Goal: Task Accomplishment & Management: Use online tool/utility

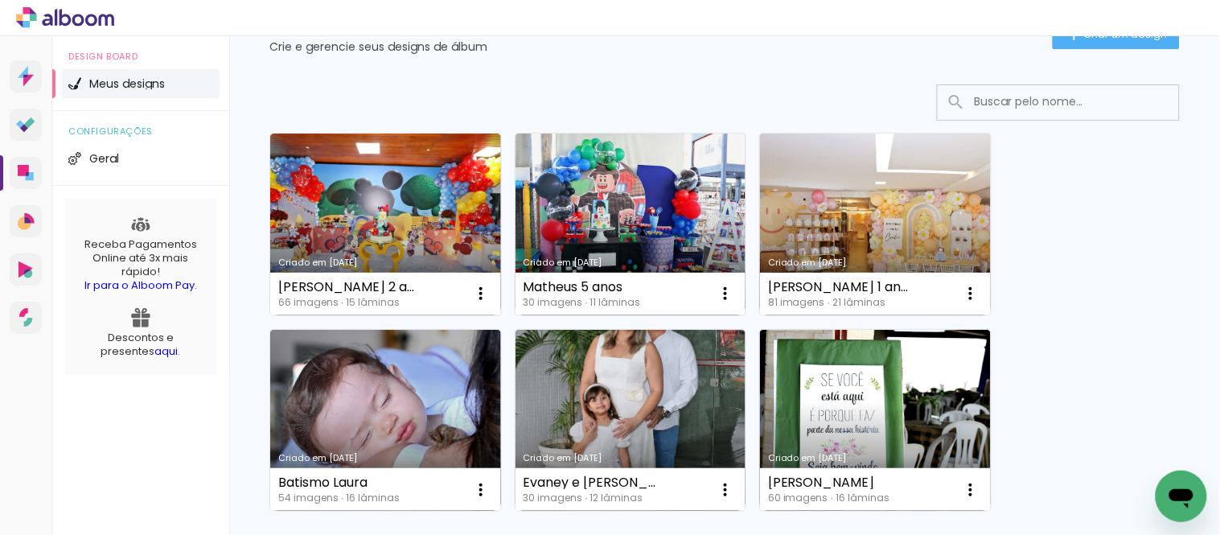
scroll to position [197, 0]
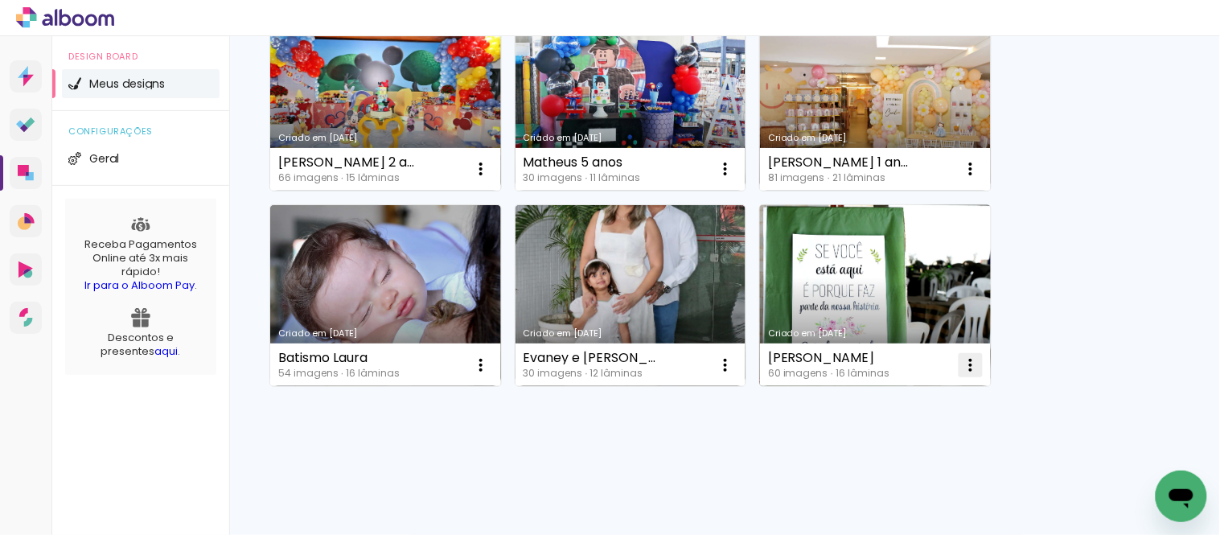
click at [491, 179] on iron-icon at bounding box center [480, 168] width 19 height 19
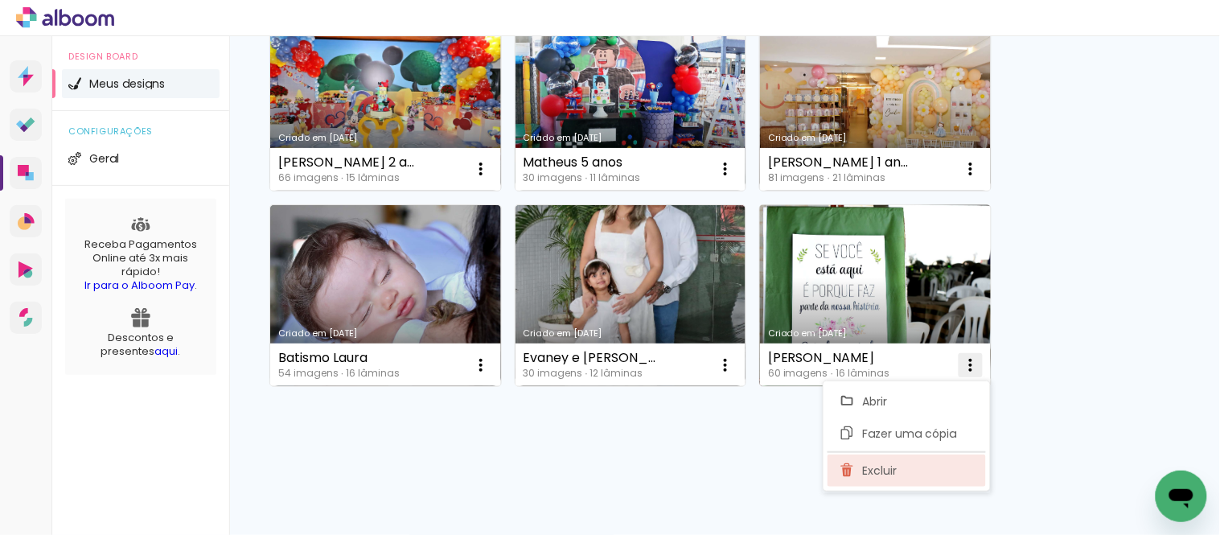
click at [886, 472] on span "Excluir" at bounding box center [880, 470] width 35 height 11
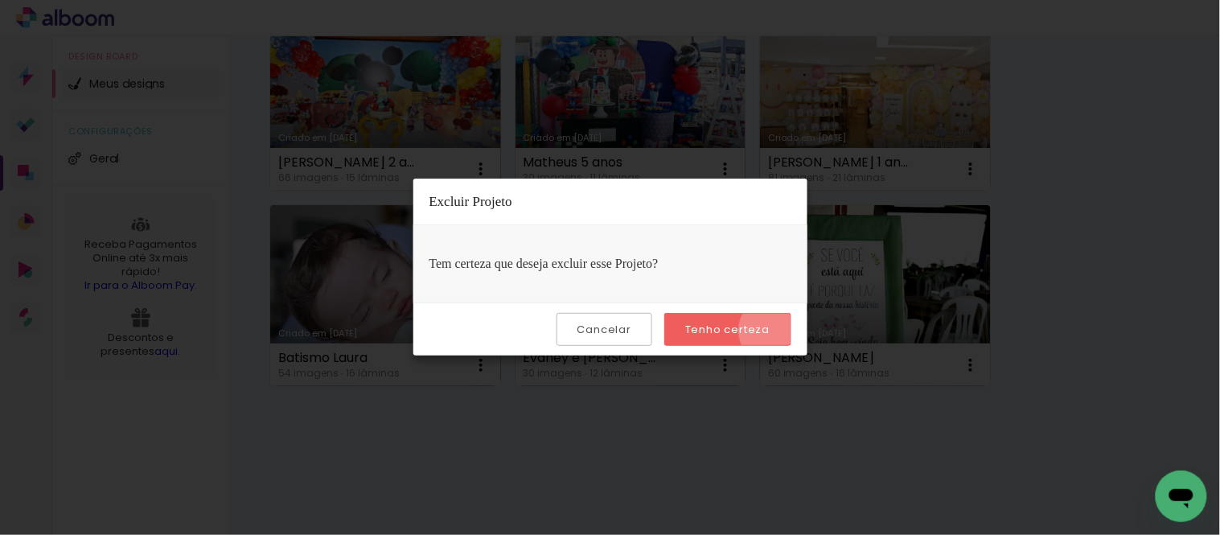
click at [779, 331] on paper-button "Tenho certeza" at bounding box center [727, 329] width 126 height 33
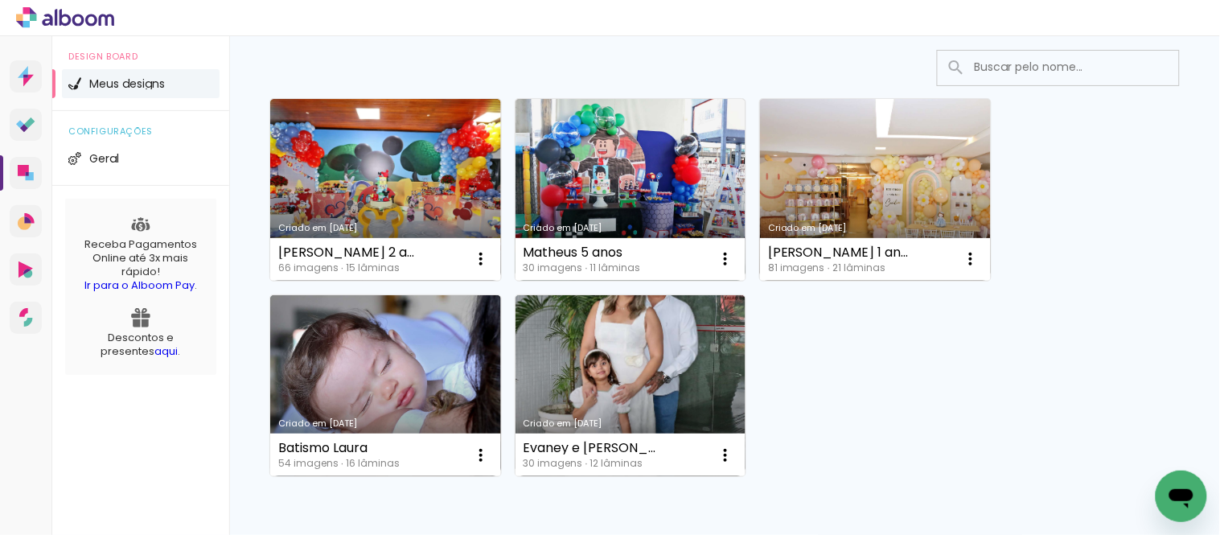
scroll to position [0, 0]
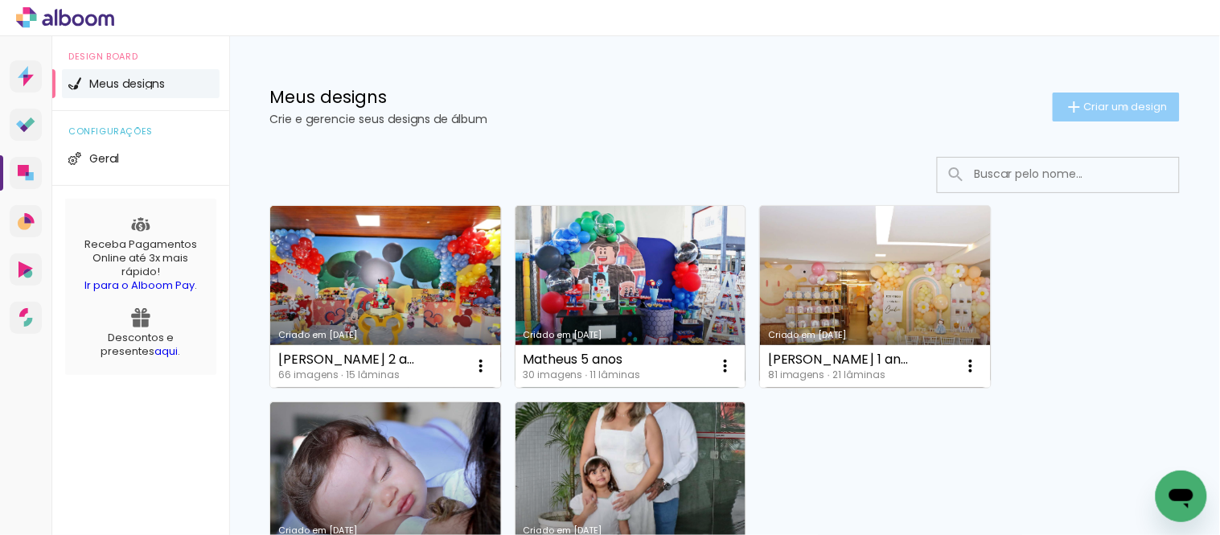
click at [1111, 108] on span "Criar um design" at bounding box center [1126, 106] width 84 height 10
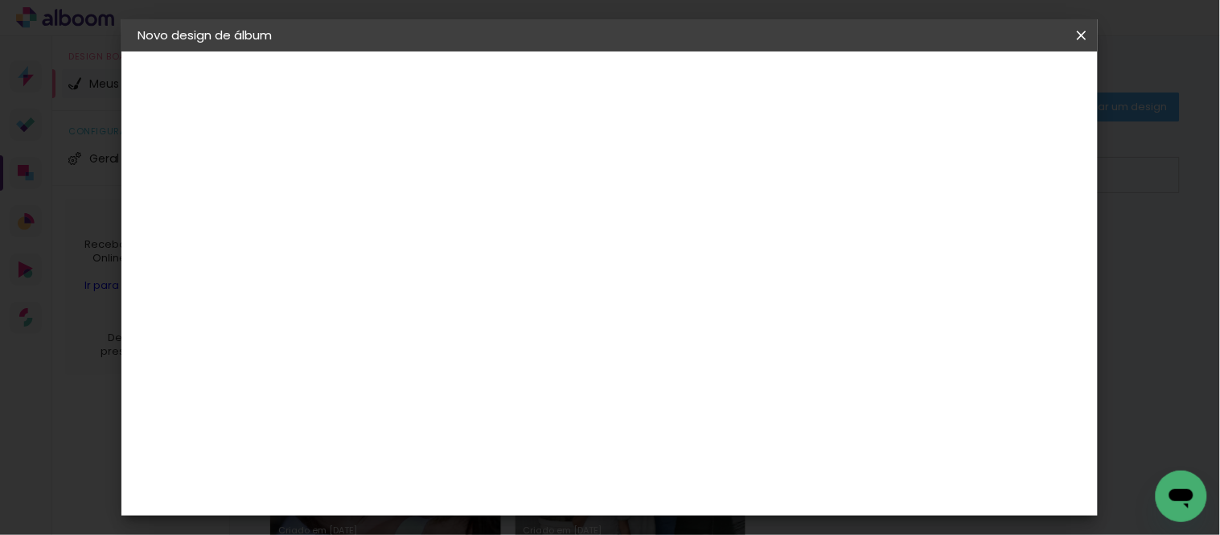
click at [401, 218] on input at bounding box center [401, 215] width 0 height 25
type input "[PERSON_NAME] 1 ano"
type paper-input "[PERSON_NAME] 1 ano"
click at [565, 76] on paper-button "Avançar" at bounding box center [526, 85] width 79 height 27
click at [702, 244] on paper-item "Tamanho Livre" at bounding box center [625, 244] width 154 height 35
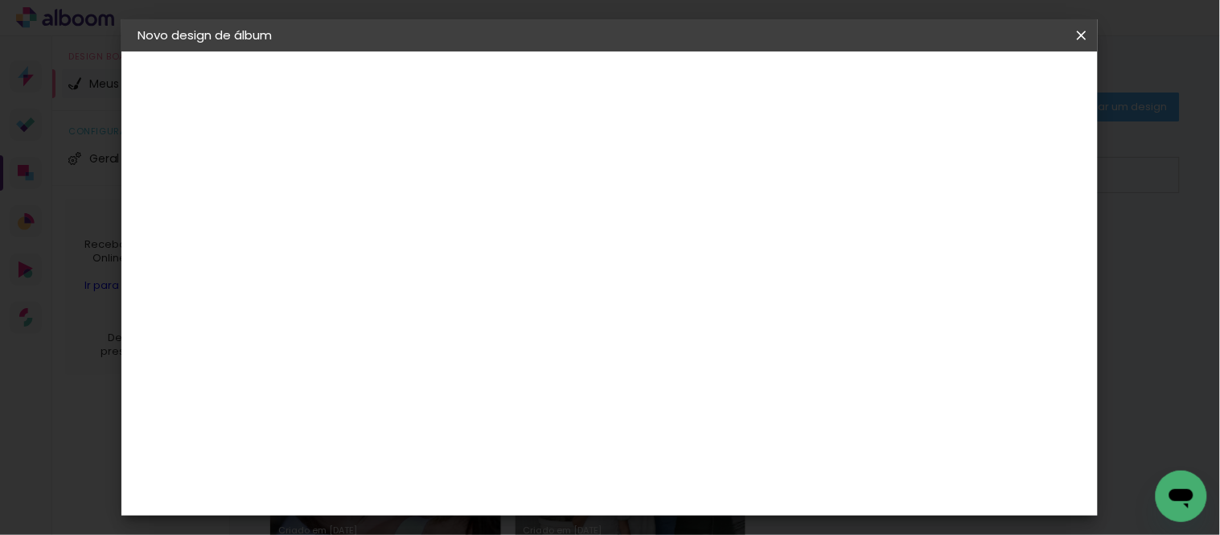
click at [0, 0] on slot "Avançar" at bounding box center [0, 0] width 0 height 0
drag, startPoint x: 343, startPoint y: 286, endPoint x: 512, endPoint y: 288, distance: 169.7
click at [512, 182] on div "30 cm cm cm mm A maioria das encadernadoras sugere 5mm de sangria." at bounding box center [675, 117] width 689 height 129
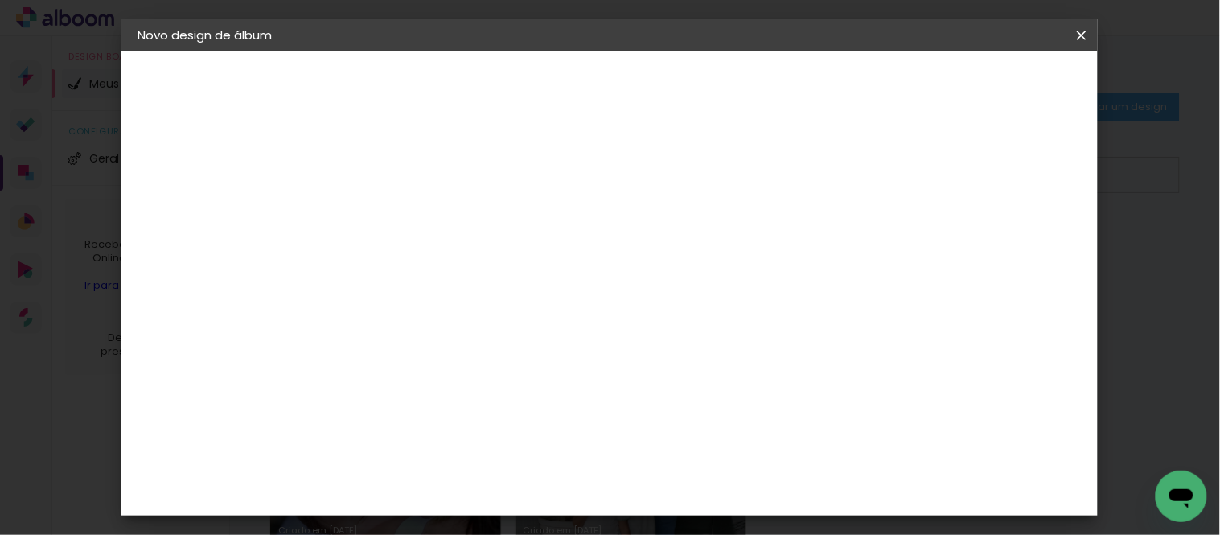
type input "15,2"
type paper-input "15,2"
drag, startPoint x: 694, startPoint y: 479, endPoint x: 905, endPoint y: 500, distance: 211.8
click at [891, 495] on div "cm" at bounding box center [707, 488] width 561 height 56
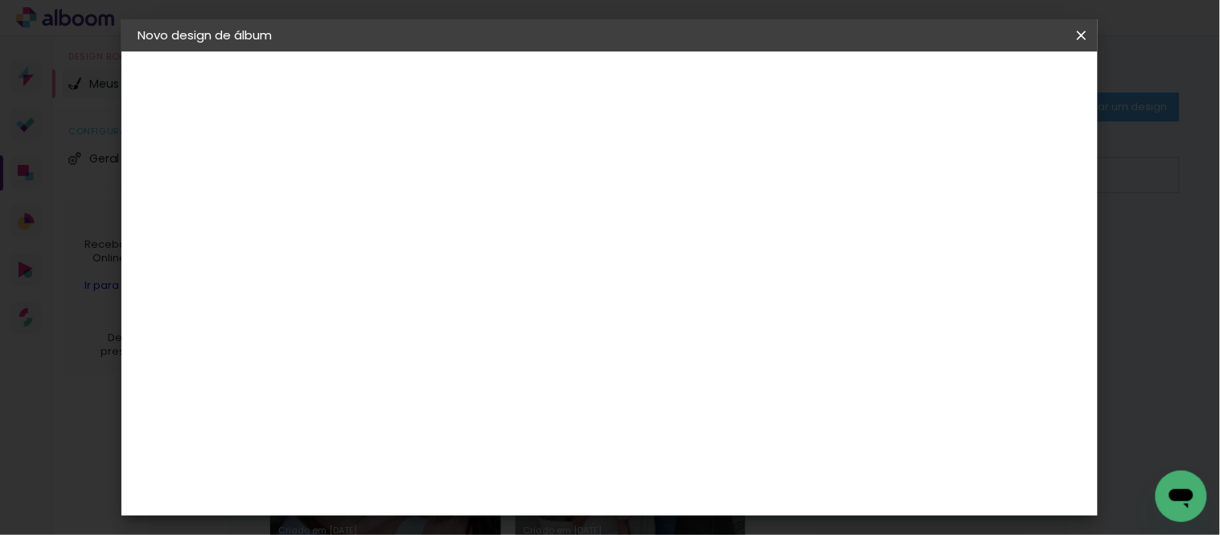
type input "4"
type input "43,2"
type paper-input "43,2"
click at [980, 90] on span "Iniciar design" at bounding box center [942, 85] width 73 height 11
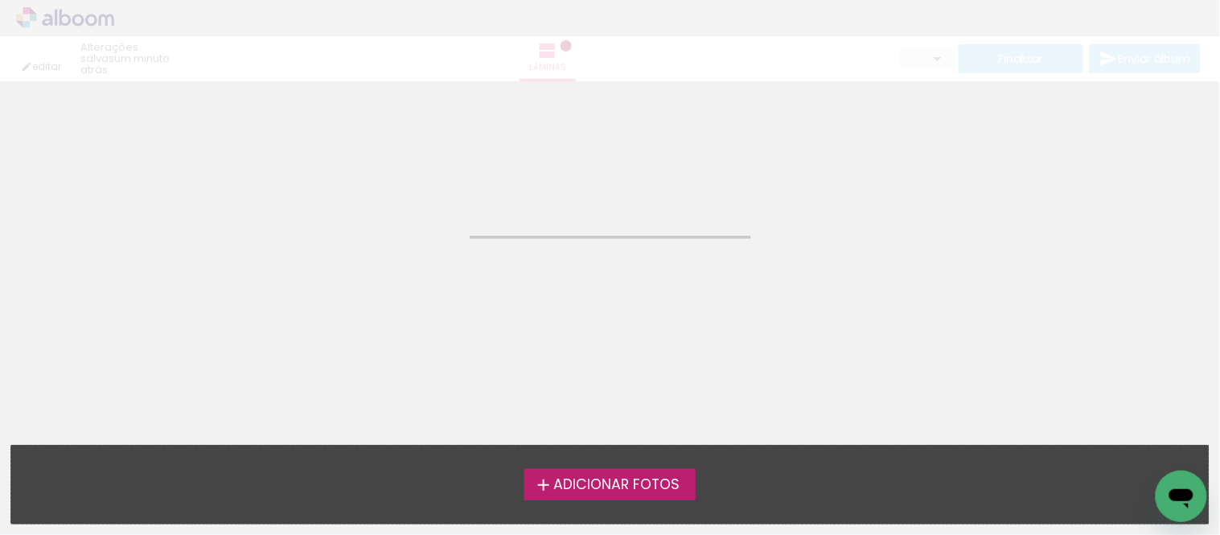
click at [657, 487] on span "Adicionar Fotos" at bounding box center [616, 485] width 126 height 14
click at [0, 0] on input "file" at bounding box center [0, 0] width 0 height 0
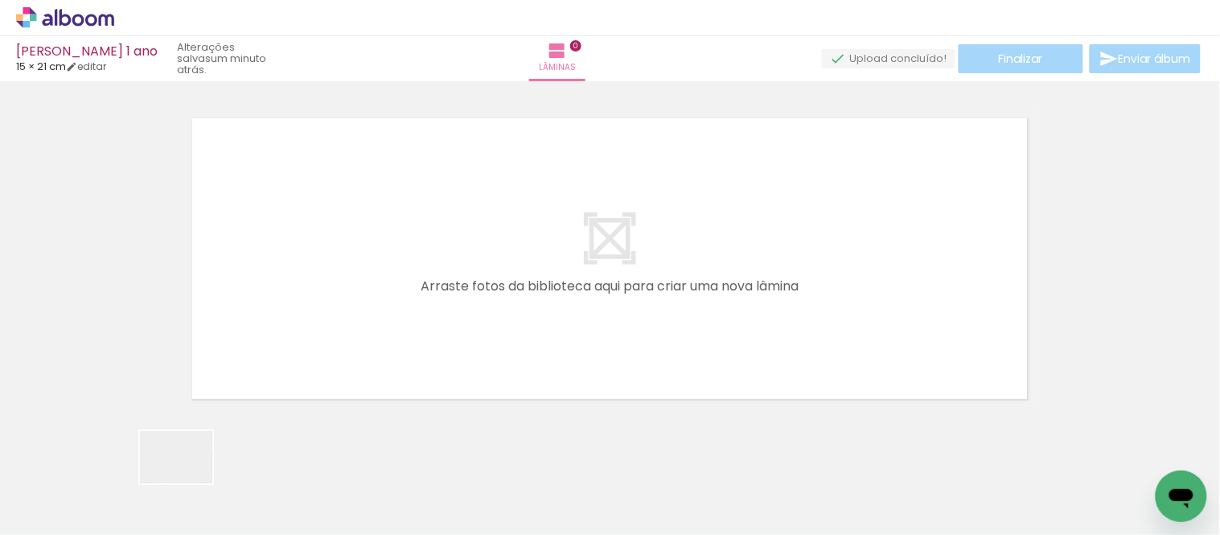
drag, startPoint x: 179, startPoint y: 481, endPoint x: 630, endPoint y: 327, distance: 476.2
click at [613, 327] on quentale-workspace at bounding box center [610, 267] width 1220 height 535
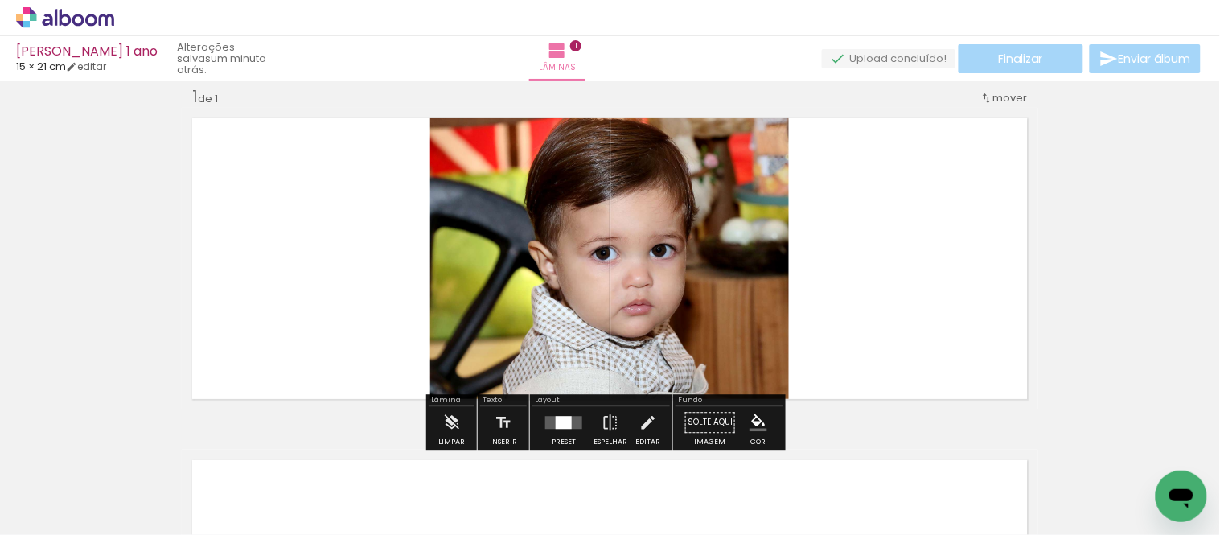
scroll to position [20, 0]
click at [545, 427] on quentale-layouter at bounding box center [563, 422] width 37 height 13
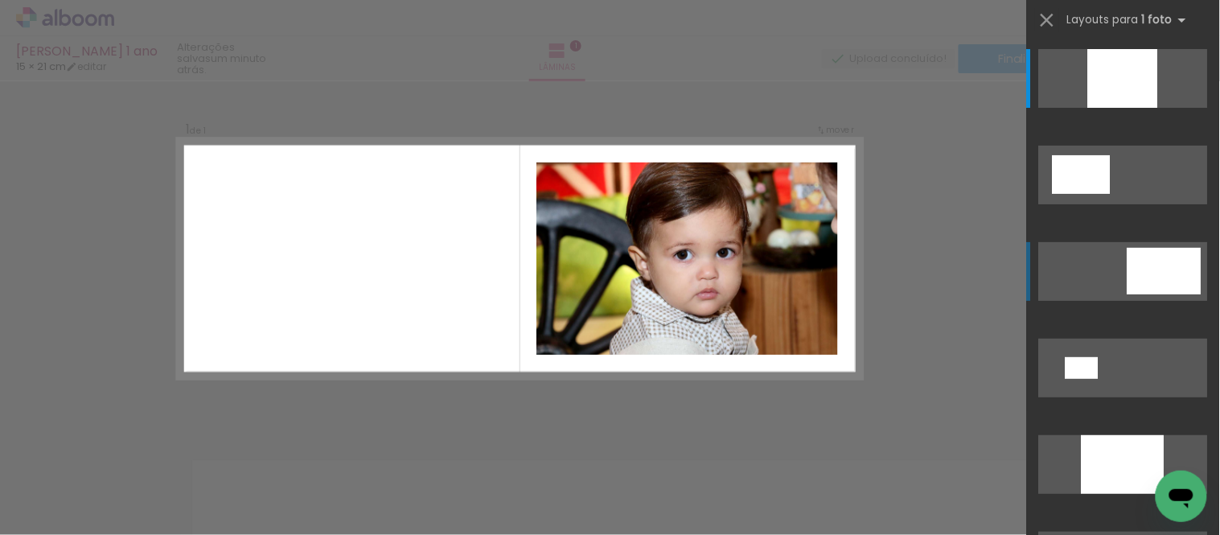
click at [1158, 108] on div at bounding box center [1123, 78] width 70 height 59
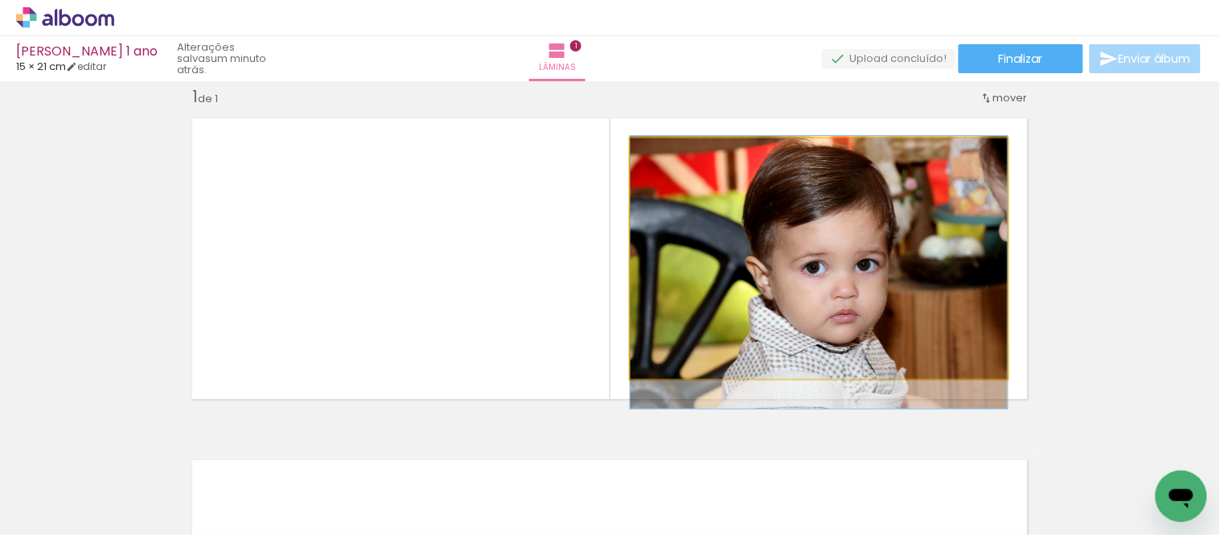
drag, startPoint x: 948, startPoint y: 302, endPoint x: 953, endPoint y: 315, distance: 14.8
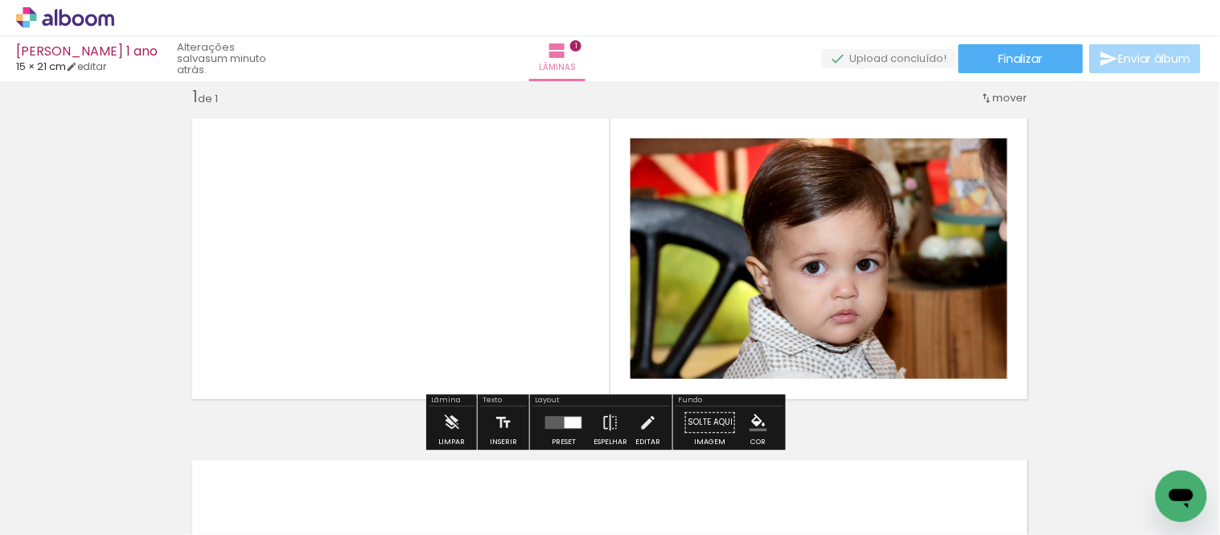
click at [753, 421] on iron-icon "color picker" at bounding box center [759, 422] width 18 height 18
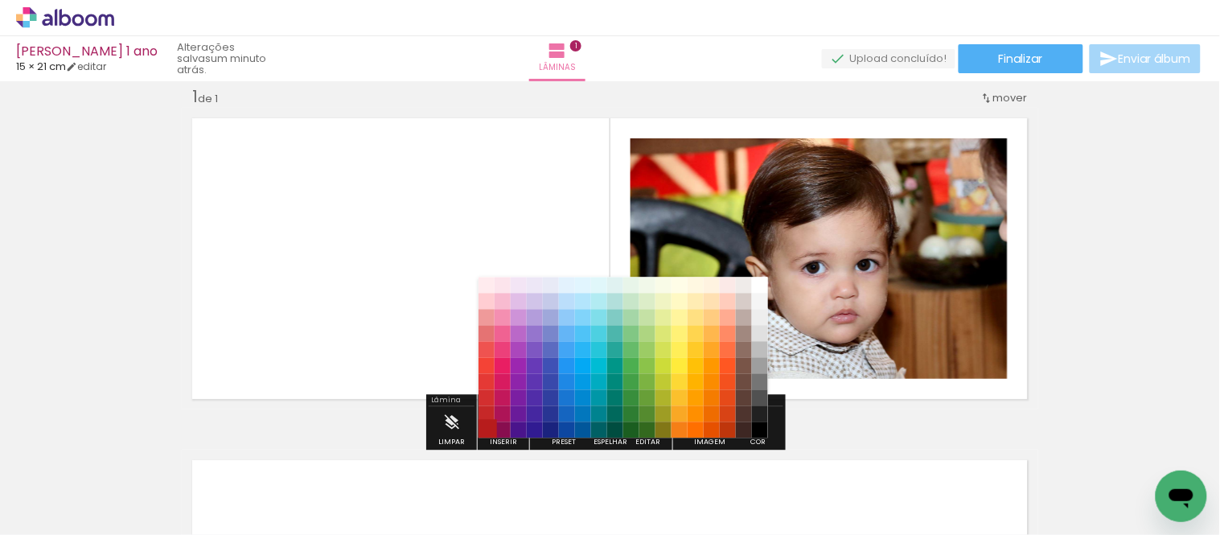
click at [491, 423] on paper-item "#b71c1c" at bounding box center [487, 430] width 16 height 16
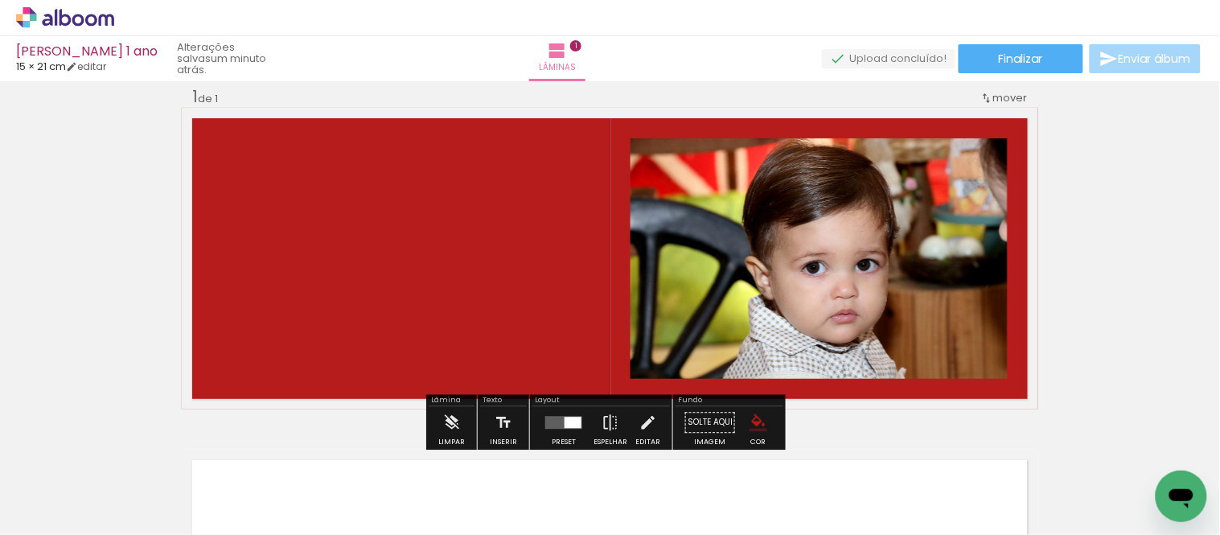
click at [793, 215] on paper-item at bounding box center [794, 215] width 29 height 11
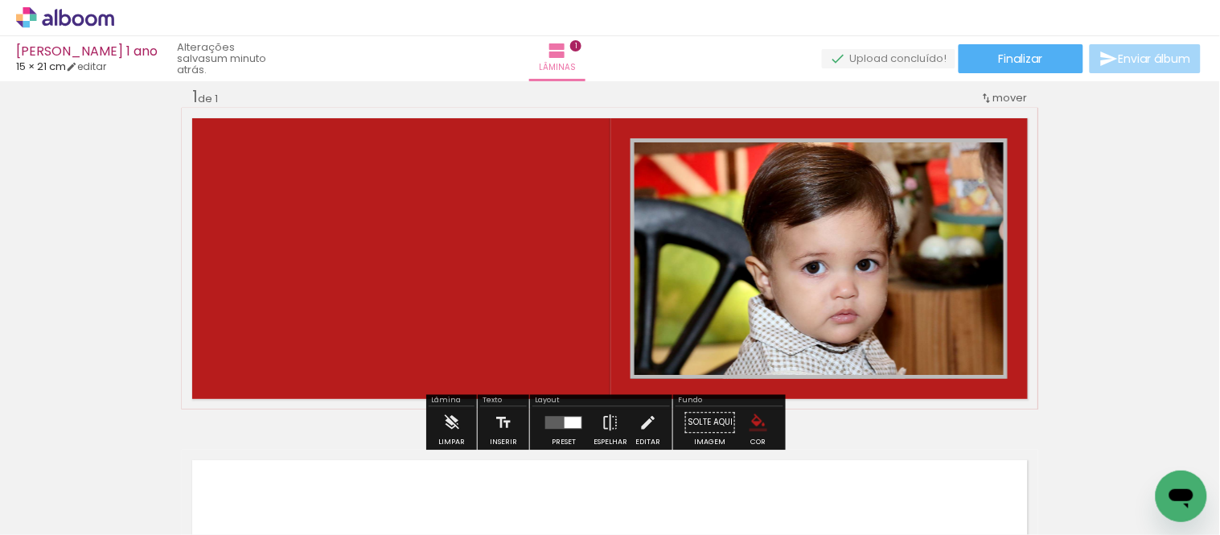
click at [794, 263] on iron-icon "color picker" at bounding box center [796, 257] width 19 height 15
click at [796, 119] on paper-item "#ffffff" at bounding box center [804, 119] width 16 height 16
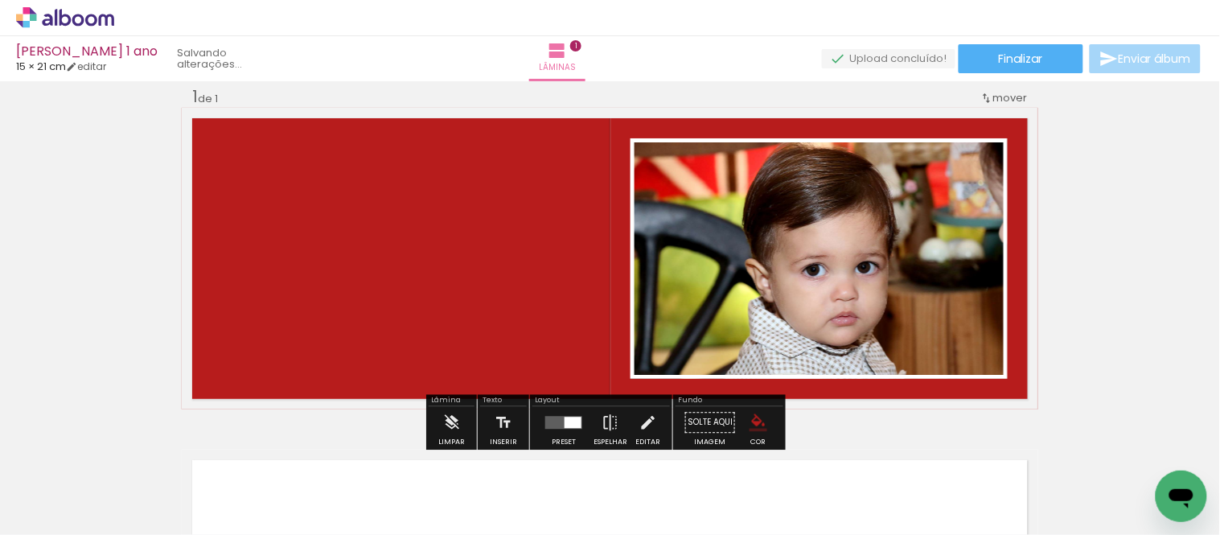
click at [1127, 258] on div "Inserir lâmina 1 de 1" at bounding box center [610, 409] width 1220 height 684
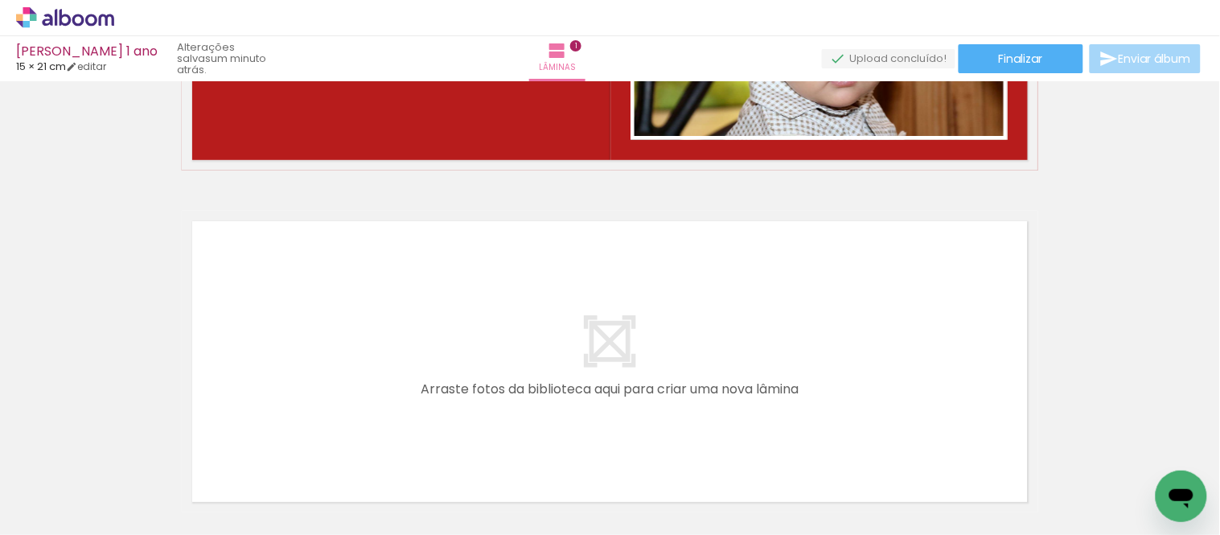
scroll to position [357, 0]
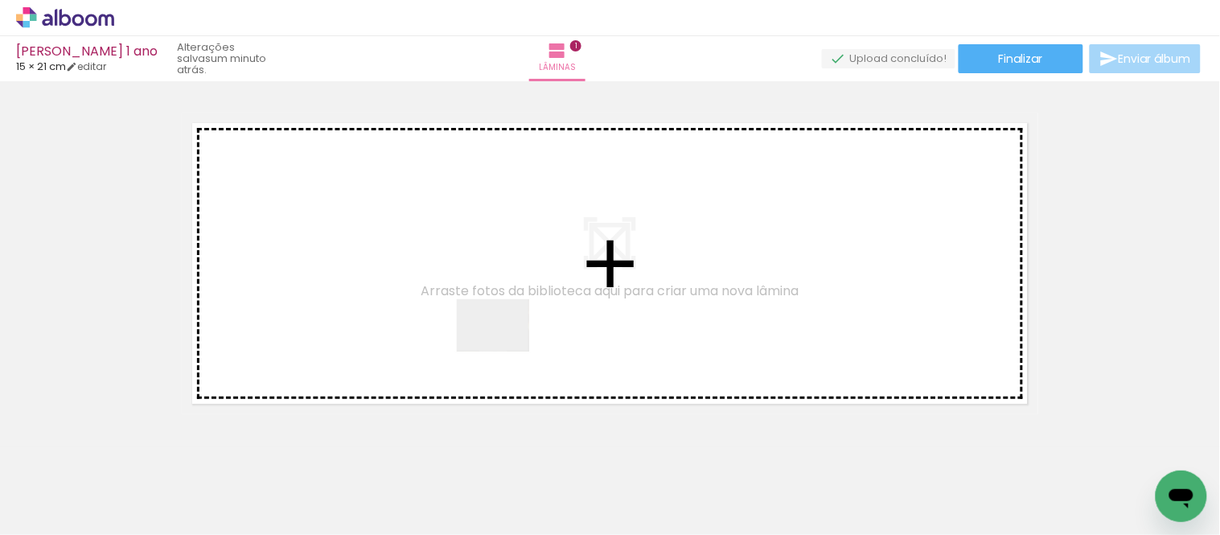
drag, startPoint x: 606, startPoint y: 483, endPoint x: 505, endPoint y: 347, distance: 168.9
click at [505, 347] on quentale-workspace at bounding box center [610, 267] width 1220 height 535
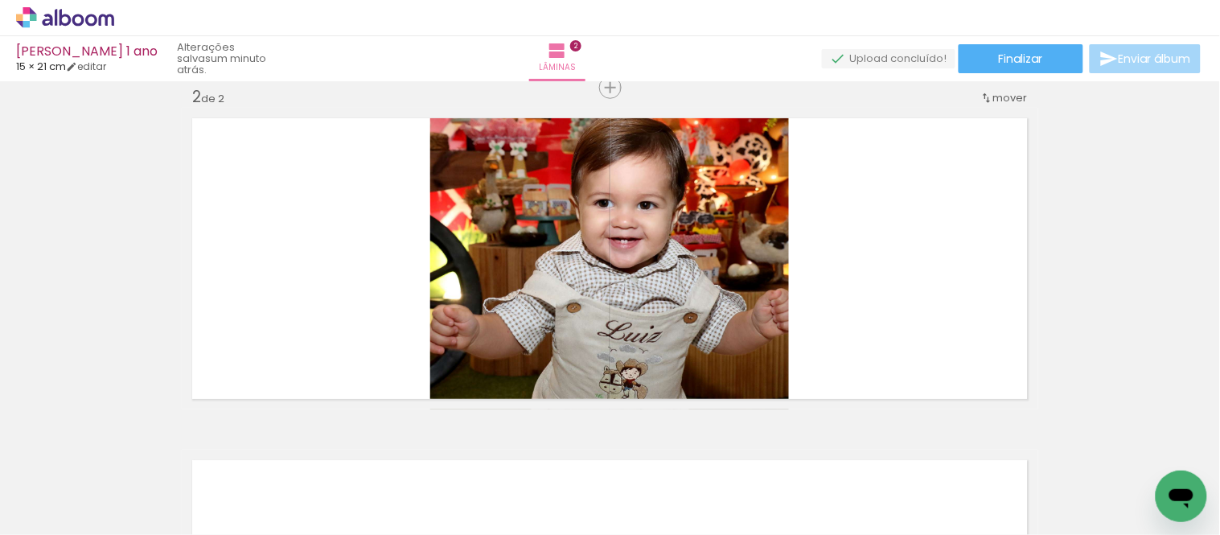
scroll to position [363, 0]
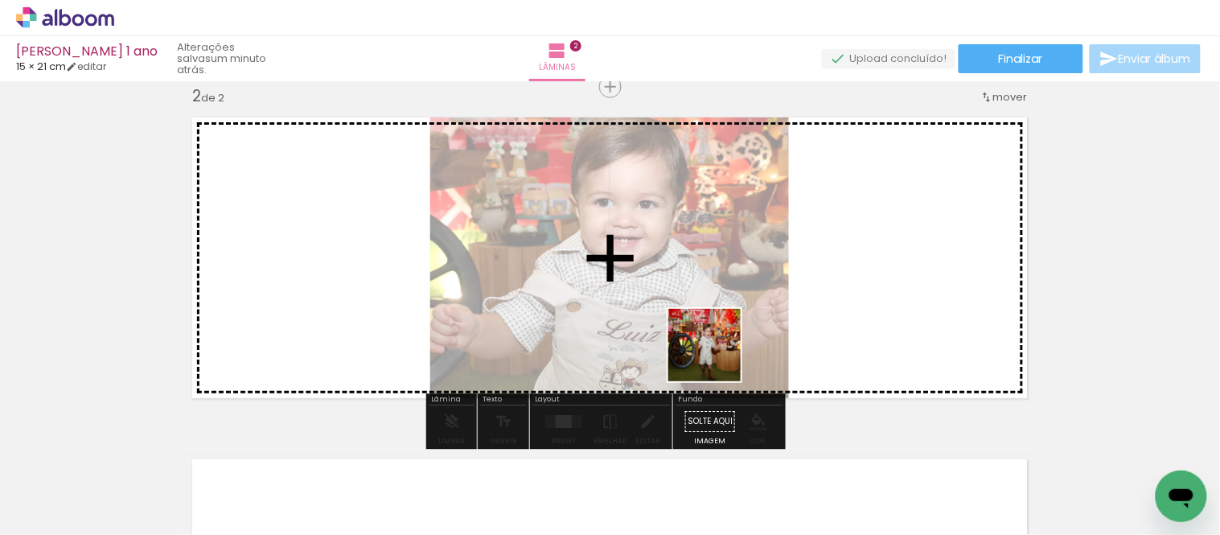
drag, startPoint x: 717, startPoint y: 461, endPoint x: 717, endPoint y: 352, distance: 108.6
click at [717, 352] on quentale-workspace at bounding box center [610, 267] width 1220 height 535
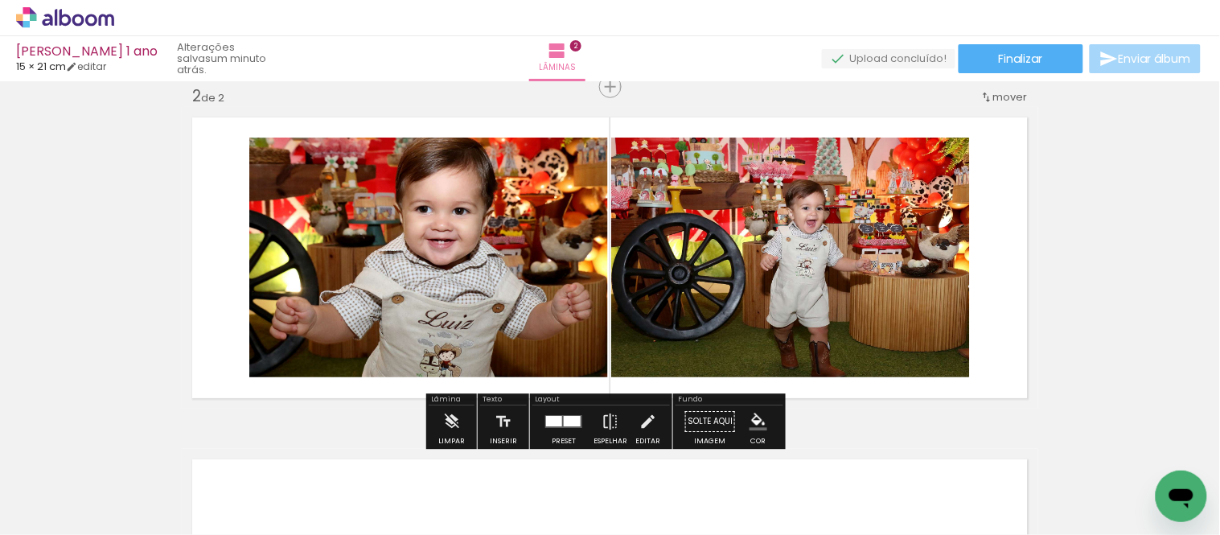
click at [566, 424] on div at bounding box center [572, 421] width 17 height 10
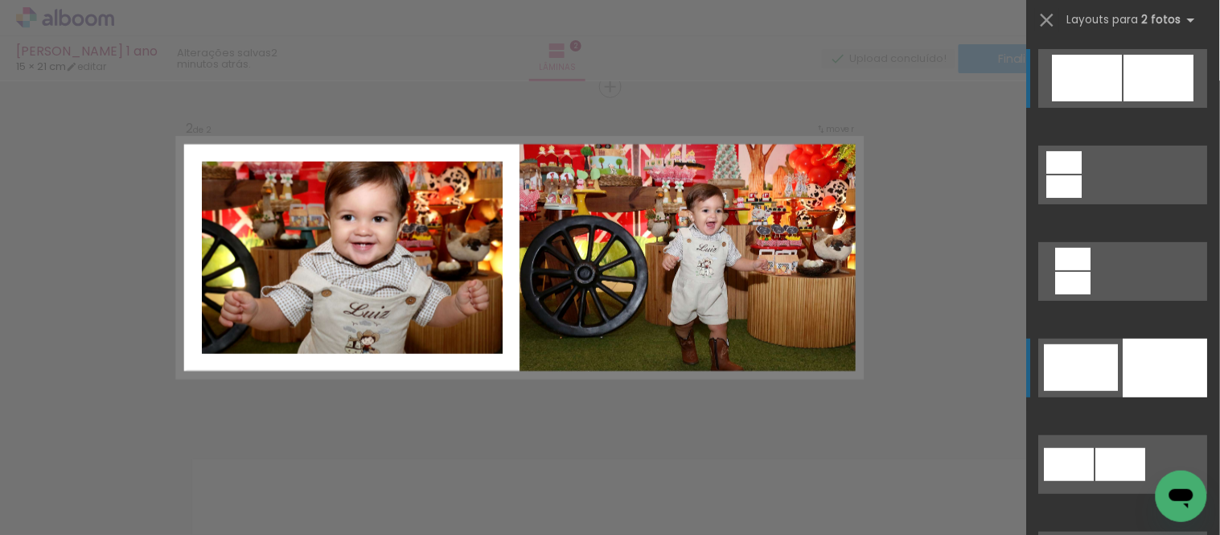
click at [1154, 378] on div at bounding box center [1166, 368] width 84 height 59
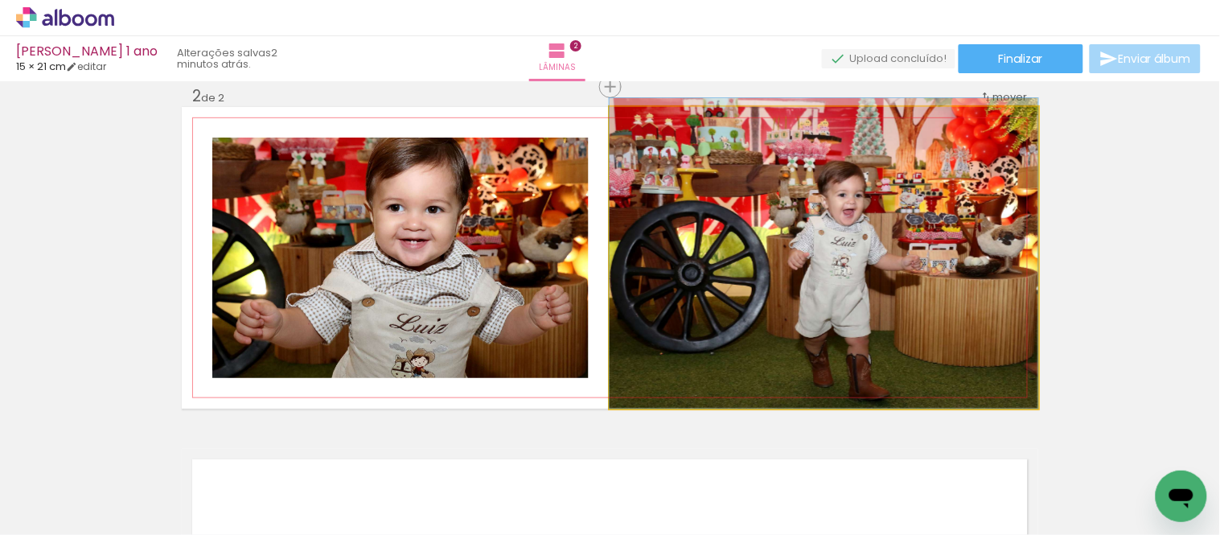
drag, startPoint x: 896, startPoint y: 301, endPoint x: 896, endPoint y: 276, distance: 24.9
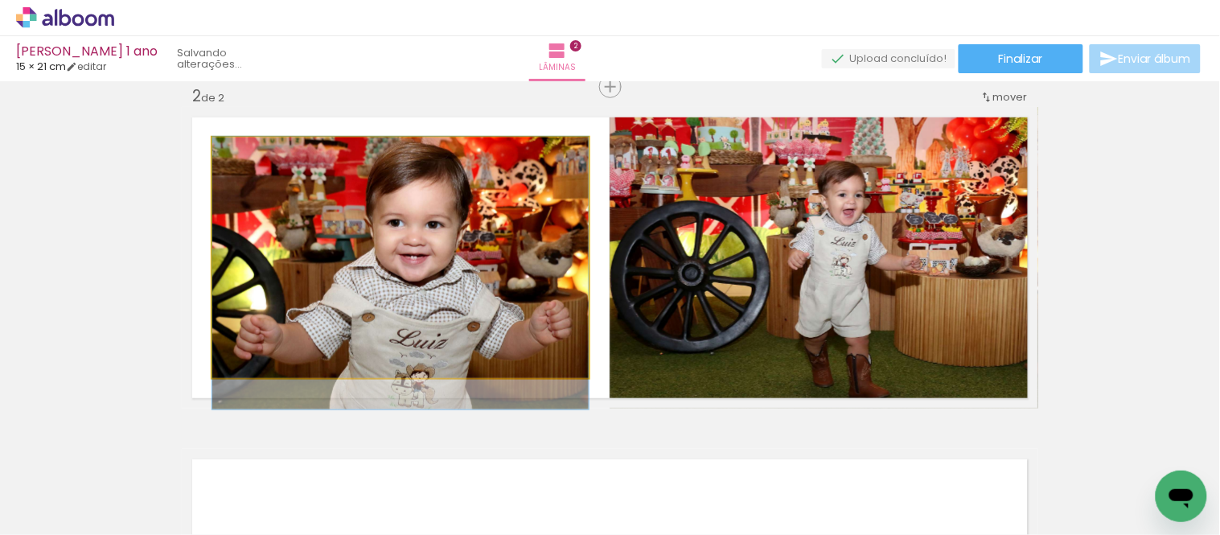
drag, startPoint x: 504, startPoint y: 291, endPoint x: 496, endPoint y: 306, distance: 17.3
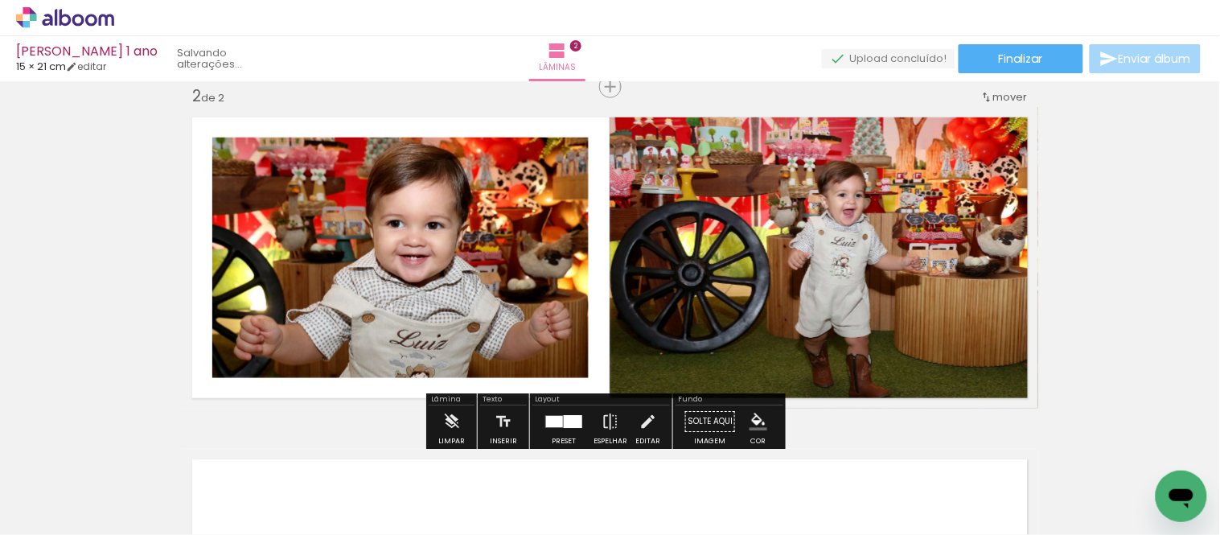
click at [486, 308] on quentale-photo at bounding box center [400, 258] width 376 height 240
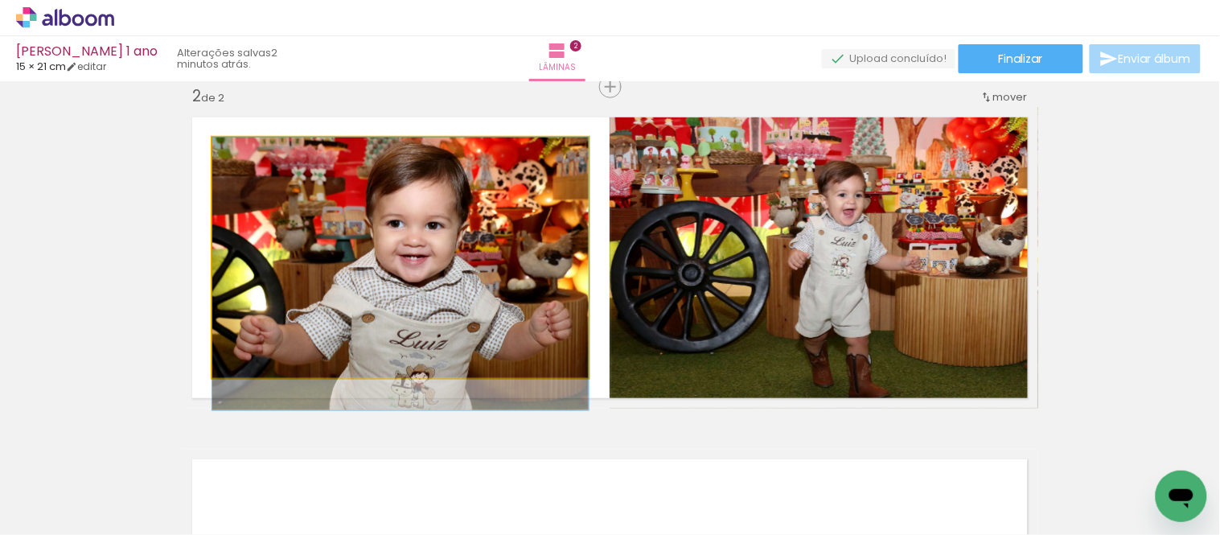
click at [486, 308] on quentale-photo at bounding box center [400, 258] width 376 height 240
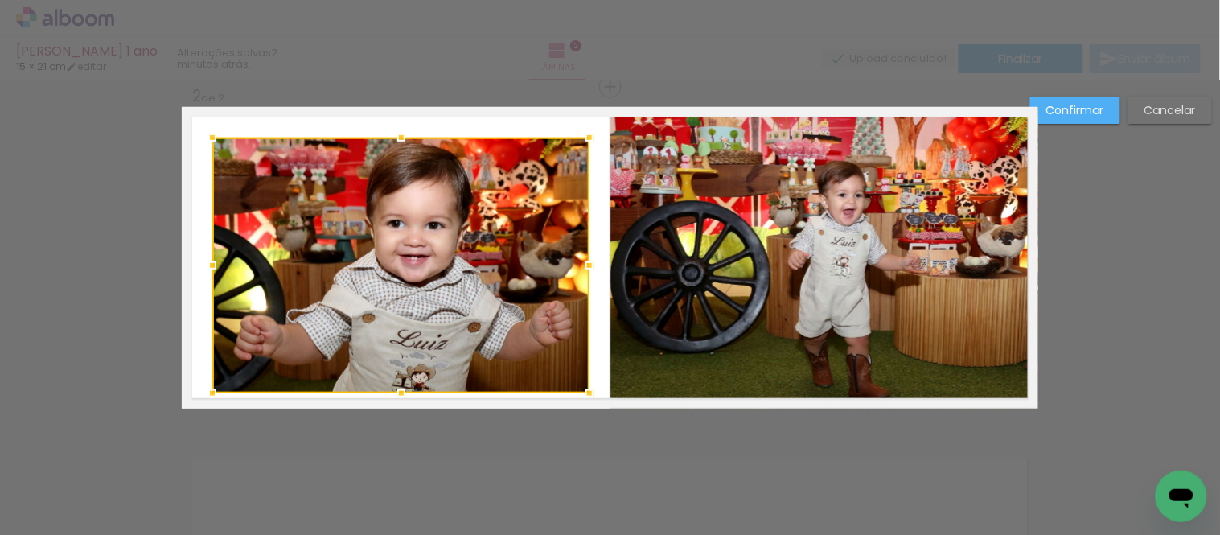
drag, startPoint x: 579, startPoint y: 375, endPoint x: 580, endPoint y: 390, distance: 15.3
click at [580, 390] on div at bounding box center [589, 393] width 32 height 32
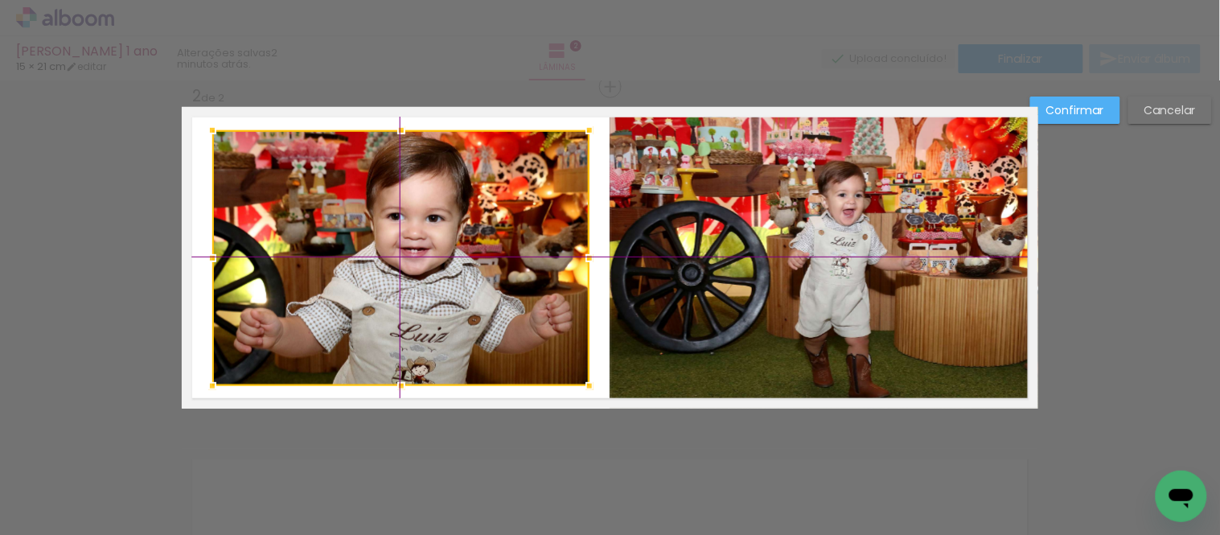
drag, startPoint x: 544, startPoint y: 330, endPoint x: 536, endPoint y: 319, distance: 13.8
click at [536, 319] on div at bounding box center [400, 258] width 377 height 256
click at [0, 0] on slot "Confirmar" at bounding box center [0, 0] width 0 height 0
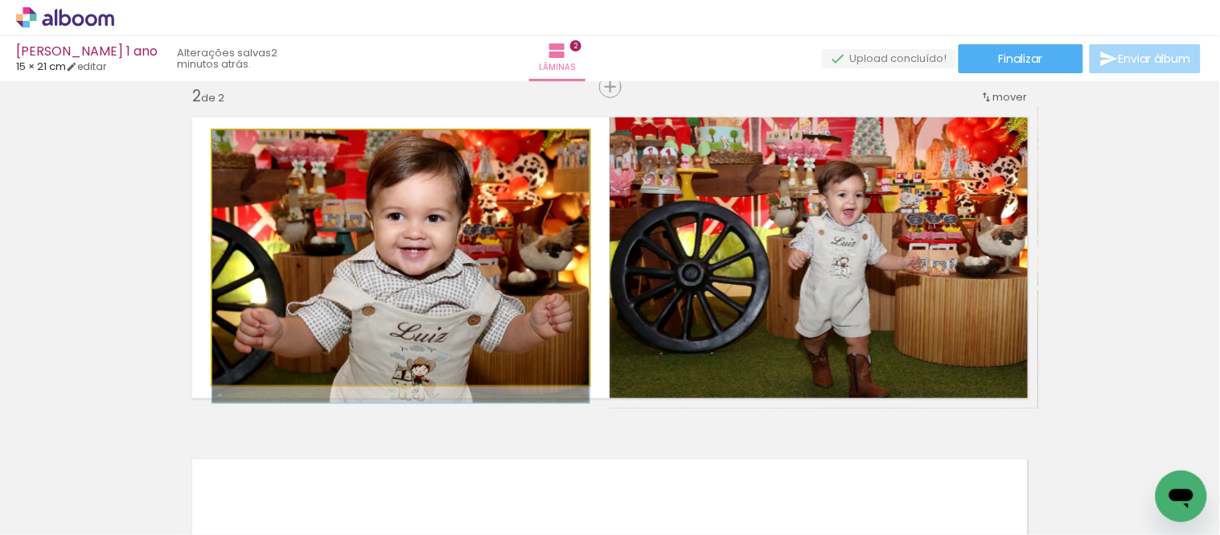
drag, startPoint x: 532, startPoint y: 226, endPoint x: 523, endPoint y: 227, distance: 9.7
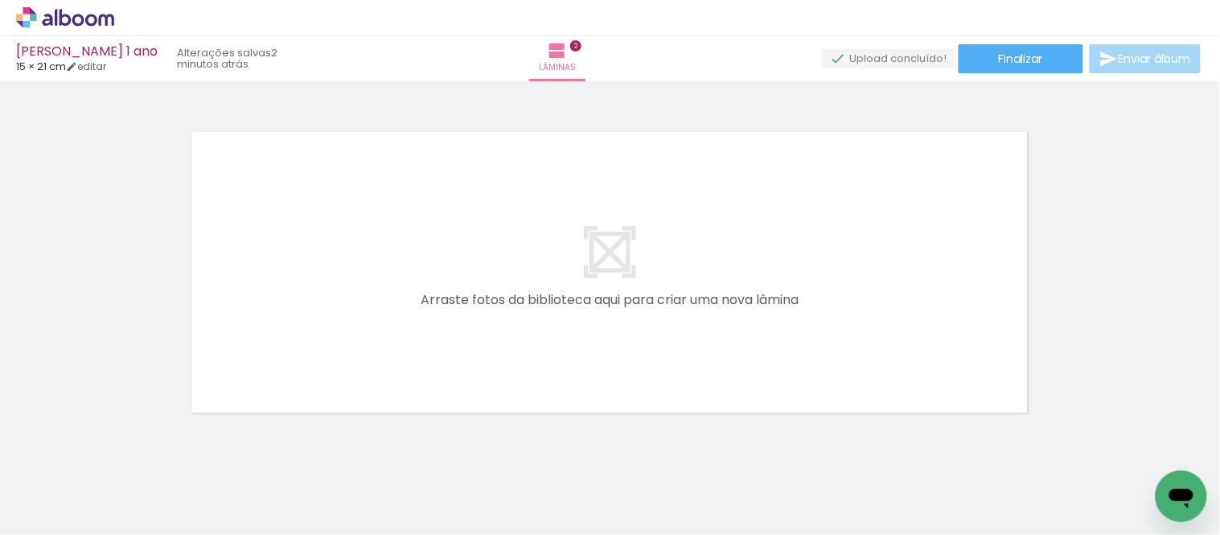
scroll to position [720, 0]
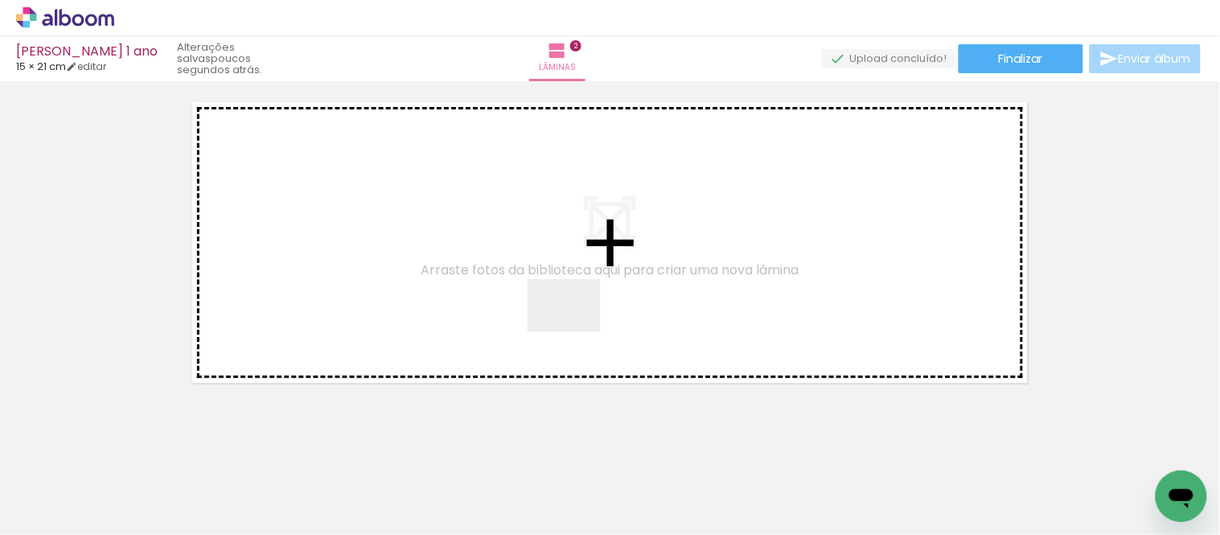
drag, startPoint x: 794, startPoint y: 489, endPoint x: 575, endPoint y: 326, distance: 273.0
click at [575, 326] on quentale-workspace at bounding box center [610, 267] width 1220 height 535
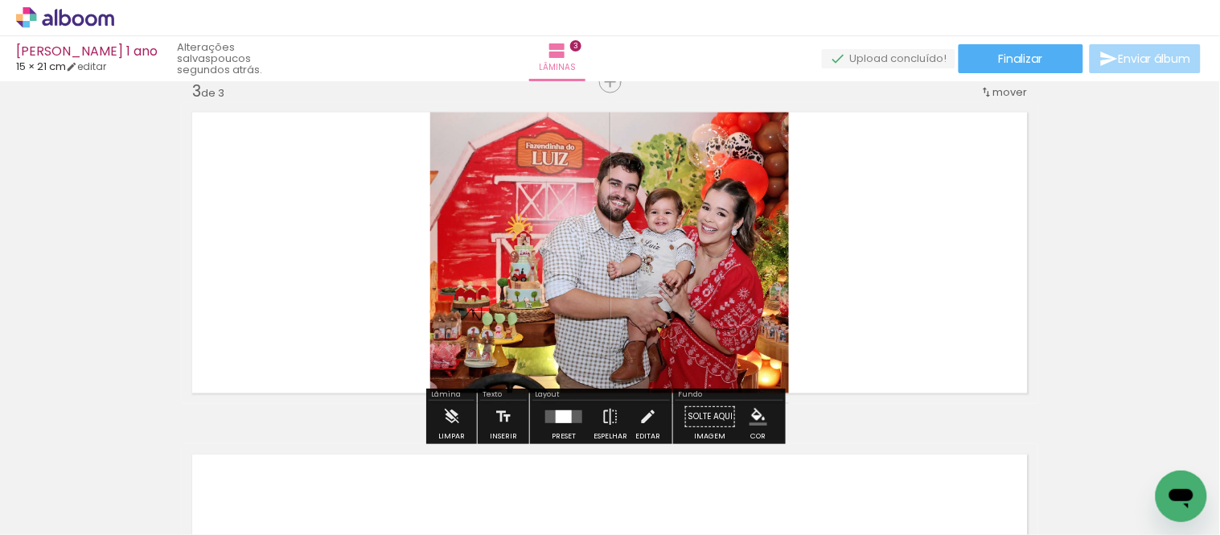
scroll to position [704, 0]
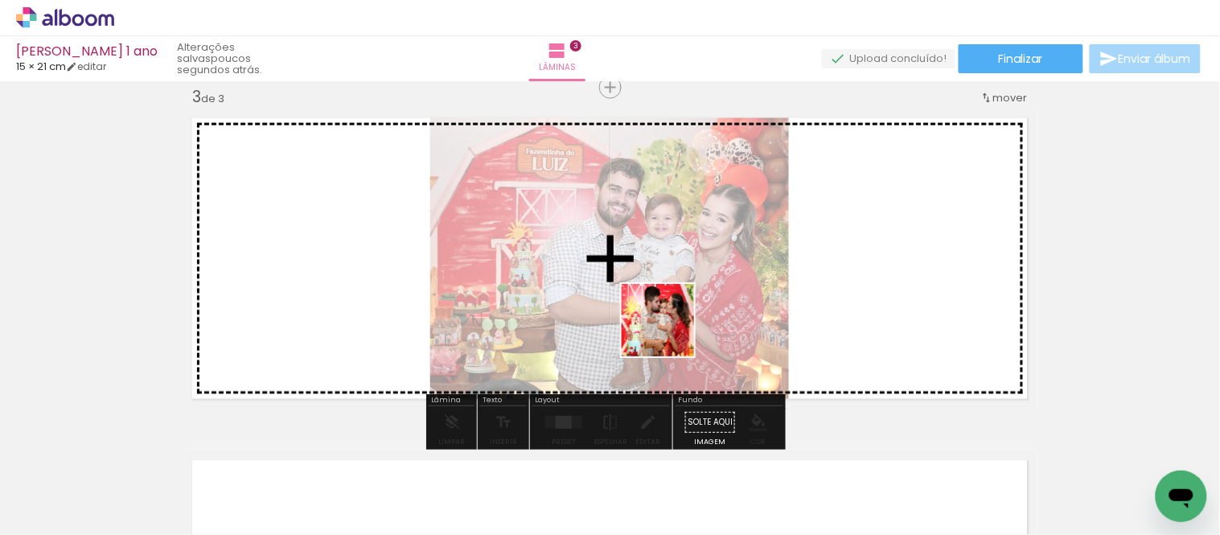
drag, startPoint x: 287, startPoint y: 467, endPoint x: 670, endPoint y: 332, distance: 405.7
click at [670, 332] on quentale-workspace at bounding box center [610, 267] width 1220 height 535
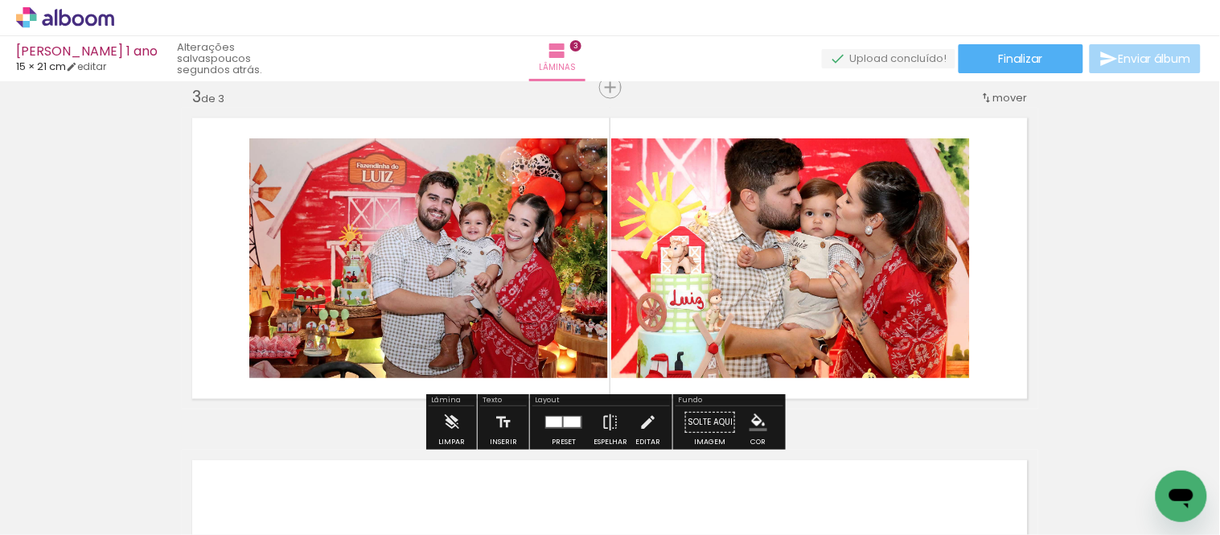
click at [567, 417] on div at bounding box center [572, 422] width 17 height 10
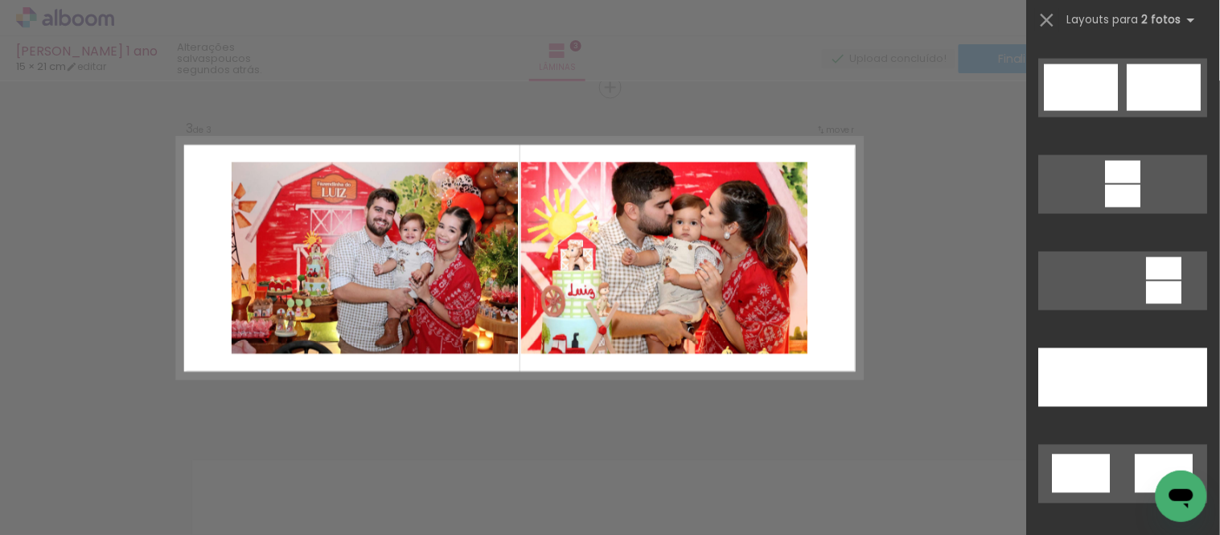
scroll to position [842, 0]
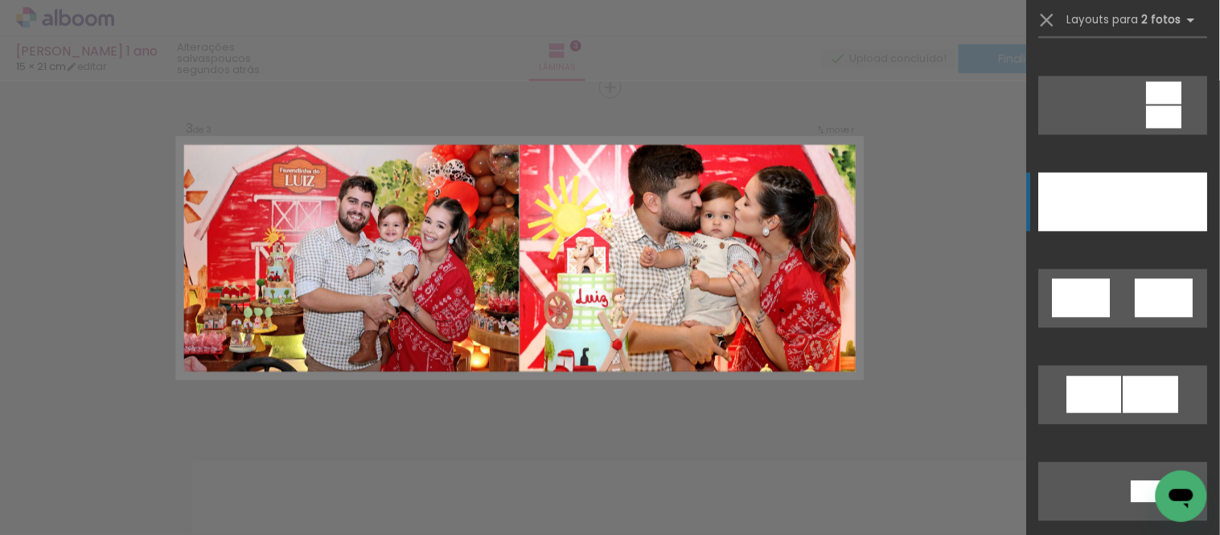
click at [1148, 180] on div at bounding box center [1166, 201] width 84 height 59
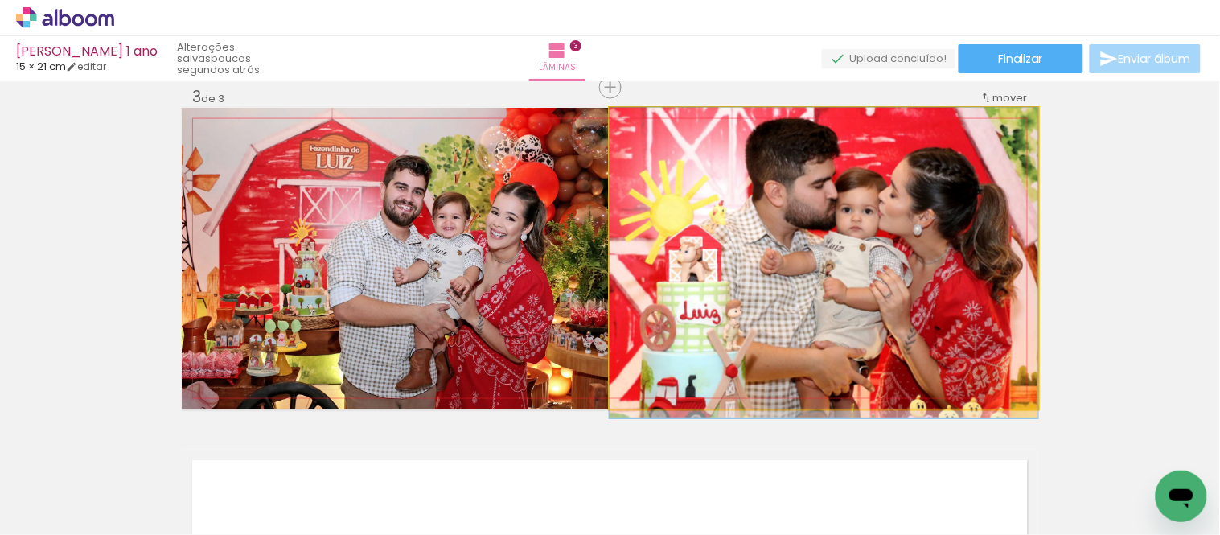
drag, startPoint x: 828, startPoint y: 201, endPoint x: 824, endPoint y: 228, distance: 27.8
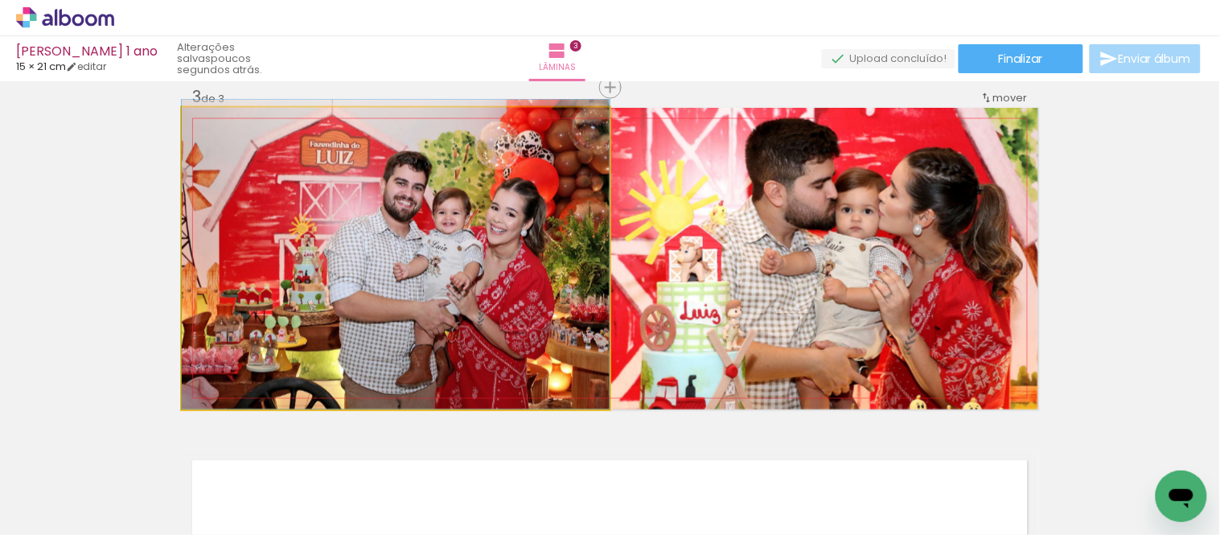
drag, startPoint x: 494, startPoint y: 249, endPoint x: 486, endPoint y: 234, distance: 17.3
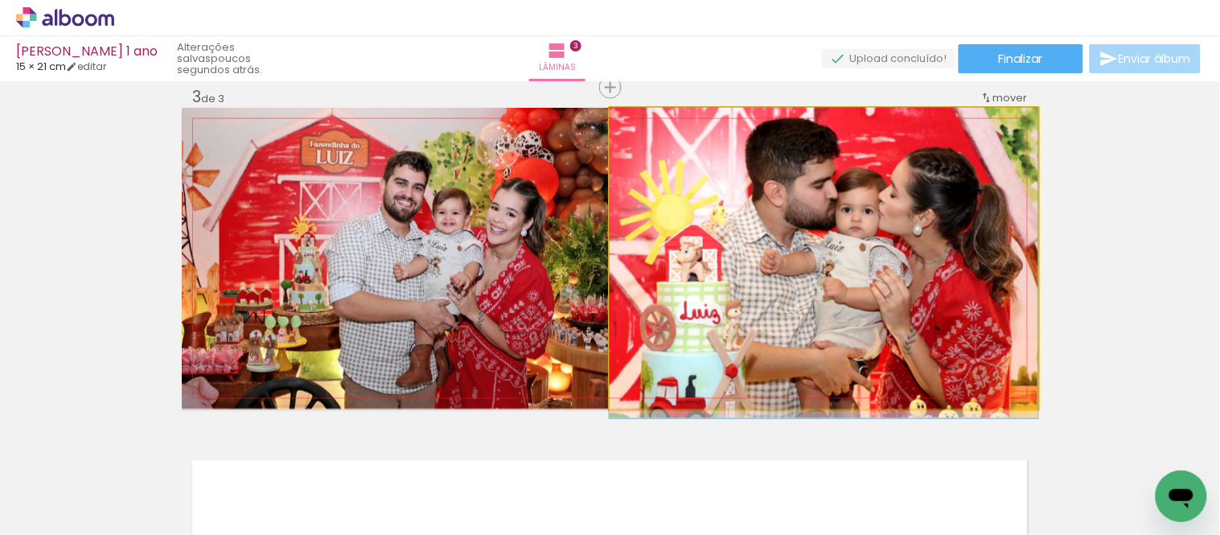
drag, startPoint x: 949, startPoint y: 283, endPoint x: 939, endPoint y: 290, distance: 11.6
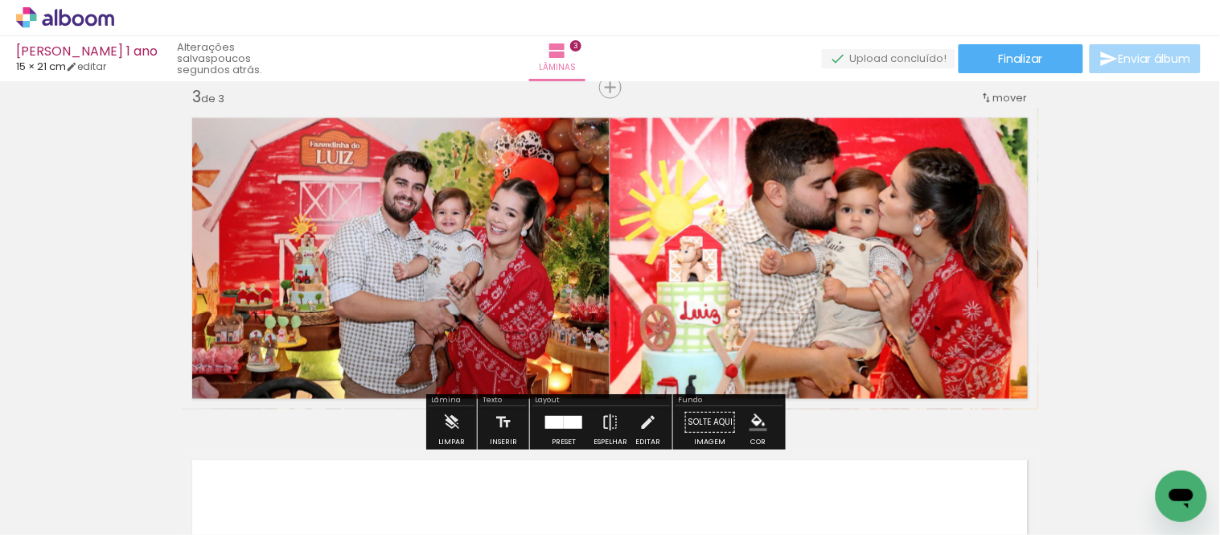
click at [551, 416] on div at bounding box center [554, 422] width 18 height 13
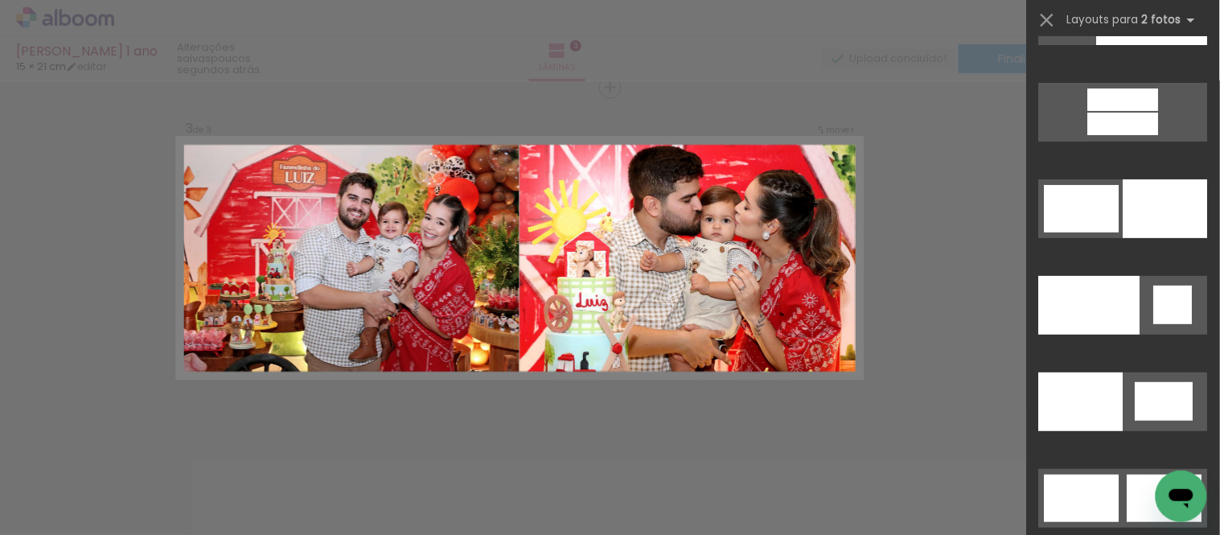
scroll to position [7951, 0]
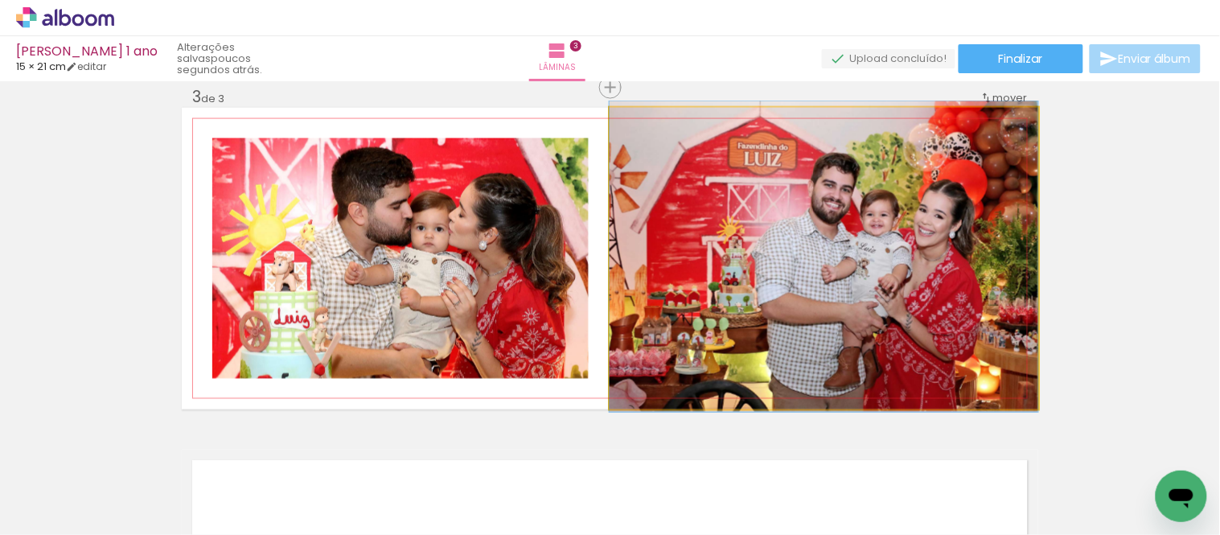
drag, startPoint x: 919, startPoint y: 228, endPoint x: 939, endPoint y: 232, distance: 20.4
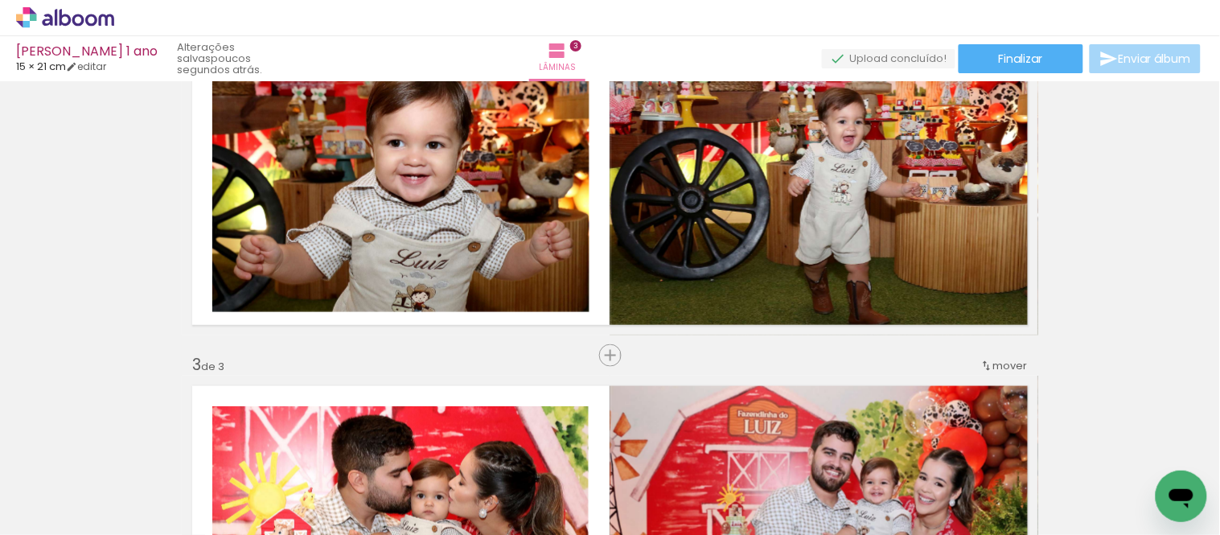
scroll to position [882, 0]
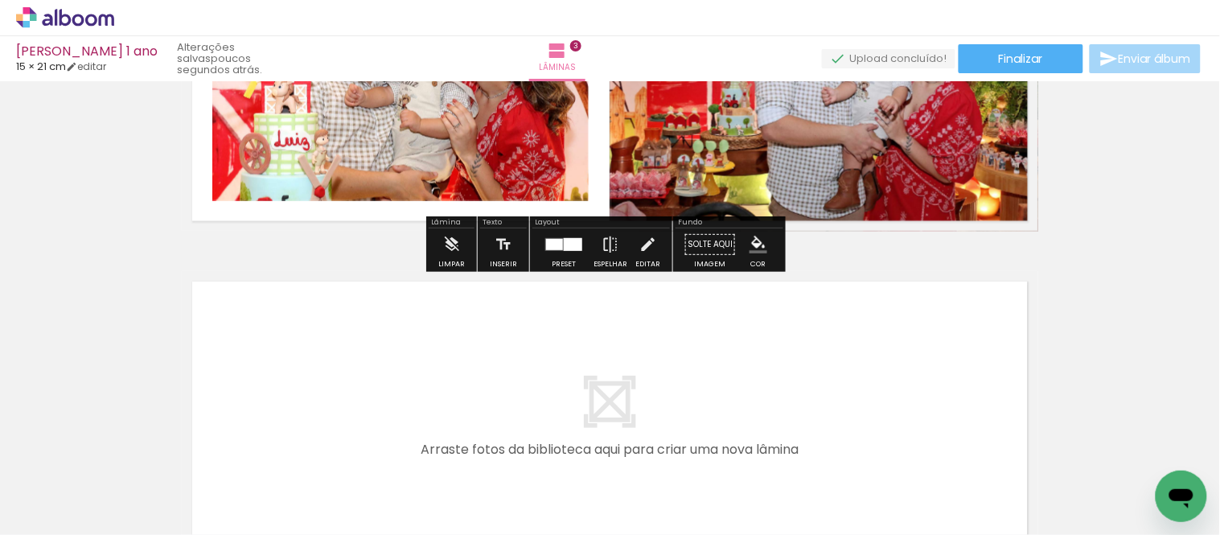
click at [547, 243] on div at bounding box center [554, 243] width 17 height 11
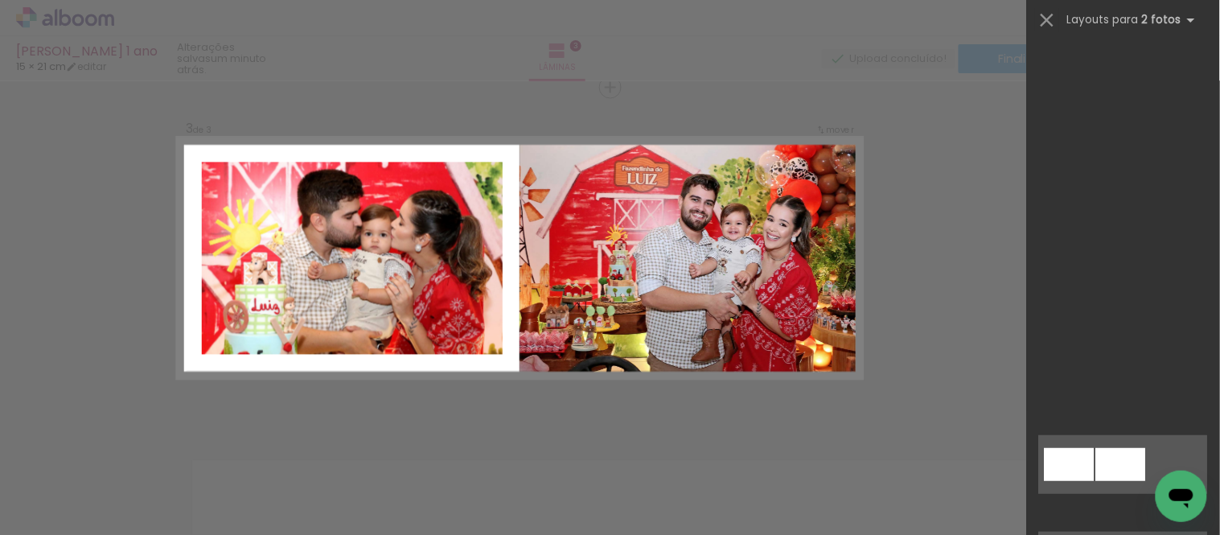
scroll to position [861, 0]
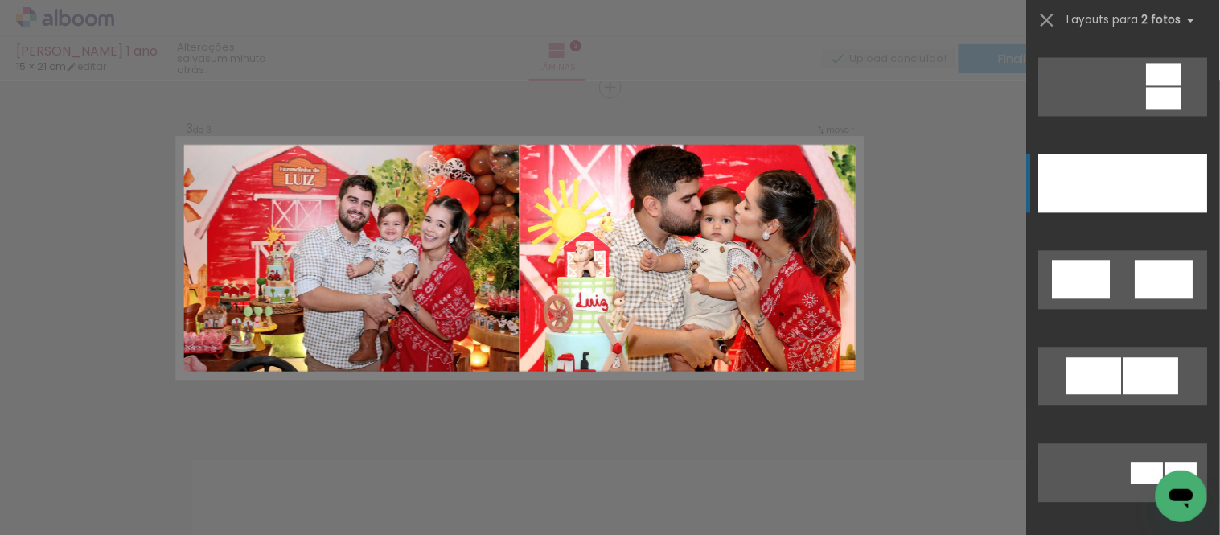
click at [1128, 162] on div at bounding box center [1166, 183] width 84 height 59
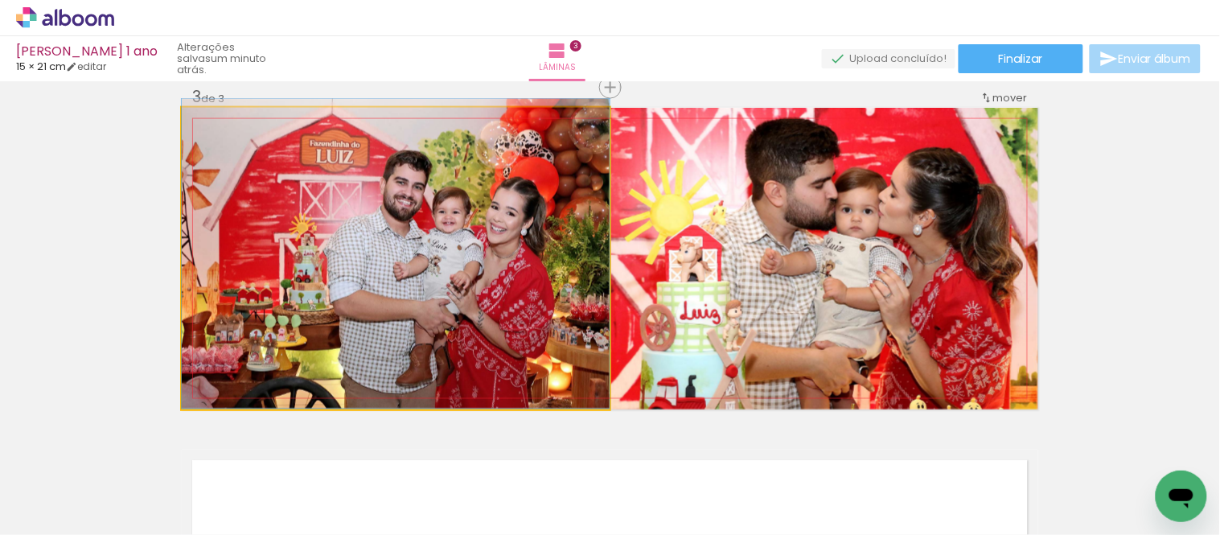
drag, startPoint x: 467, startPoint y: 228, endPoint x: 468, endPoint y: 211, distance: 17.7
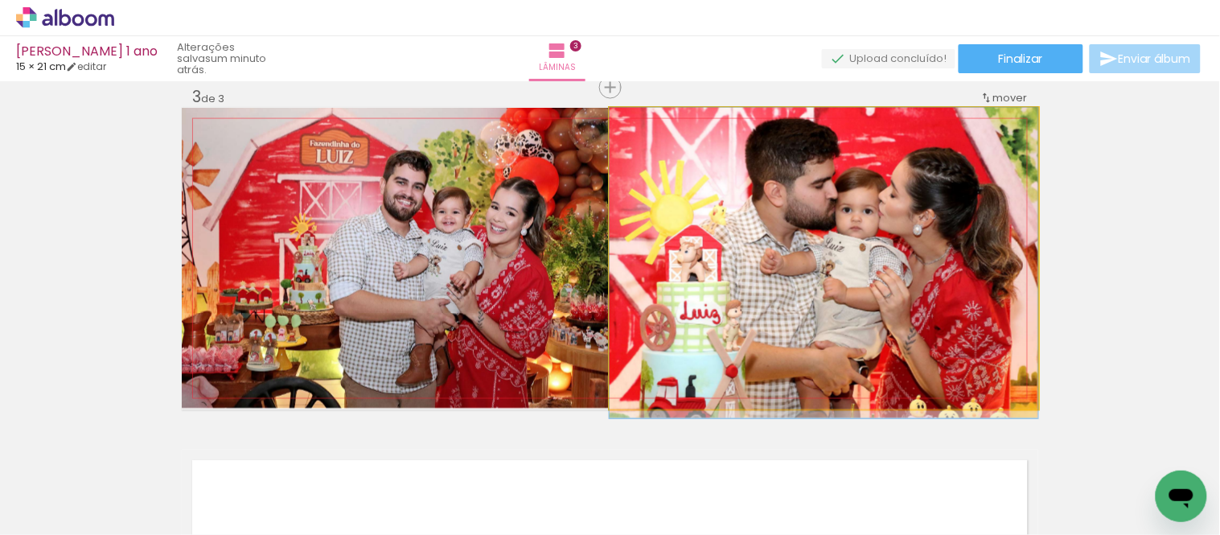
drag, startPoint x: 894, startPoint y: 268, endPoint x: 891, endPoint y: 282, distance: 14.7
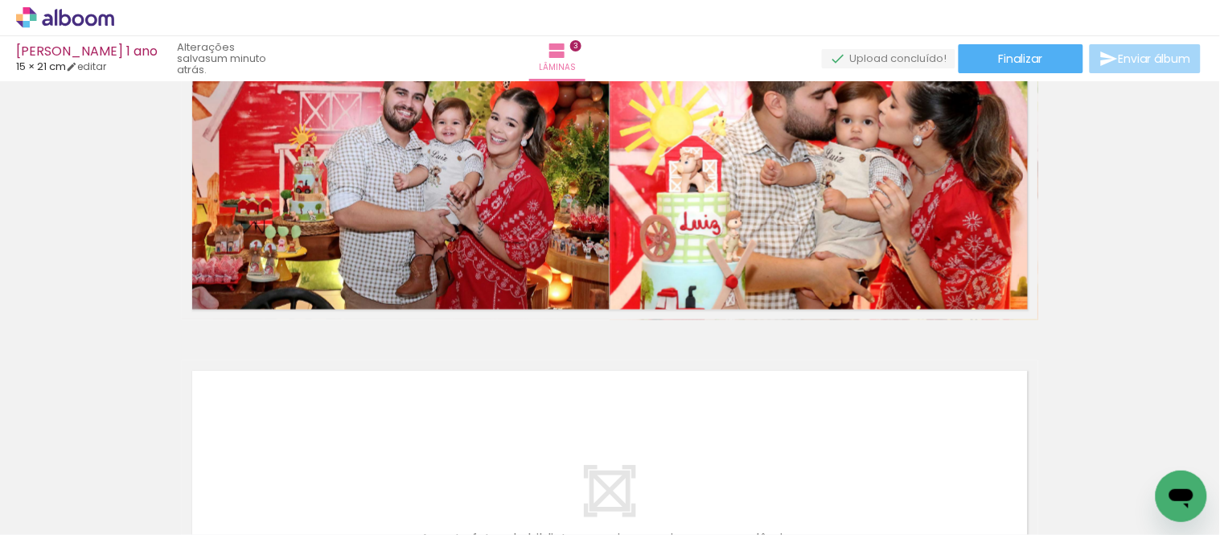
scroll to position [704, 0]
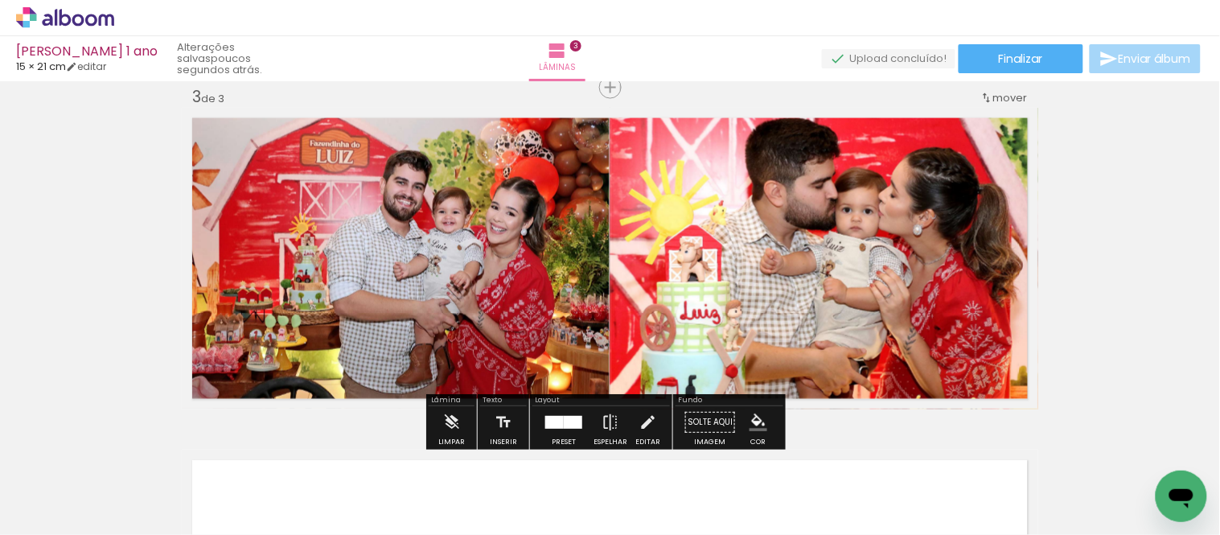
click at [567, 419] on div at bounding box center [573, 422] width 18 height 13
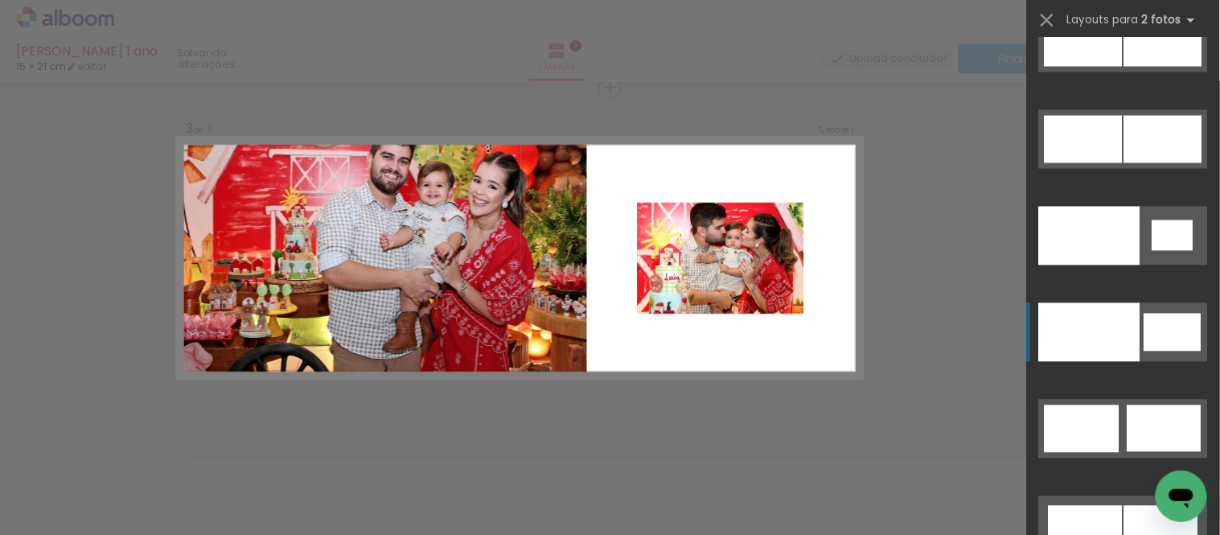
scroll to position [8628, 0]
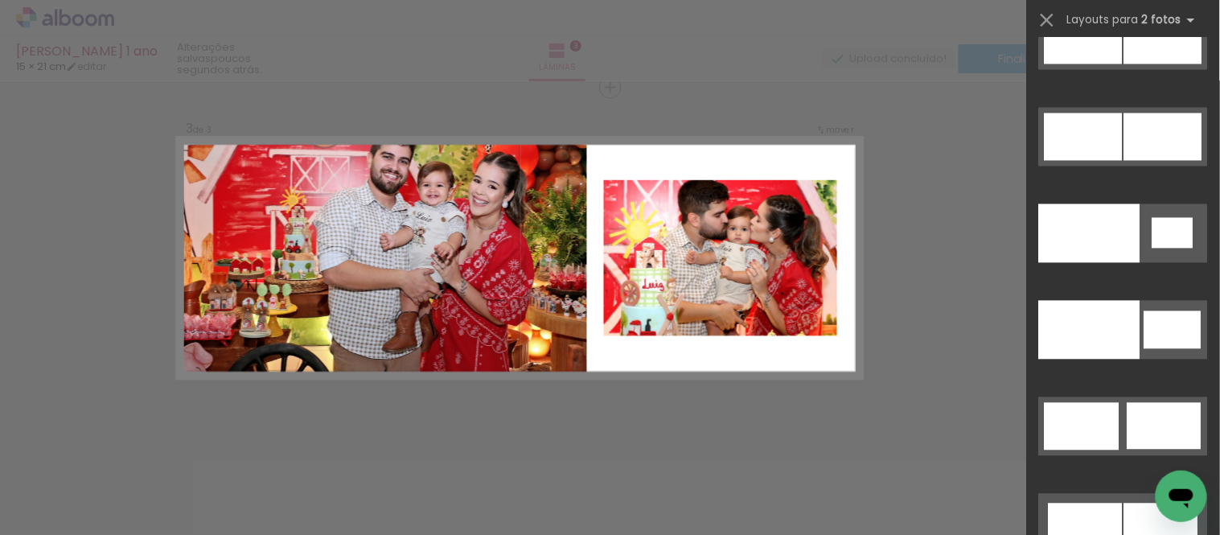
click at [990, 362] on div "Confirmar Cancelar" at bounding box center [610, 80] width 1220 height 1406
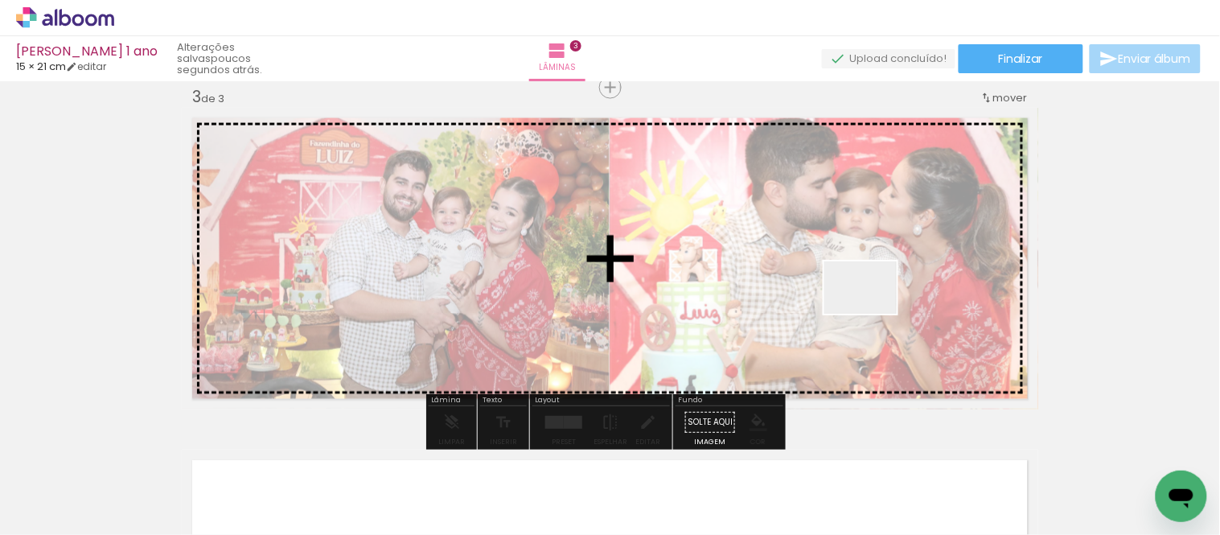
drag, startPoint x: 898, startPoint y: 470, endPoint x: 873, endPoint y: 310, distance: 162.1
click at [873, 310] on quentale-workspace at bounding box center [610, 267] width 1220 height 535
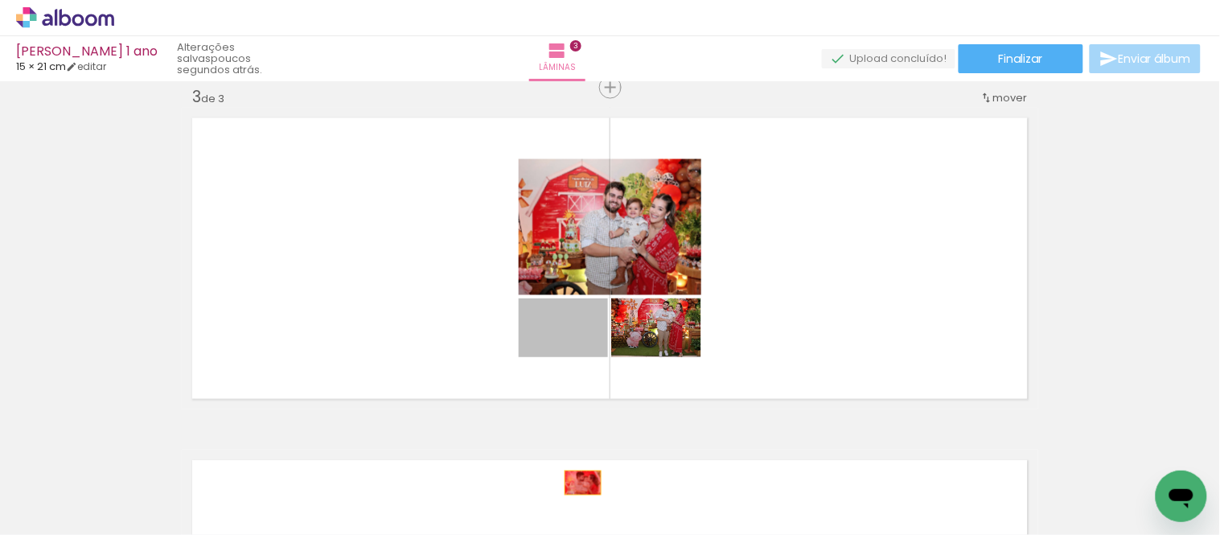
drag, startPoint x: 582, startPoint y: 328, endPoint x: 577, endPoint y: 484, distance: 156.1
click at [577, 484] on quentale-workspace at bounding box center [610, 267] width 1220 height 535
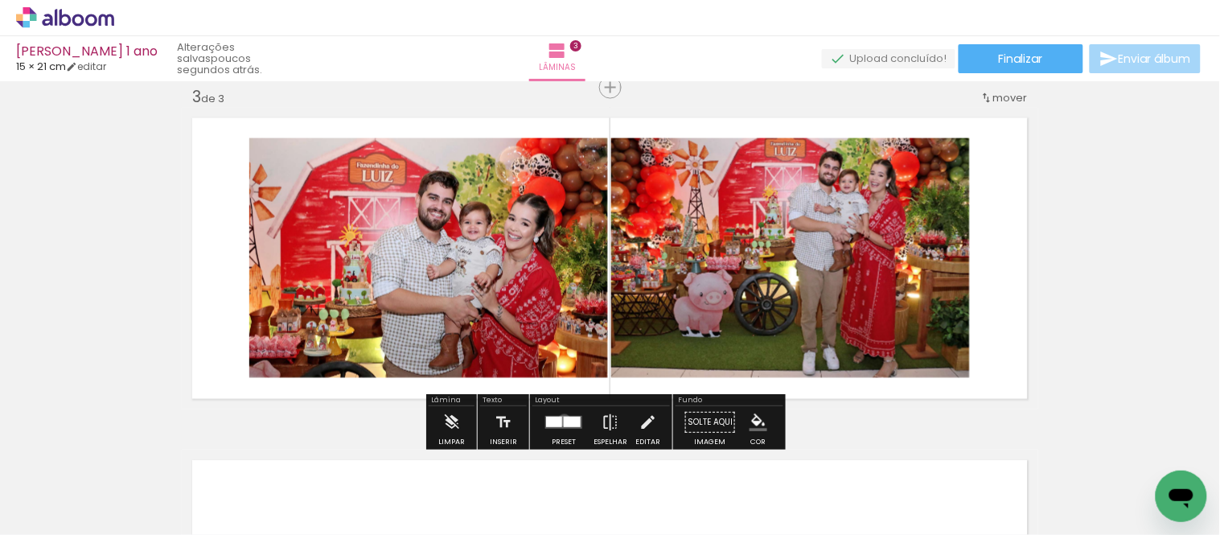
click at [564, 420] on div at bounding box center [572, 422] width 17 height 10
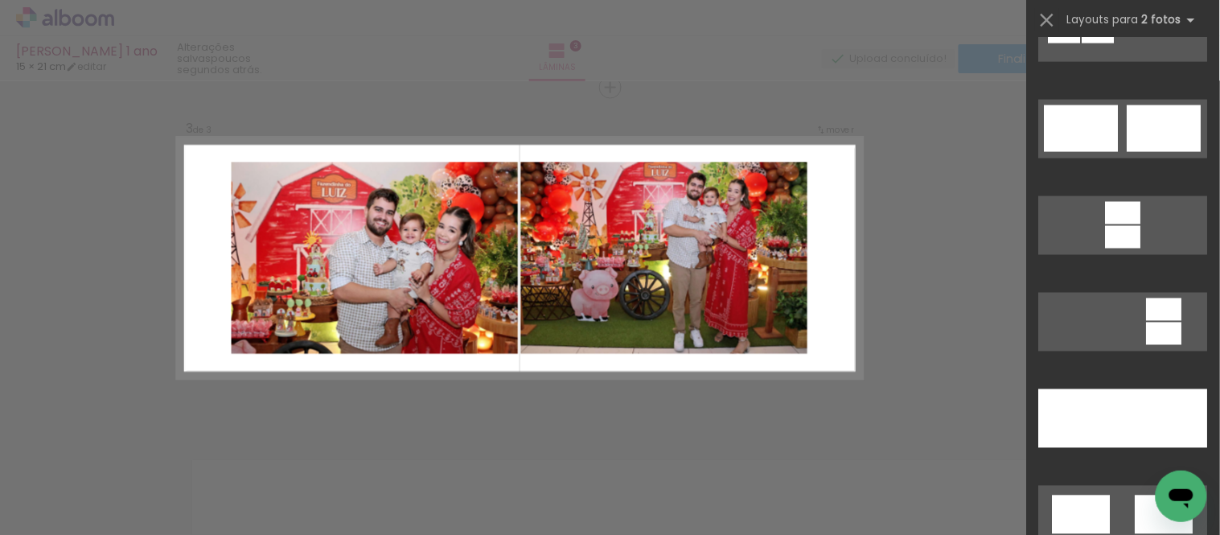
scroll to position [804, 0]
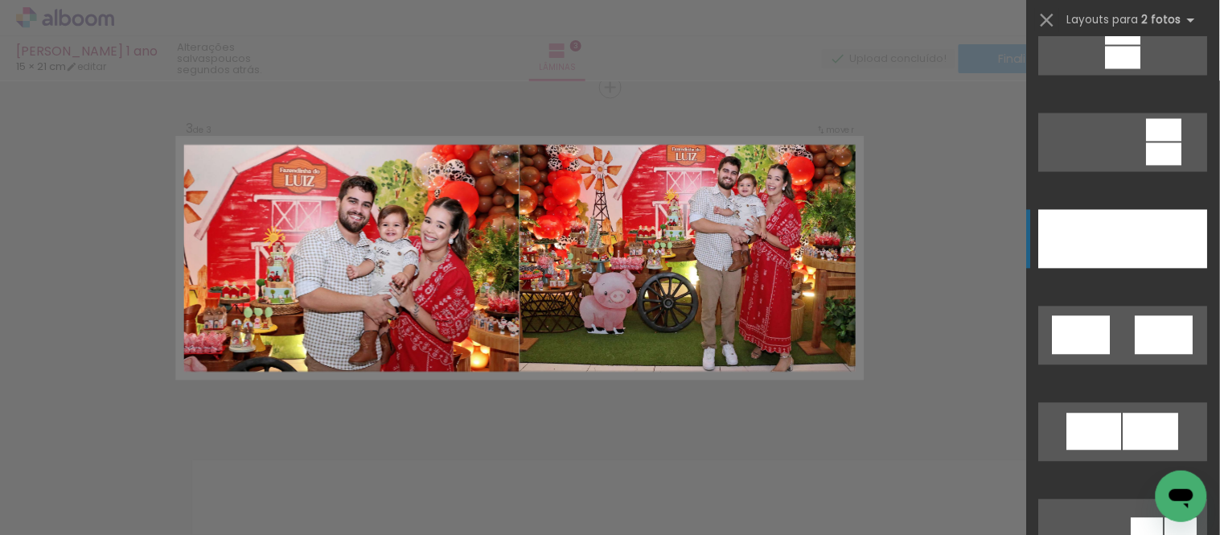
click at [1137, 236] on div at bounding box center [1166, 239] width 84 height 59
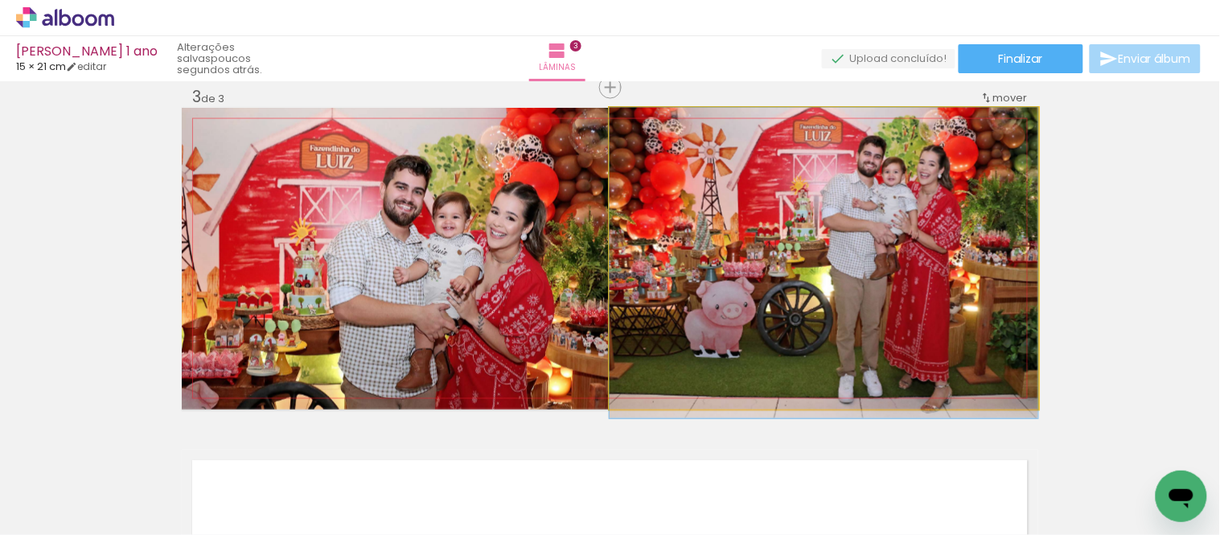
drag, startPoint x: 791, startPoint y: 249, endPoint x: 791, endPoint y: 263, distance: 13.7
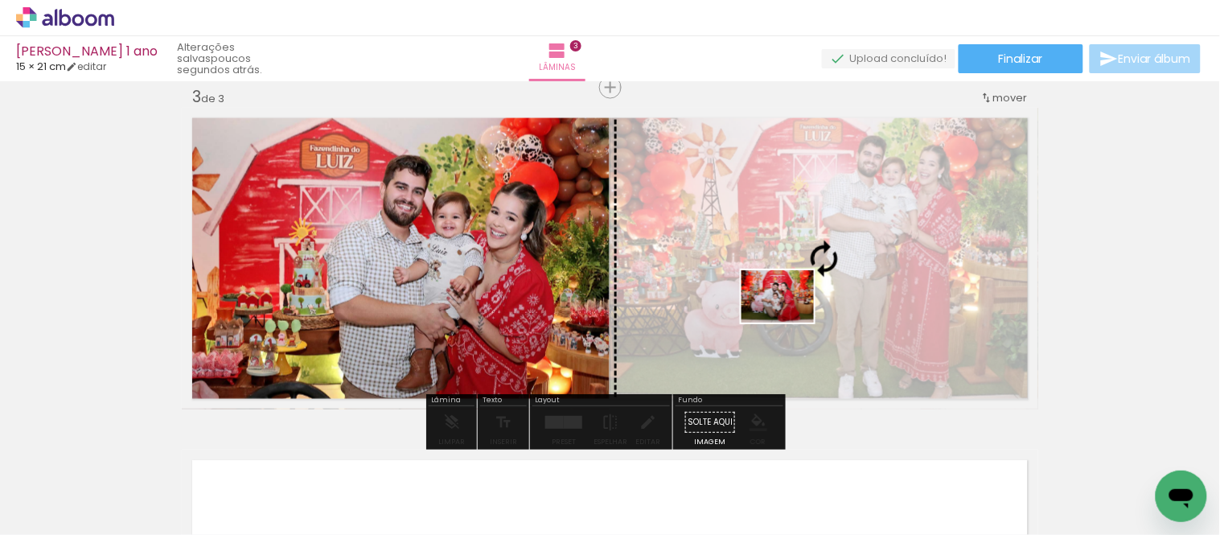
drag, startPoint x: 433, startPoint y: 497, endPoint x: 790, endPoint y: 319, distance: 399.3
click at [790, 319] on quentale-workspace at bounding box center [610, 267] width 1220 height 535
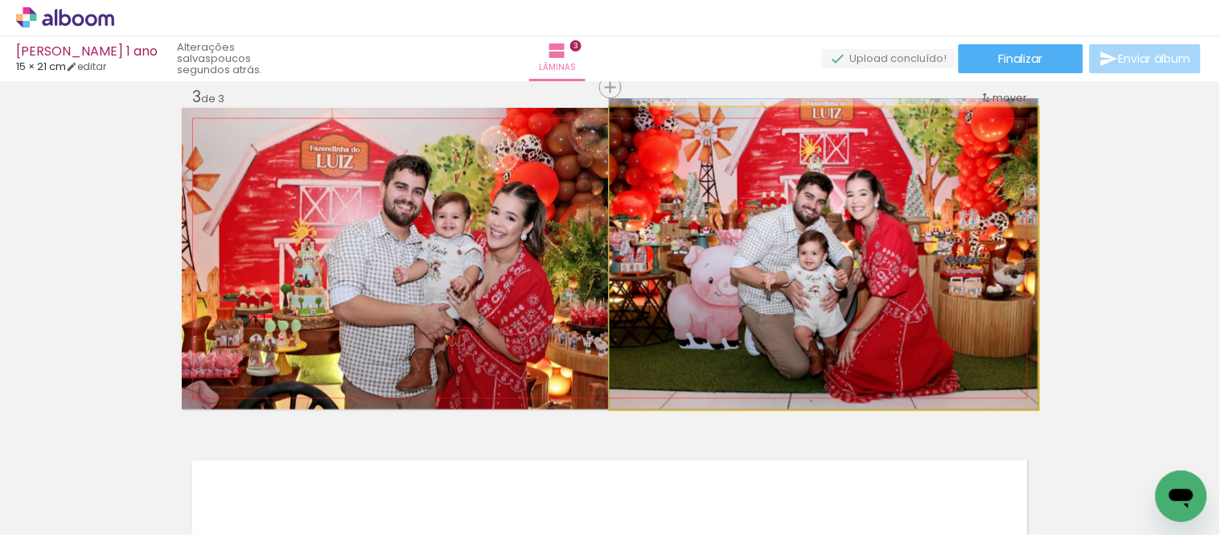
drag, startPoint x: 790, startPoint y: 320, endPoint x: 792, endPoint y: 288, distance: 32.3
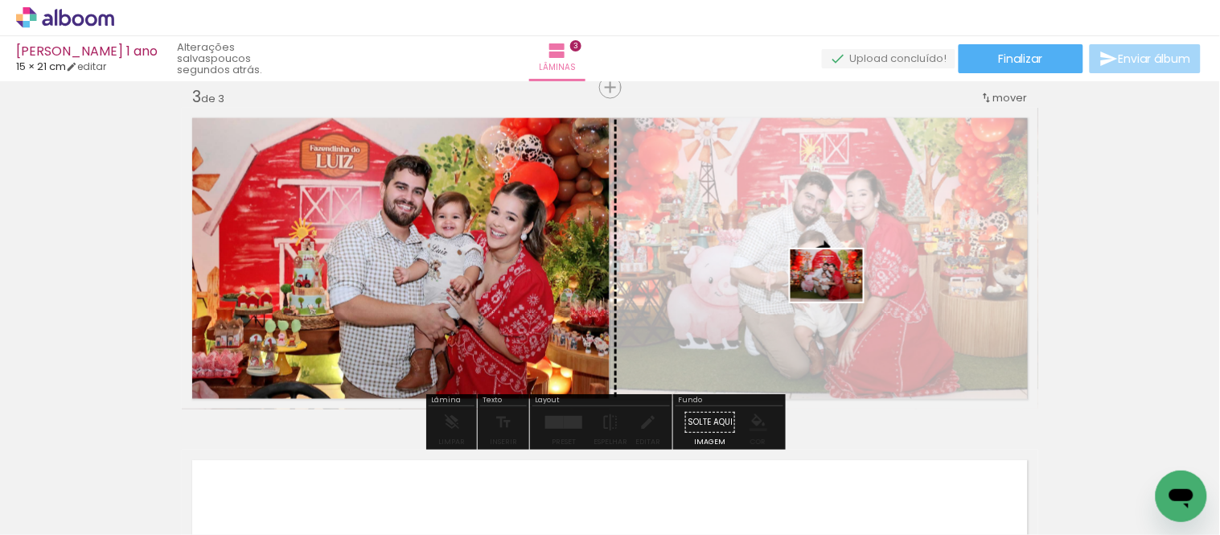
drag, startPoint x: 550, startPoint y: 480, endPoint x: 839, endPoint y: 298, distance: 341.6
click at [839, 298] on quentale-workspace at bounding box center [610, 267] width 1220 height 535
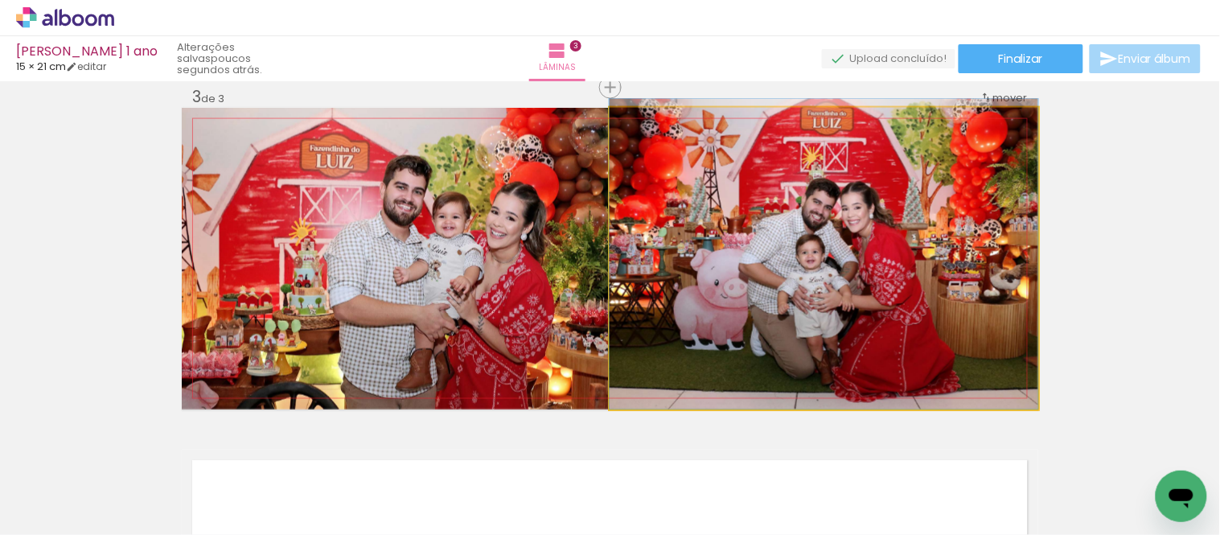
drag, startPoint x: 887, startPoint y: 304, endPoint x: 887, endPoint y: 282, distance: 22.5
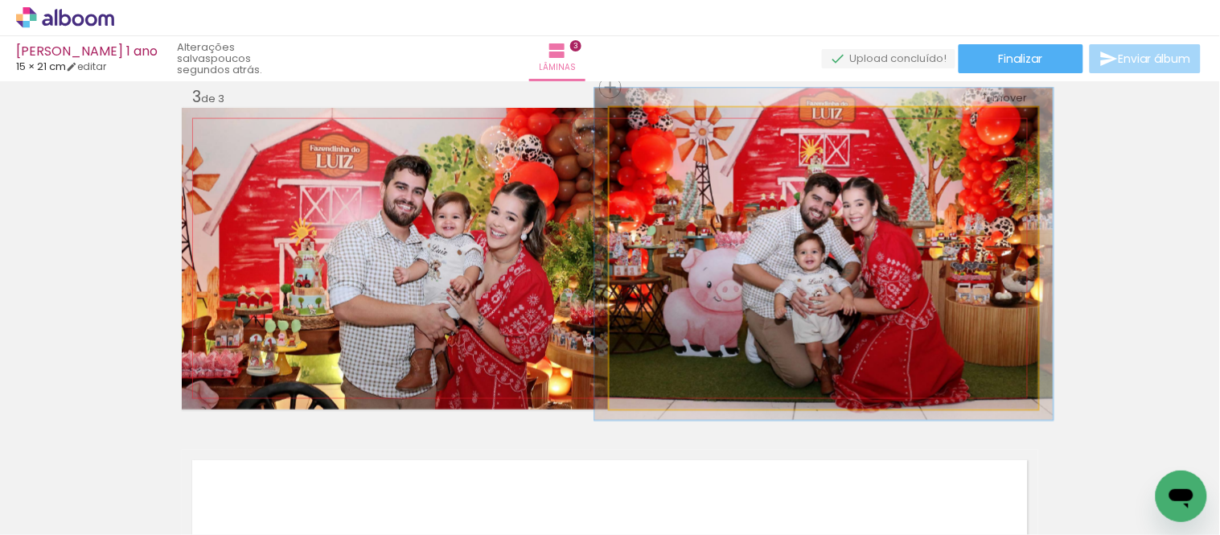
click at [653, 123] on div at bounding box center [652, 125] width 26 height 26
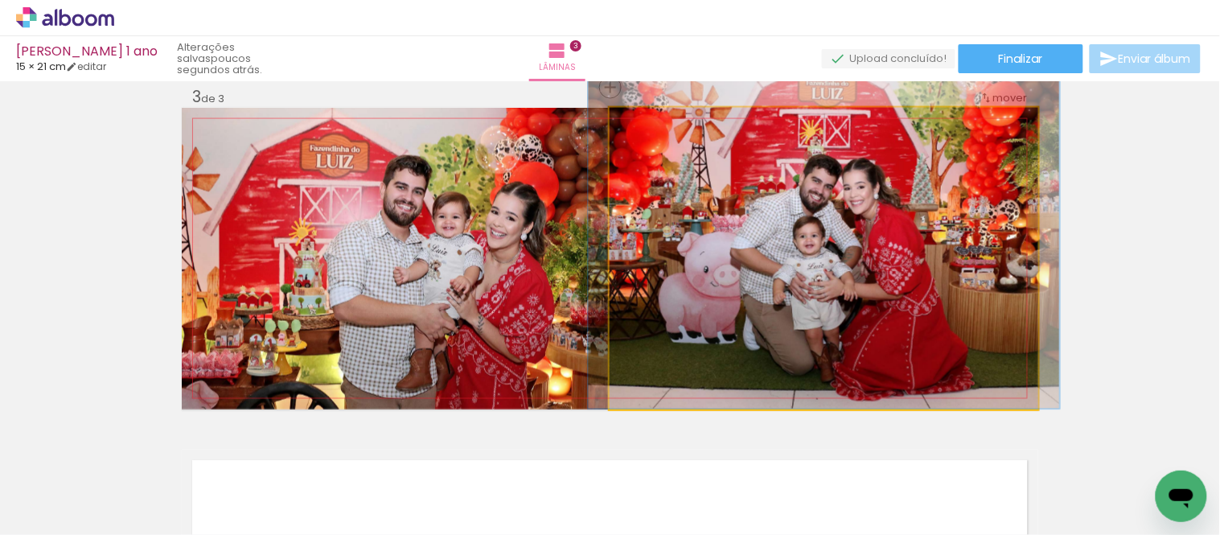
drag, startPoint x: 887, startPoint y: 197, endPoint x: 887, endPoint y: 166, distance: 31.4
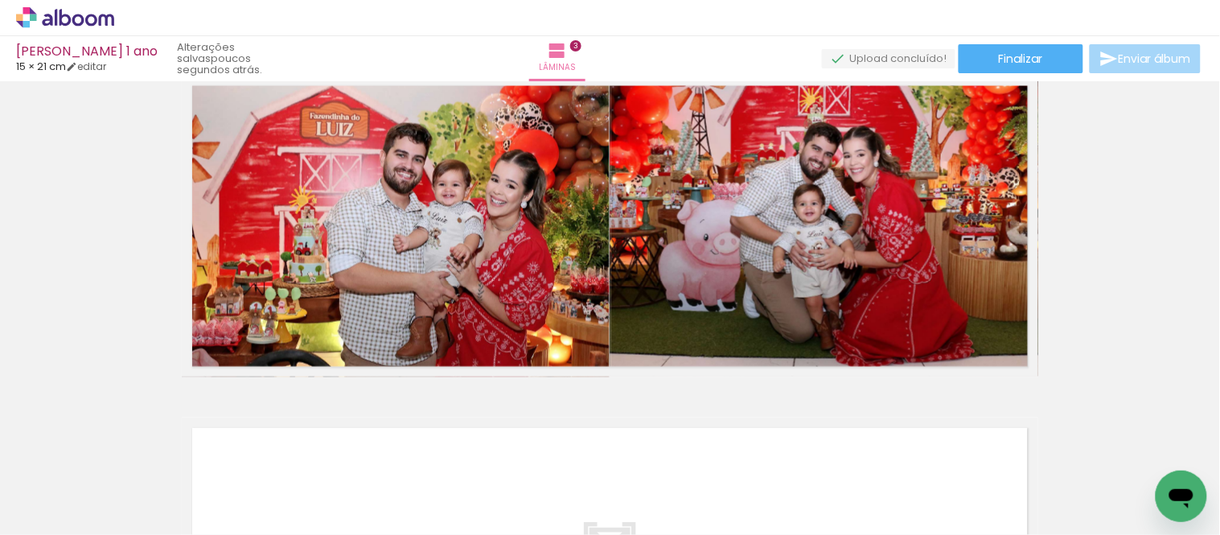
scroll to position [704, 0]
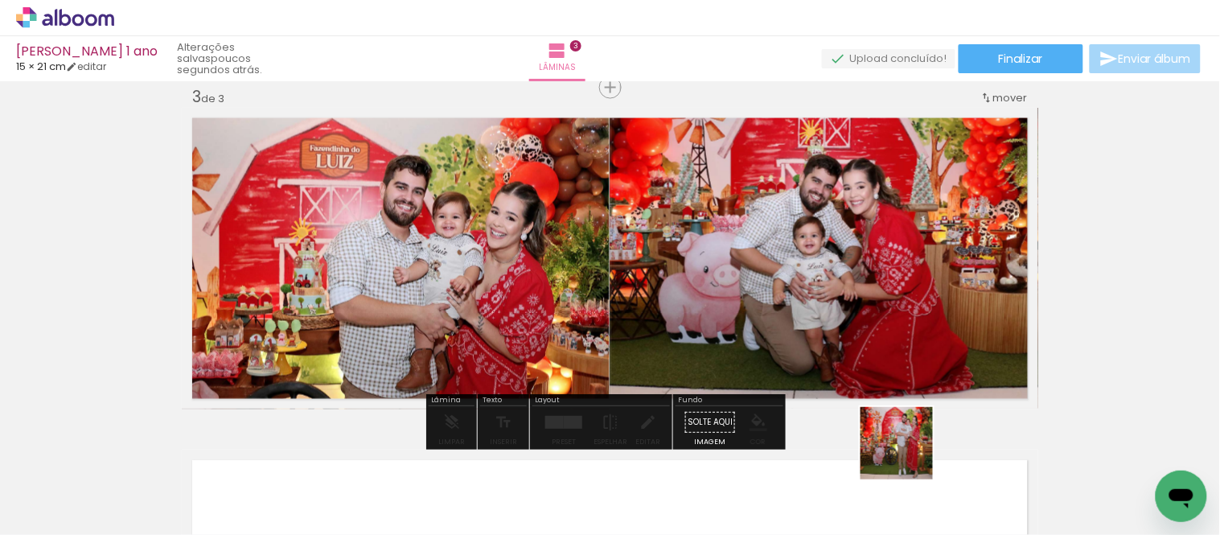
drag, startPoint x: 898, startPoint y: 479, endPoint x: 911, endPoint y: 335, distance: 143.8
click at [909, 336] on quentale-workspace at bounding box center [610, 267] width 1220 height 535
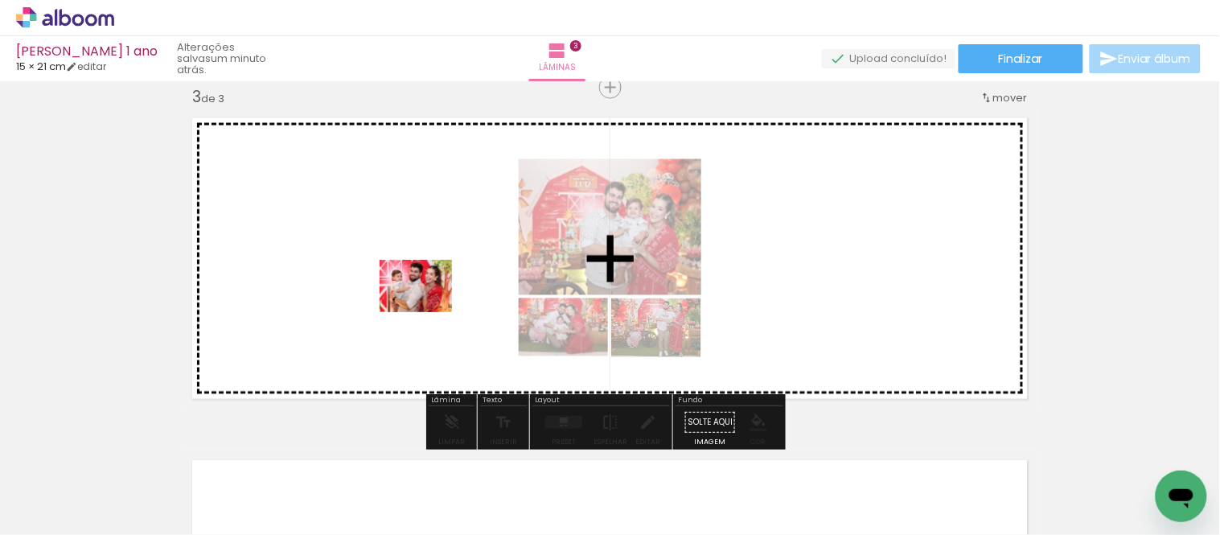
drag, startPoint x: 358, startPoint y: 478, endPoint x: 428, endPoint y: 308, distance: 183.6
click at [428, 308] on quentale-workspace at bounding box center [610, 267] width 1220 height 535
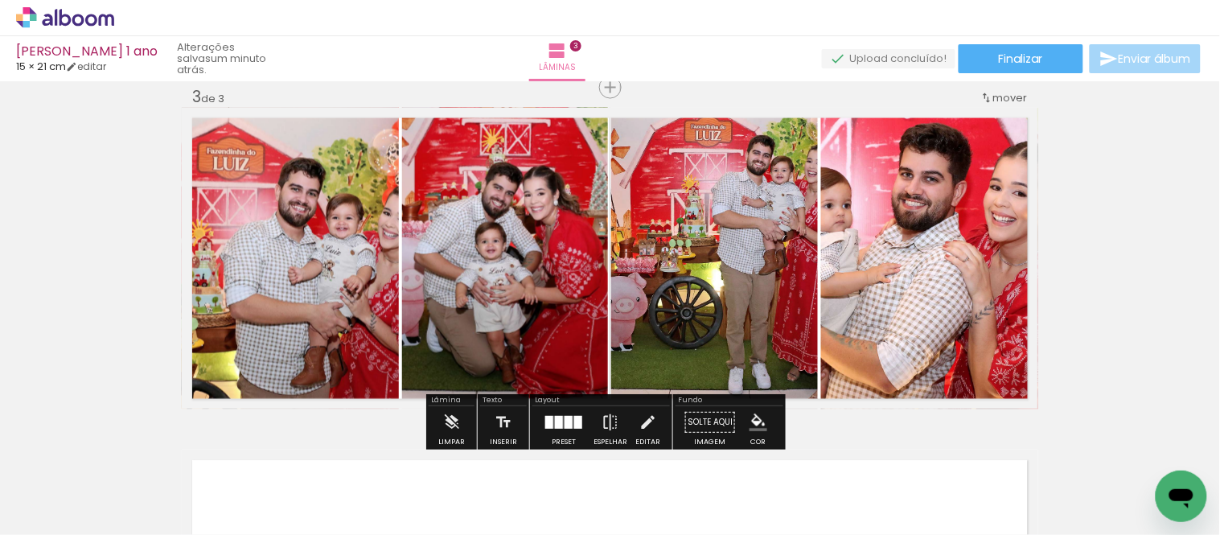
click at [565, 424] on div at bounding box center [569, 422] width 8 height 13
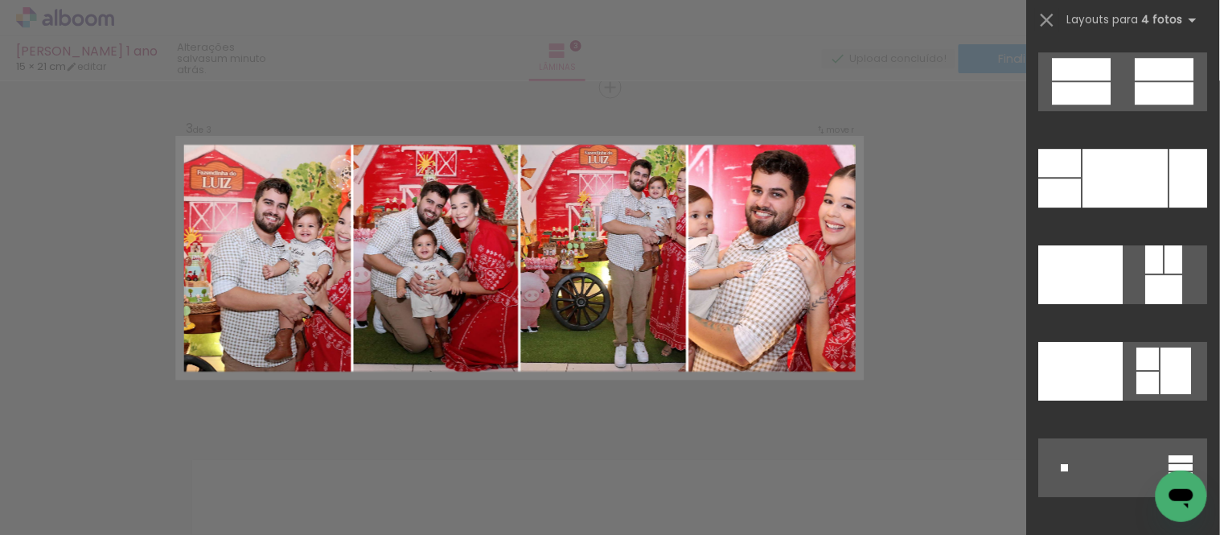
scroll to position [32903, 0]
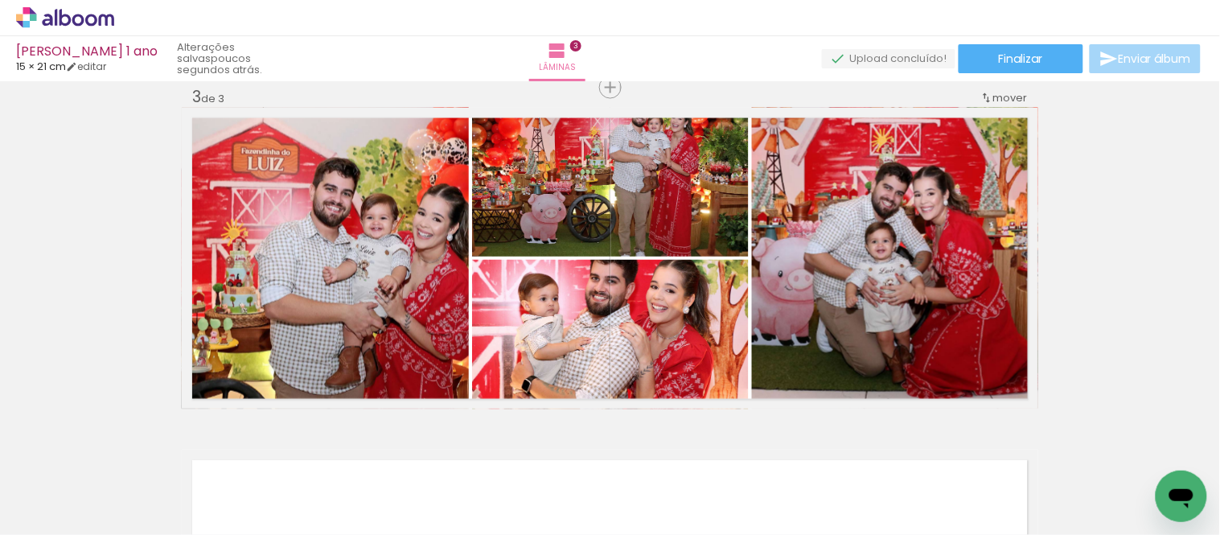
scroll to position [0, 0]
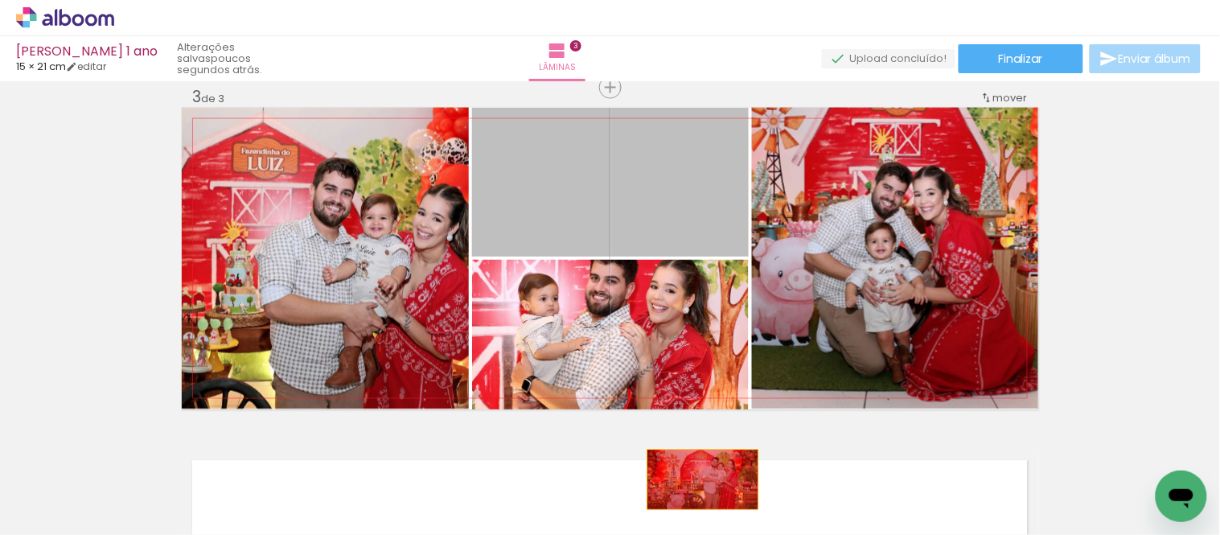
drag, startPoint x: 727, startPoint y: 209, endPoint x: 697, endPoint y: 479, distance: 272.0
click at [697, 479] on quentale-workspace at bounding box center [610, 267] width 1220 height 535
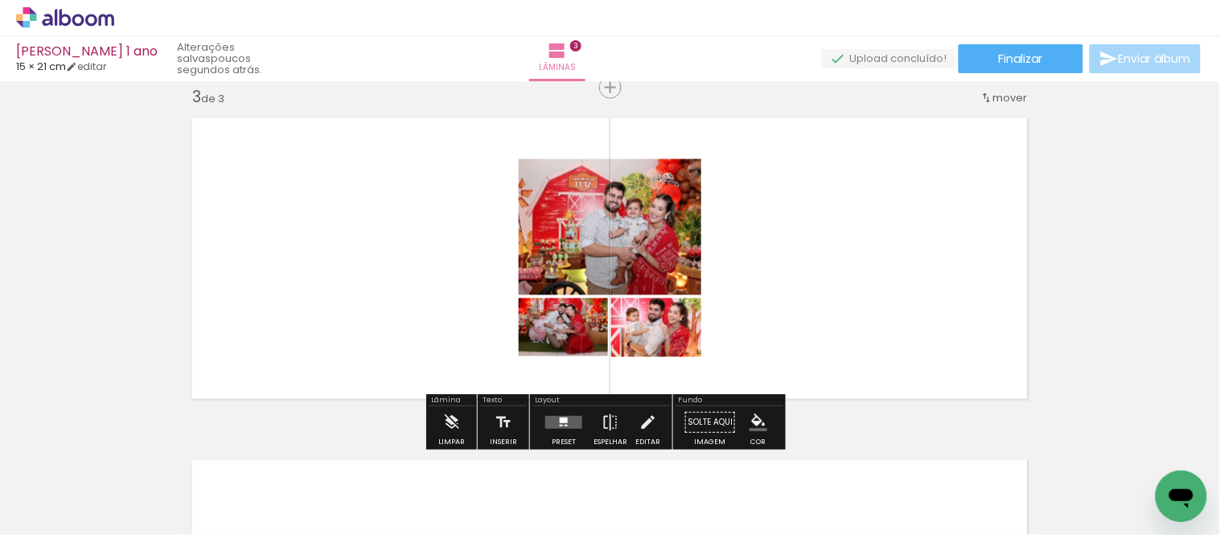
click at [558, 417] on quentale-layouter at bounding box center [563, 422] width 37 height 13
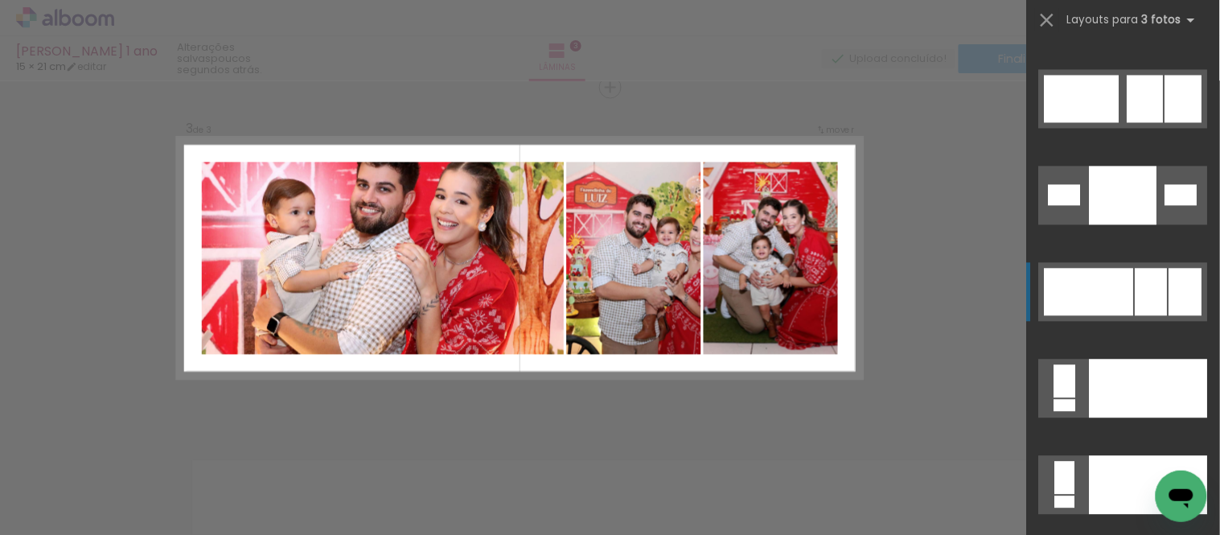
scroll to position [18040, 0]
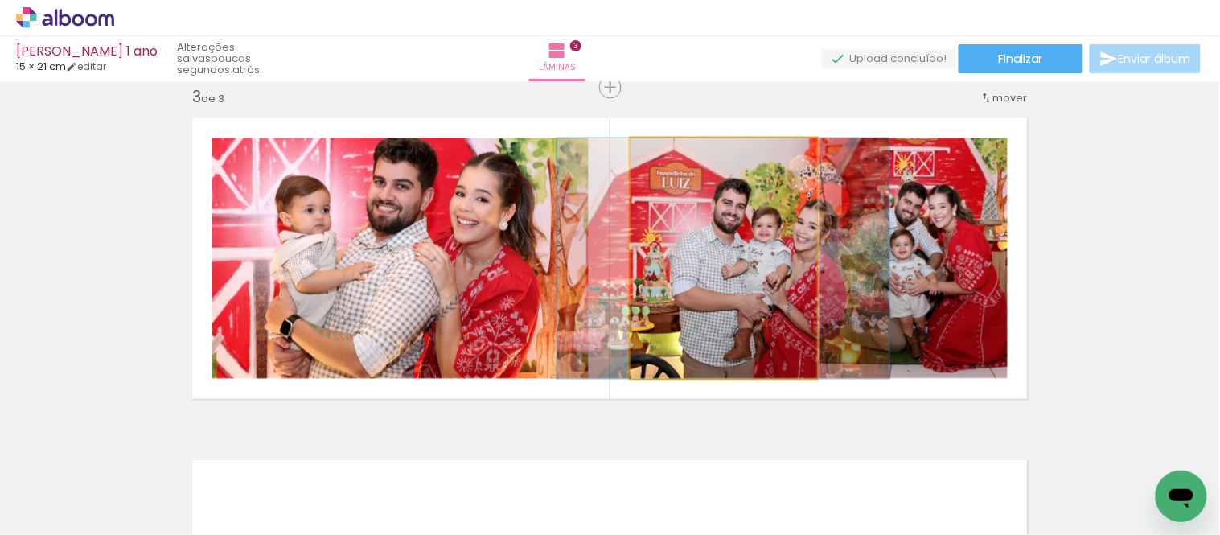
drag, startPoint x: 735, startPoint y: 311, endPoint x: 439, endPoint y: 311, distance: 296.0
click at [0, 0] on slot at bounding box center [0, 0] width 0 height 0
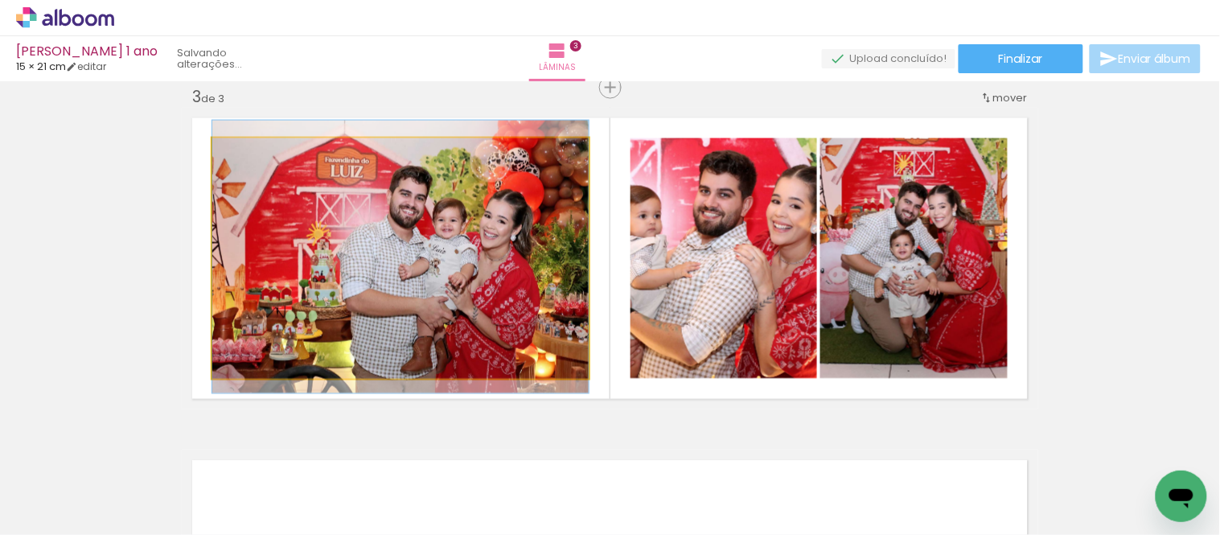
drag, startPoint x: 447, startPoint y: 295, endPoint x: 433, endPoint y: 294, distance: 14.6
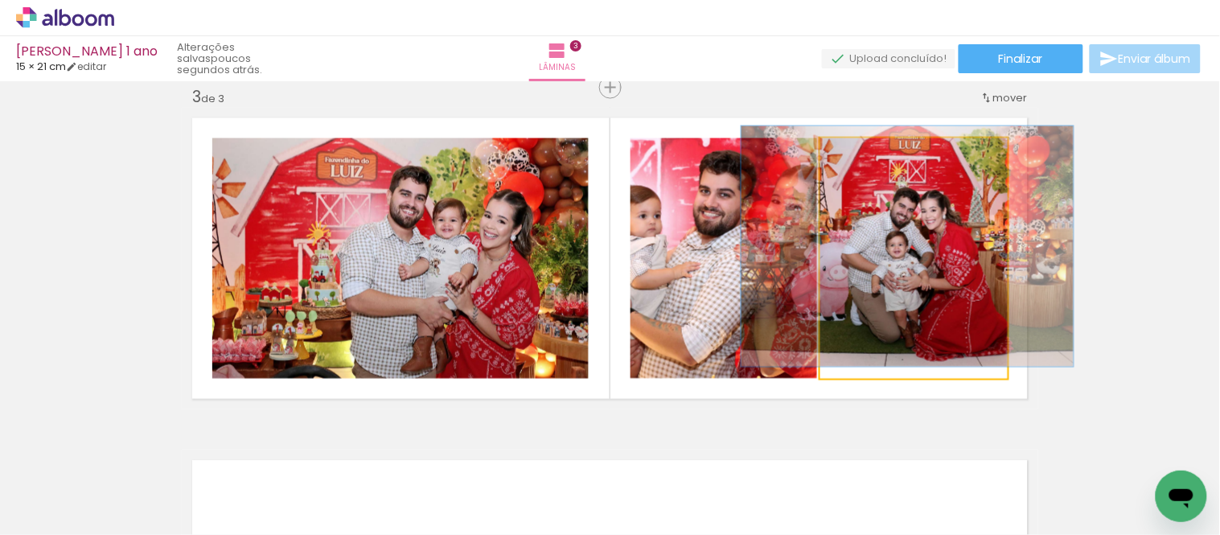
drag, startPoint x: 847, startPoint y: 162, endPoint x: 839, endPoint y: 165, distance: 8.4
type paper-slider "100"
click at [845, 163] on div at bounding box center [858, 155] width 26 height 26
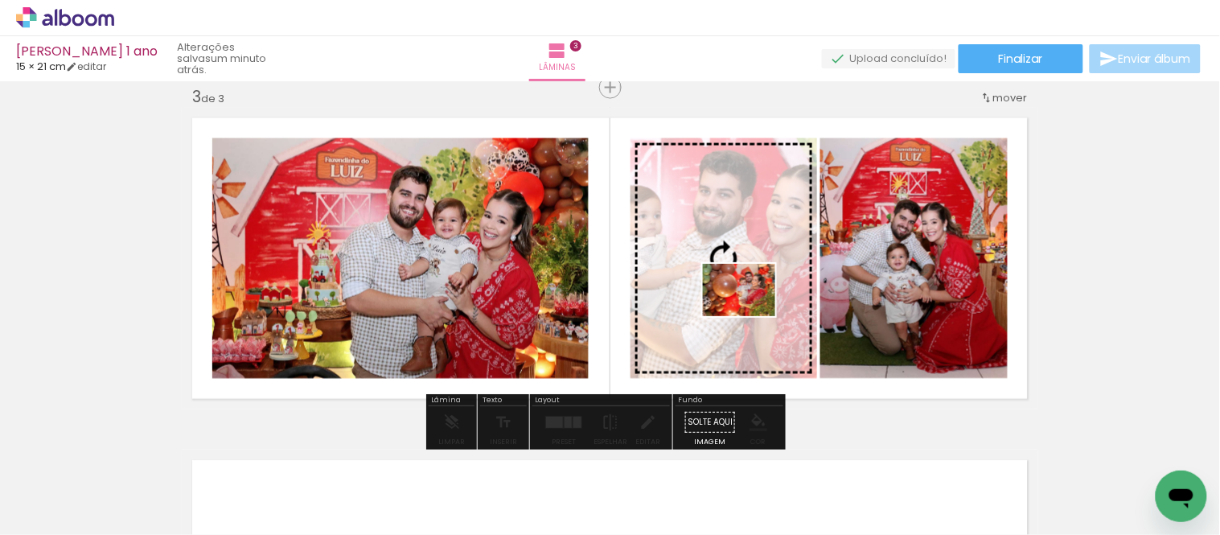
drag, startPoint x: 1087, startPoint y: 491, endPoint x: 751, endPoint y: 312, distance: 380.0
click at [751, 312] on quentale-workspace at bounding box center [610, 267] width 1220 height 535
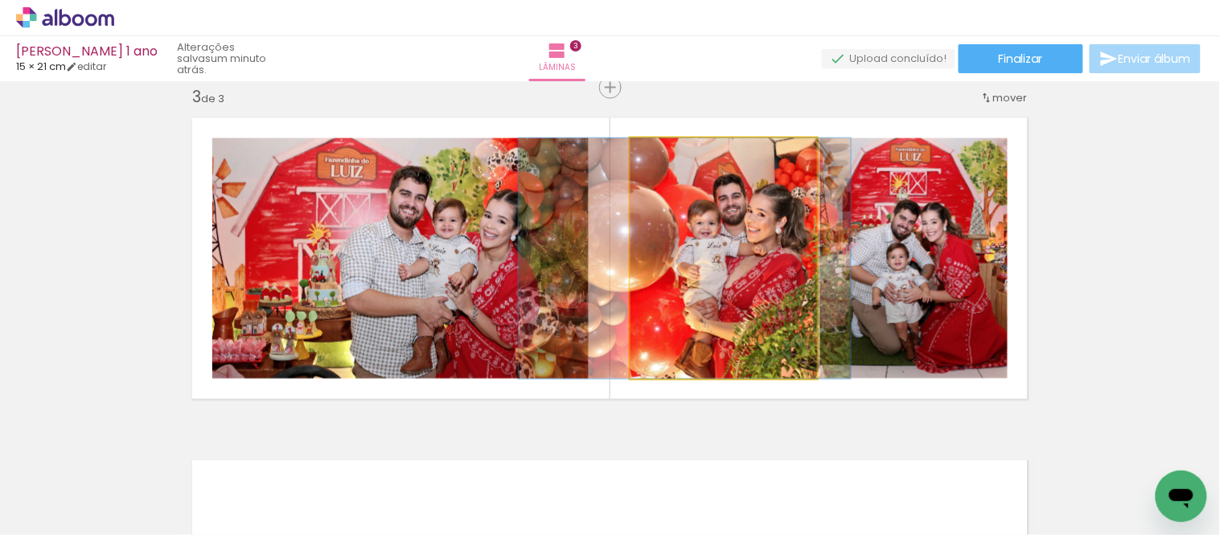
drag, startPoint x: 746, startPoint y: 319, endPoint x: 708, endPoint y: 323, distance: 38.8
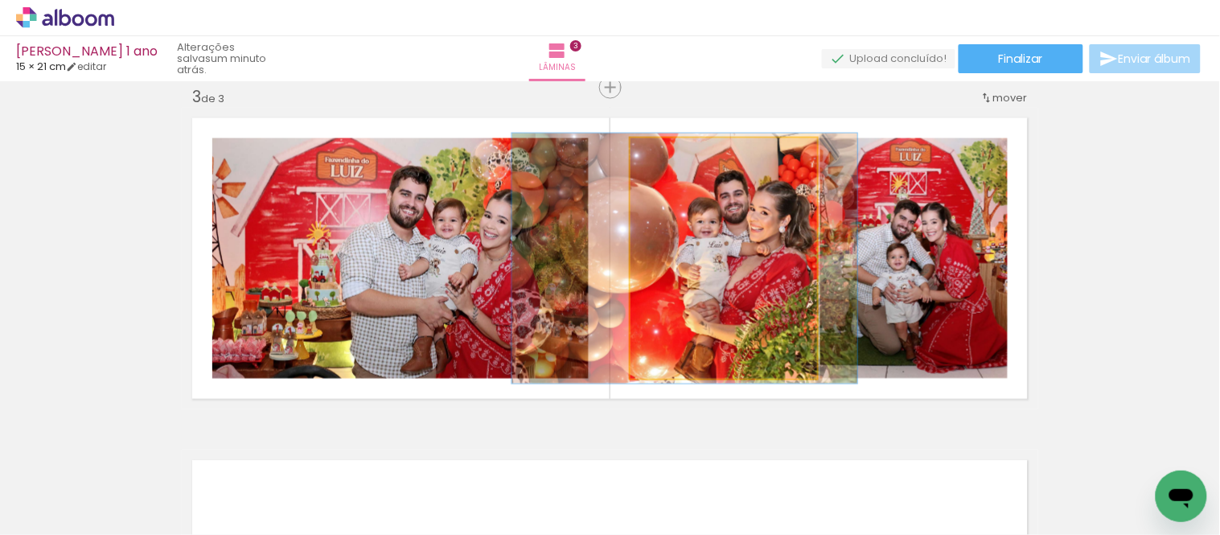
click at [668, 164] on div at bounding box center [671, 155] width 26 height 26
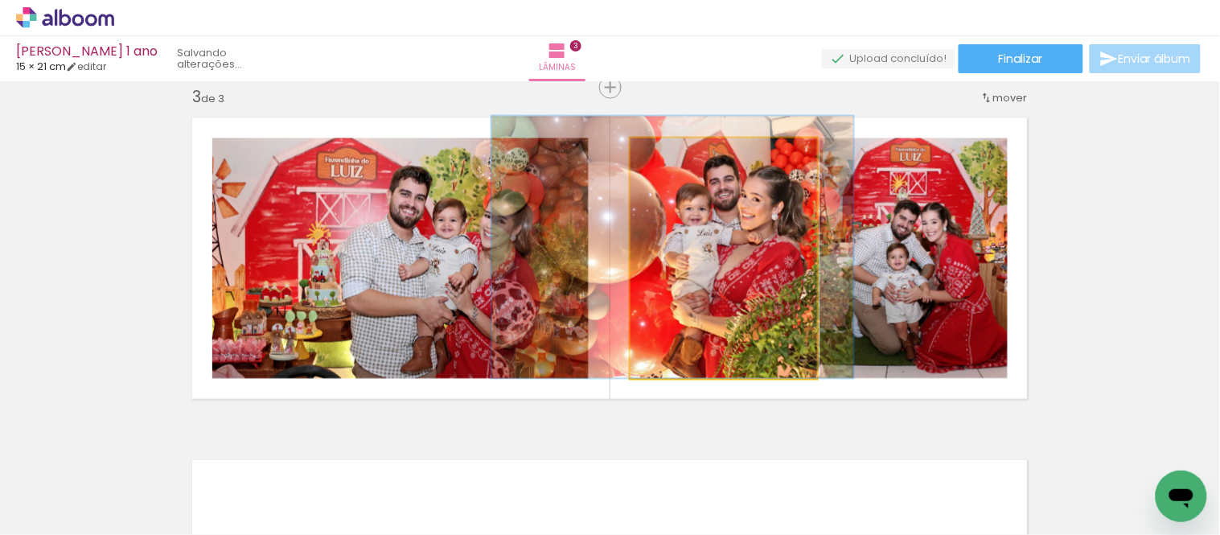
drag, startPoint x: 742, startPoint y: 236, endPoint x: 730, endPoint y: 222, distance: 18.8
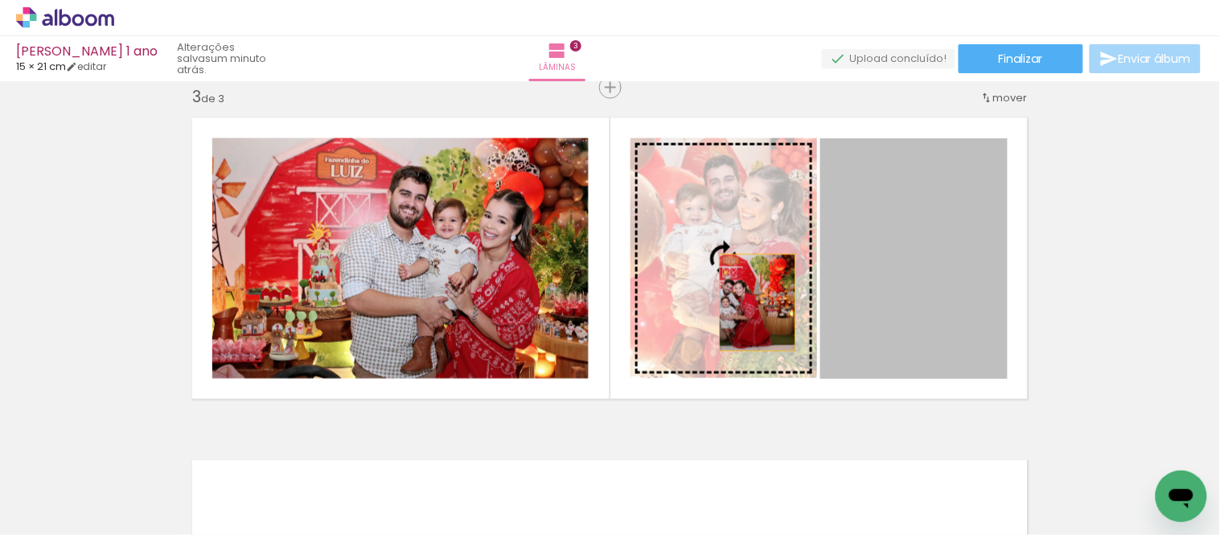
drag, startPoint x: 880, startPoint y: 301, endPoint x: 751, endPoint y: 302, distance: 128.7
click at [0, 0] on slot at bounding box center [0, 0] width 0 height 0
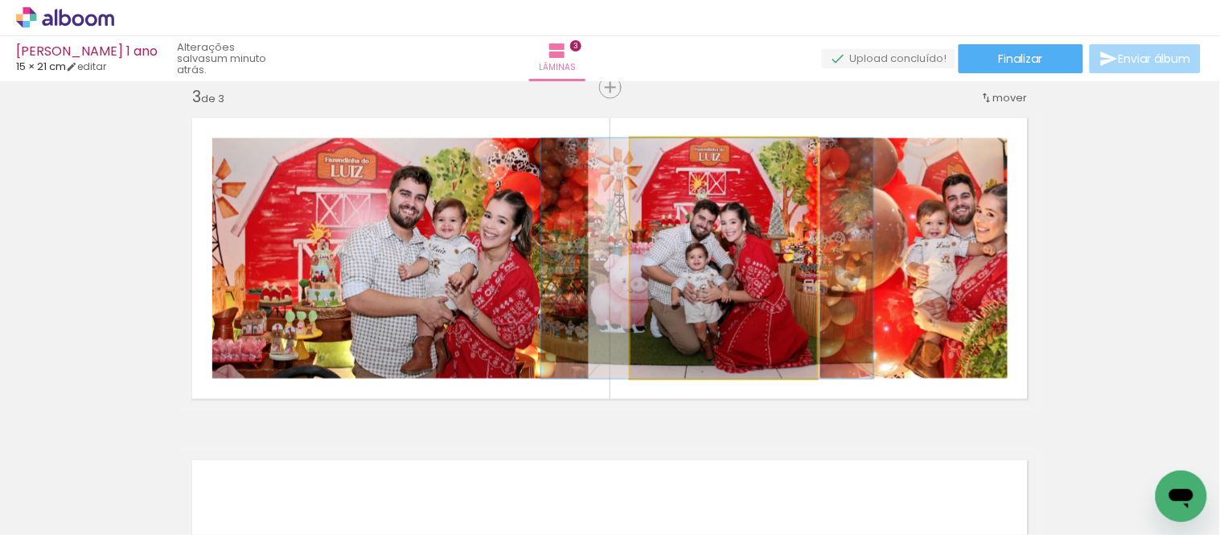
drag, startPoint x: 734, startPoint y: 298, endPoint x: 719, endPoint y: 286, distance: 20.0
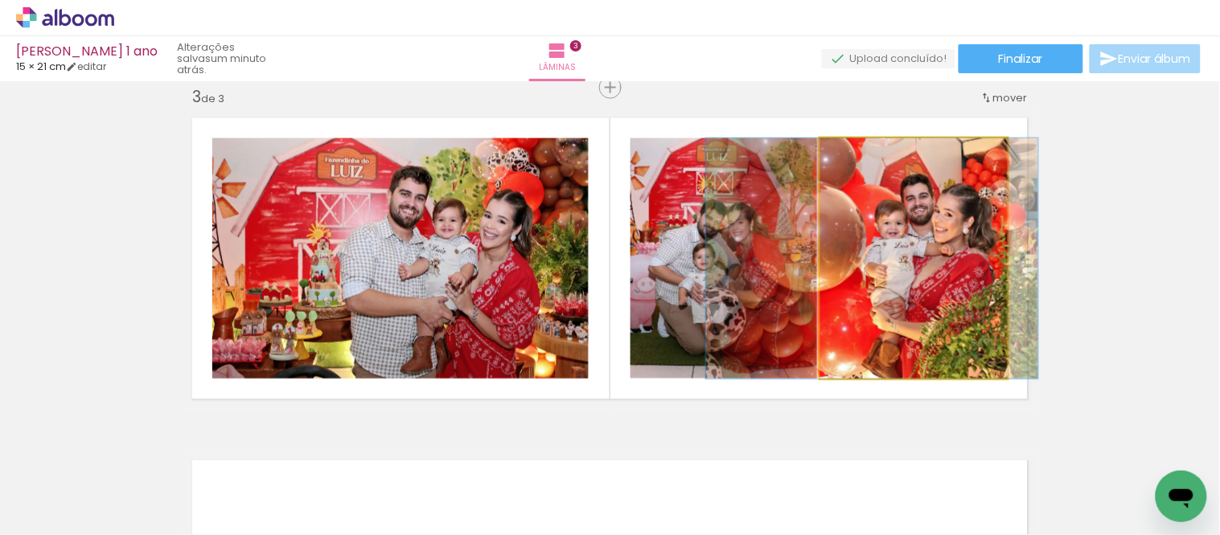
drag, startPoint x: 939, startPoint y: 290, endPoint x: 903, endPoint y: 277, distance: 38.4
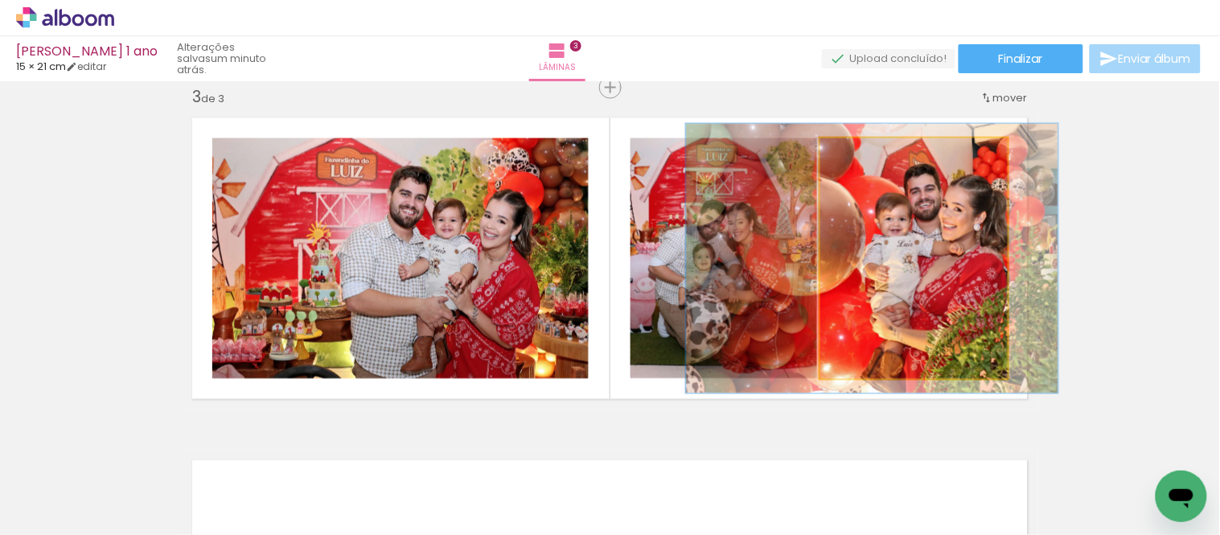
drag, startPoint x: 854, startPoint y: 149, endPoint x: 863, endPoint y: 153, distance: 9.7
type paper-slider "116"
click at [863, 153] on div at bounding box center [865, 155] width 26 height 26
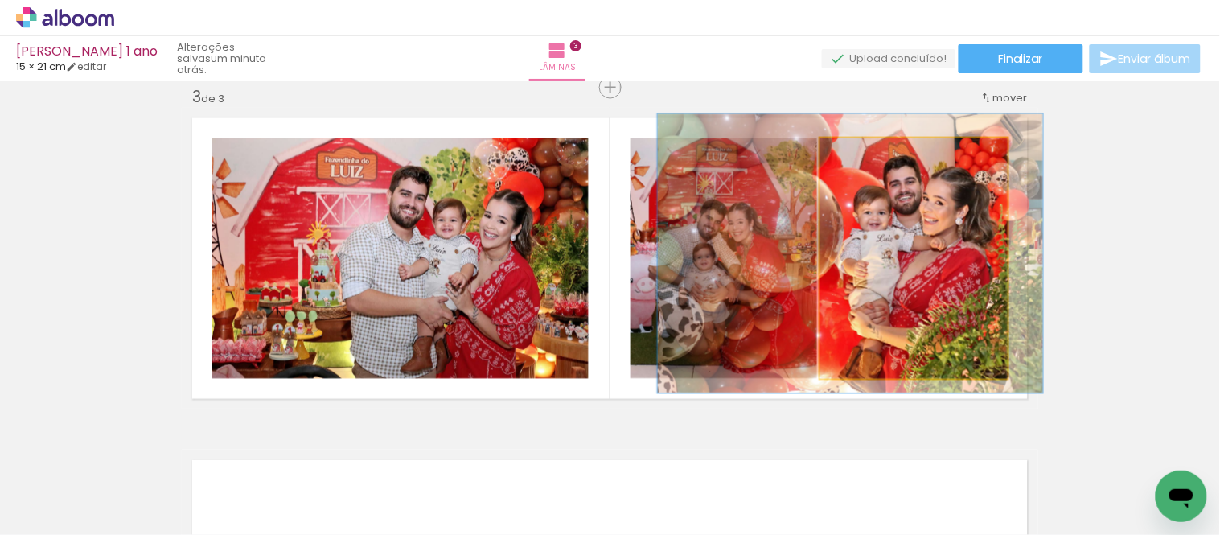
drag, startPoint x: 939, startPoint y: 232, endPoint x: 917, endPoint y: 227, distance: 22.2
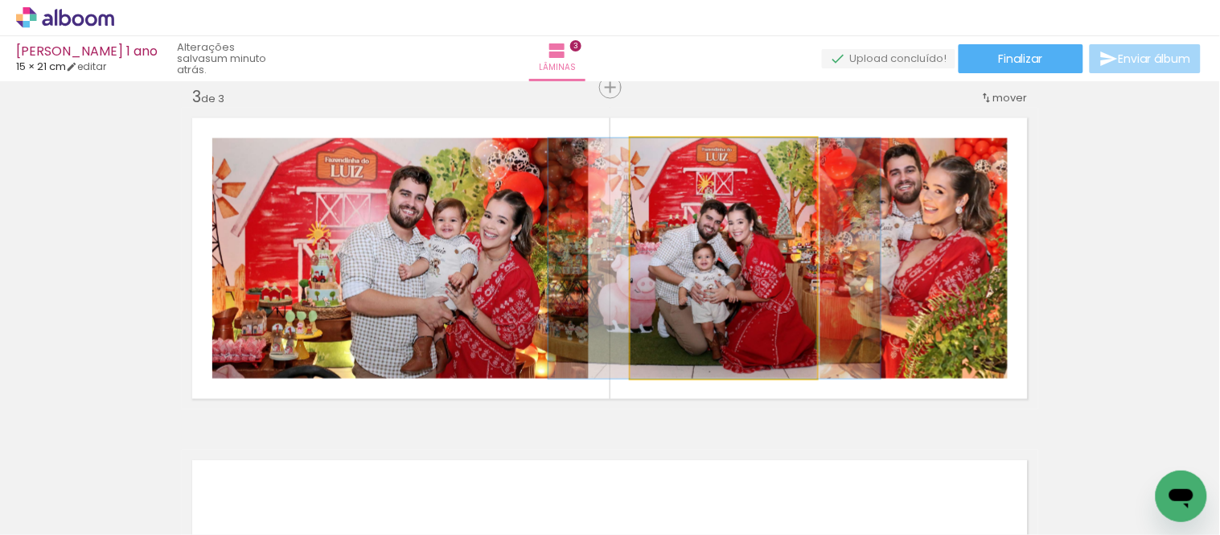
click at [712, 302] on quentale-photo at bounding box center [724, 258] width 187 height 240
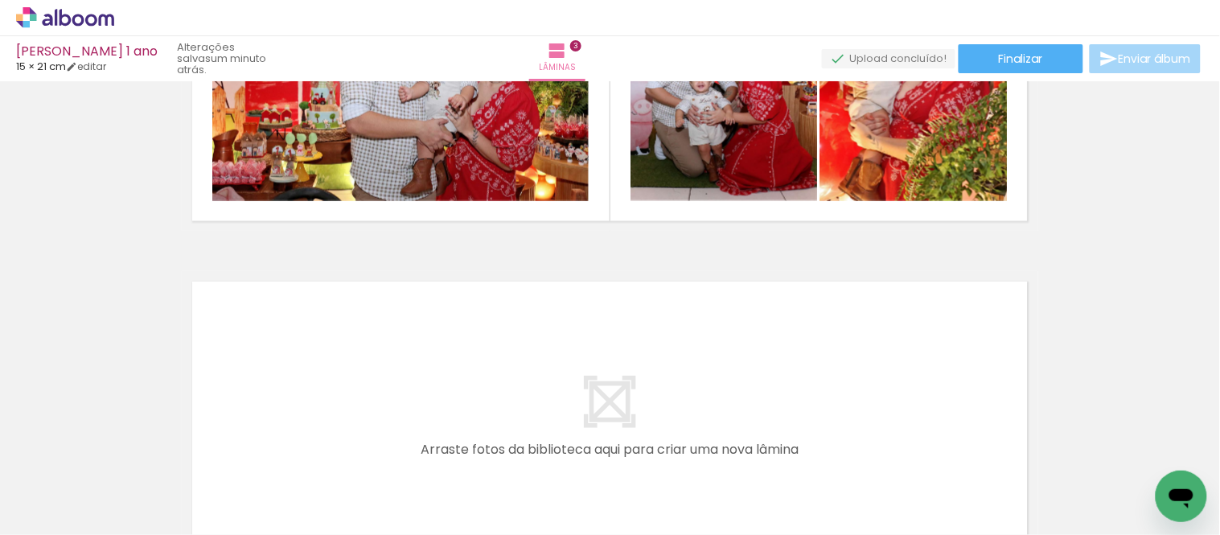
scroll to position [1062, 0]
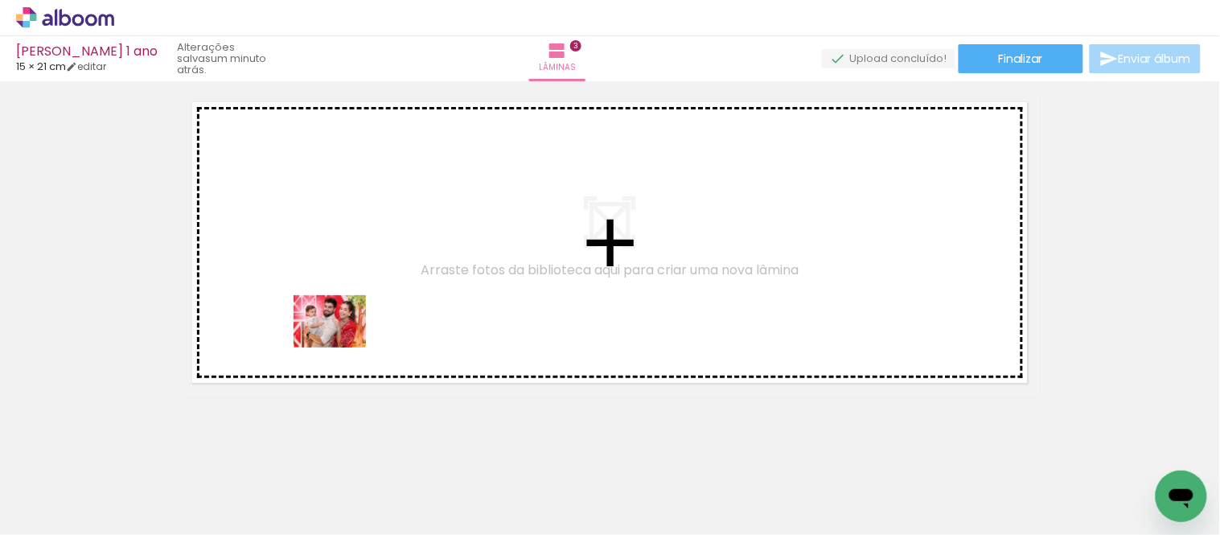
drag, startPoint x: 335, startPoint y: 484, endPoint x: 342, endPoint y: 343, distance: 140.9
click at [342, 343] on quentale-workspace at bounding box center [610, 267] width 1220 height 535
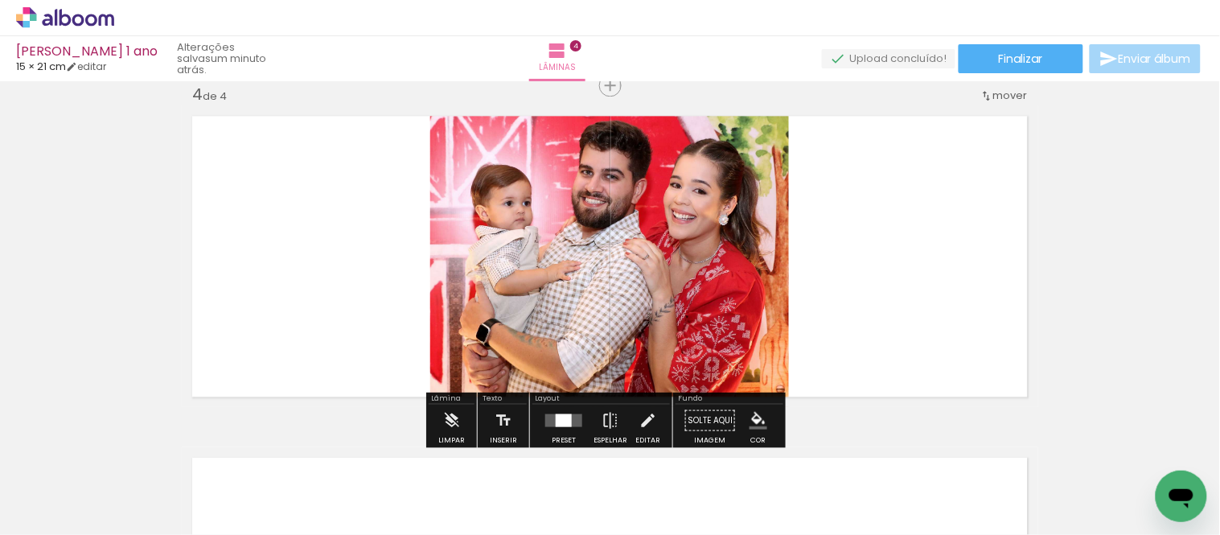
scroll to position [1046, 0]
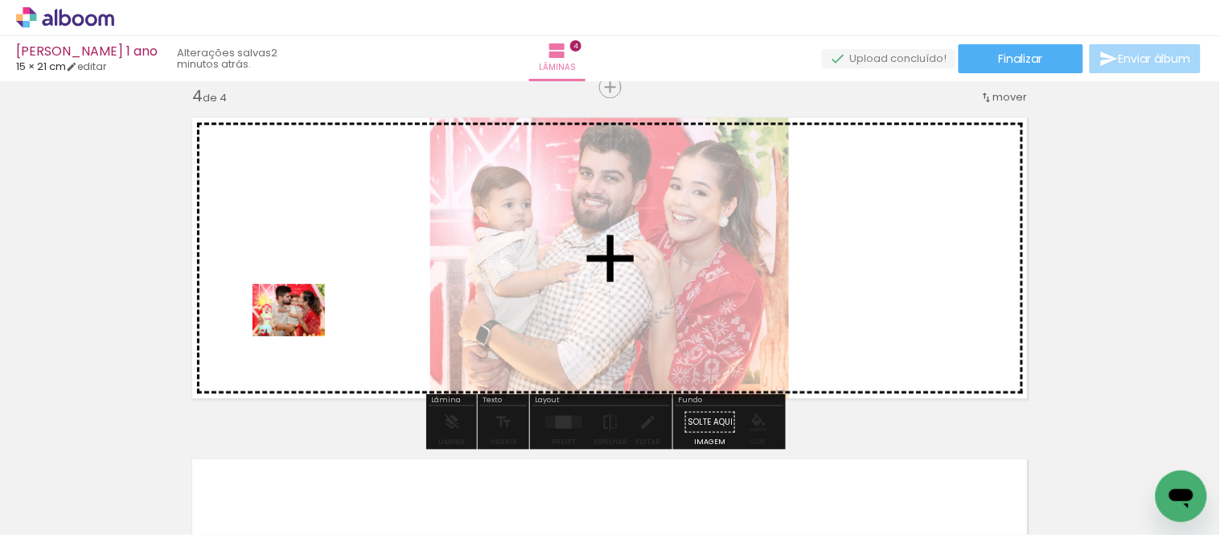
drag, startPoint x: 283, startPoint y: 437, endPoint x: 306, endPoint y: 334, distance: 105.4
click at [301, 331] on quentale-workspace at bounding box center [610, 267] width 1220 height 535
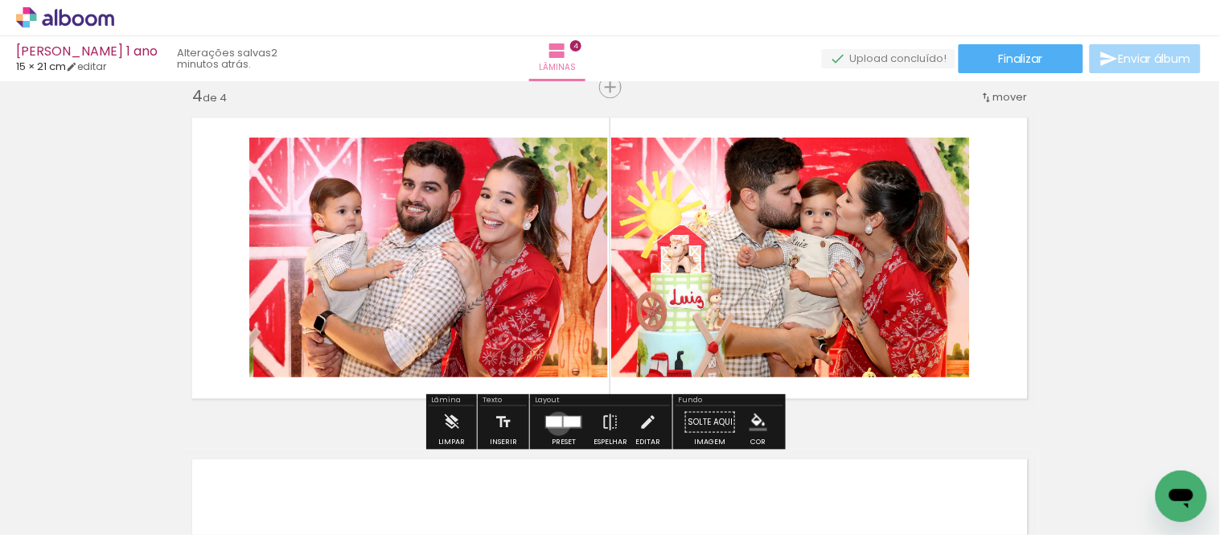
click at [555, 423] on div at bounding box center [554, 421] width 16 height 10
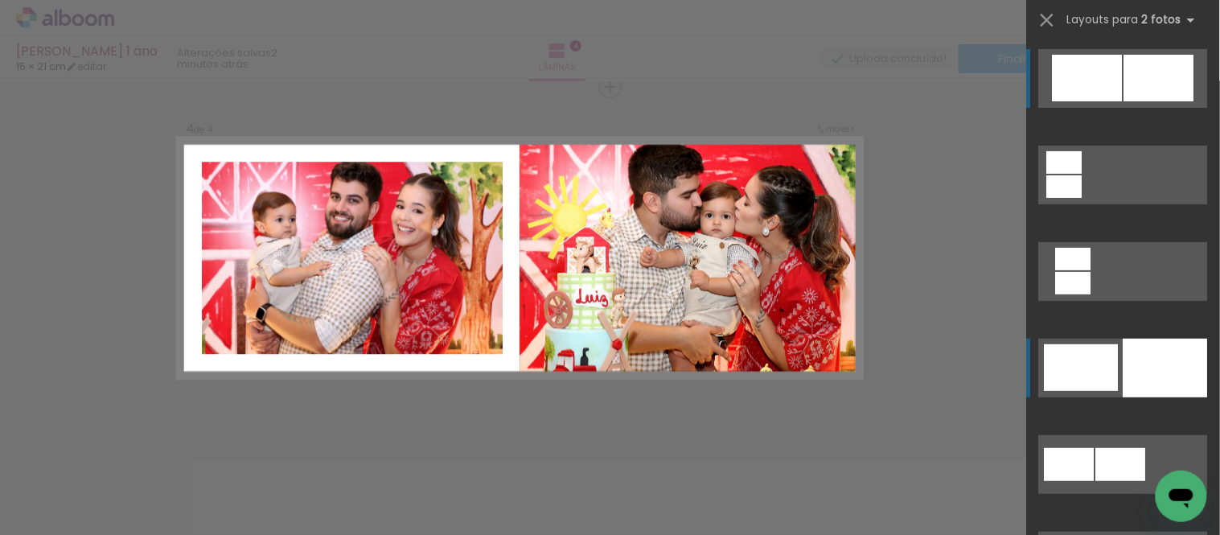
click at [1176, 384] on div at bounding box center [1166, 368] width 84 height 59
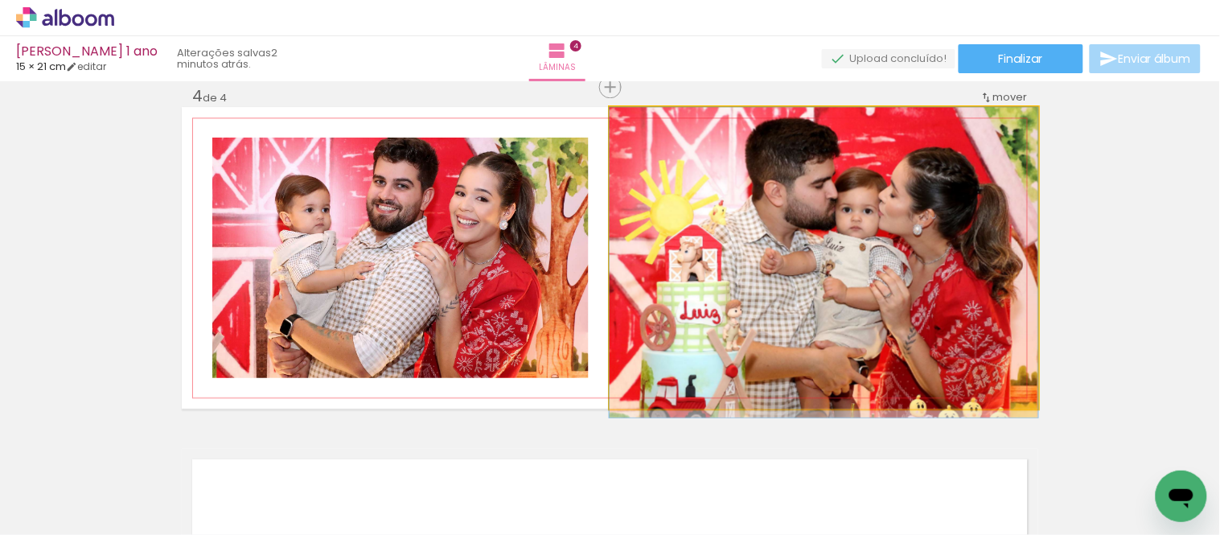
drag, startPoint x: 828, startPoint y: 276, endPoint x: 826, endPoint y: 302, distance: 26.7
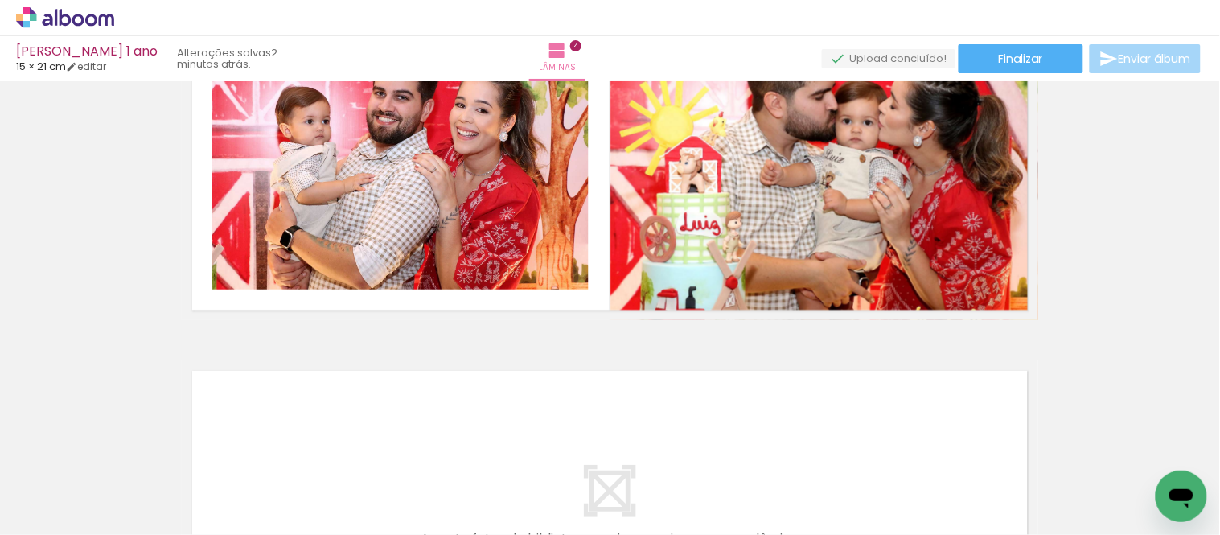
scroll to position [1136, 0]
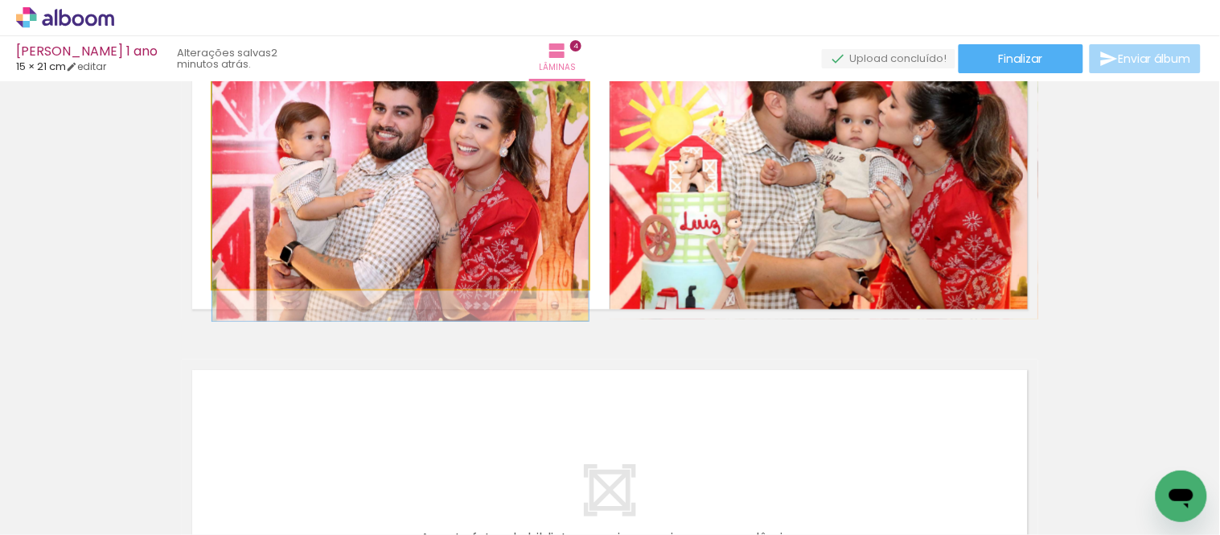
drag, startPoint x: 501, startPoint y: 180, endPoint x: 500, endPoint y: 209, distance: 29.0
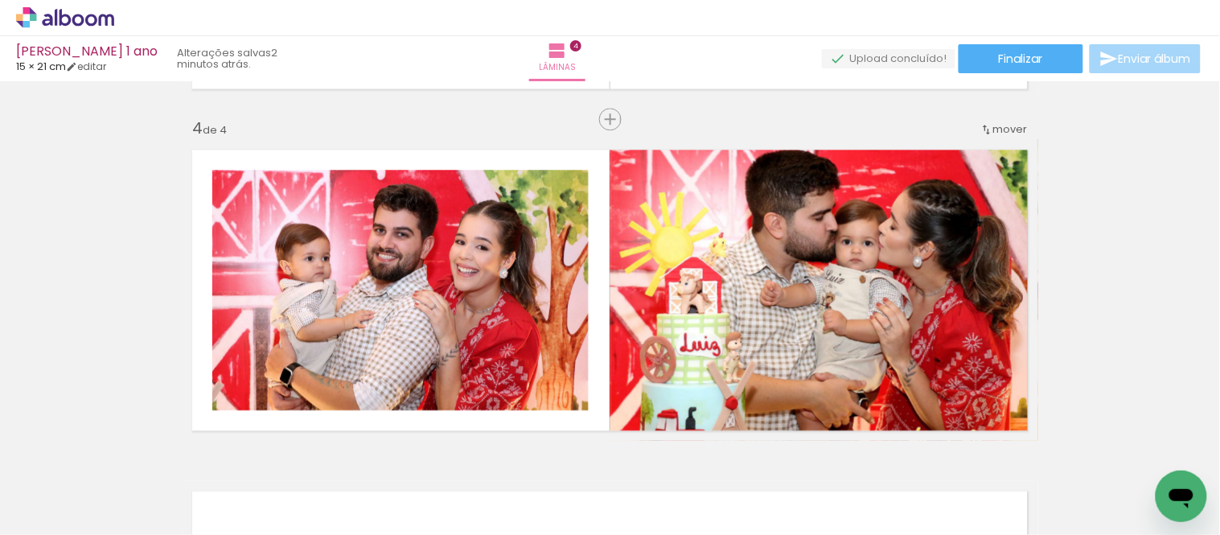
scroll to position [1046, 0]
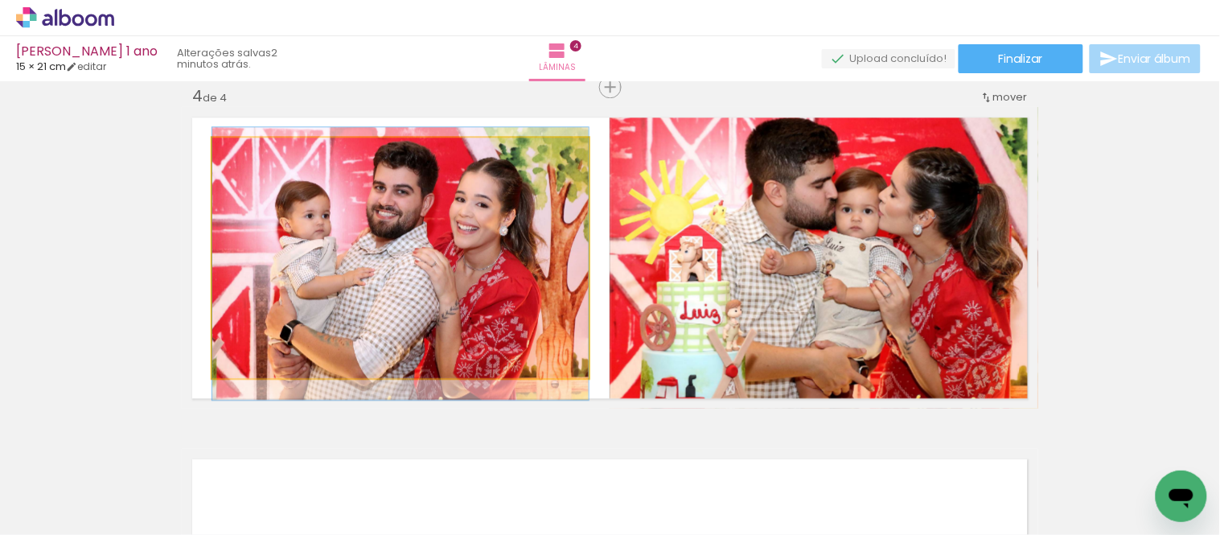
drag, startPoint x: 508, startPoint y: 301, endPoint x: 516, endPoint y: 291, distance: 12.1
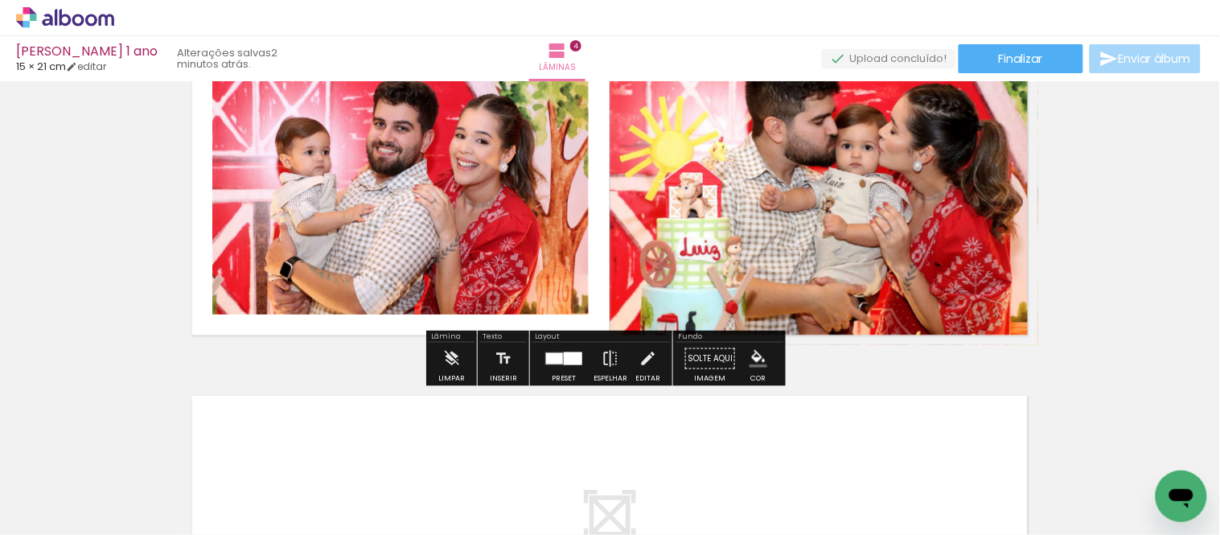
scroll to position [1404, 0]
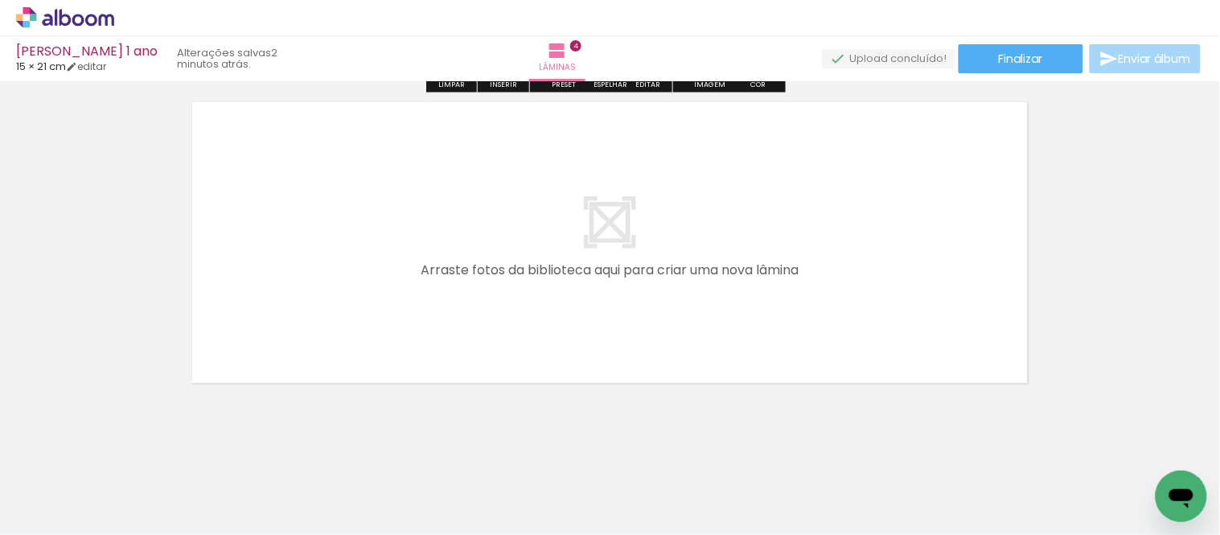
drag, startPoint x: 454, startPoint y: 454, endPoint x: 776, endPoint y: 431, distance: 322.6
click at [468, 319] on quentale-workspace at bounding box center [610, 267] width 1220 height 535
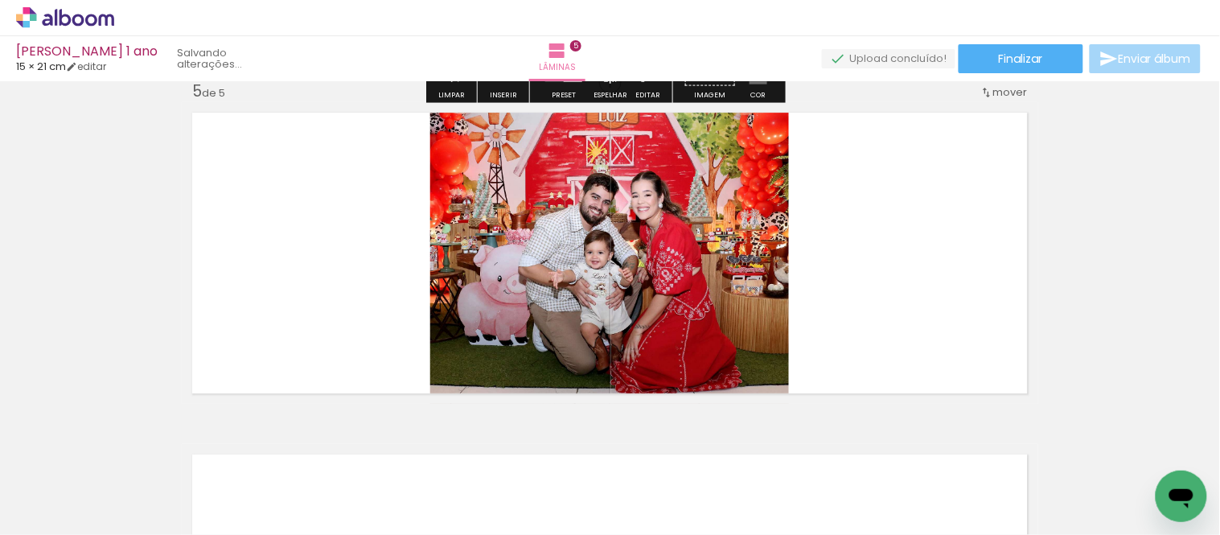
scroll to position [1387, 0]
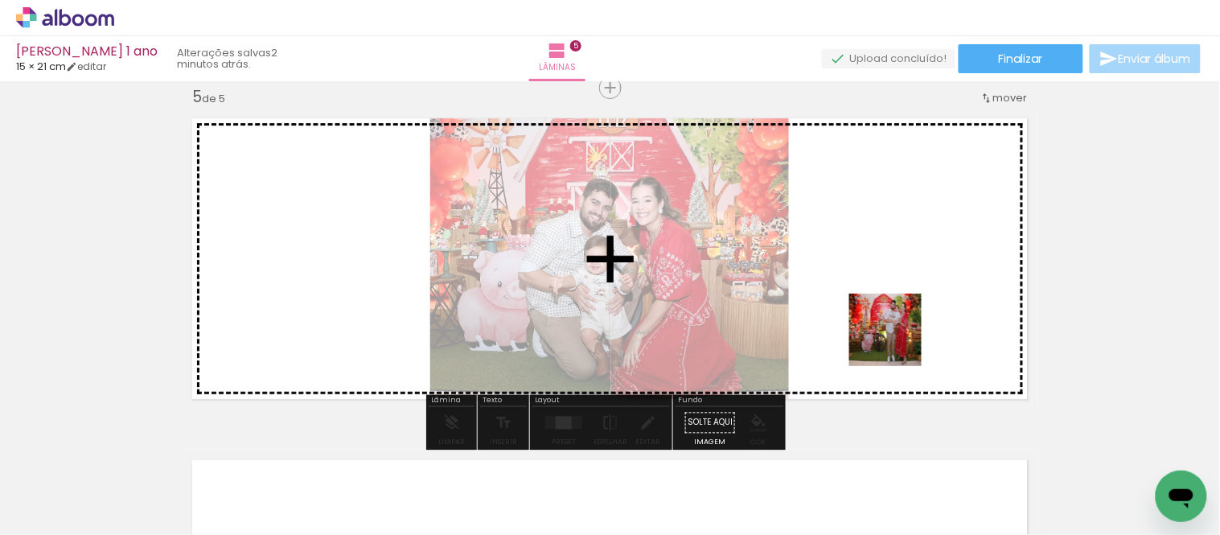
drag, startPoint x: 913, startPoint y: 480, endPoint x: 982, endPoint y: 461, distance: 71.8
click at [898, 331] on quentale-workspace at bounding box center [610, 267] width 1220 height 535
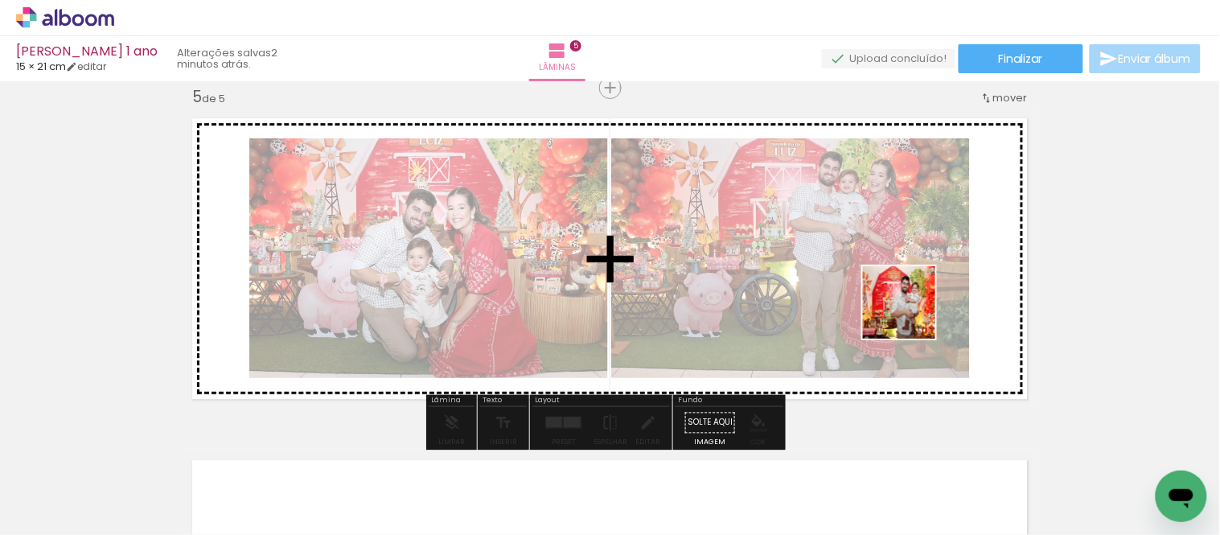
drag, startPoint x: 983, startPoint y: 468, endPoint x: 690, endPoint y: 477, distance: 292.9
click at [911, 314] on quentale-workspace at bounding box center [610, 267] width 1220 height 535
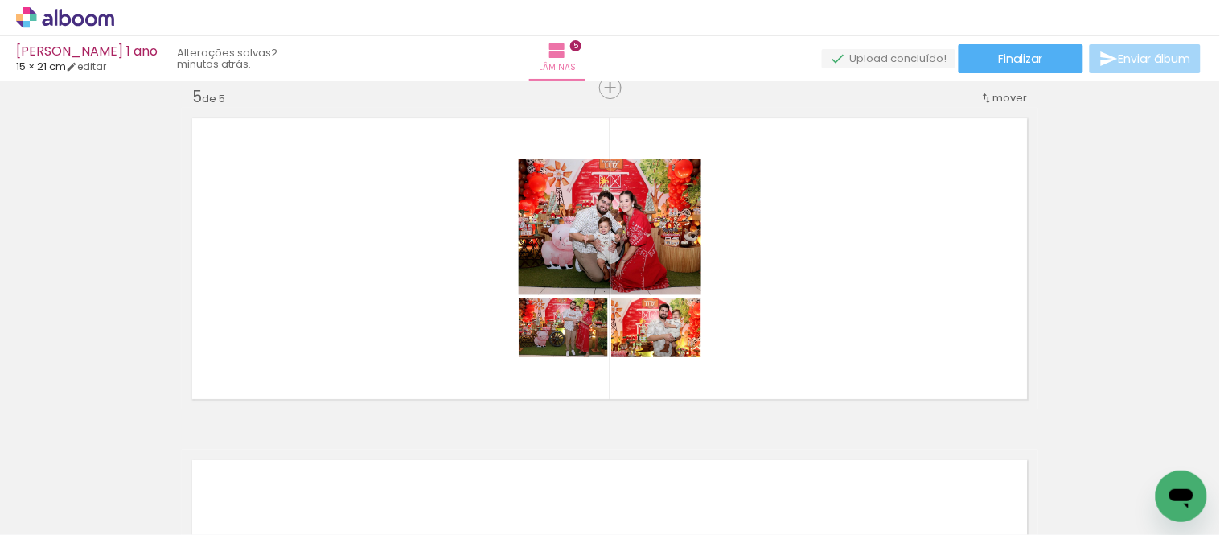
scroll to position [0, 661]
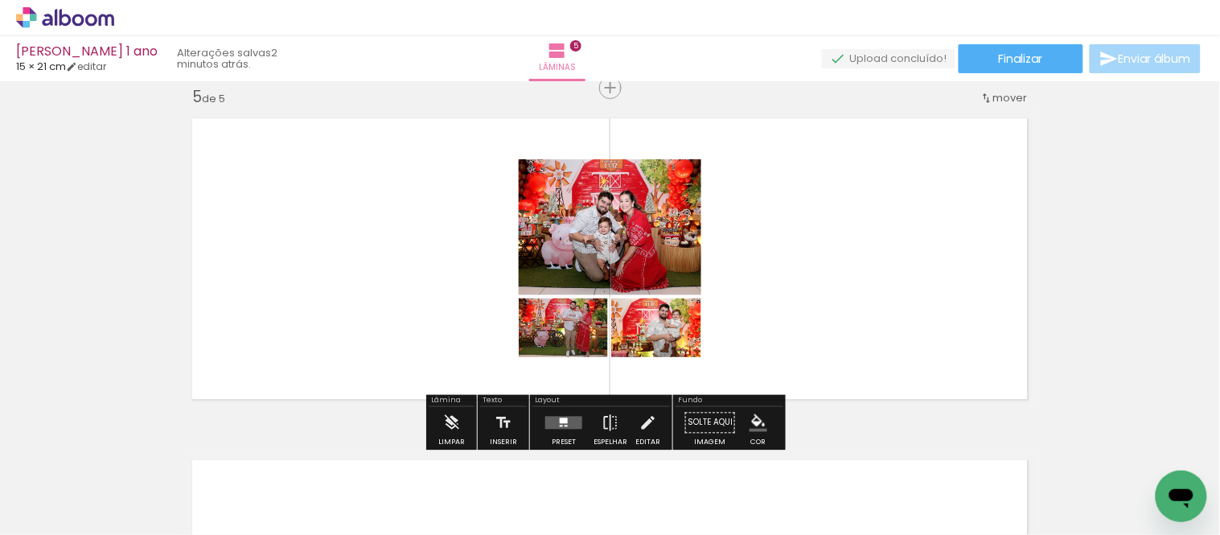
click at [569, 421] on quentale-layouter at bounding box center [563, 422] width 37 height 13
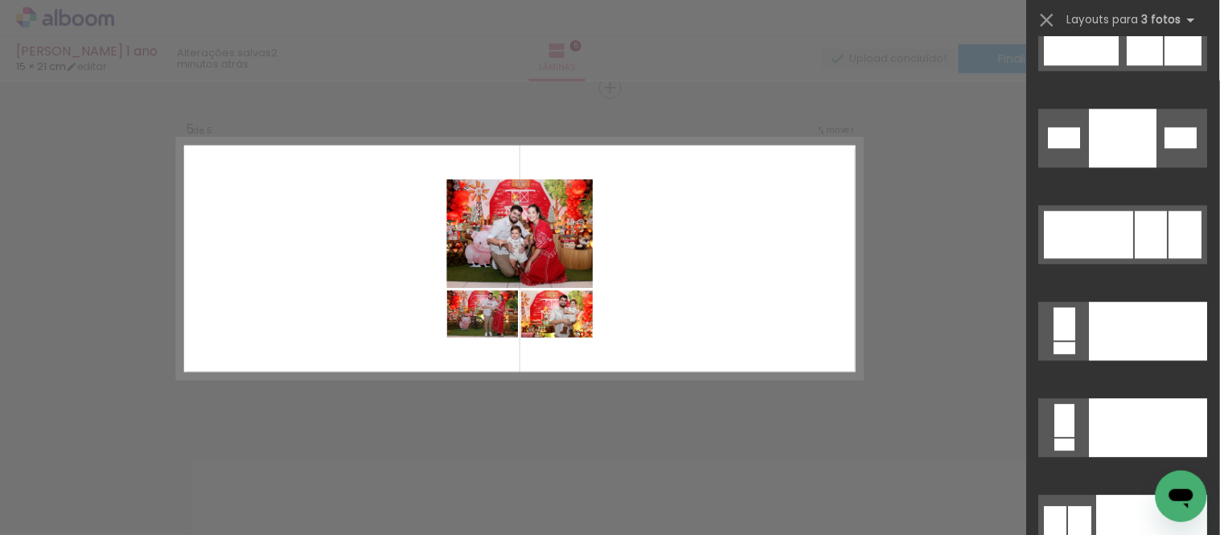
scroll to position [18224, 0]
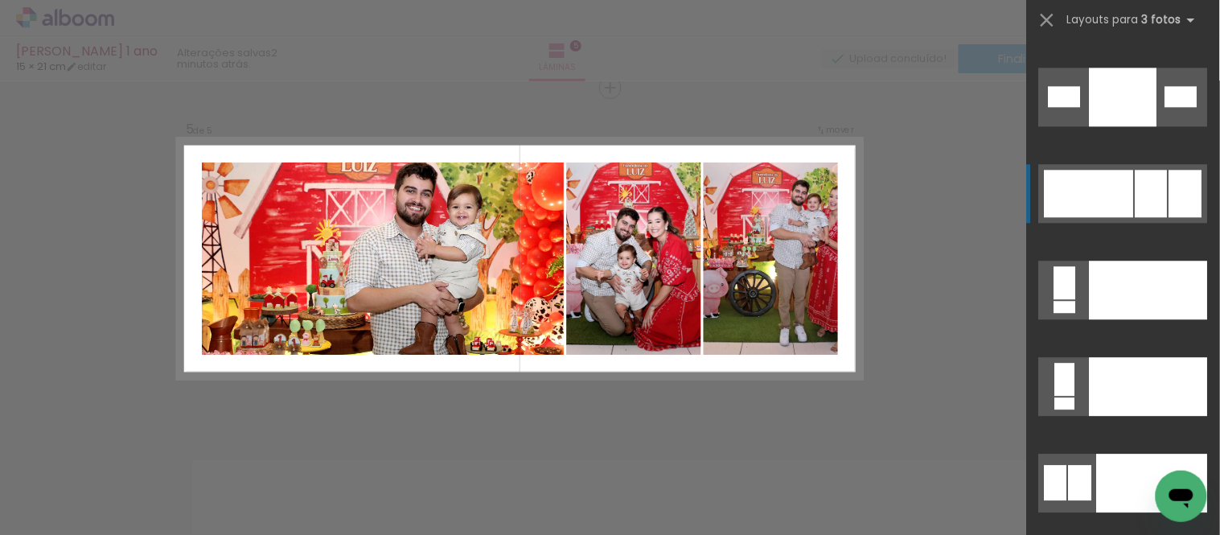
click at [1092, 465] on div at bounding box center [1080, 482] width 23 height 35
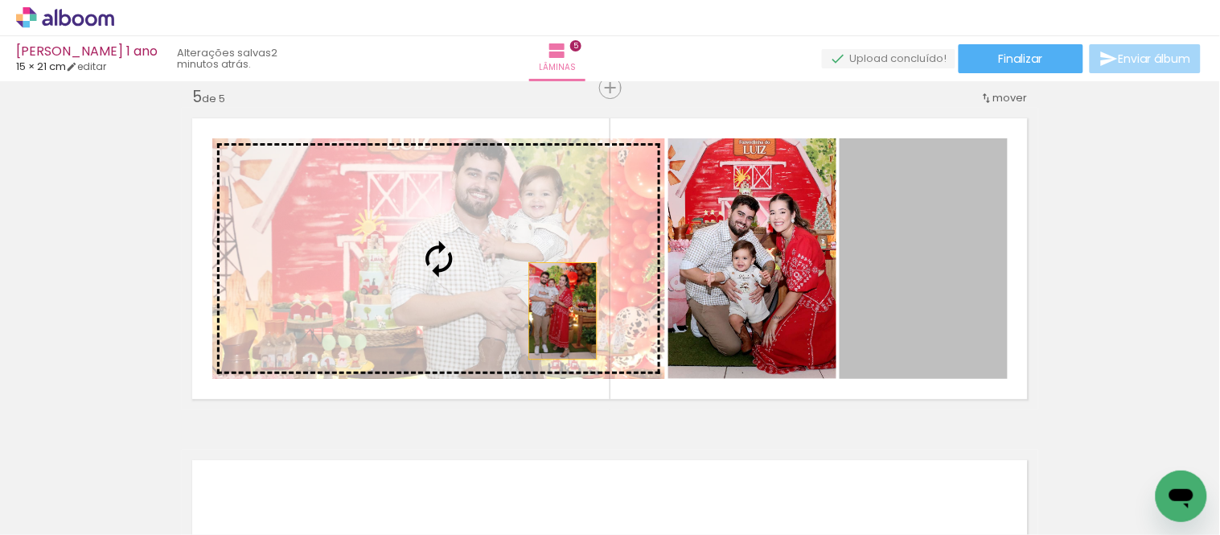
drag, startPoint x: 647, startPoint y: 310, endPoint x: 549, endPoint y: 310, distance: 98.1
click at [0, 0] on slot at bounding box center [0, 0] width 0 height 0
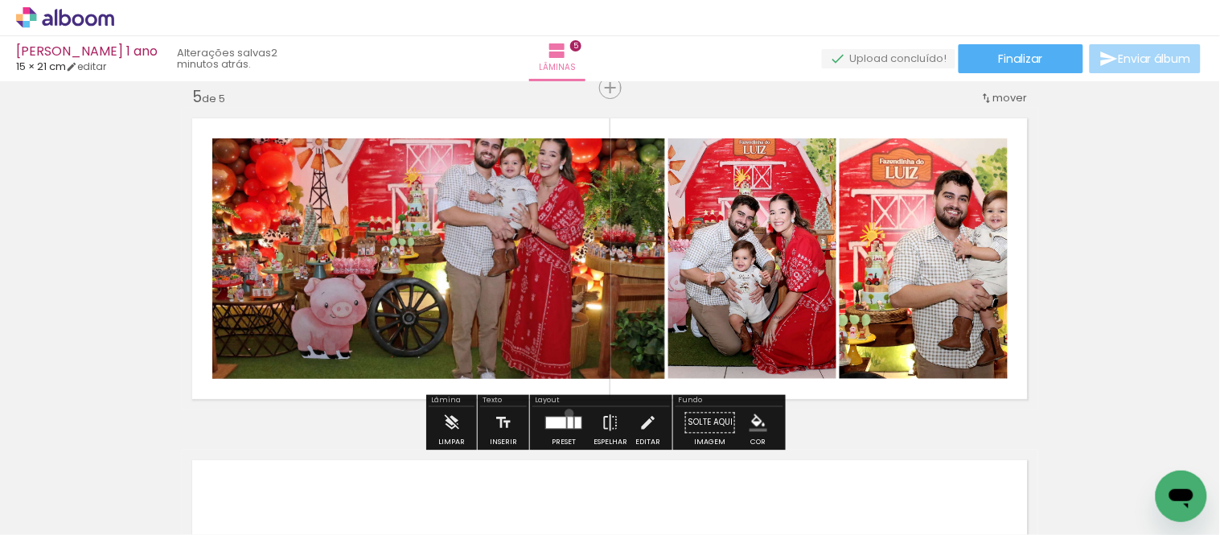
click at [565, 413] on div at bounding box center [563, 422] width 43 height 32
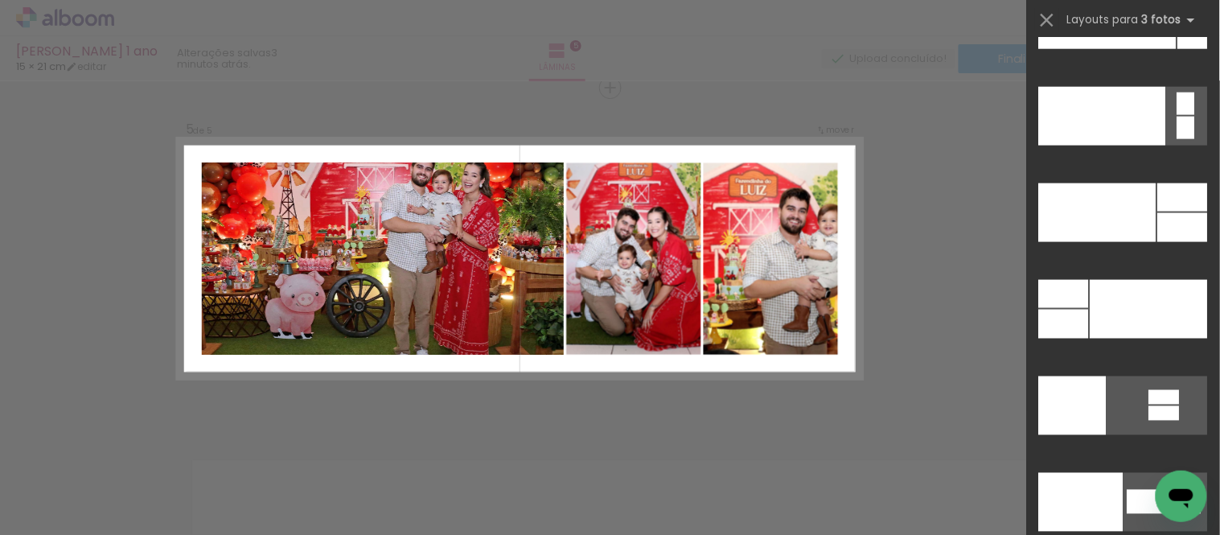
scroll to position [19607, 0]
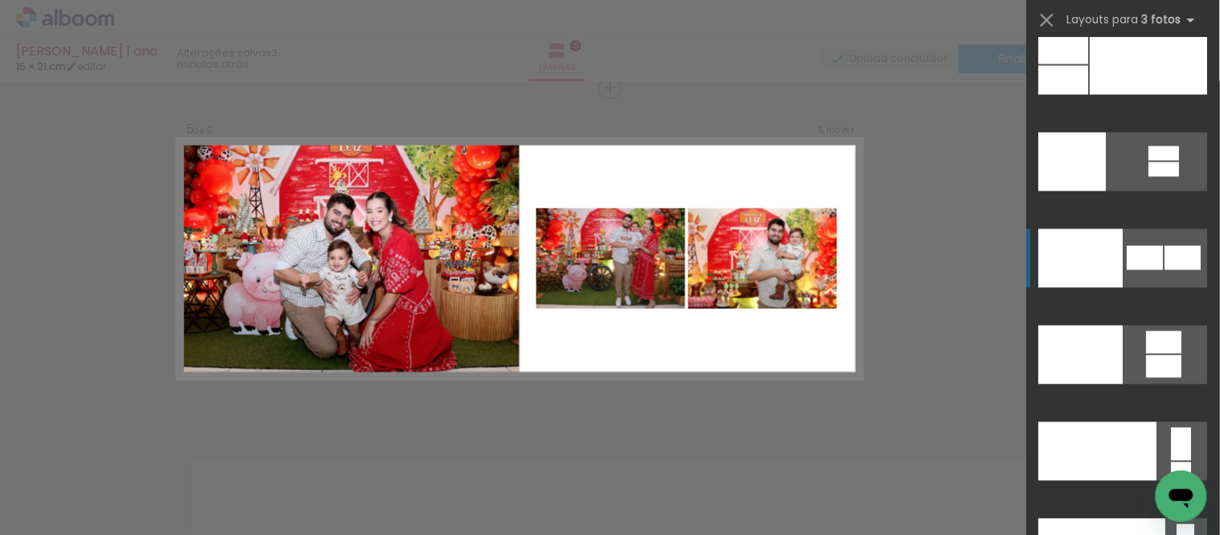
click at [1078, 279] on div at bounding box center [1081, 258] width 84 height 59
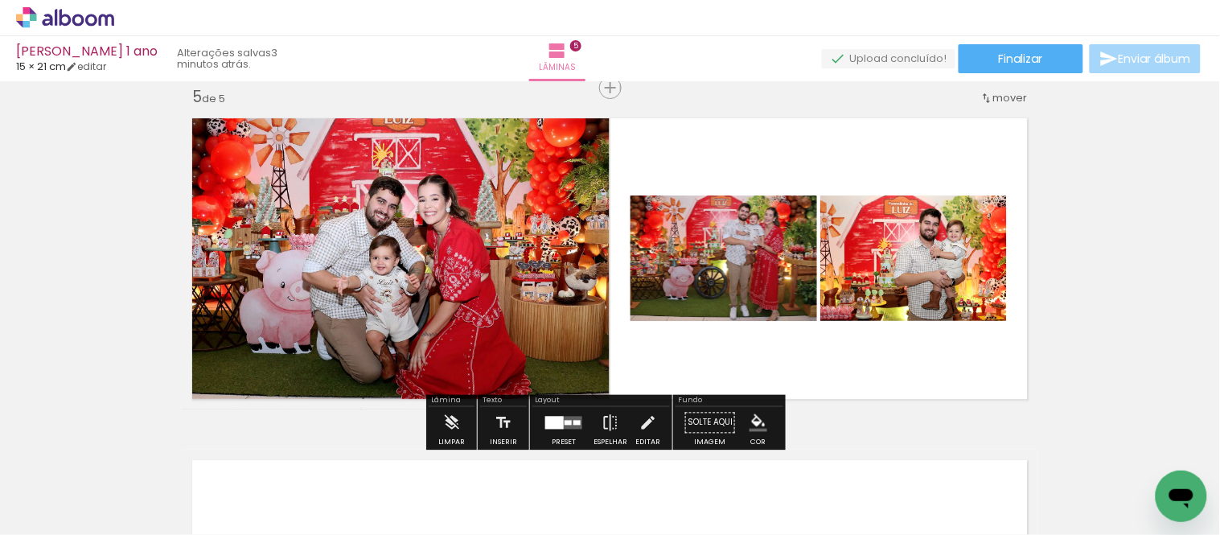
drag, startPoint x: 695, startPoint y: 287, endPoint x: 457, endPoint y: 286, distance: 238.1
click at [0, 0] on slot at bounding box center [0, 0] width 0 height 0
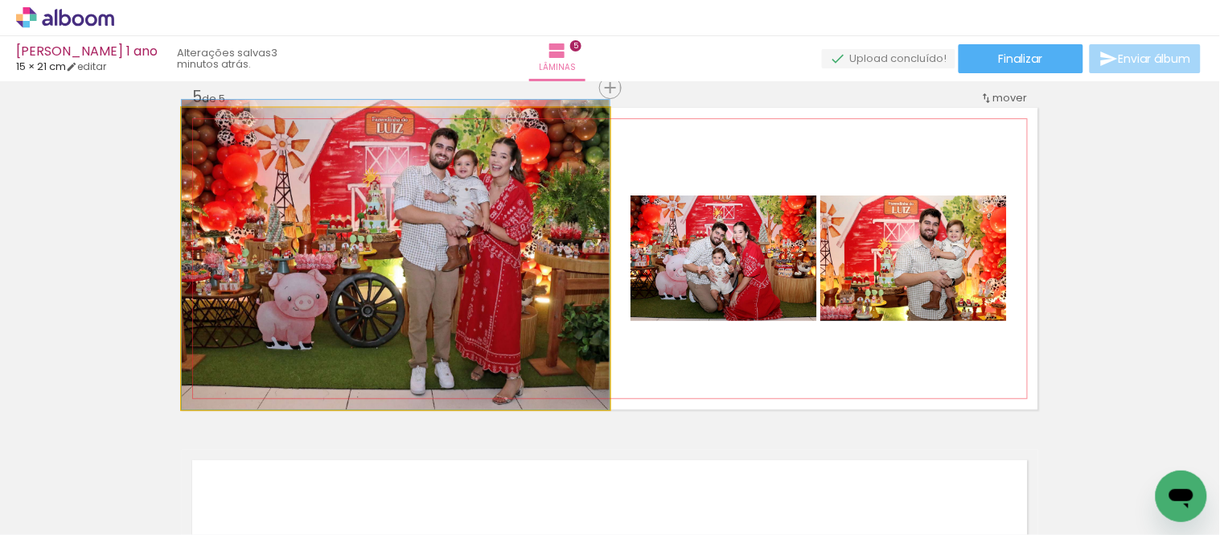
drag, startPoint x: 442, startPoint y: 260, endPoint x: 429, endPoint y: 250, distance: 16.7
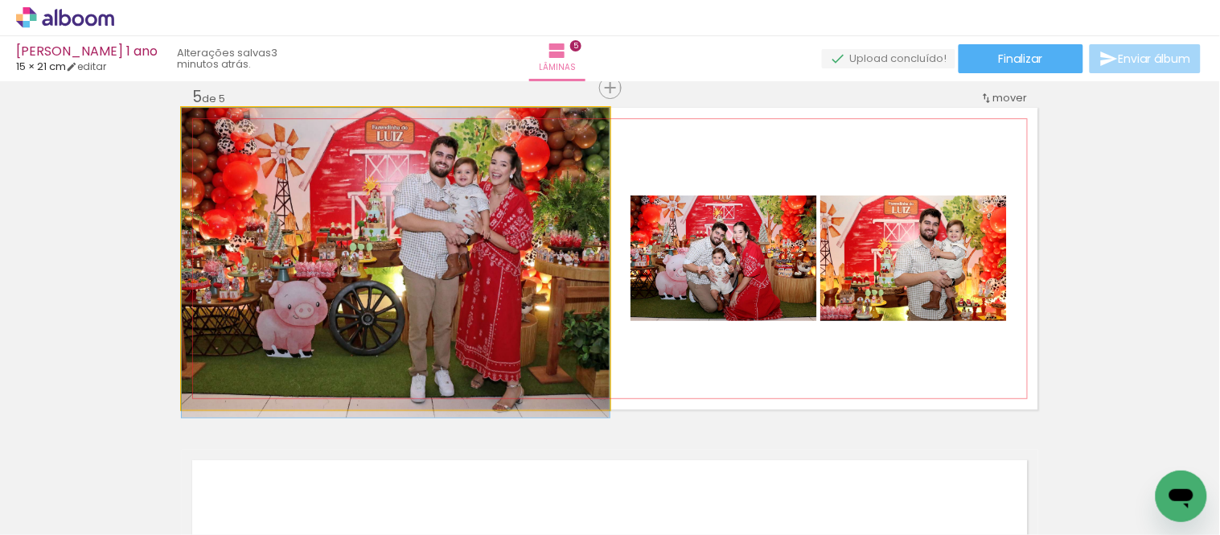
drag, startPoint x: 540, startPoint y: 260, endPoint x: 536, endPoint y: 276, distance: 16.4
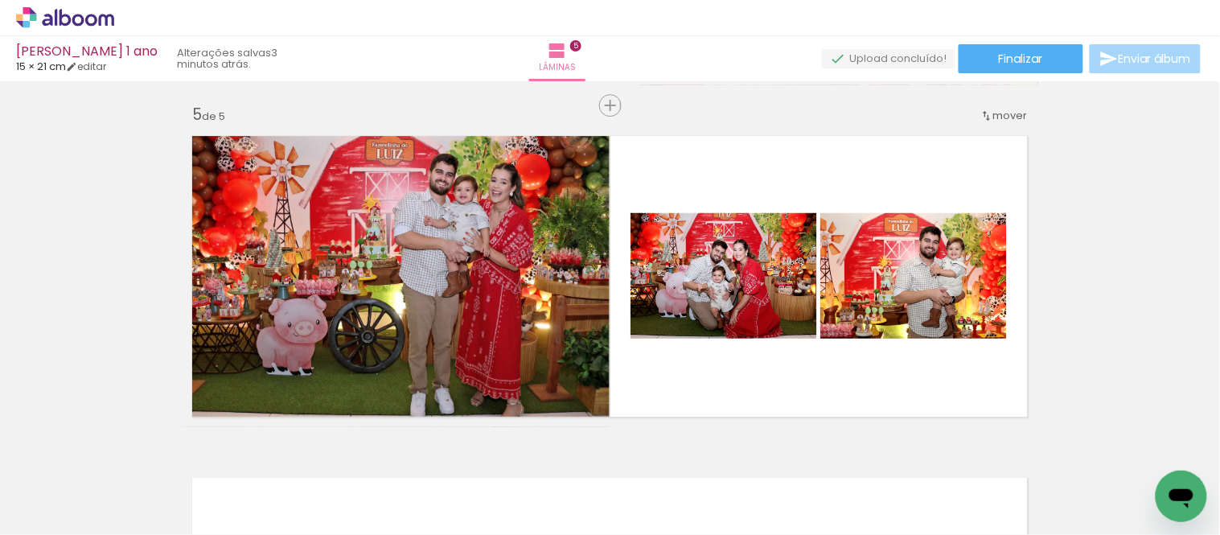
scroll to position [1387, 0]
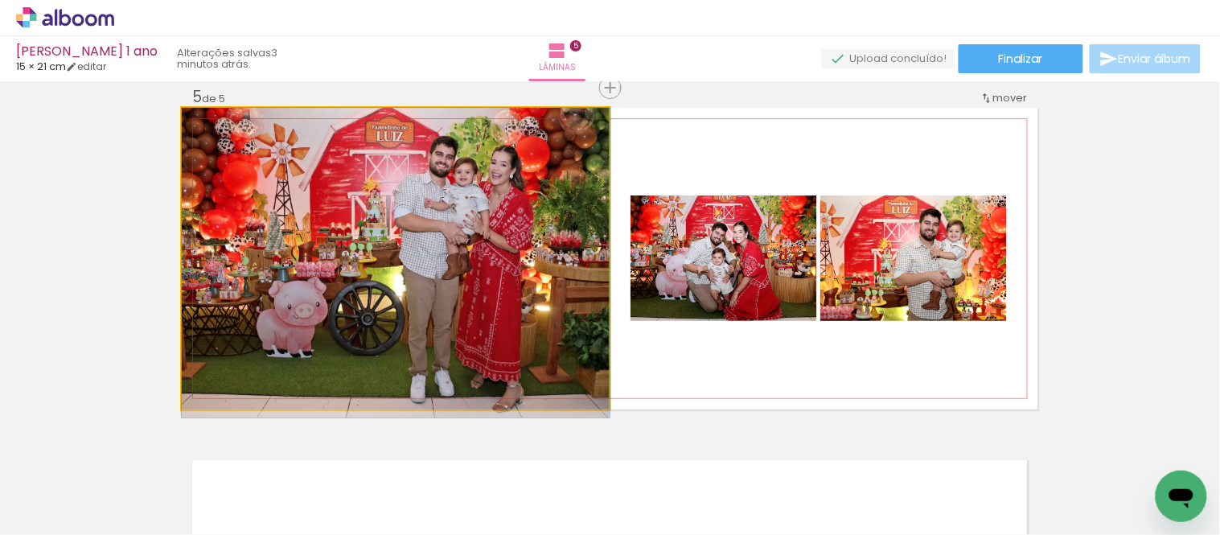
drag, startPoint x: 524, startPoint y: 241, endPoint x: 523, endPoint y: 251, distance: 9.8
drag, startPoint x: 505, startPoint y: 248, endPoint x: 499, endPoint y: 263, distance: 16.3
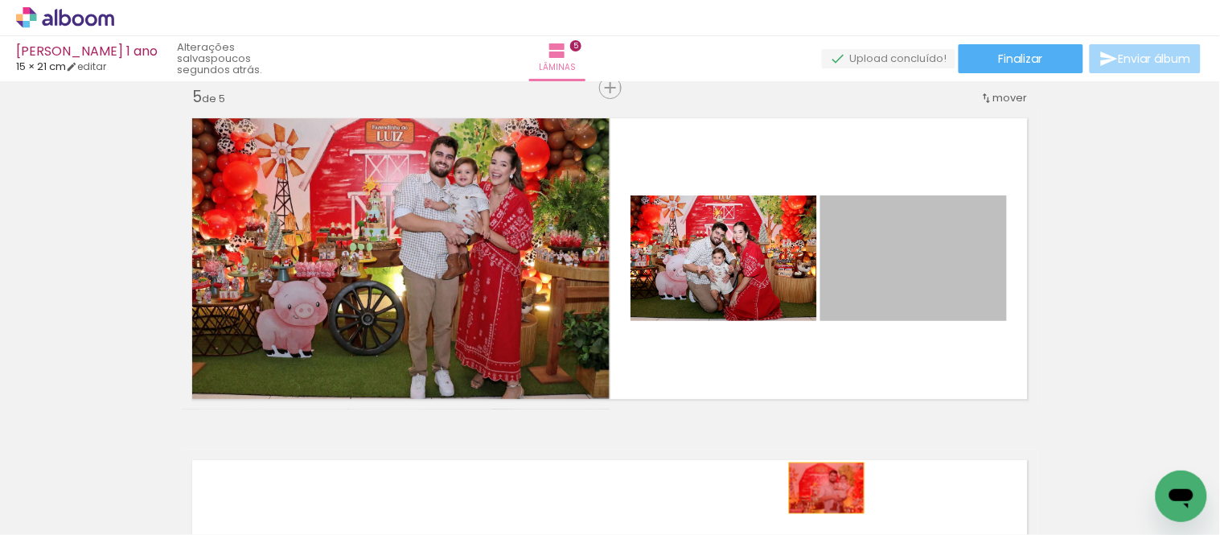
drag, startPoint x: 942, startPoint y: 262, endPoint x: 820, endPoint y: 487, distance: 255.9
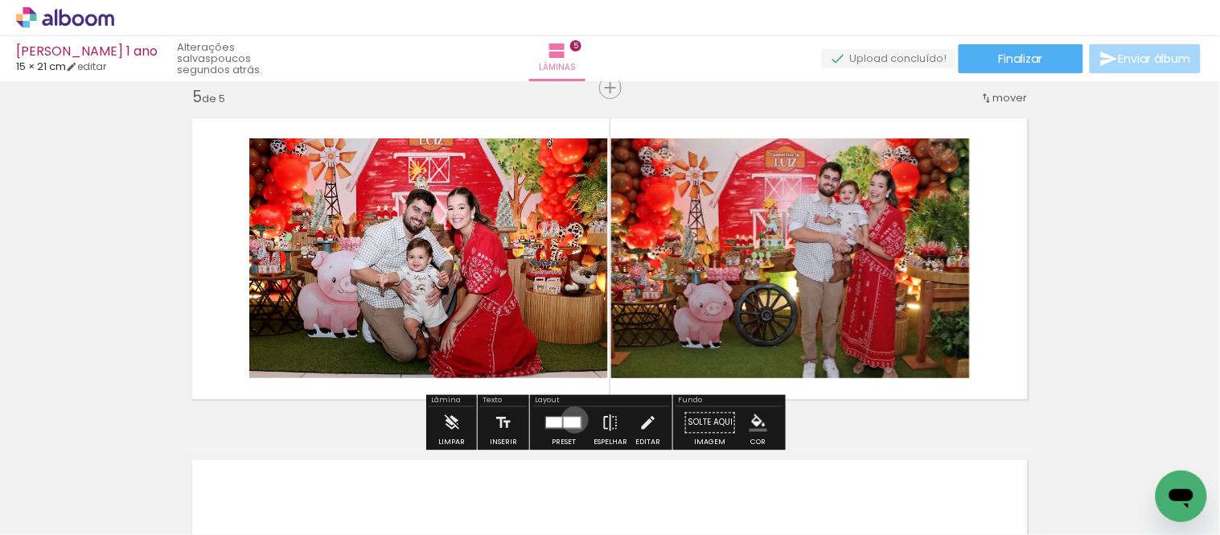
click at [571, 419] on div at bounding box center [572, 422] width 17 height 10
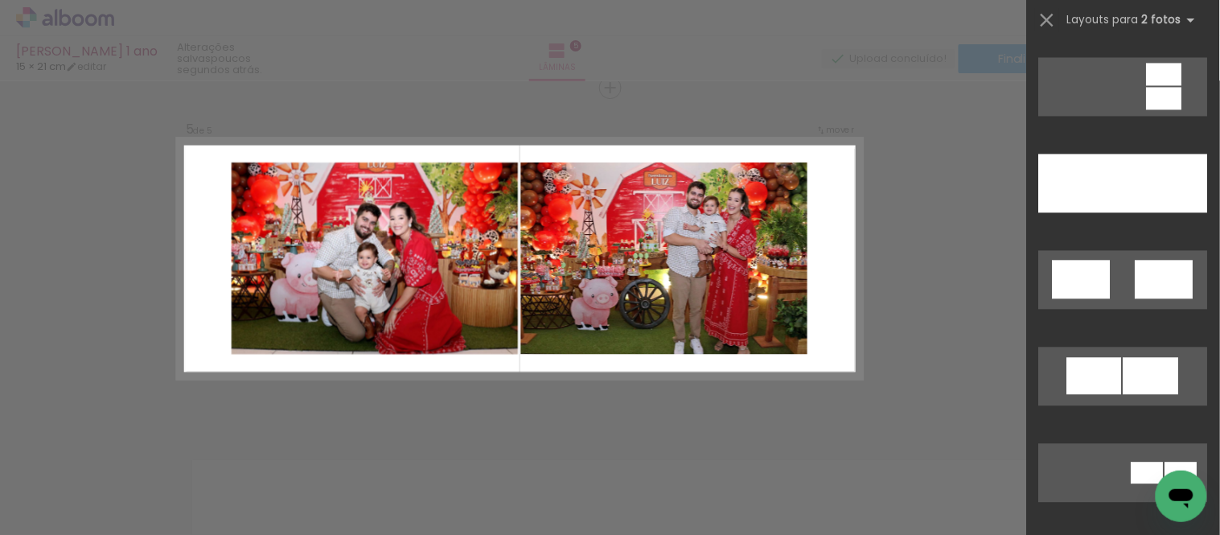
scroll to position [808, 0]
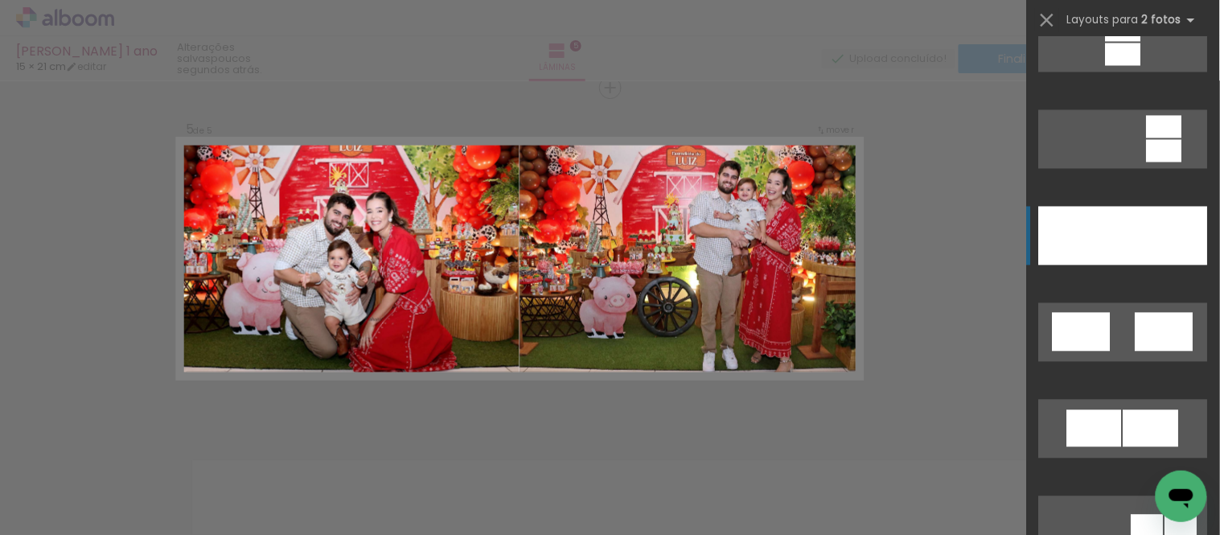
click at [1153, 208] on div at bounding box center [1166, 236] width 84 height 59
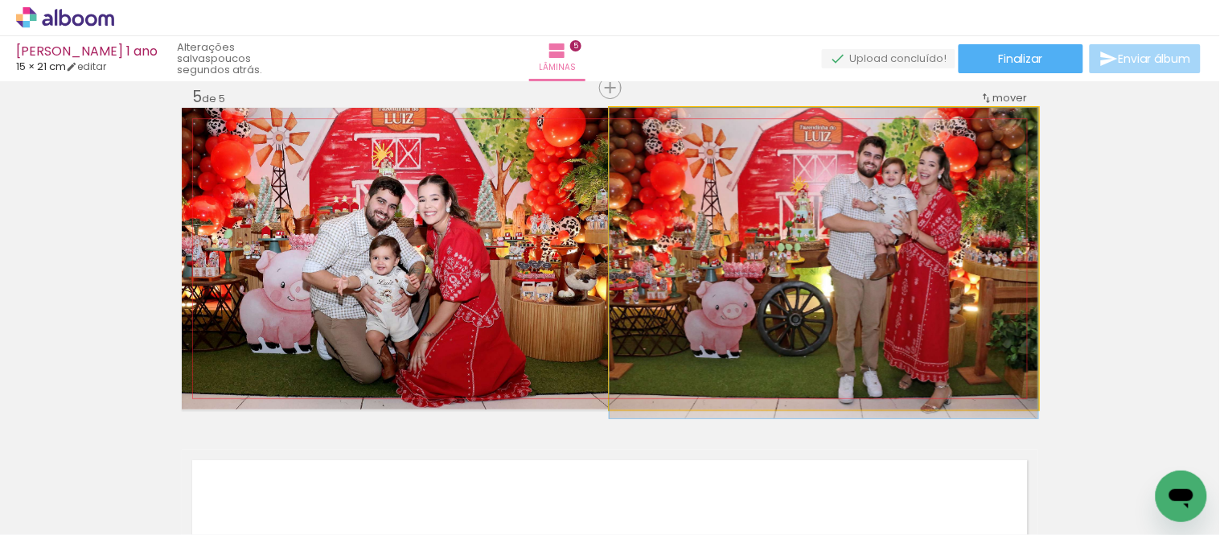
drag, startPoint x: 689, startPoint y: 221, endPoint x: 405, endPoint y: 221, distance: 283.9
click at [0, 0] on slot at bounding box center [0, 0] width 0 height 0
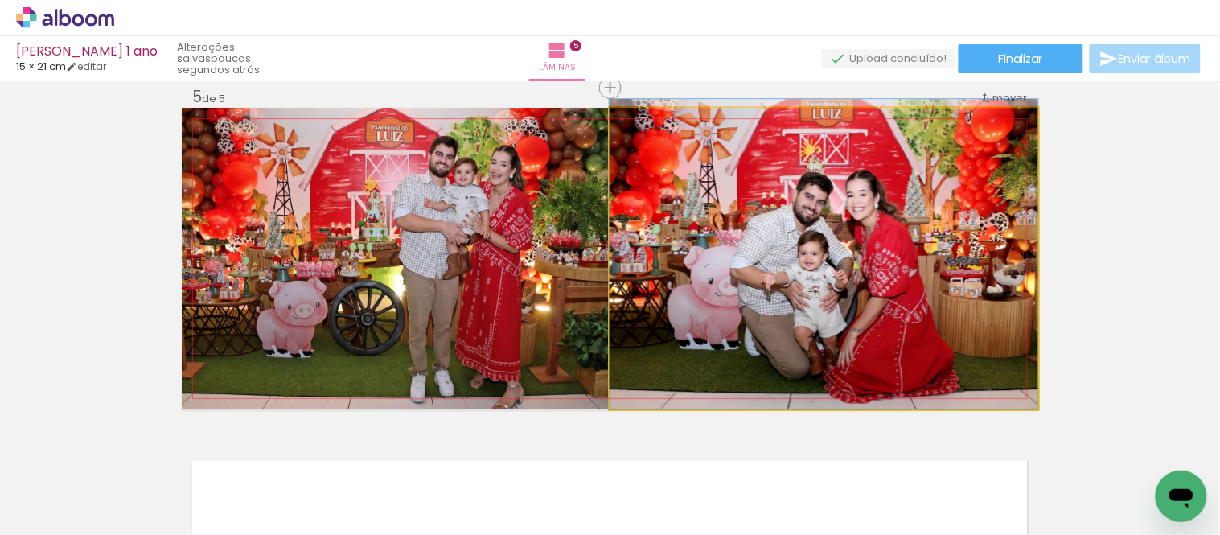
drag, startPoint x: 851, startPoint y: 318, endPoint x: 929, endPoint y: 286, distance: 84.4
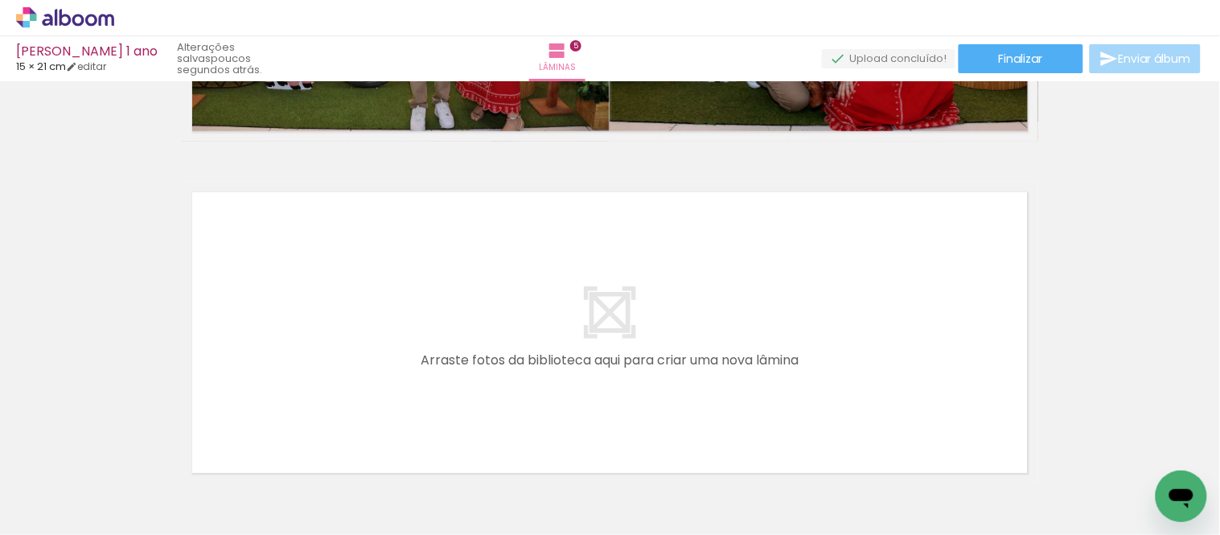
scroll to position [0, 1009]
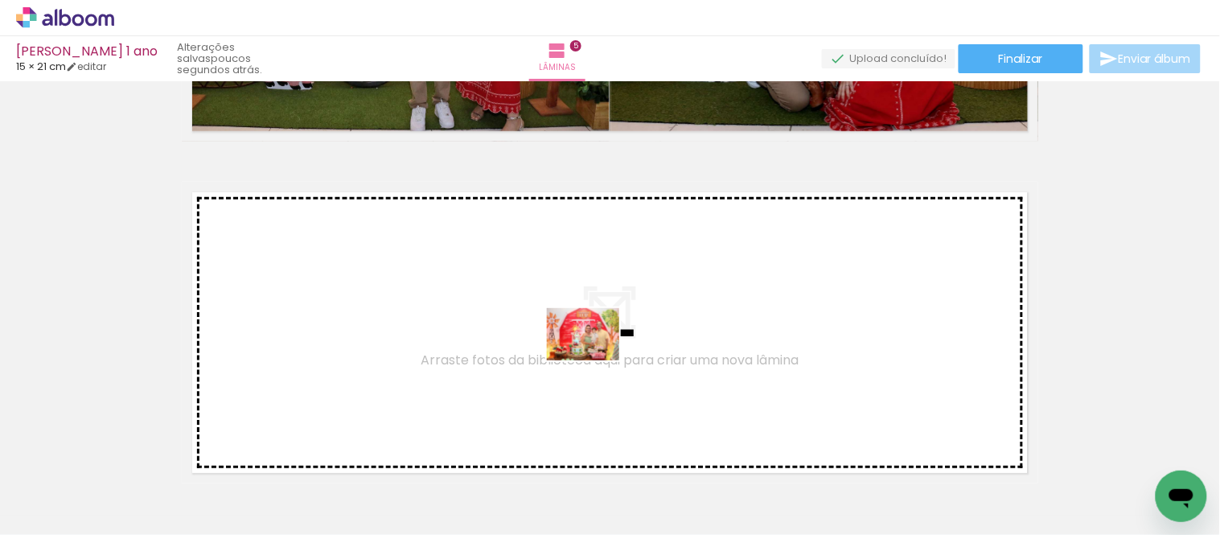
drag, startPoint x: 614, startPoint y: 469, endPoint x: 595, endPoint y: 356, distance: 114.1
click at [595, 356] on quentale-workspace at bounding box center [610, 267] width 1220 height 535
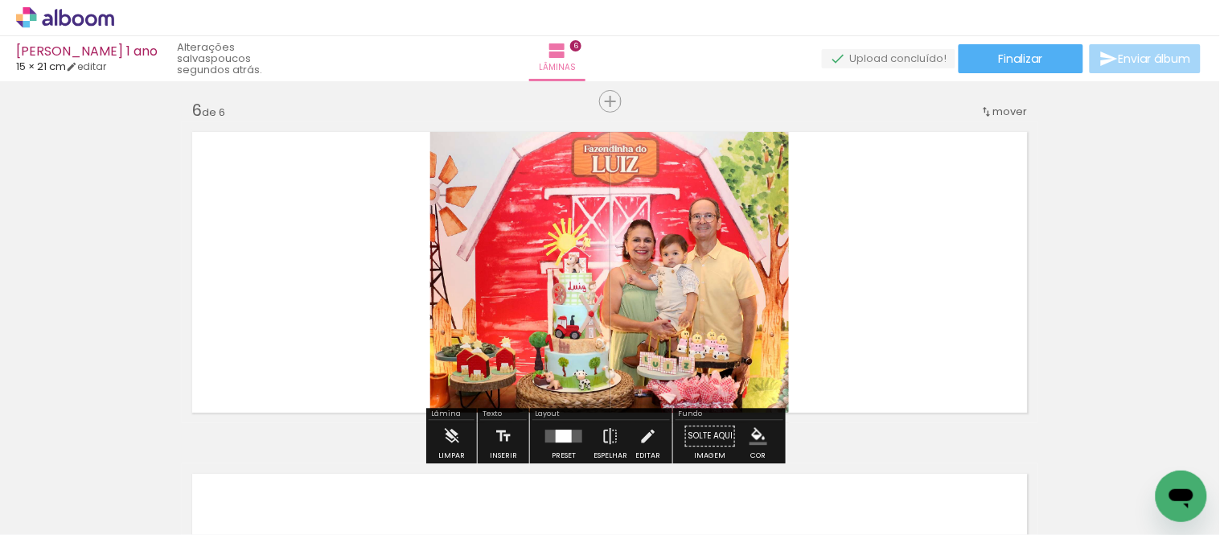
scroll to position [1730, 0]
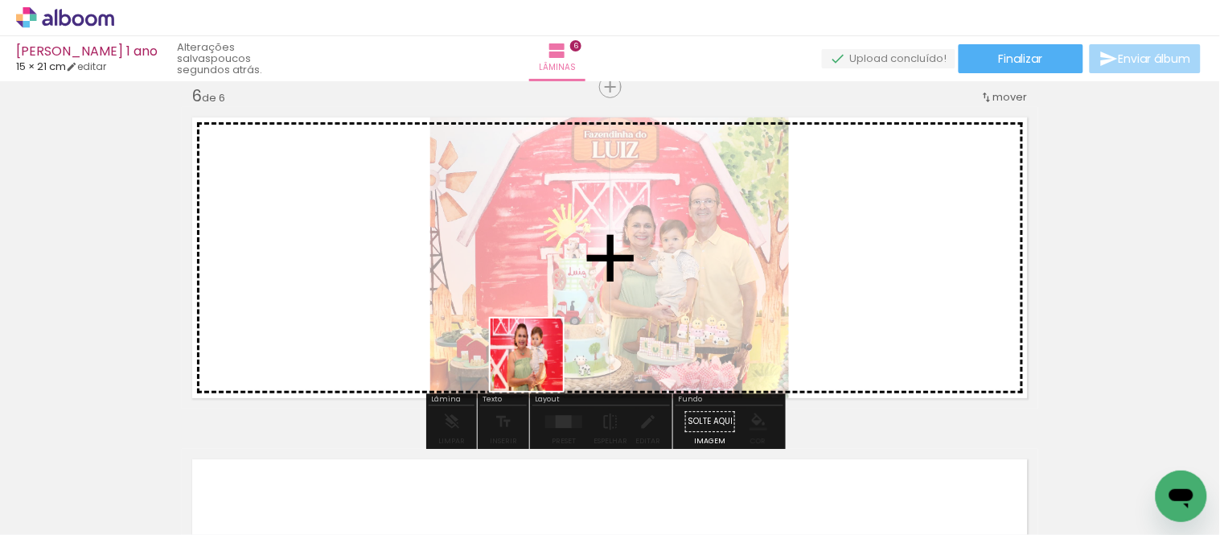
drag, startPoint x: 520, startPoint y: 452, endPoint x: 542, endPoint y: 388, distance: 68.2
click at [541, 335] on quentale-workspace at bounding box center [610, 267] width 1220 height 535
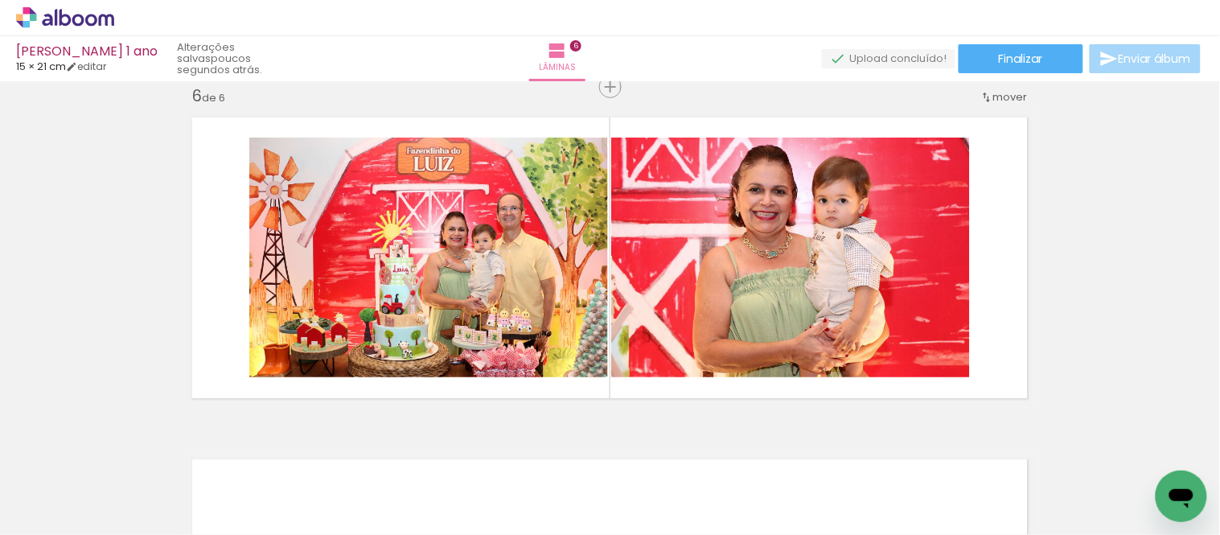
scroll to position [0, 737]
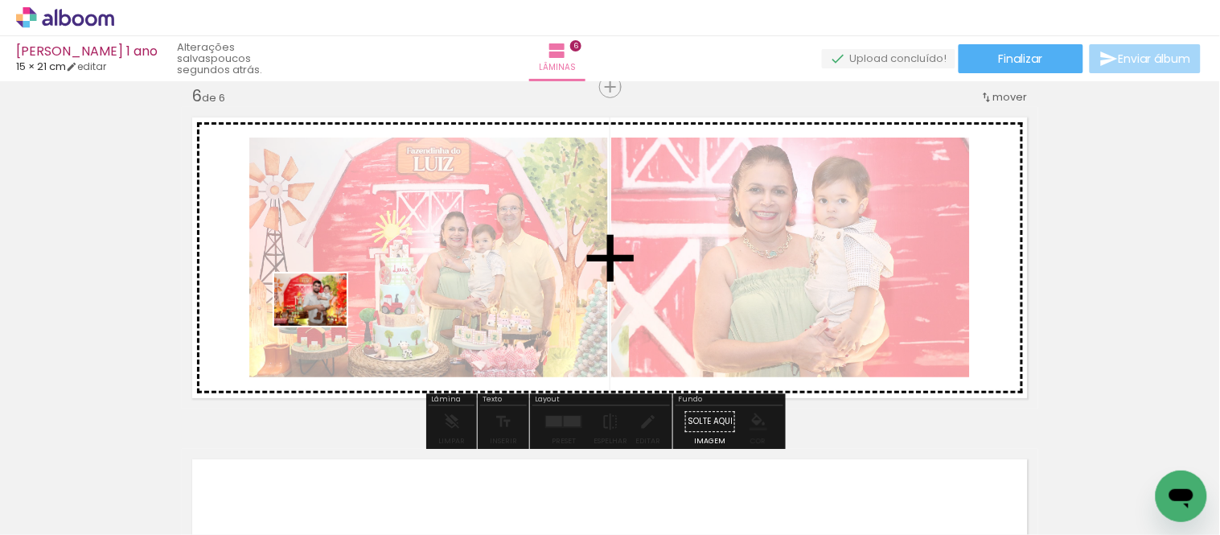
drag, startPoint x: 252, startPoint y: 476, endPoint x: 323, endPoint y: 322, distance: 169.9
click at [323, 322] on quentale-workspace at bounding box center [610, 267] width 1220 height 535
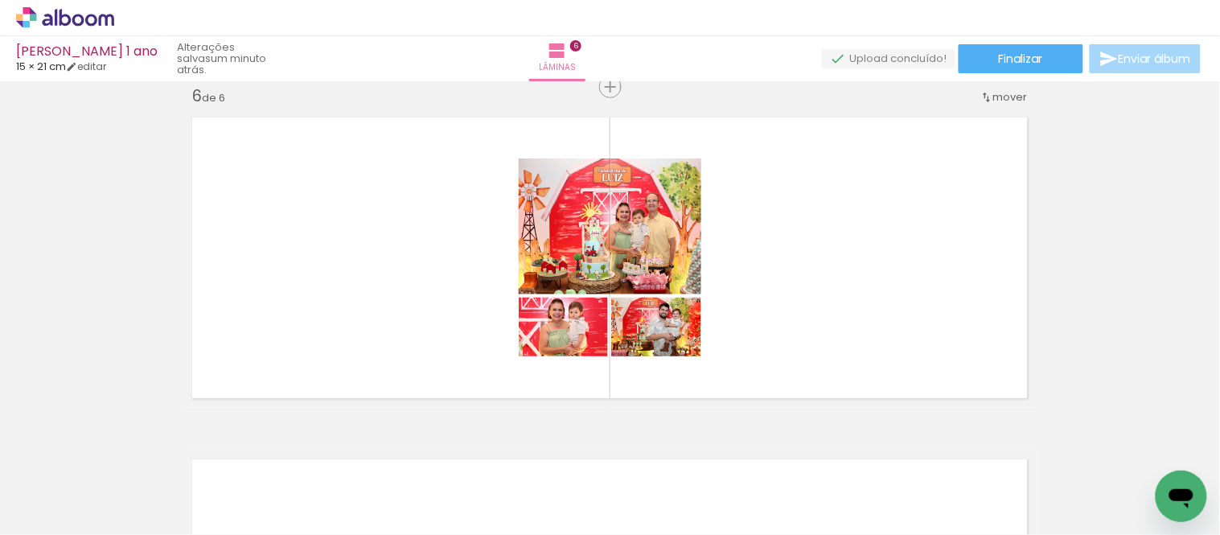
scroll to position [0, 1168]
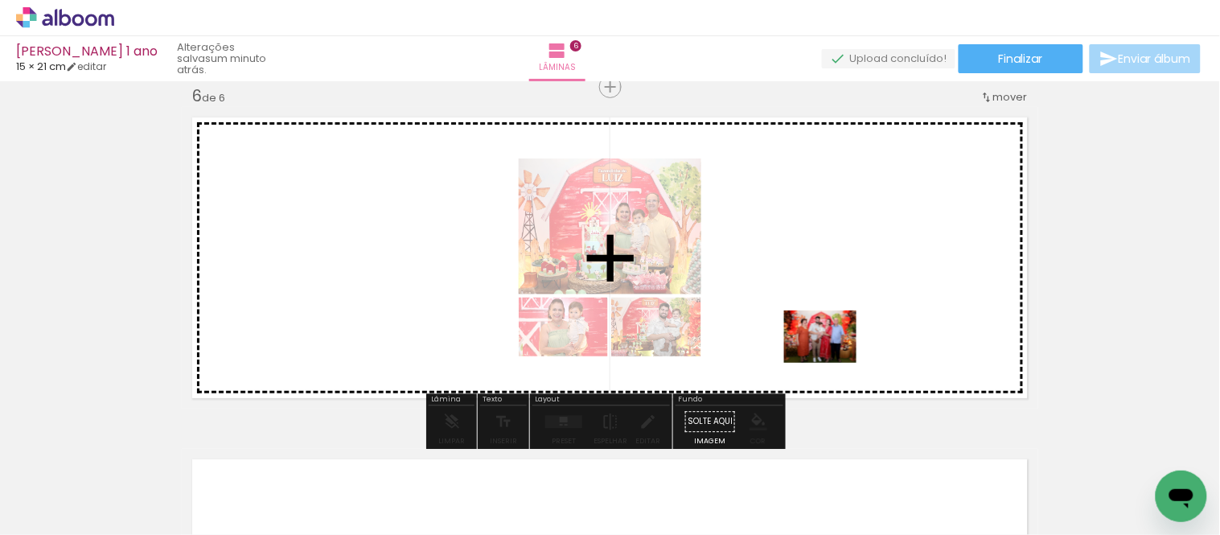
drag, startPoint x: 726, startPoint y: 488, endPoint x: 832, endPoint y: 359, distance: 168.0
click at [832, 359] on quentale-workspace at bounding box center [610, 267] width 1220 height 535
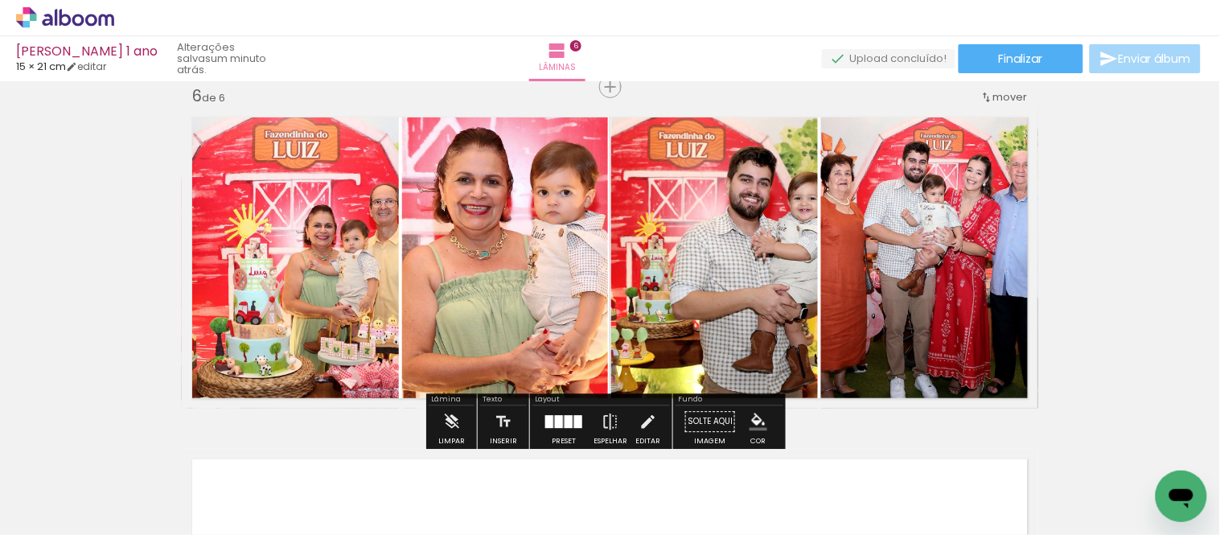
click at [565, 421] on div at bounding box center [569, 421] width 8 height 13
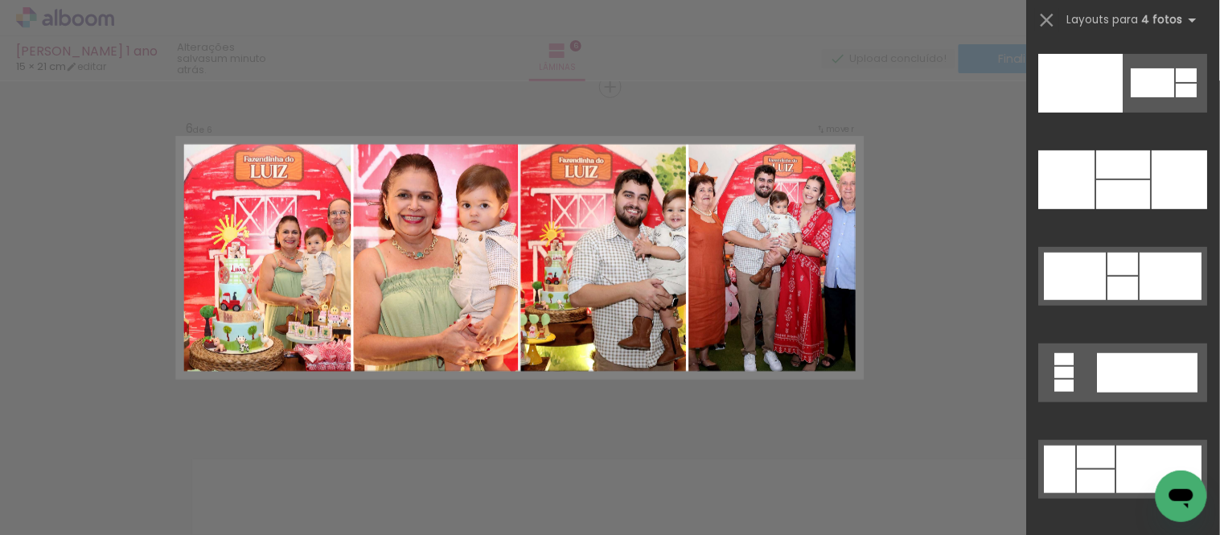
scroll to position [33001, 0]
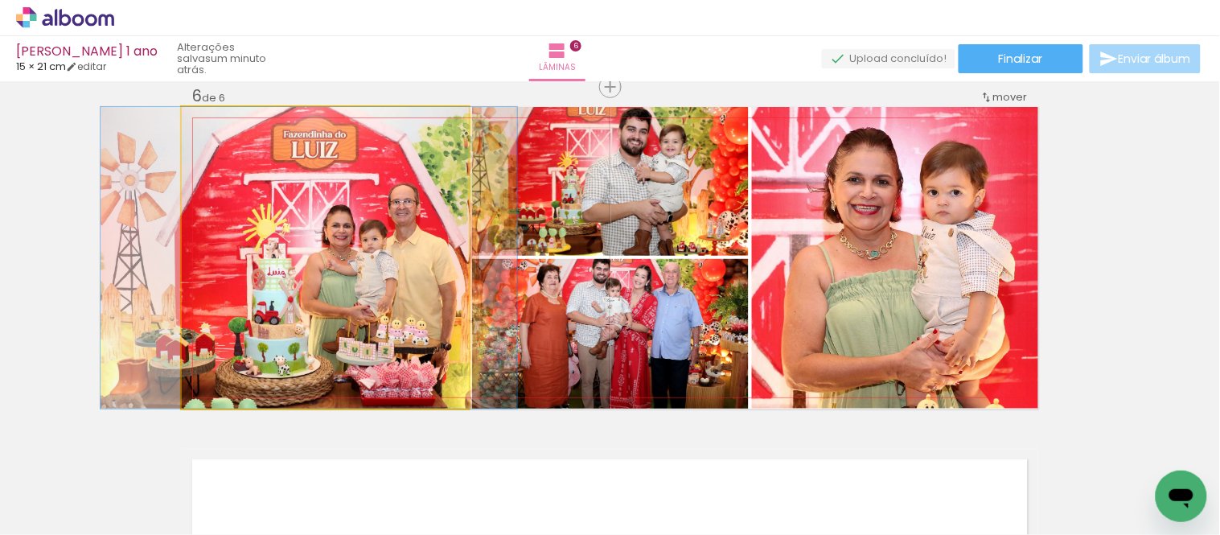
drag, startPoint x: 403, startPoint y: 339, endPoint x: 387, endPoint y: 333, distance: 17.0
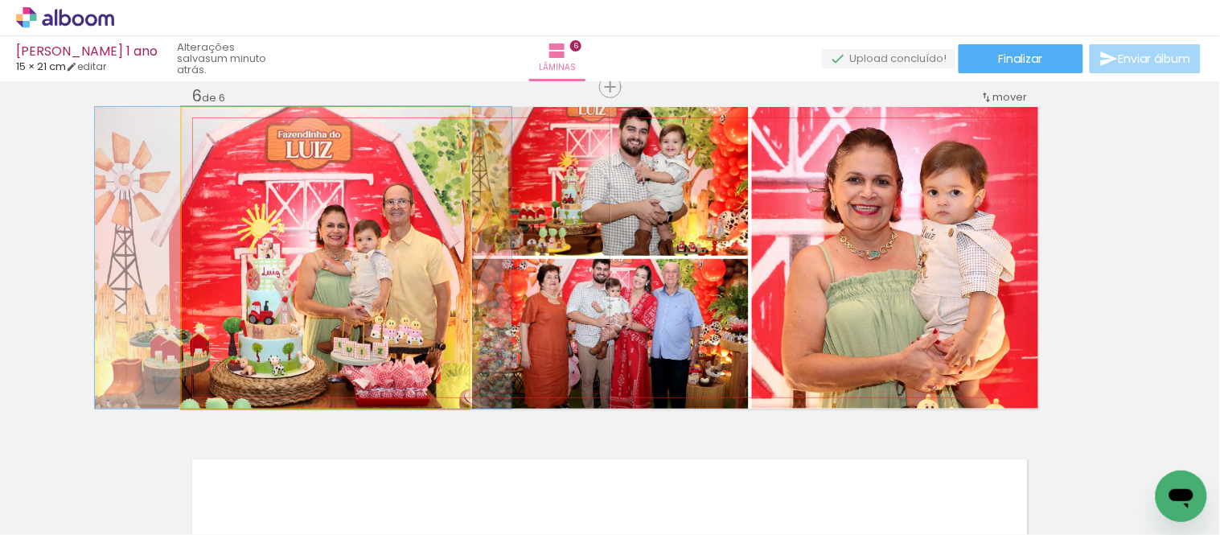
scroll to position [0, 1168]
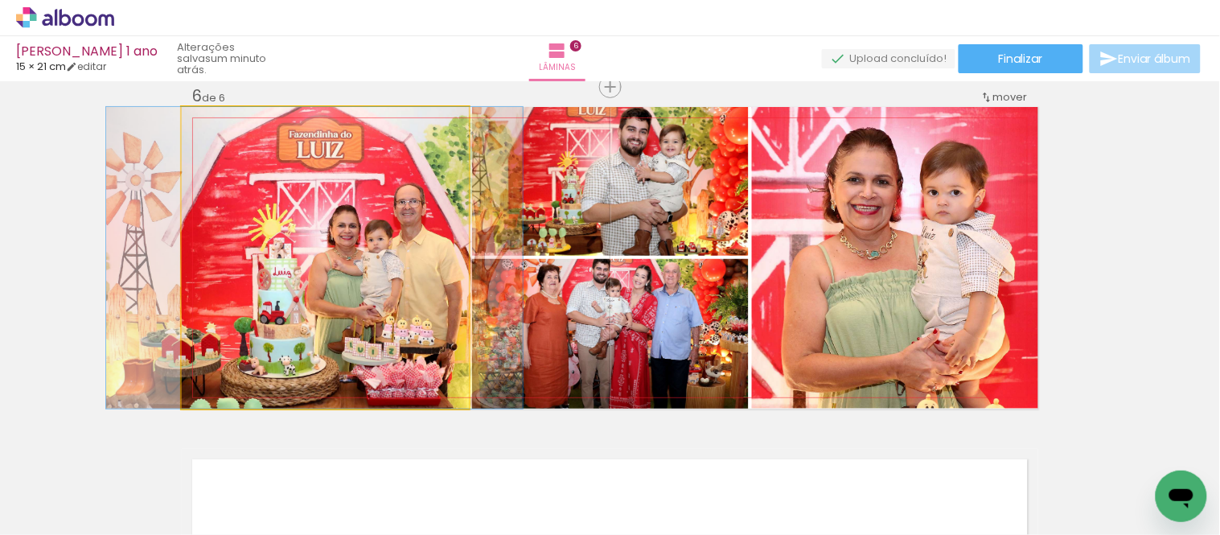
drag, startPoint x: 372, startPoint y: 338, endPoint x: 384, endPoint y: 338, distance: 11.3
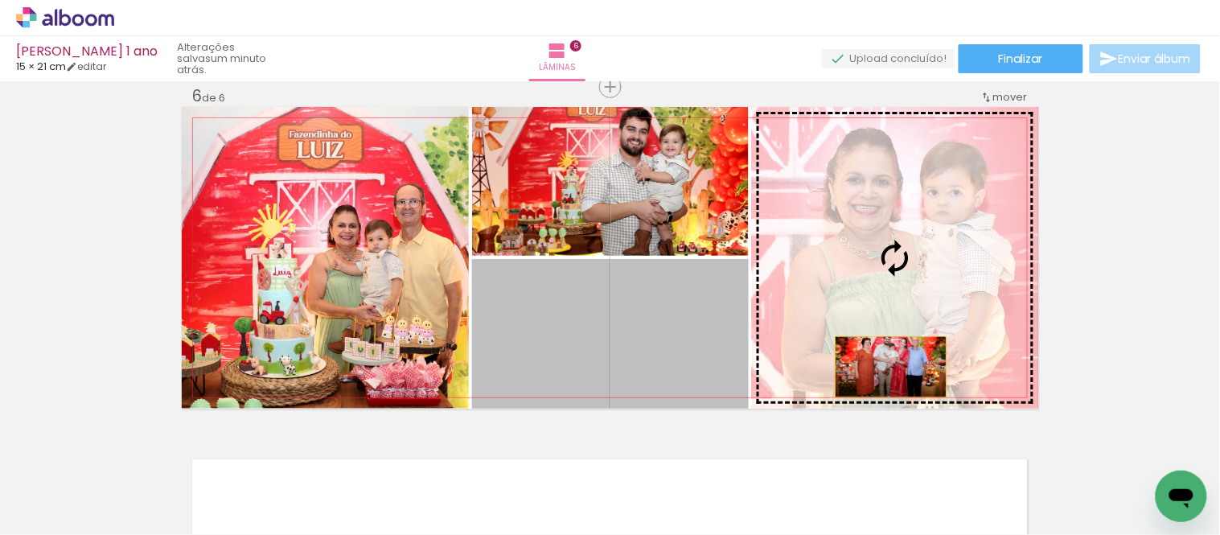
drag, startPoint x: 680, startPoint y: 372, endPoint x: 893, endPoint y: 368, distance: 212.4
click at [0, 0] on slot at bounding box center [0, 0] width 0 height 0
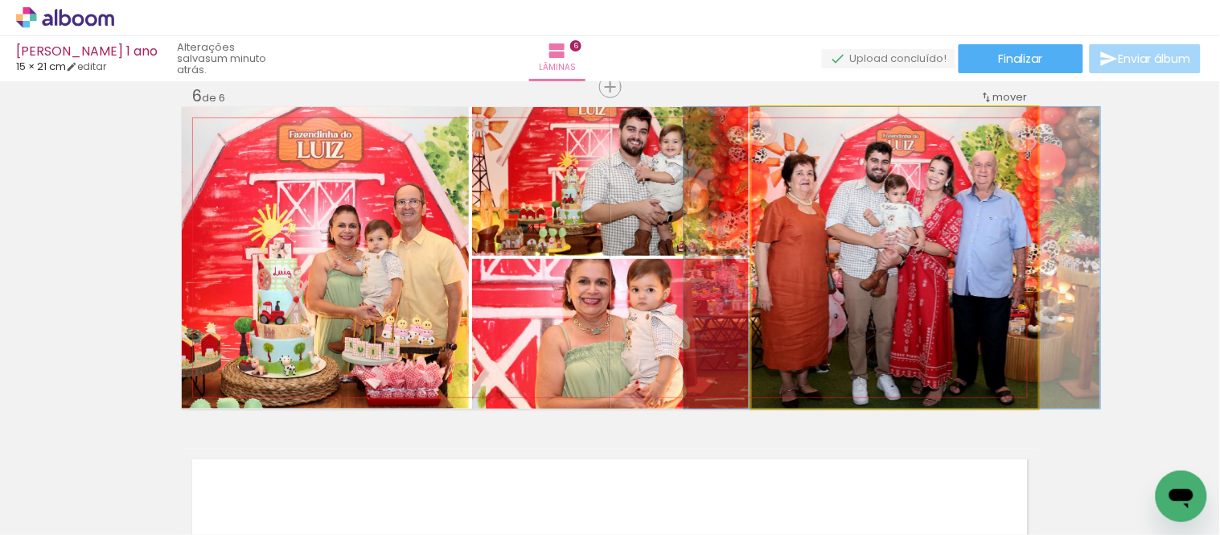
drag, startPoint x: 917, startPoint y: 328, endPoint x: 915, endPoint y: 307, distance: 21.0
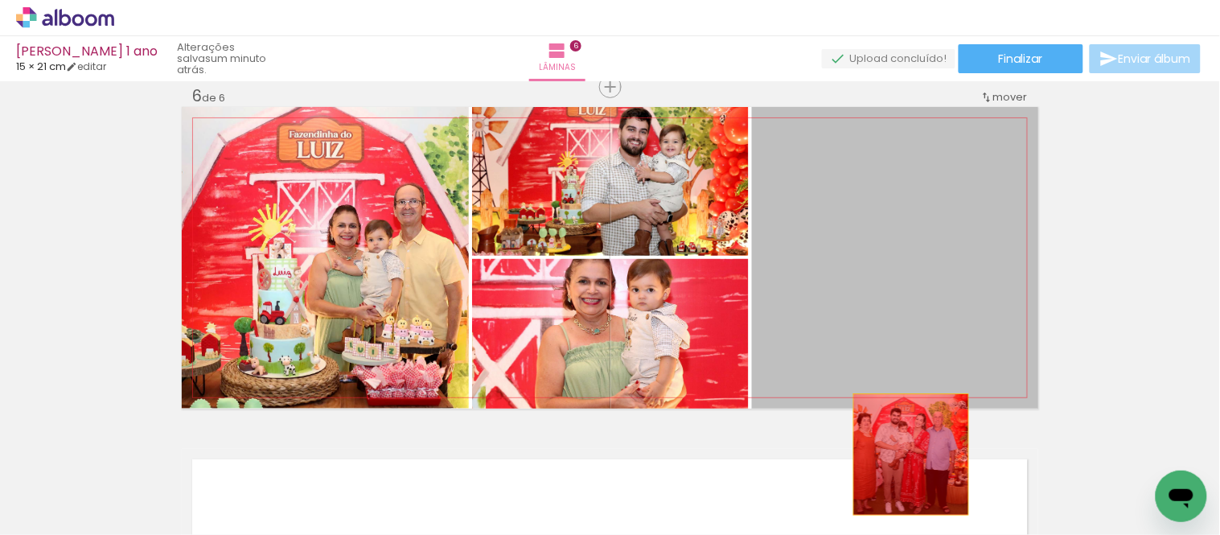
drag, startPoint x: 956, startPoint y: 344, endPoint x: 905, endPoint y: 454, distance: 121.3
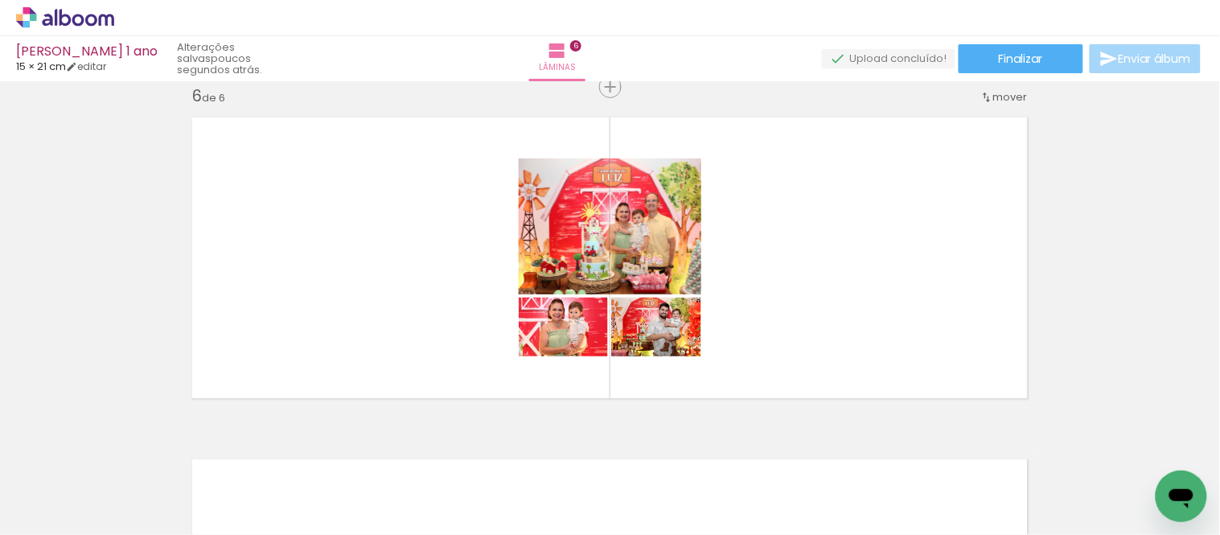
scroll to position [0, 2391]
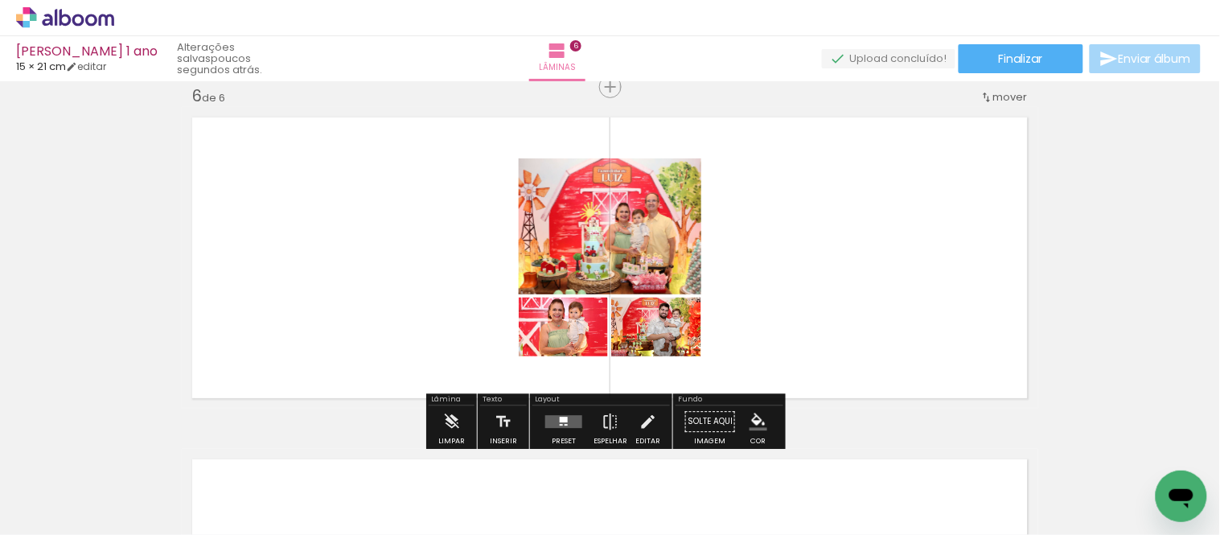
click at [571, 422] on quentale-layouter at bounding box center [563, 421] width 37 height 13
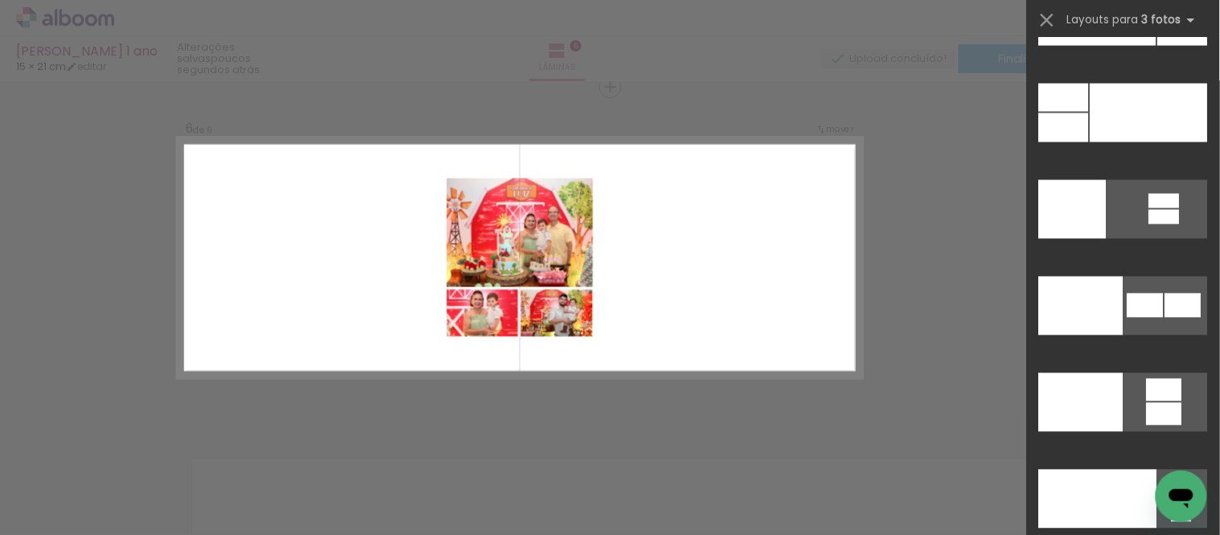
scroll to position [19470, 0]
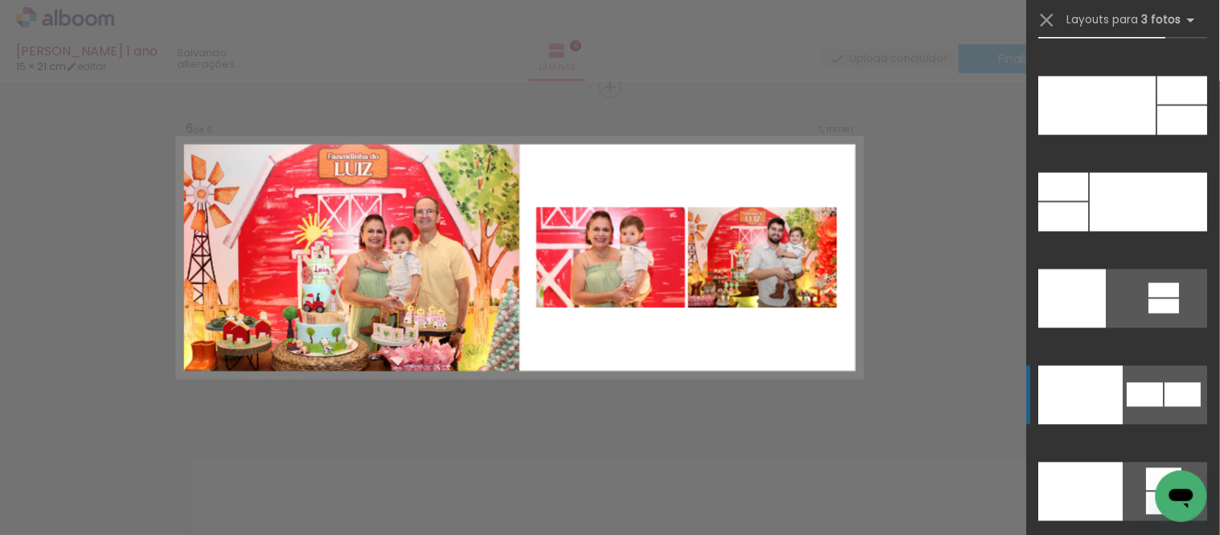
click at [1158, 384] on quentale-layouter at bounding box center [1123, 395] width 169 height 59
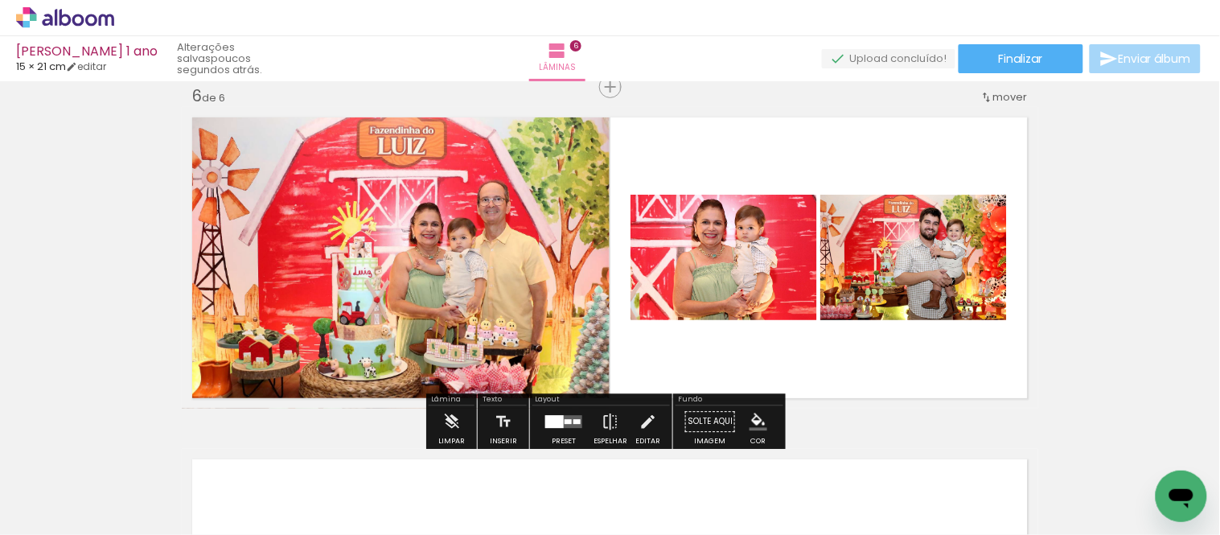
click at [770, 298] on quentale-photo at bounding box center [724, 257] width 187 height 125
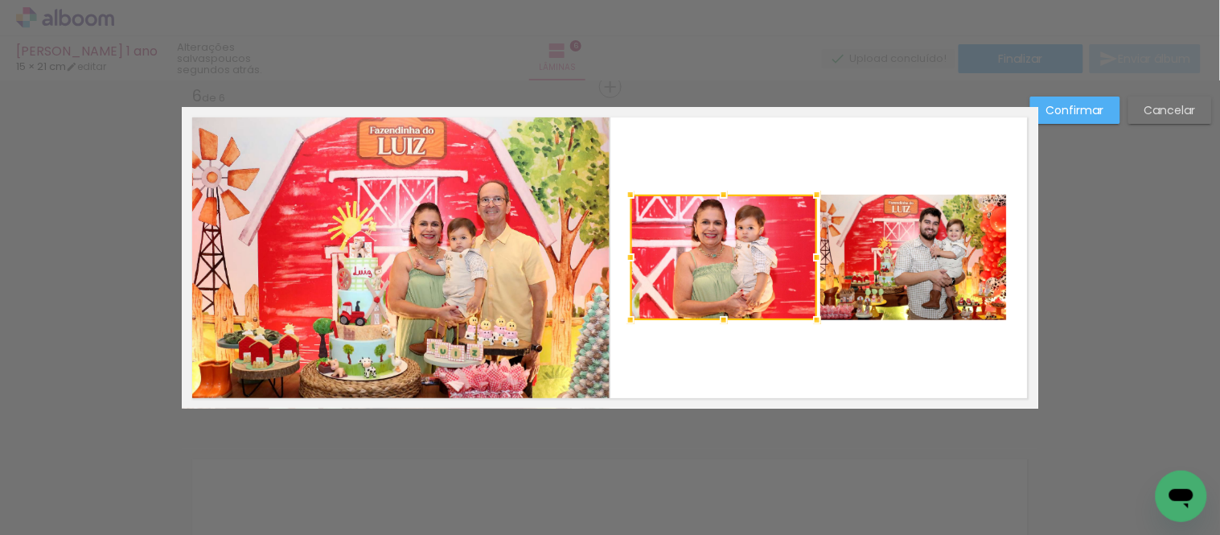
click at [865, 298] on quentale-photo at bounding box center [913, 257] width 187 height 125
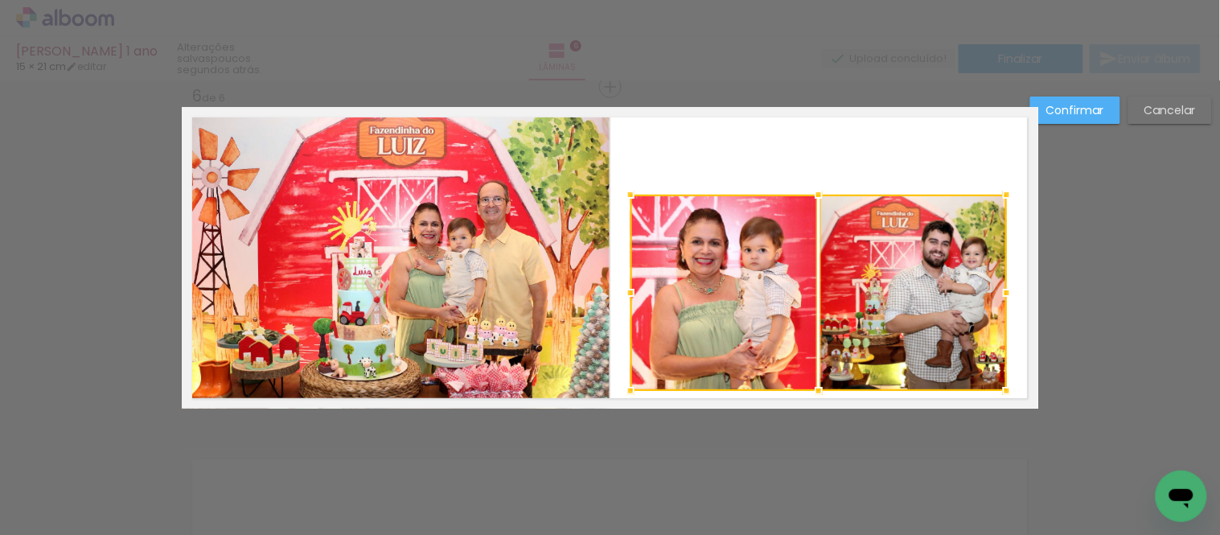
drag, startPoint x: 818, startPoint y: 320, endPoint x: 812, endPoint y: 396, distance: 75.8
click at [812, 396] on div at bounding box center [819, 391] width 32 height 32
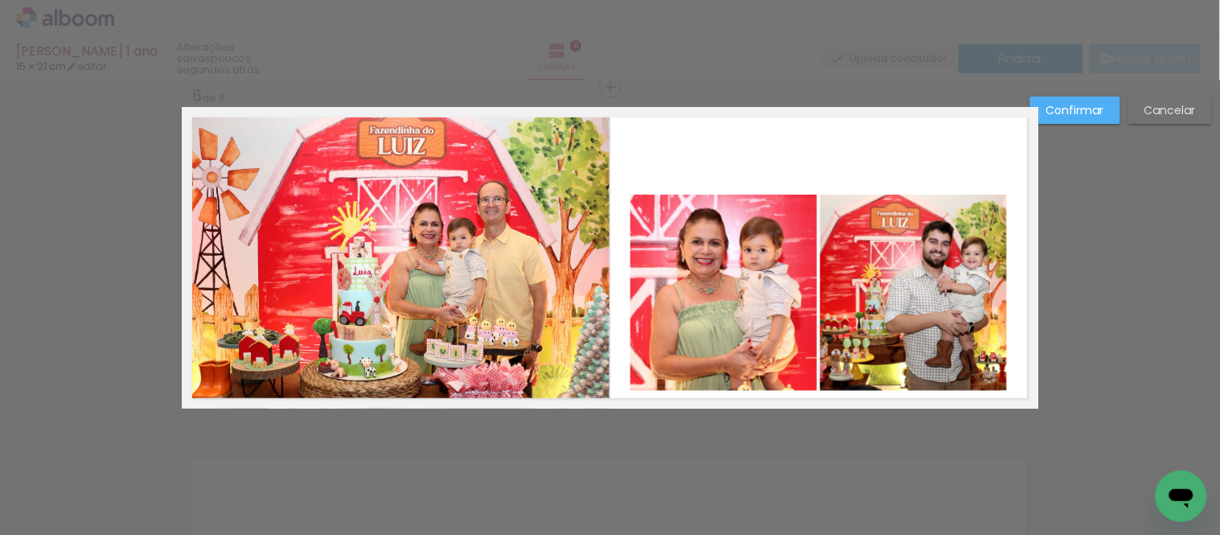
click at [748, 326] on quentale-photo at bounding box center [724, 293] width 187 height 196
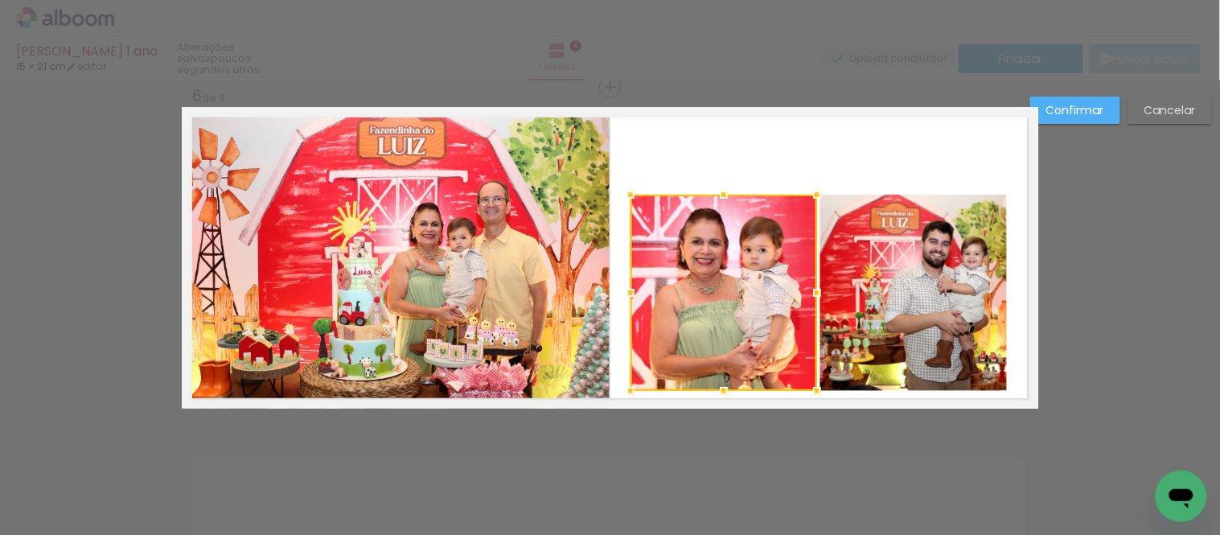
click at [901, 334] on quentale-photo at bounding box center [913, 293] width 187 height 196
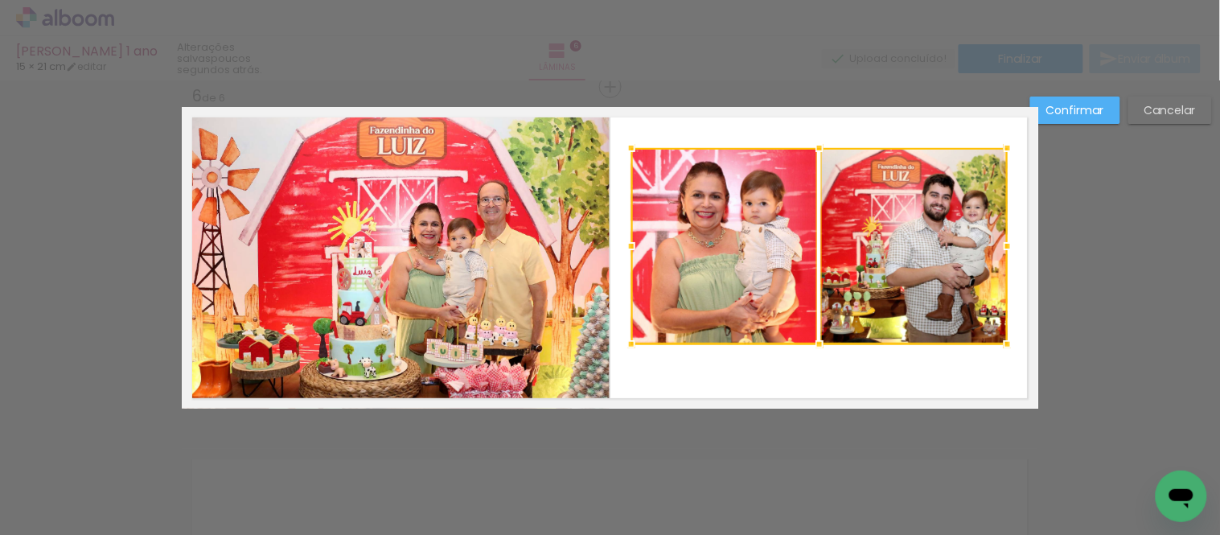
drag, startPoint x: 906, startPoint y: 355, endPoint x: 906, endPoint y: 308, distance: 46.7
click at [906, 308] on div at bounding box center [819, 246] width 376 height 196
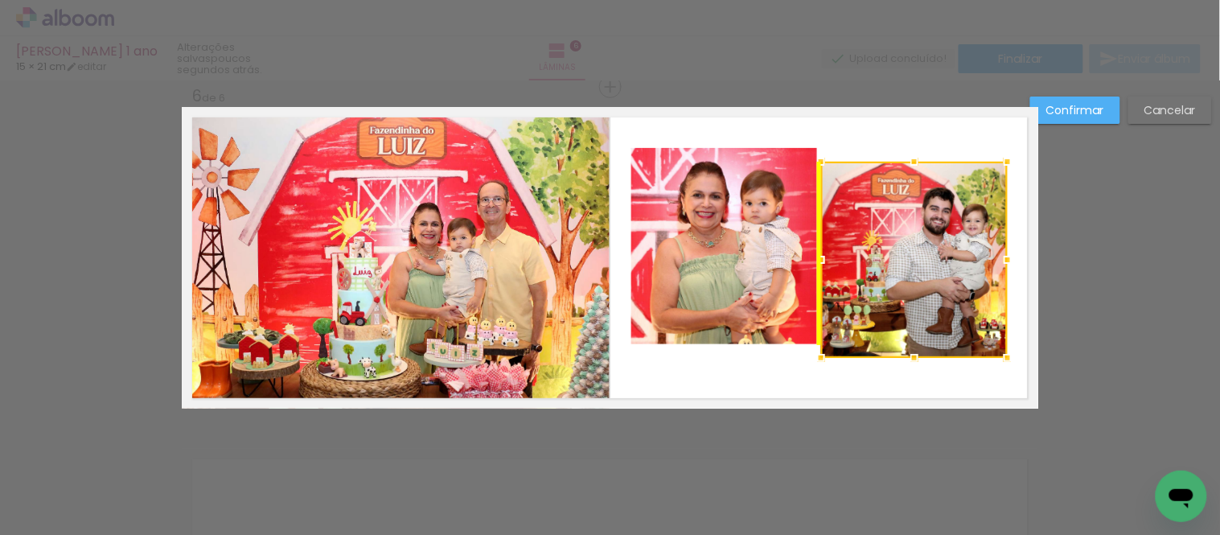
drag, startPoint x: 905, startPoint y: 294, endPoint x: 904, endPoint y: 307, distance: 13.7
click at [904, 307] on div at bounding box center [914, 260] width 187 height 196
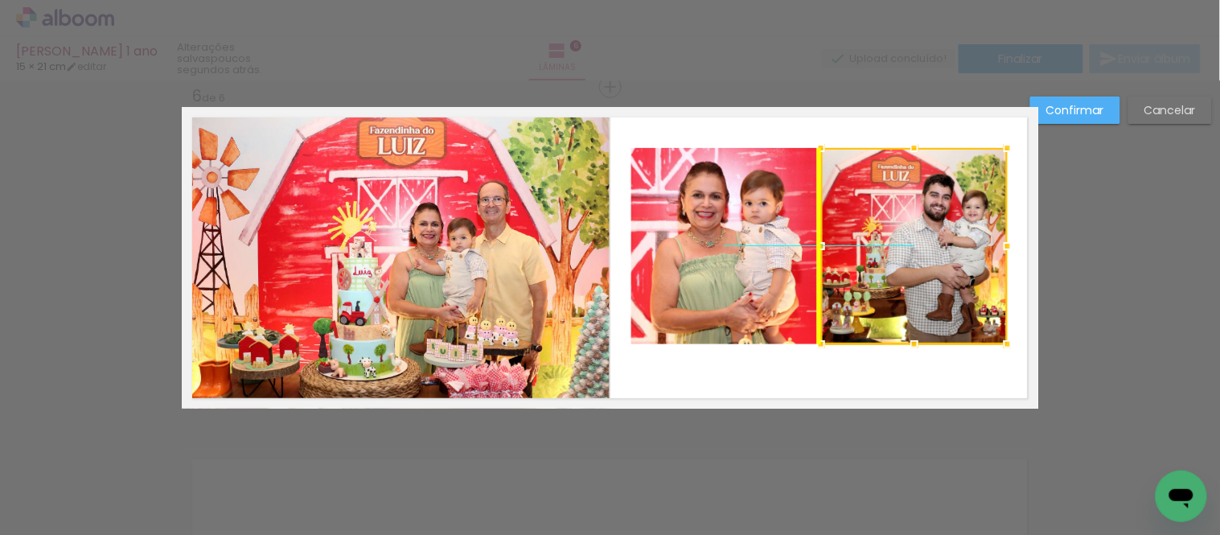
drag, startPoint x: 894, startPoint y: 284, endPoint x: 897, endPoint y: 268, distance: 16.4
click at [897, 268] on div at bounding box center [914, 246] width 187 height 196
click at [758, 265] on quentale-photo at bounding box center [724, 246] width 187 height 196
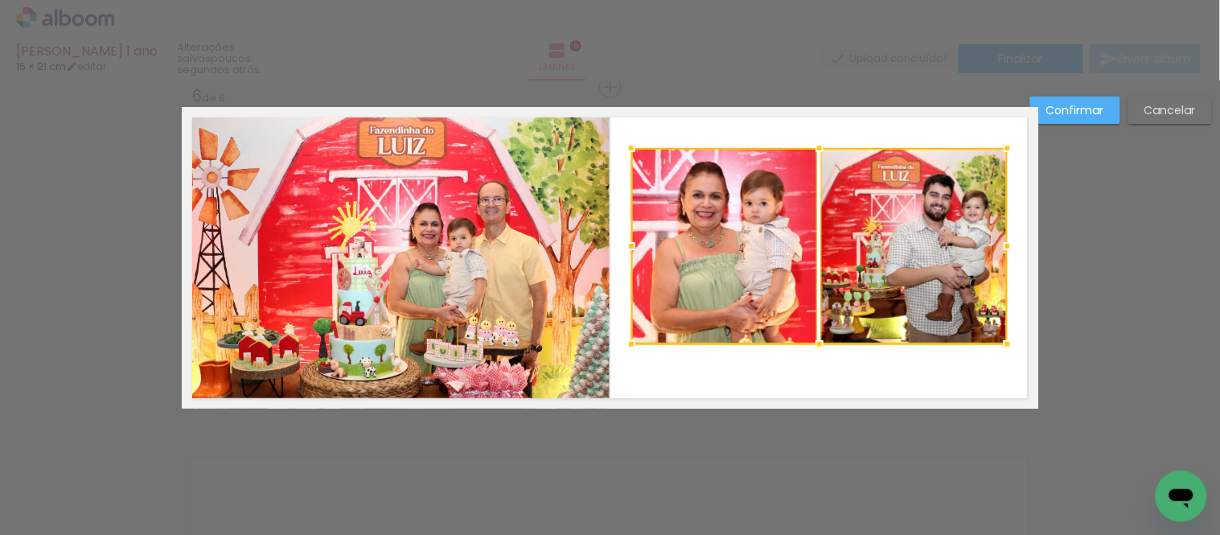
click at [898, 286] on div at bounding box center [819, 246] width 376 height 196
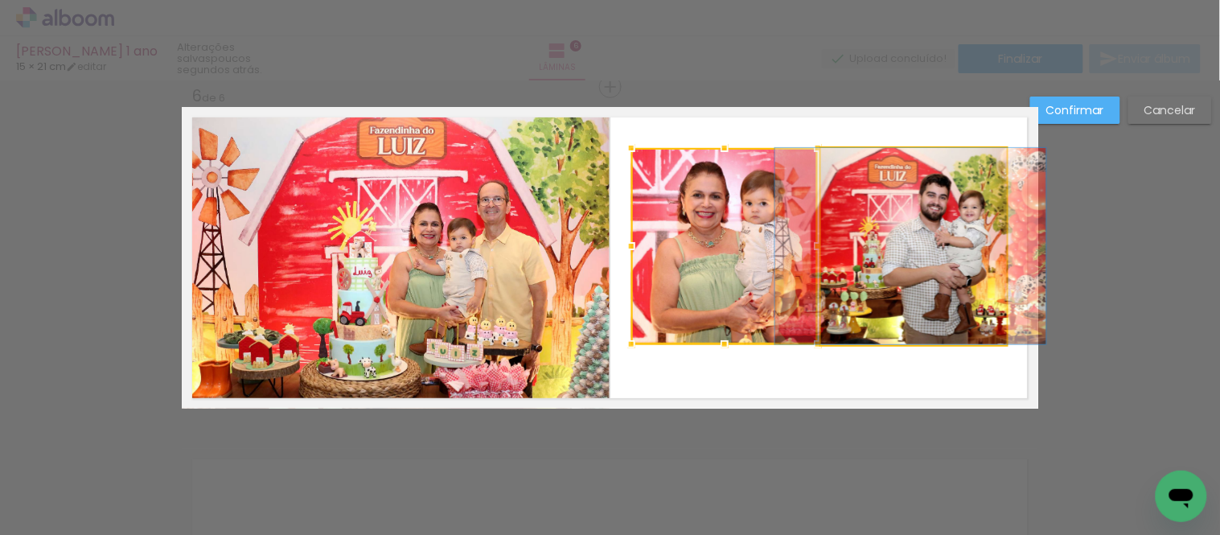
drag, startPoint x: 911, startPoint y: 285, endPoint x: 907, endPoint y: 298, distance: 13.3
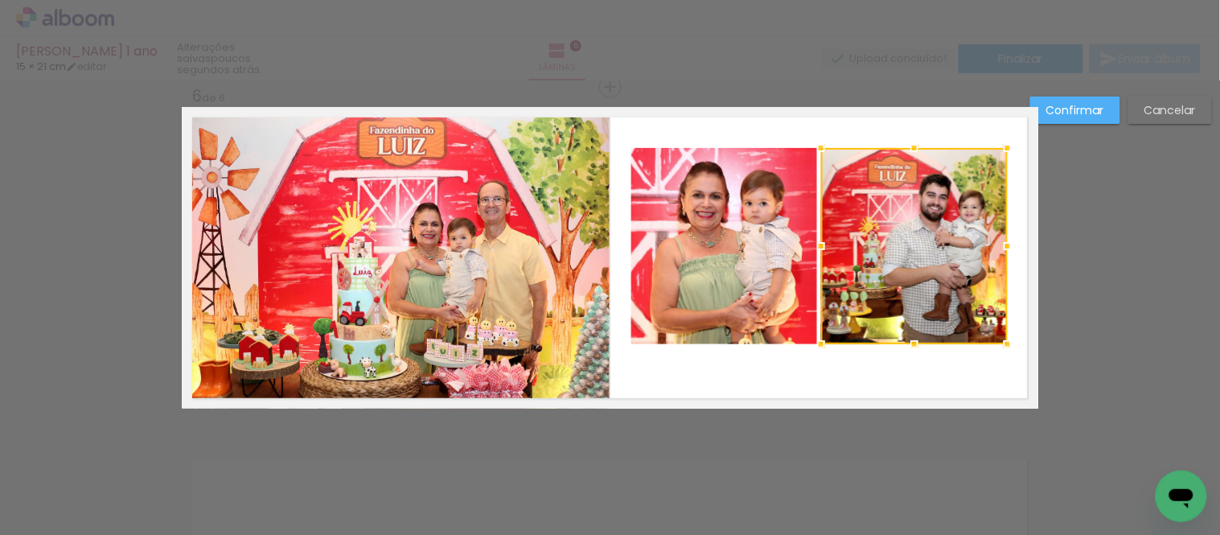
click at [0, 0] on slot "Cancelar" at bounding box center [0, 0] width 0 height 0
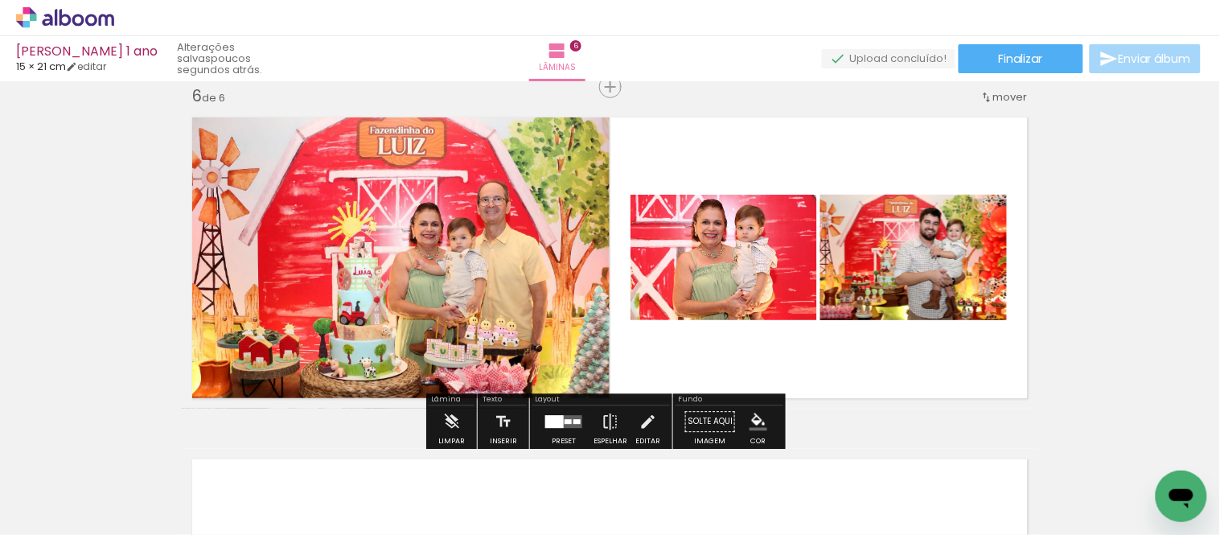
click at [727, 282] on quentale-photo at bounding box center [724, 257] width 187 height 125
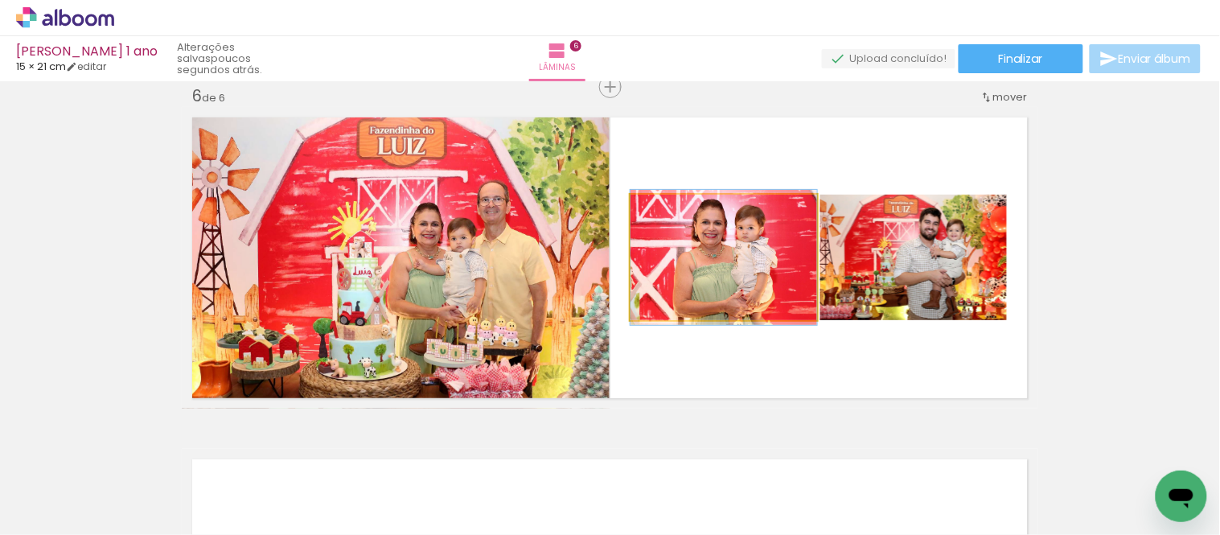
click at [727, 282] on quentale-photo at bounding box center [724, 257] width 187 height 125
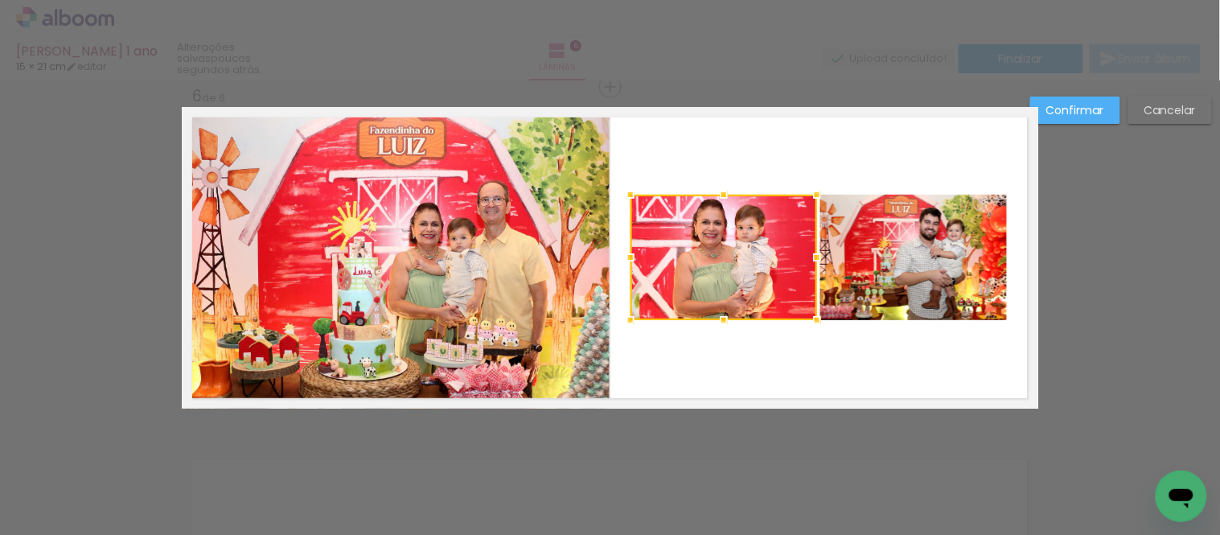
click at [911, 279] on quentale-photo at bounding box center [913, 257] width 187 height 125
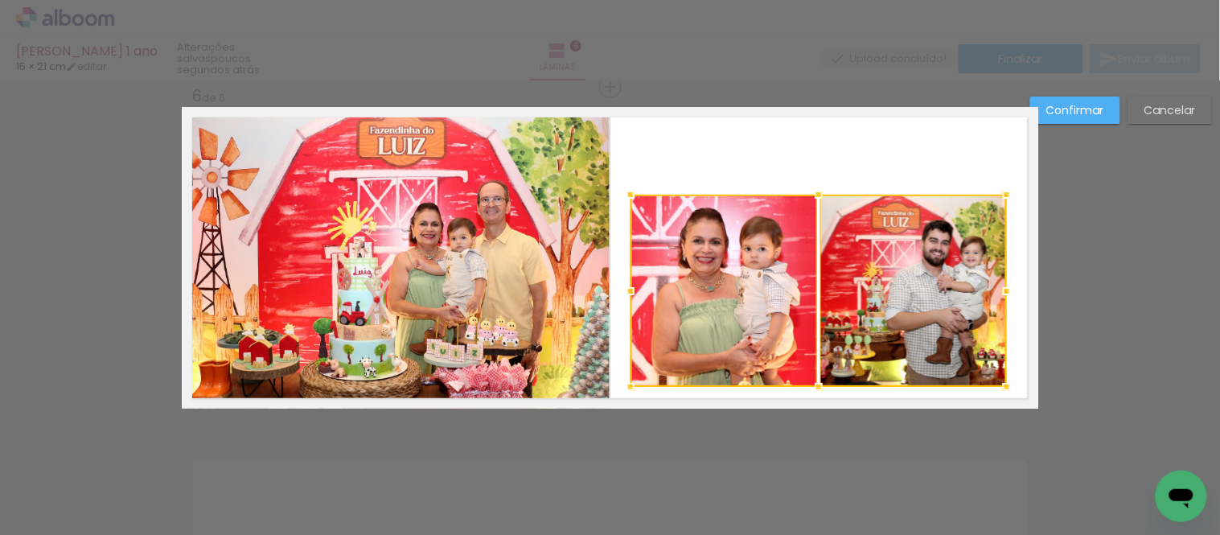
drag, startPoint x: 807, startPoint y: 316, endPoint x: 812, endPoint y: 386, distance: 70.2
click at [812, 386] on div at bounding box center [819, 387] width 32 height 32
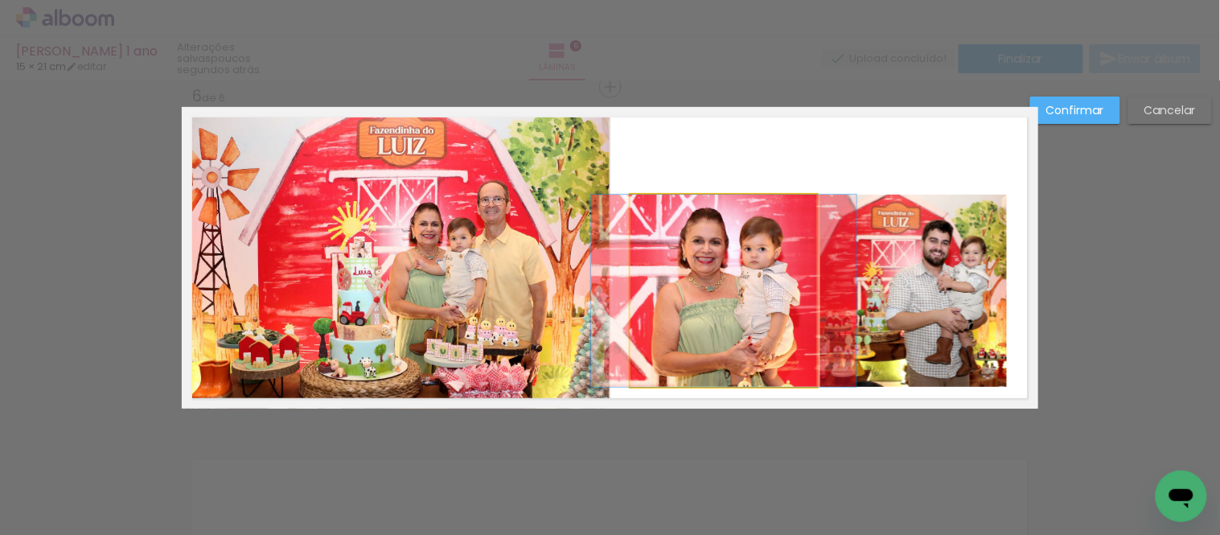
click at [774, 213] on quentale-photo at bounding box center [724, 291] width 187 height 192
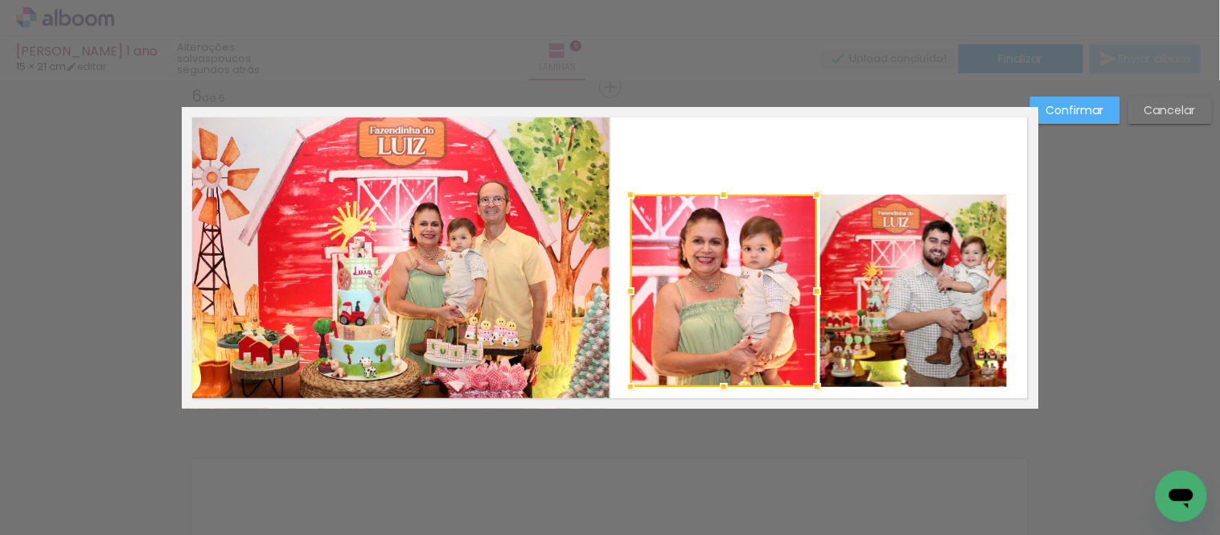
click at [878, 251] on quentale-photo at bounding box center [913, 291] width 187 height 192
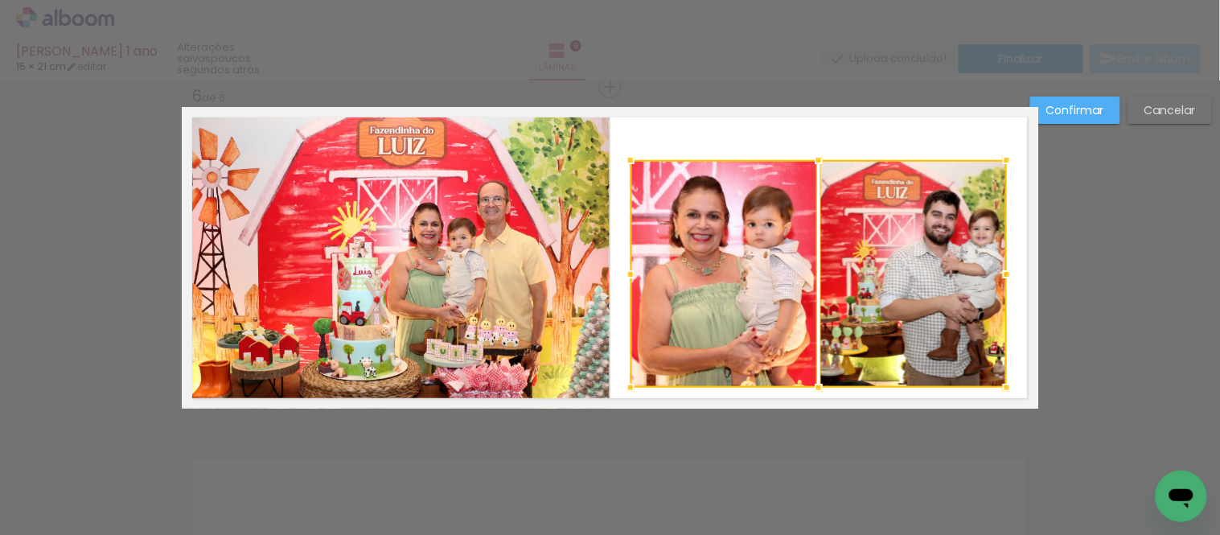
drag, startPoint x: 814, startPoint y: 190, endPoint x: 809, endPoint y: 155, distance: 34.9
click at [809, 155] on div at bounding box center [819, 160] width 32 height 32
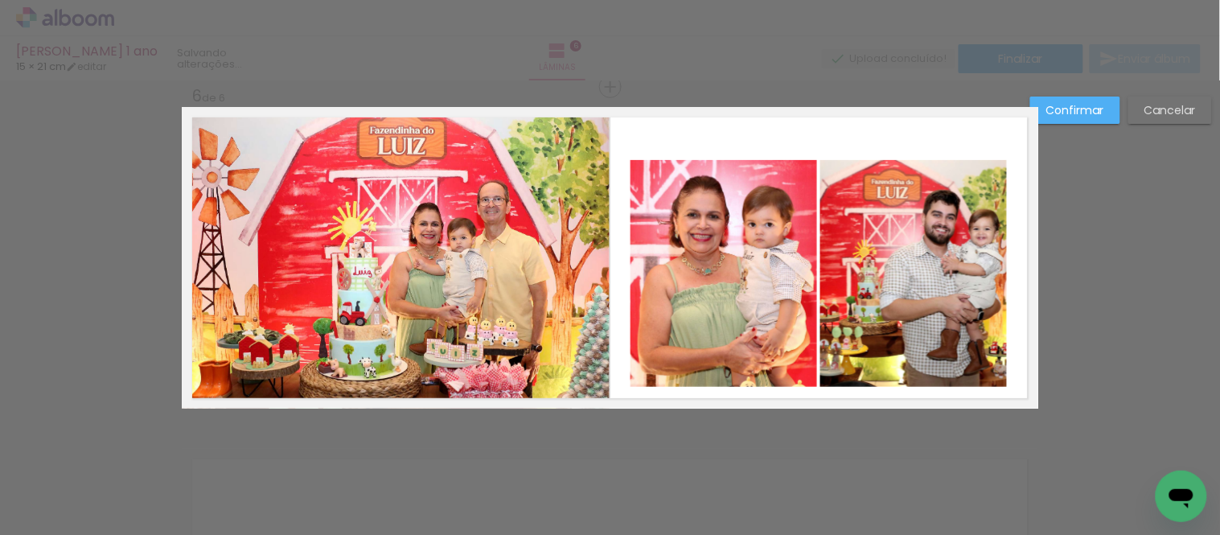
click at [746, 229] on quentale-photo at bounding box center [724, 274] width 187 height 228
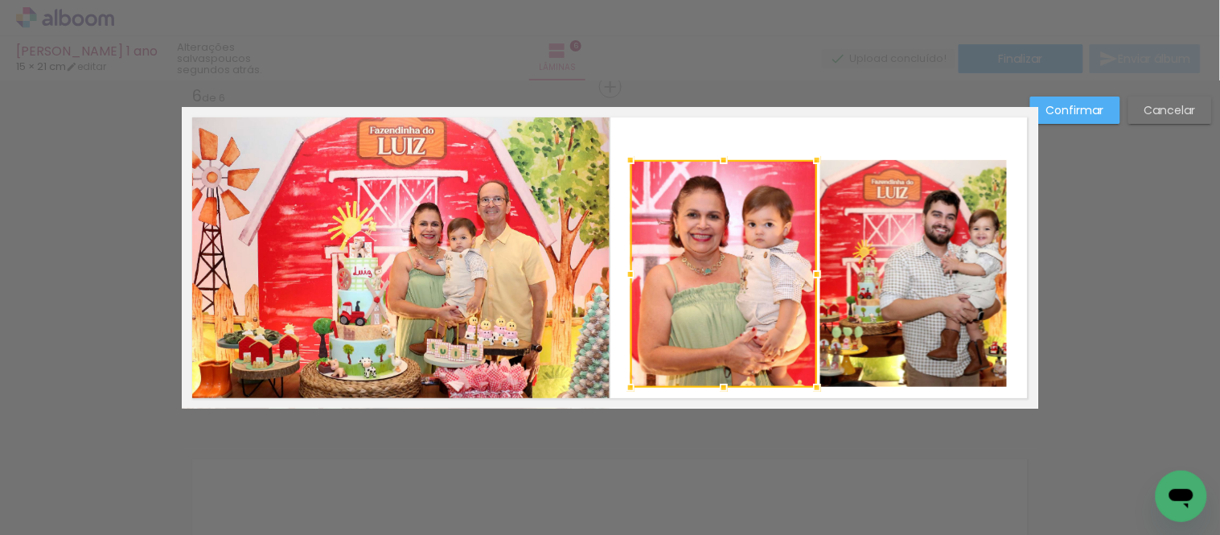
click at [902, 269] on quentale-photo at bounding box center [913, 274] width 187 height 228
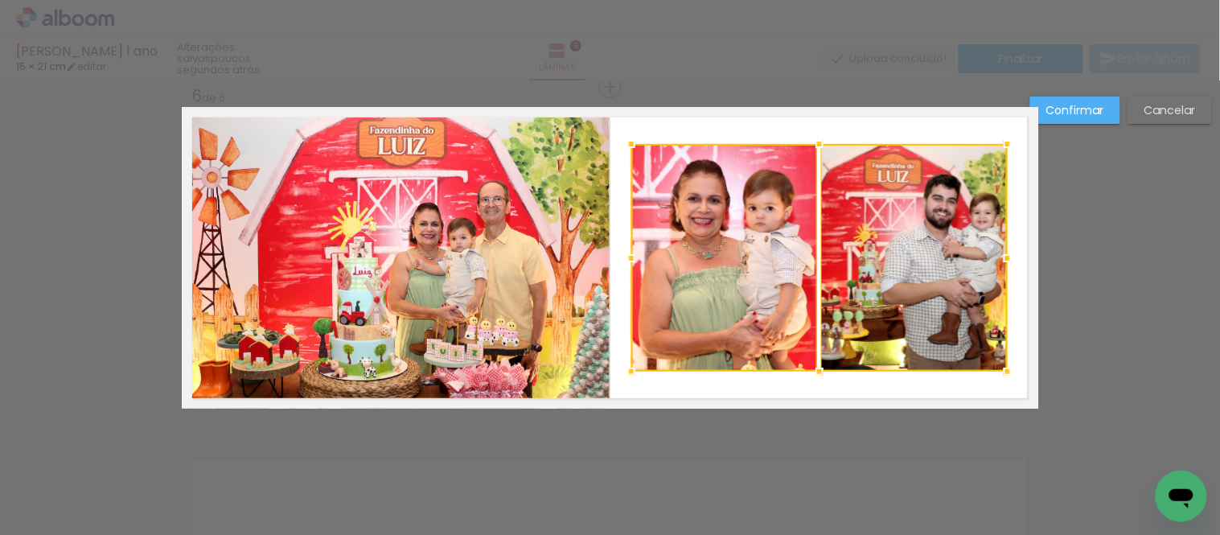
drag, startPoint x: 906, startPoint y: 277, endPoint x: 910, endPoint y: 268, distance: 9.4
click at [910, 268] on div at bounding box center [819, 258] width 376 height 228
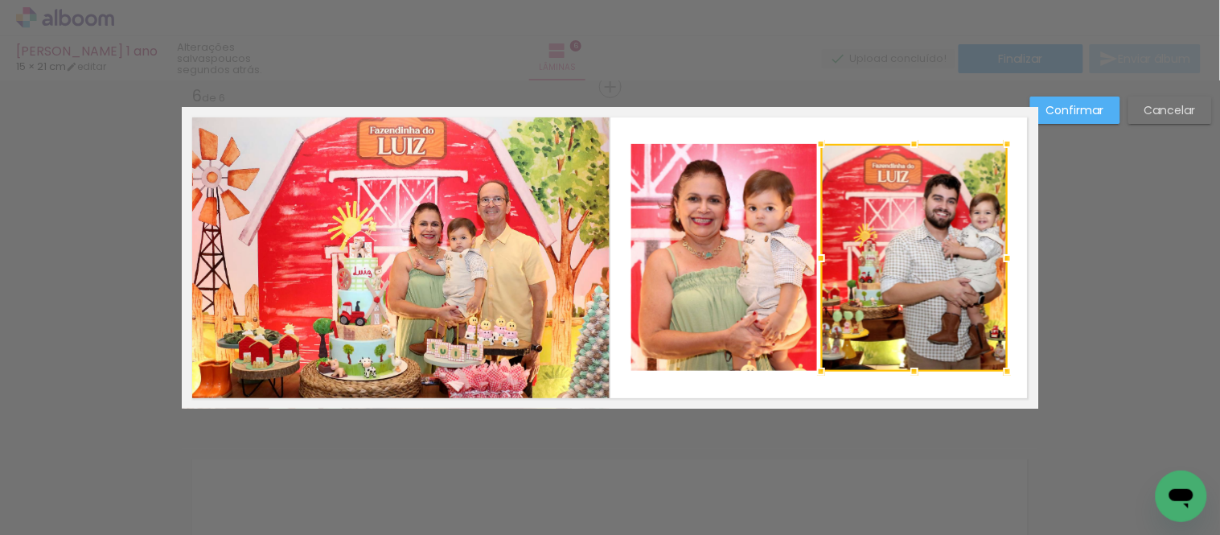
click at [762, 243] on quentale-photo at bounding box center [724, 258] width 187 height 228
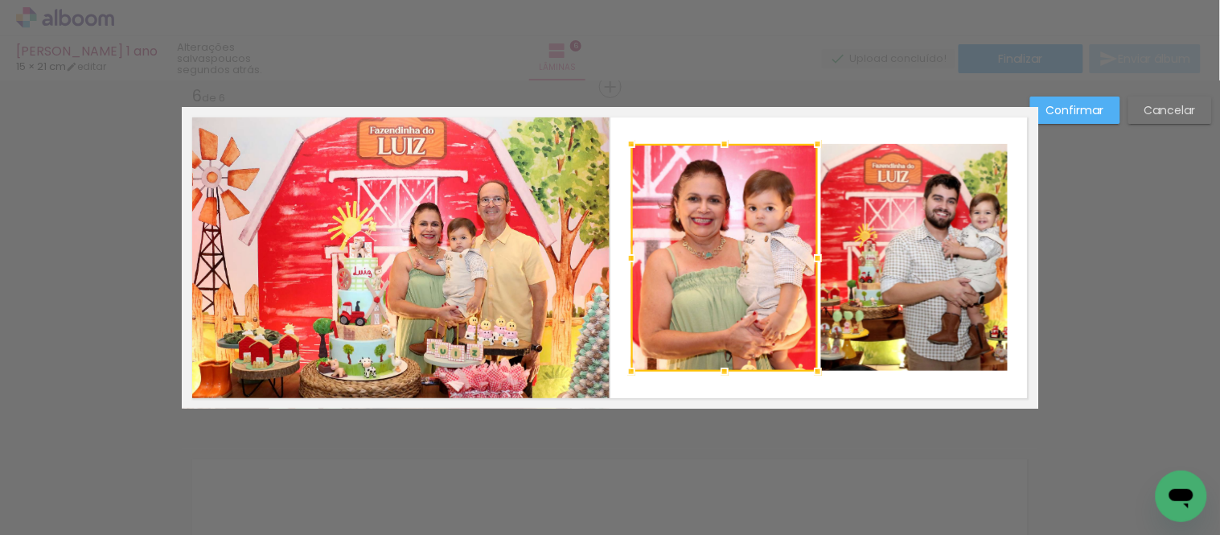
click at [857, 258] on quentale-photo at bounding box center [914, 258] width 187 height 228
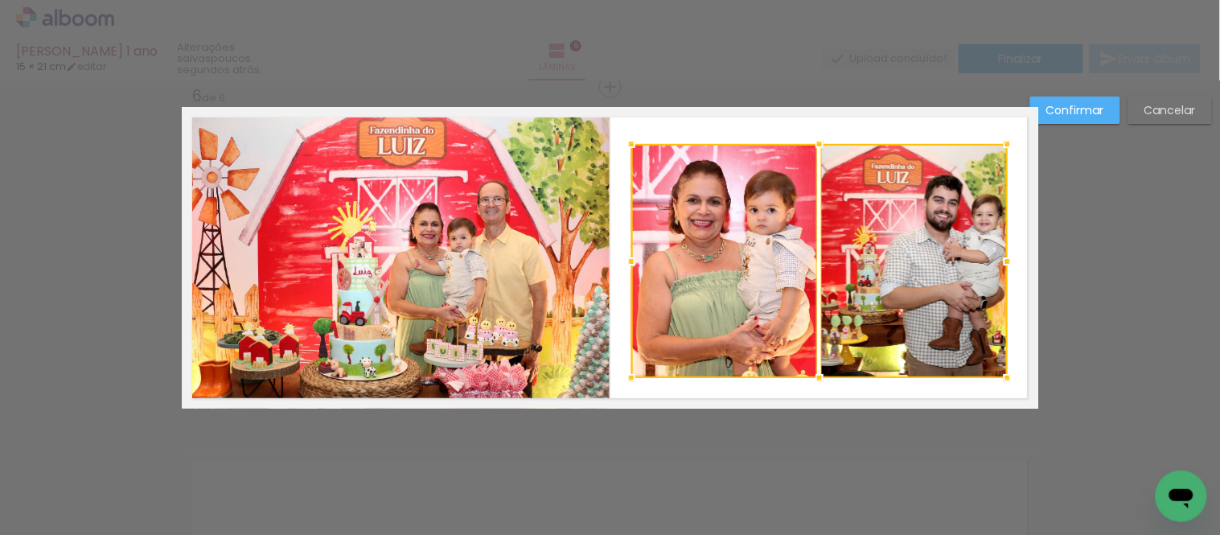
click at [812, 380] on div at bounding box center [820, 378] width 32 height 32
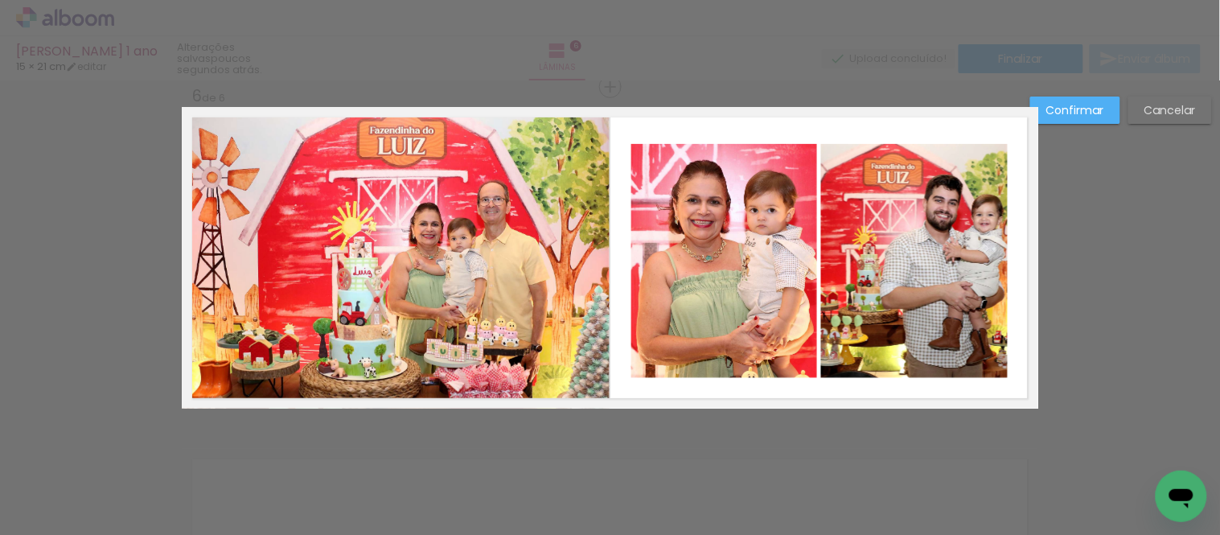
click at [709, 332] on quentale-photo at bounding box center [724, 261] width 187 height 234
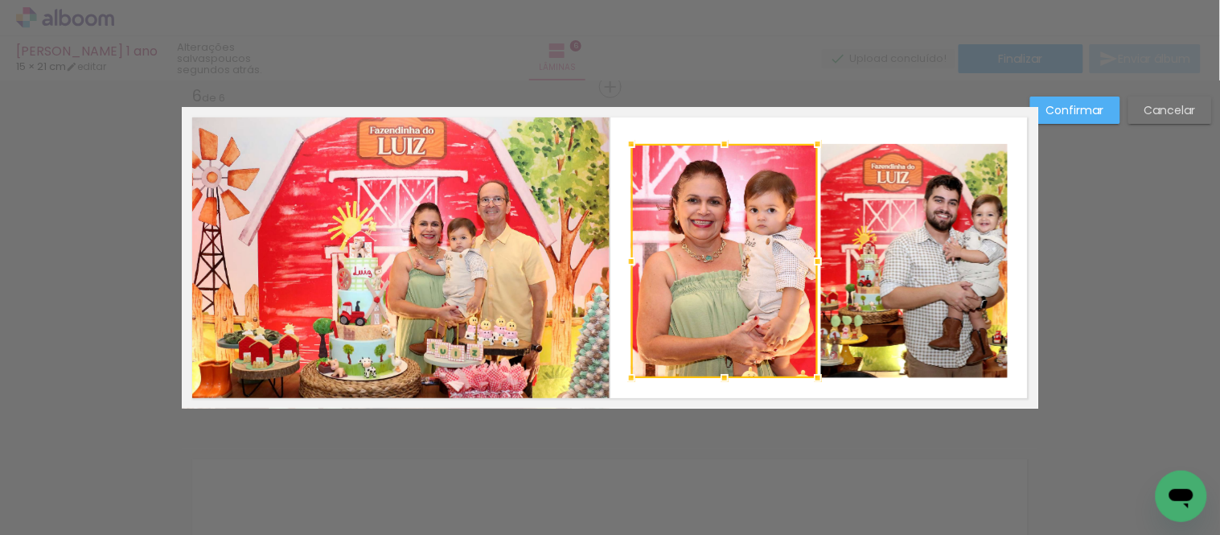
click at [905, 327] on quentale-photo at bounding box center [914, 261] width 187 height 234
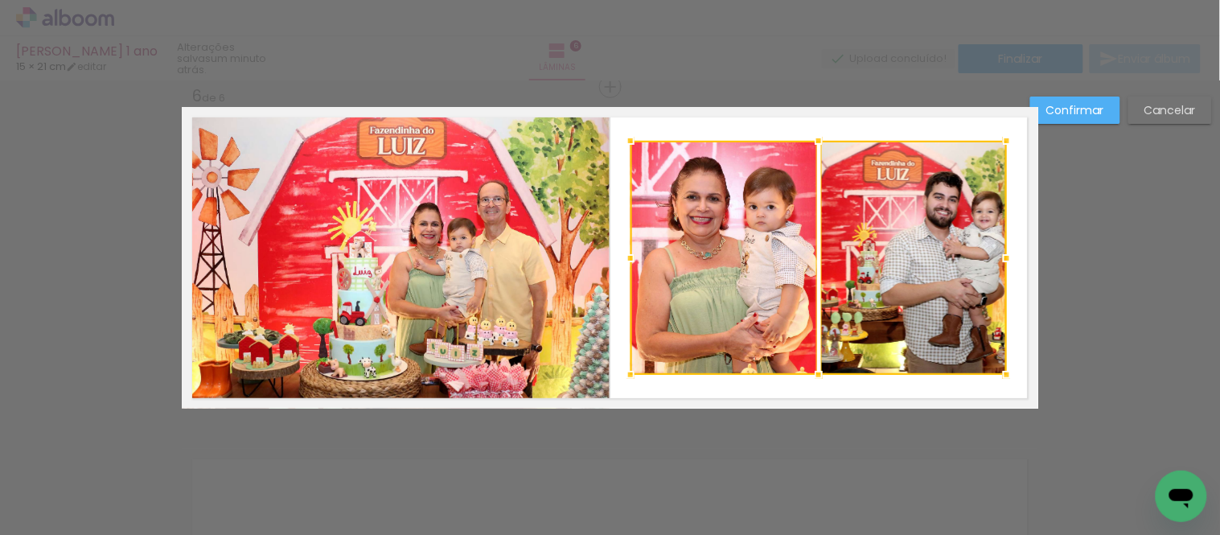
click at [897, 314] on div at bounding box center [819, 258] width 376 height 234
click at [0, 0] on slot "Confirmar" at bounding box center [0, 0] width 0 height 0
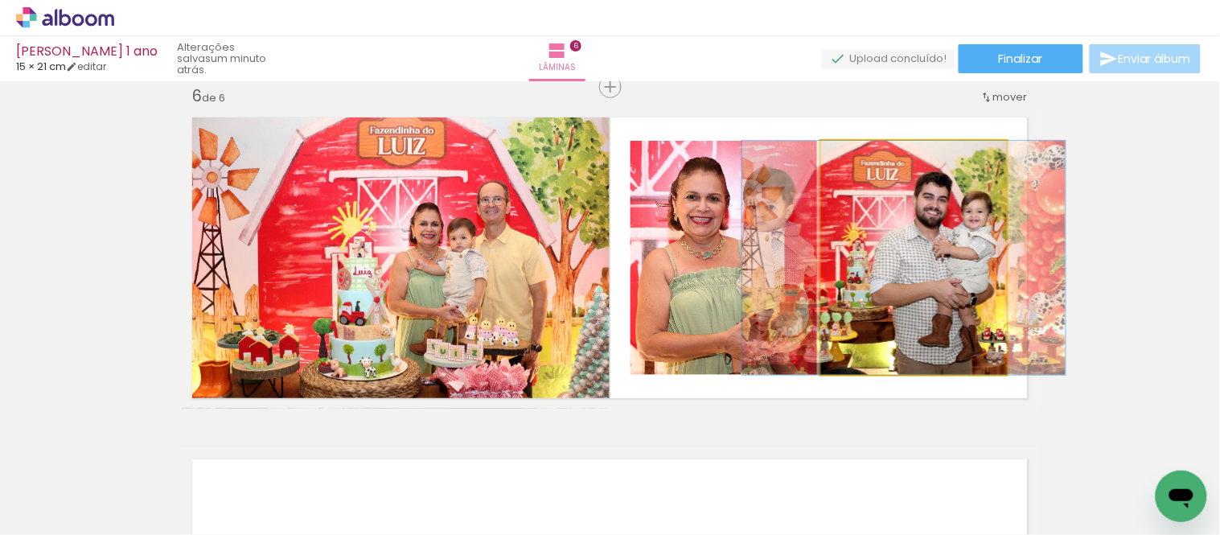
drag, startPoint x: 960, startPoint y: 276, endPoint x: 949, endPoint y: 272, distance: 11.2
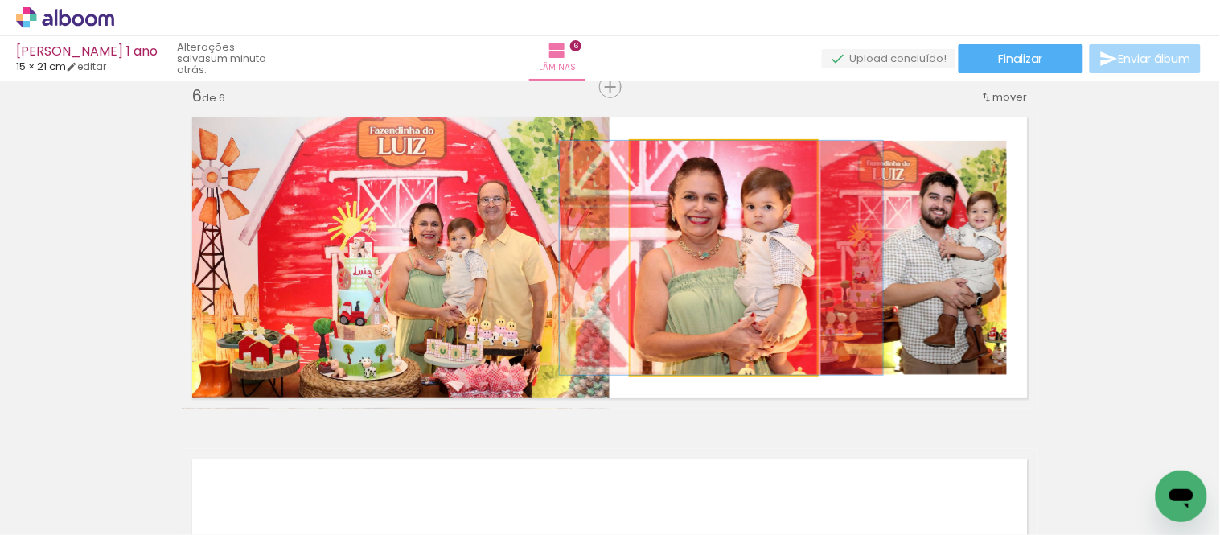
drag, startPoint x: 714, startPoint y: 275, endPoint x: 712, endPoint y: 267, distance: 8.4
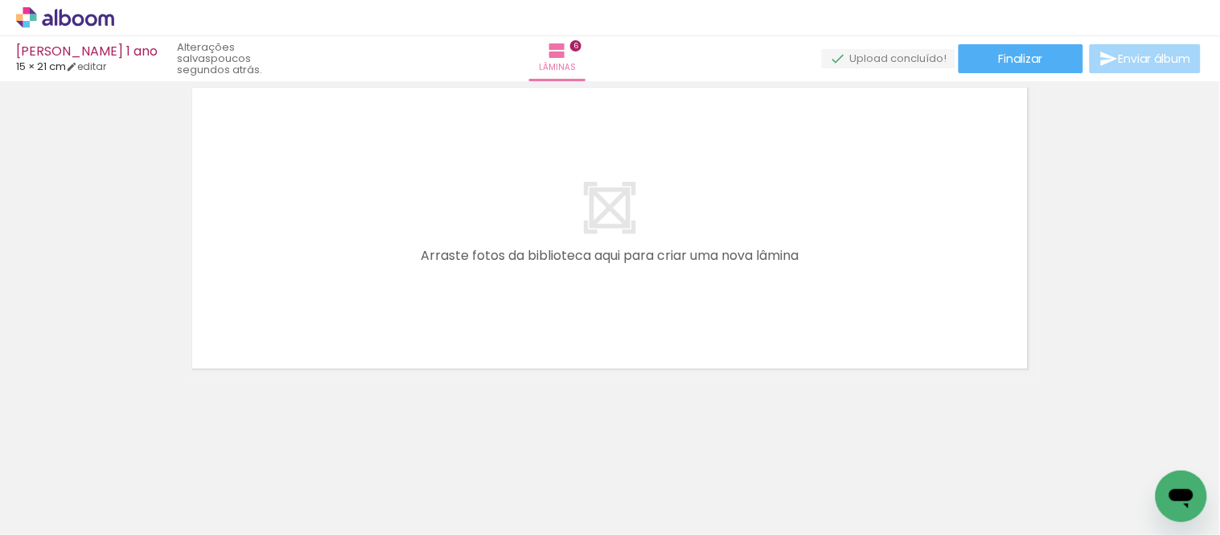
scroll to position [0, 2072]
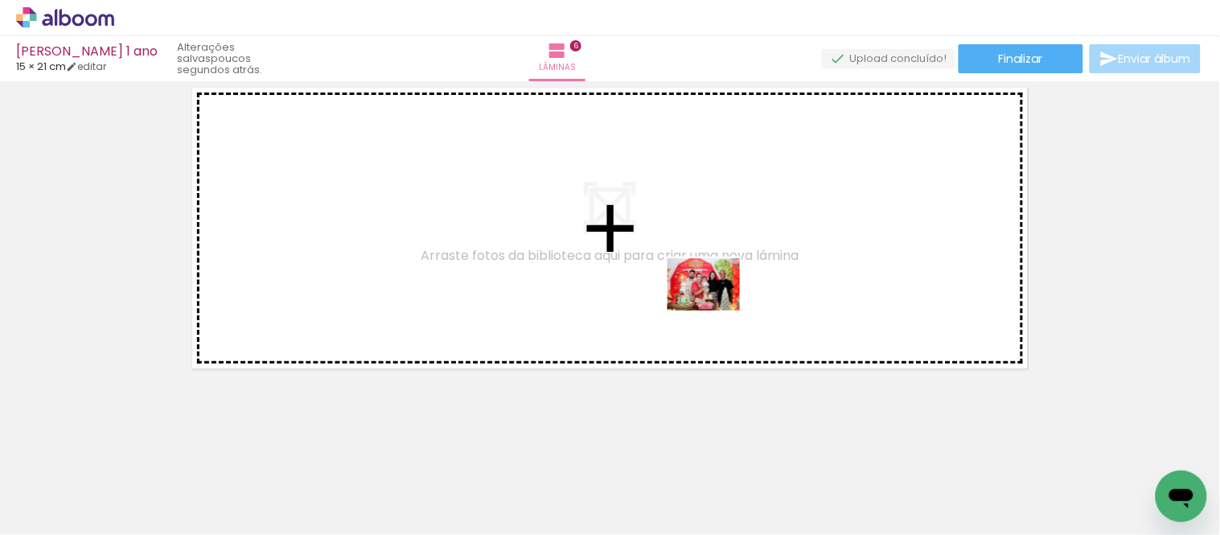
drag, startPoint x: 721, startPoint y: 479, endPoint x: 716, endPoint y: 306, distance: 172.2
click at [716, 306] on quentale-workspace at bounding box center [610, 267] width 1220 height 535
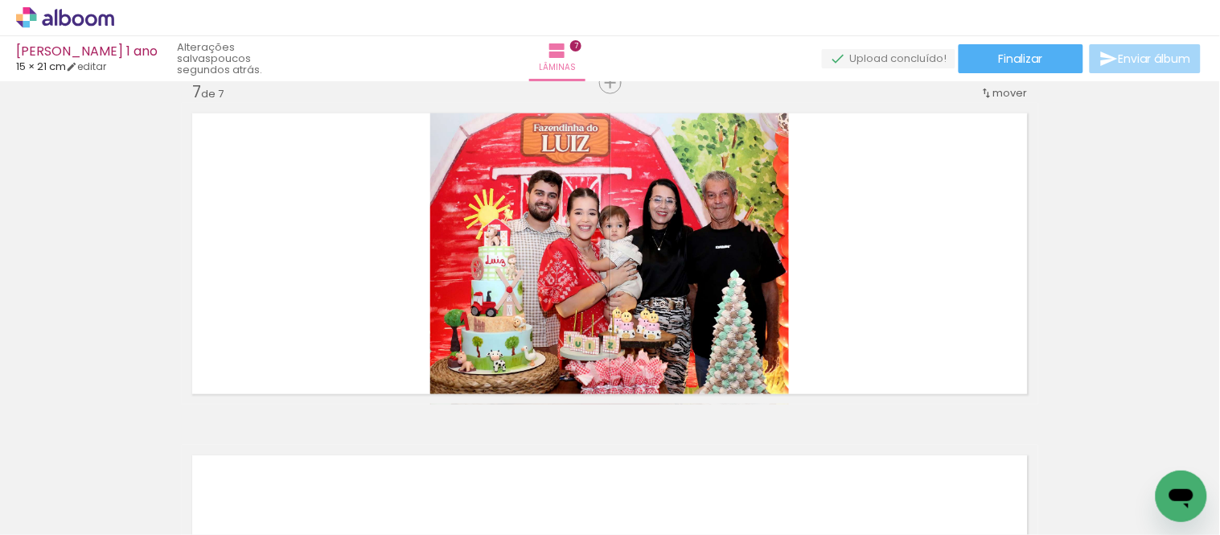
scroll to position [2071, 0]
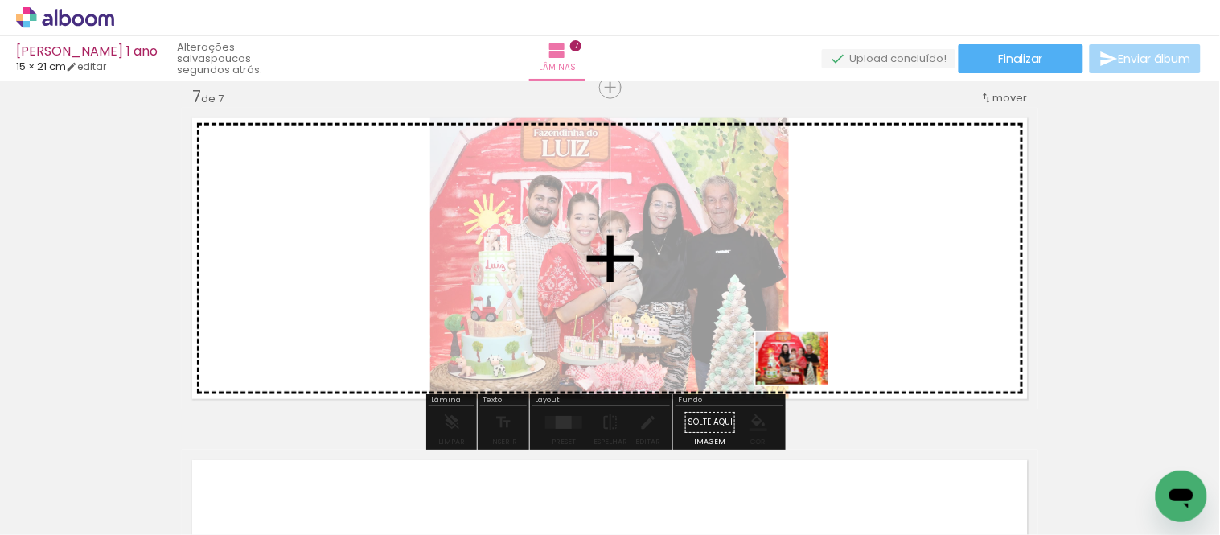
drag, startPoint x: 804, startPoint y: 468, endPoint x: 883, endPoint y: 454, distance: 80.1
click at [804, 357] on quentale-workspace at bounding box center [610, 267] width 1220 height 535
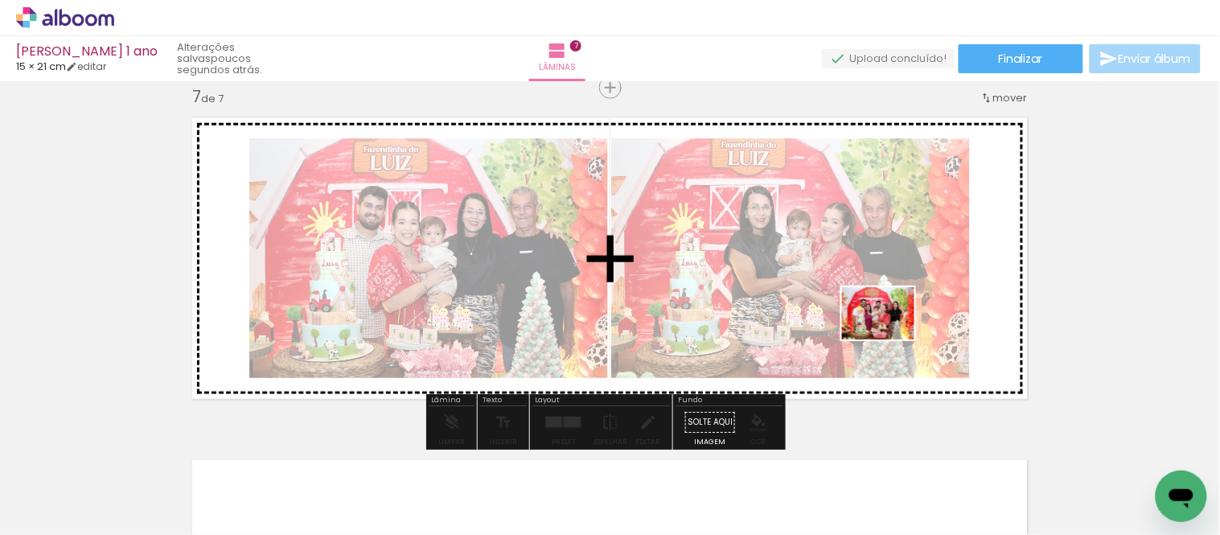
drag, startPoint x: 894, startPoint y: 433, endPoint x: 890, endPoint y: 335, distance: 97.4
click at [890, 335] on quentale-workspace at bounding box center [610, 267] width 1220 height 535
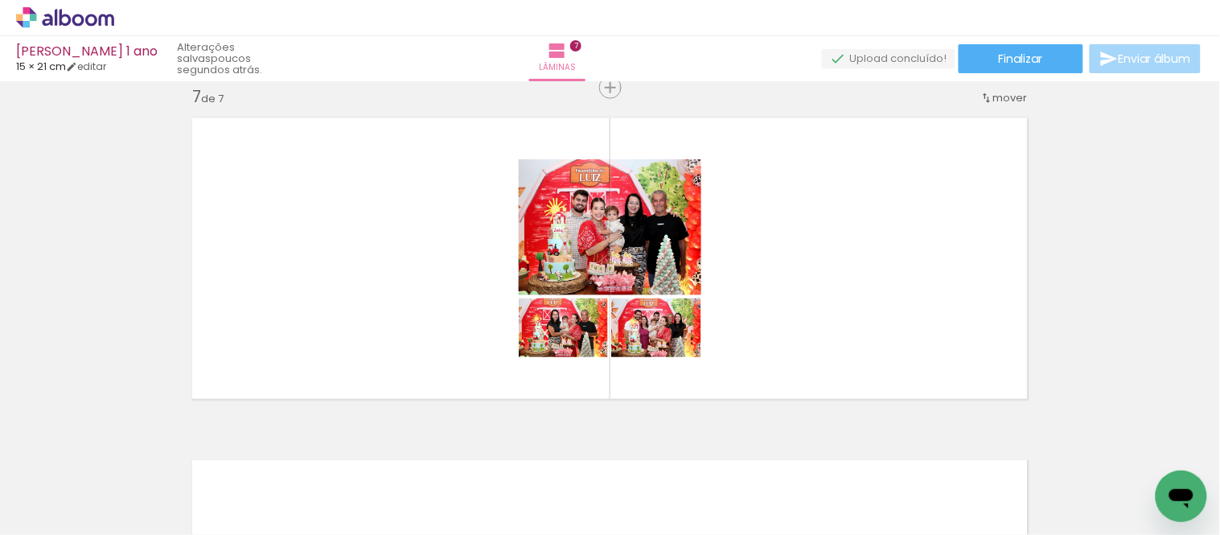
scroll to position [0, 1055]
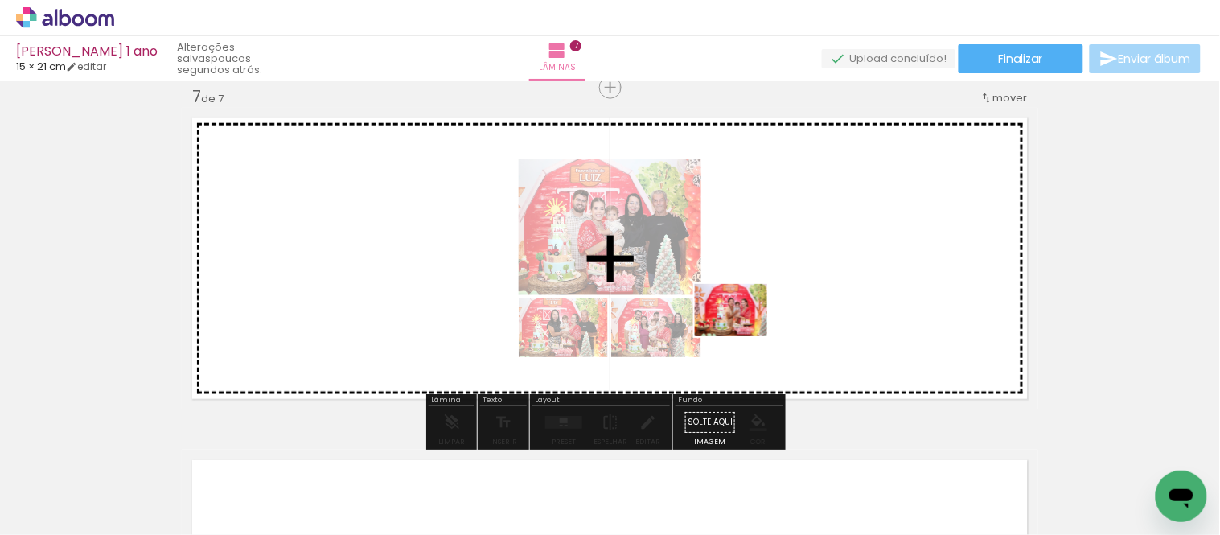
drag, startPoint x: 714, startPoint y: 488, endPoint x: 743, endPoint y: 332, distance: 158.7
click at [743, 332] on quentale-workspace at bounding box center [610, 267] width 1220 height 535
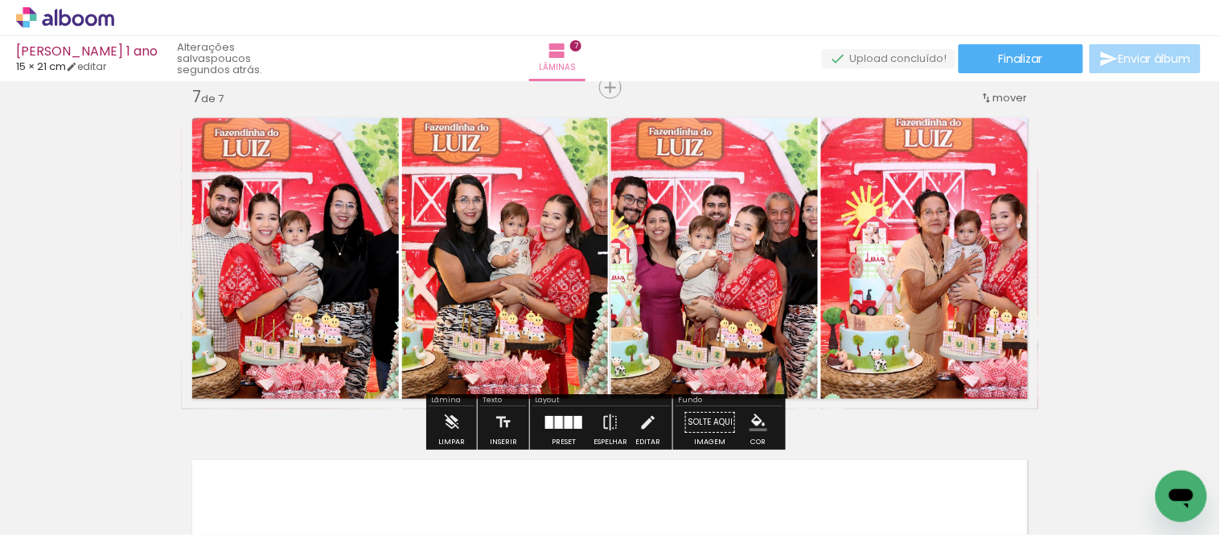
click at [578, 427] on div at bounding box center [578, 422] width 8 height 13
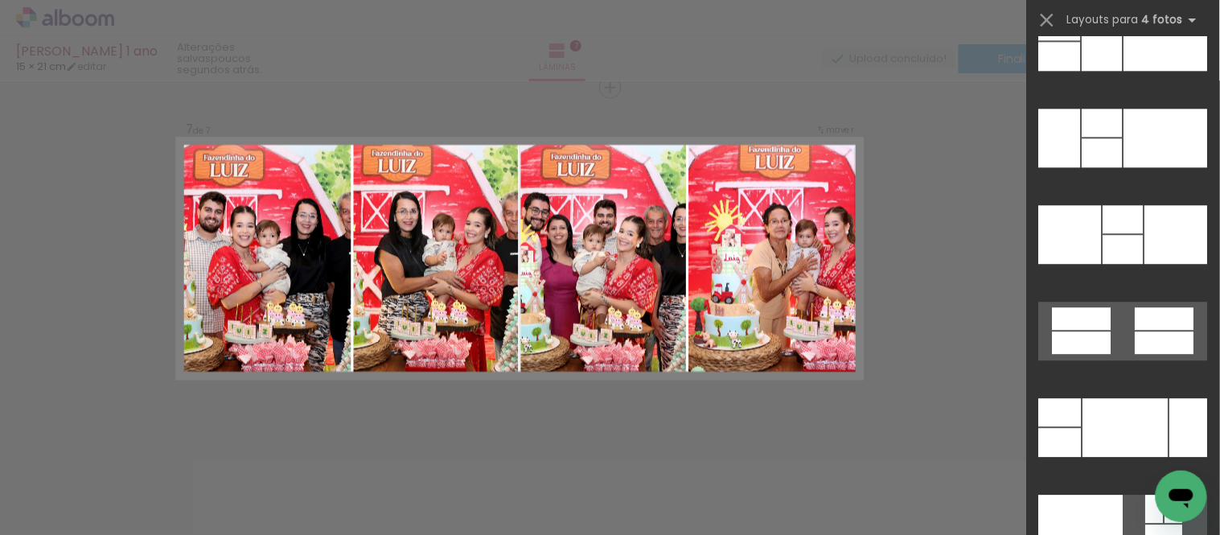
scroll to position [32282, 0]
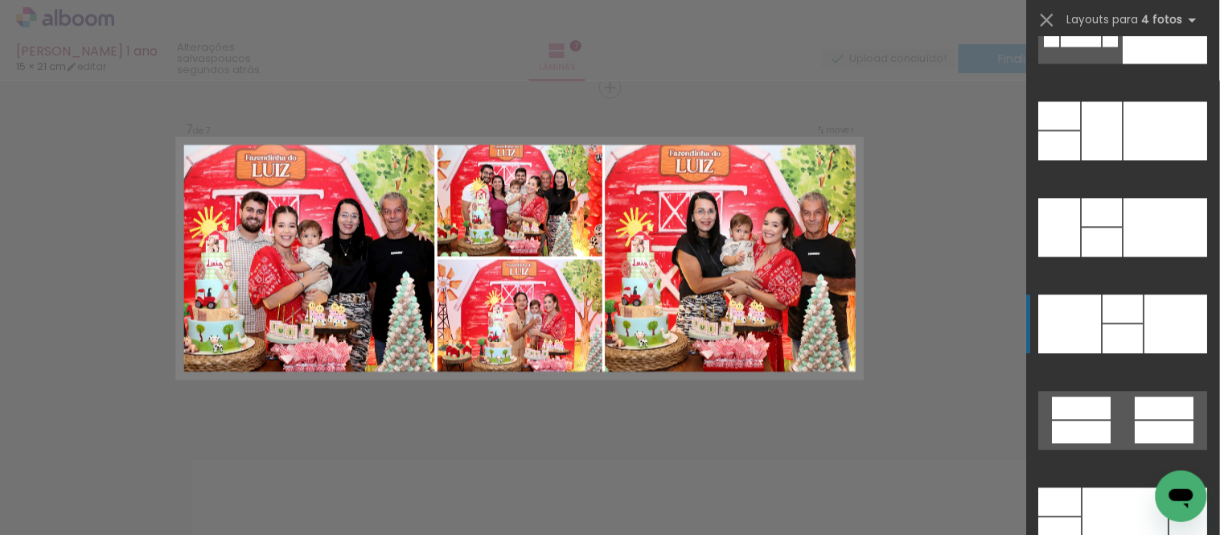
click at [1168, 338] on div at bounding box center [1176, 323] width 63 height 59
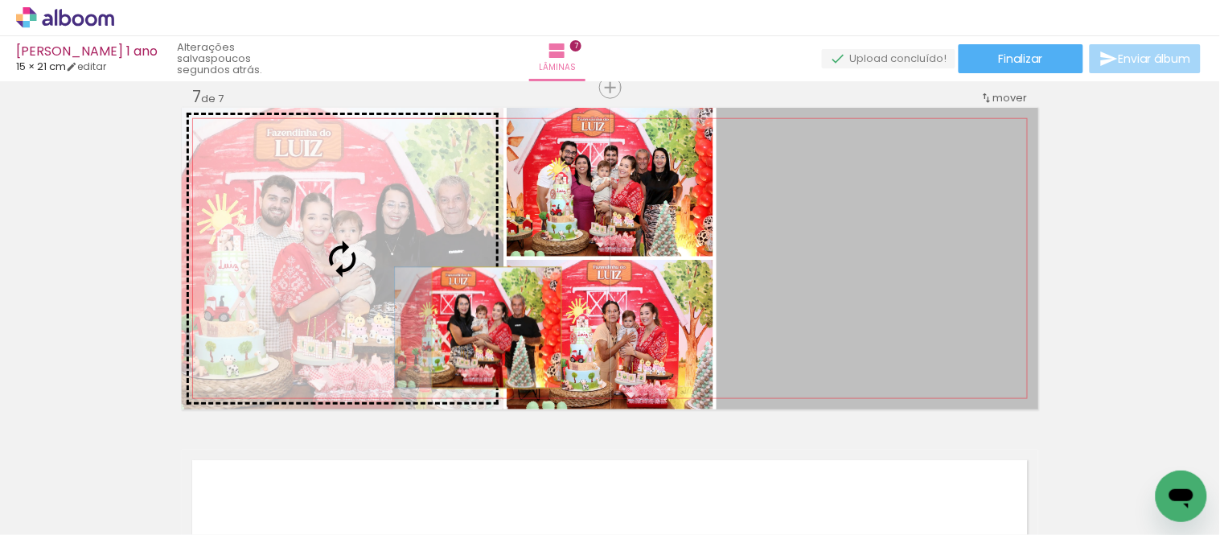
drag, startPoint x: 904, startPoint y: 341, endPoint x: 496, endPoint y: 330, distance: 408.0
click at [0, 0] on slot at bounding box center [0, 0] width 0 height 0
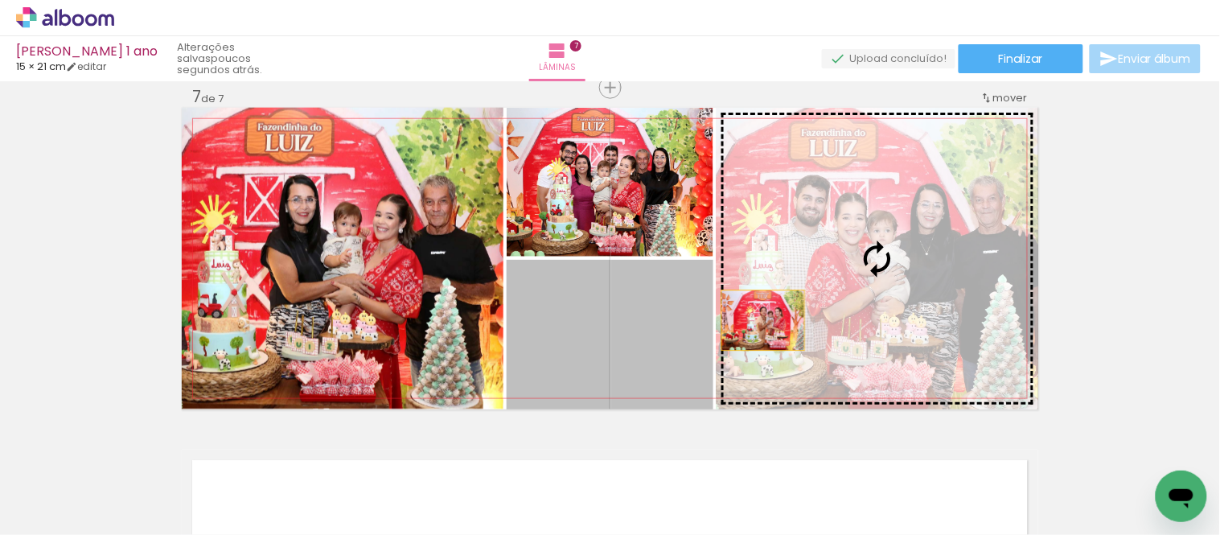
drag, startPoint x: 676, startPoint y: 331, endPoint x: 832, endPoint y: 310, distance: 156.6
click at [0, 0] on slot at bounding box center [0, 0] width 0 height 0
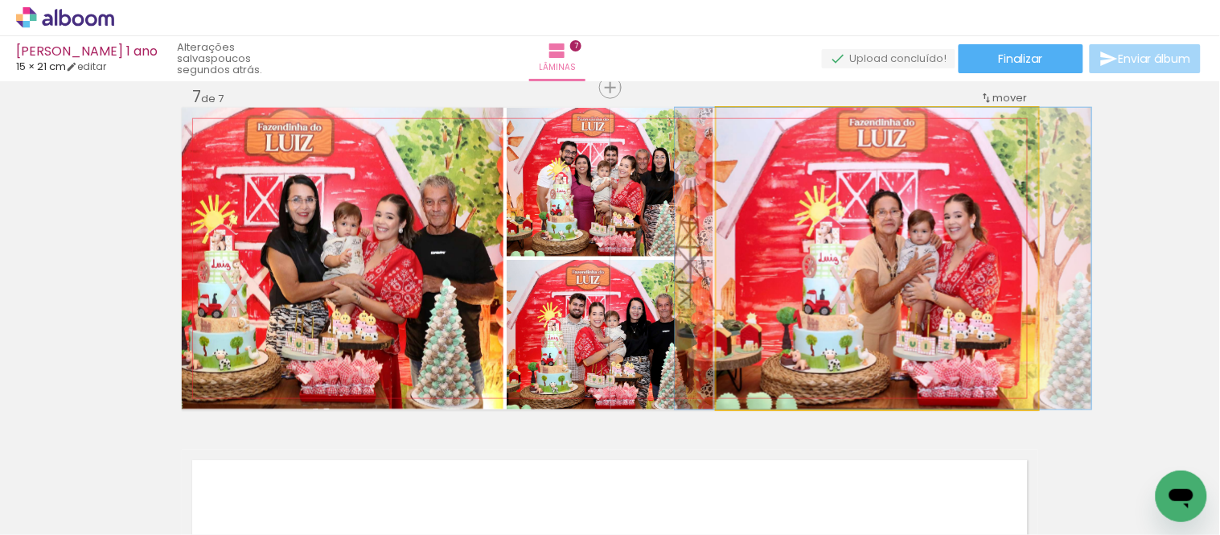
drag, startPoint x: 902, startPoint y: 299, endPoint x: 910, endPoint y: 283, distance: 17.6
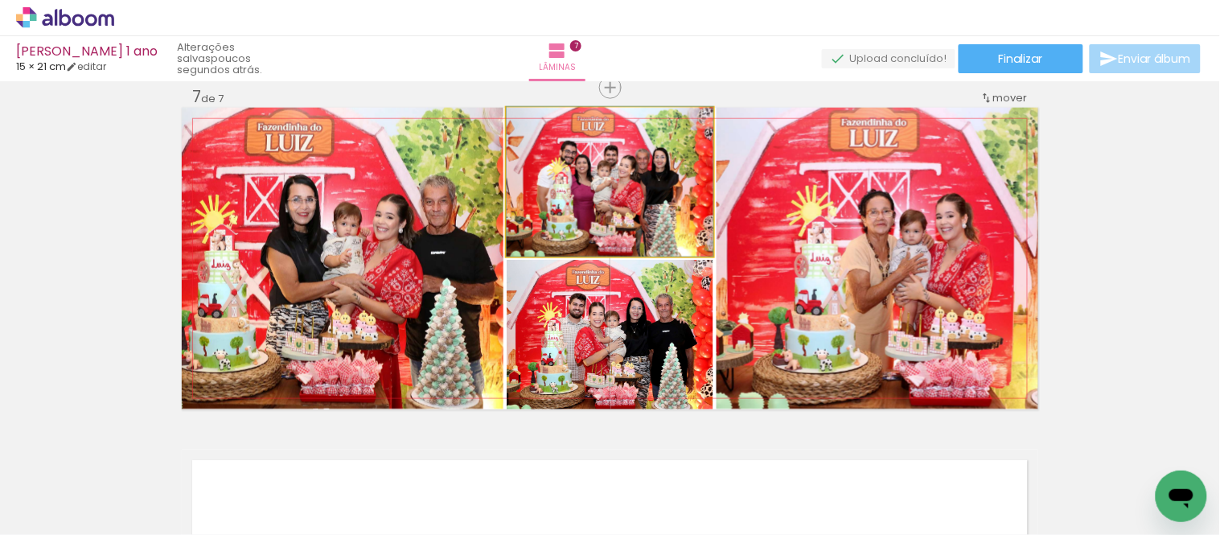
drag, startPoint x: 664, startPoint y: 190, endPoint x: 671, endPoint y: 180, distance: 11.6
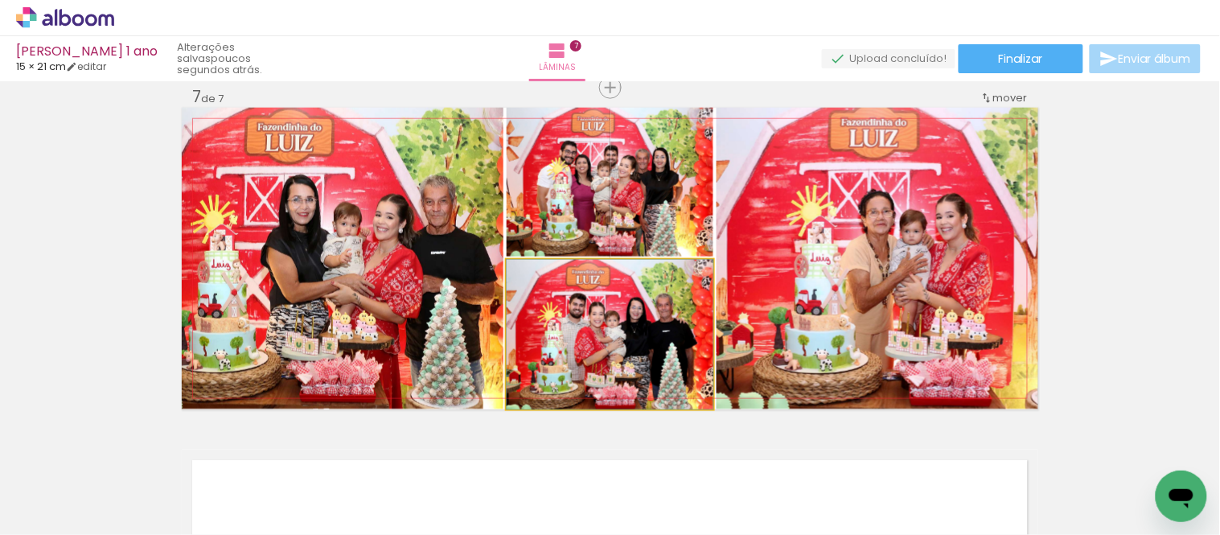
drag, startPoint x: 668, startPoint y: 317, endPoint x: 671, endPoint y: 294, distance: 22.7
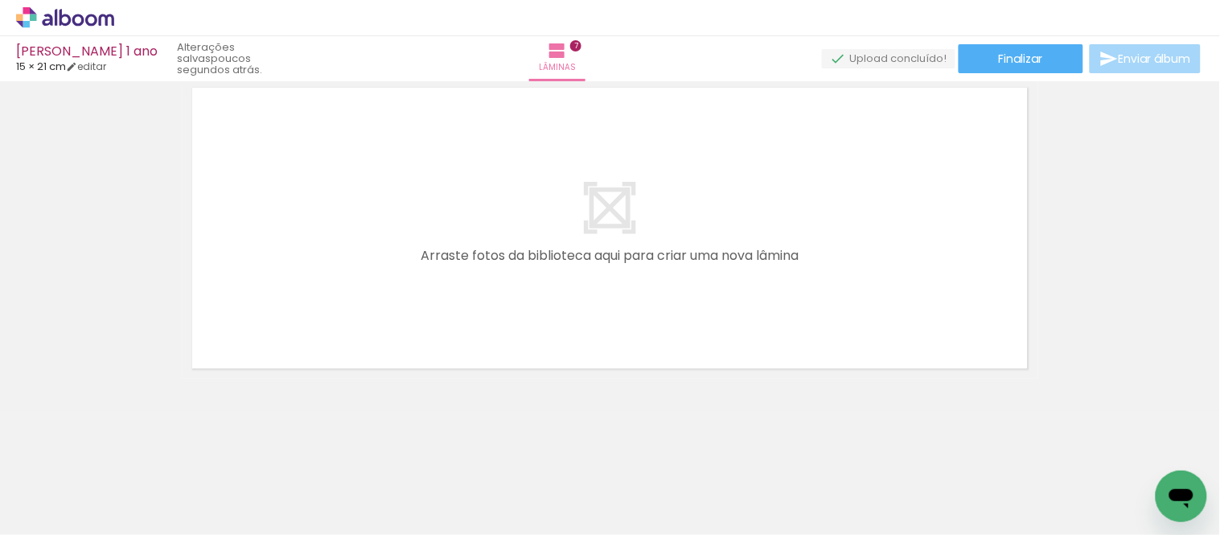
scroll to position [0, 857]
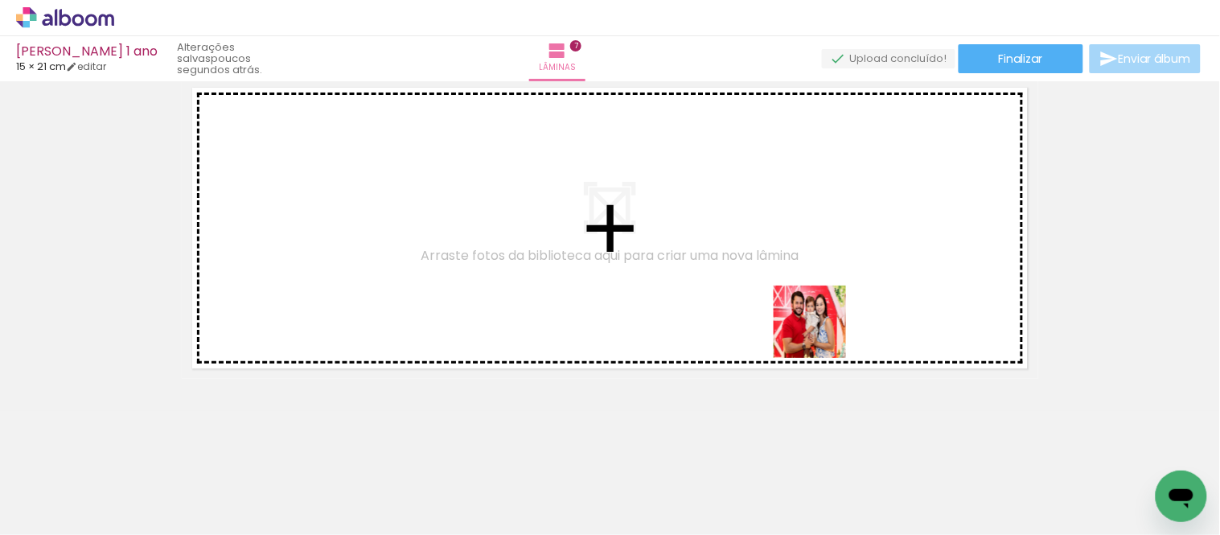
drag, startPoint x: 822, startPoint y: 334, endPoint x: 821, endPoint y: 322, distance: 12.1
click at [821, 322] on quentale-workspace at bounding box center [610, 267] width 1220 height 535
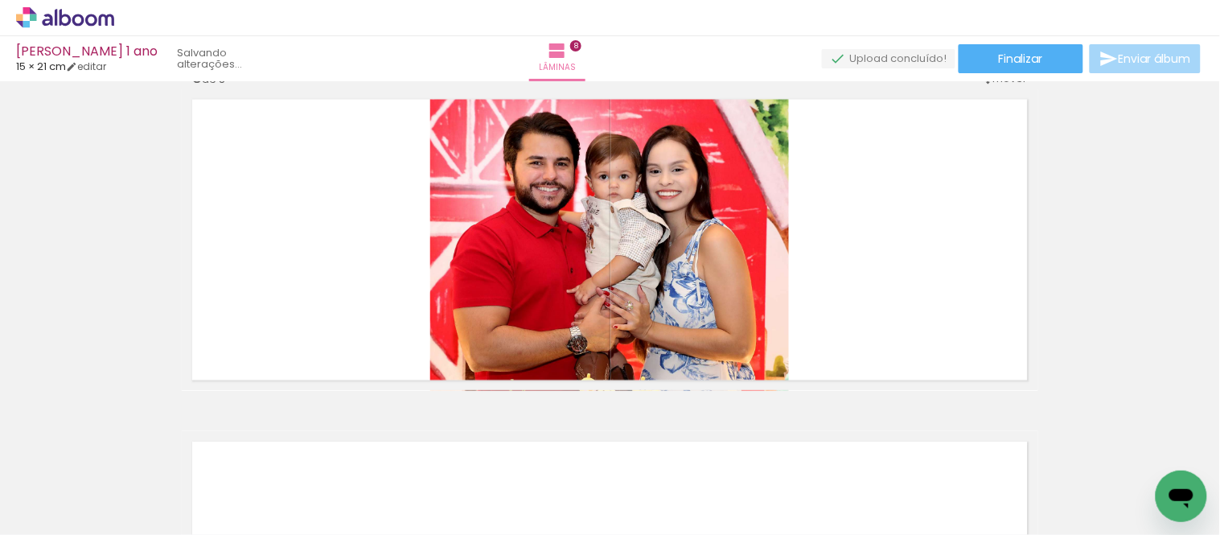
scroll to position [2414, 0]
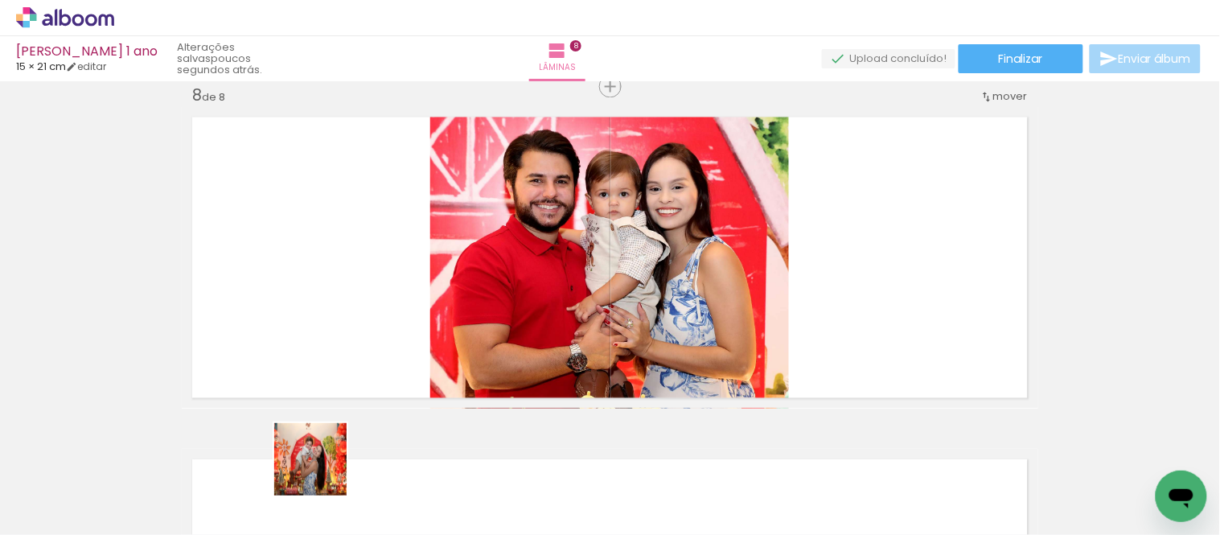
drag, startPoint x: 323, startPoint y: 471, endPoint x: 636, endPoint y: 531, distance: 319.3
click at [354, 282] on quentale-workspace at bounding box center [610, 267] width 1220 height 535
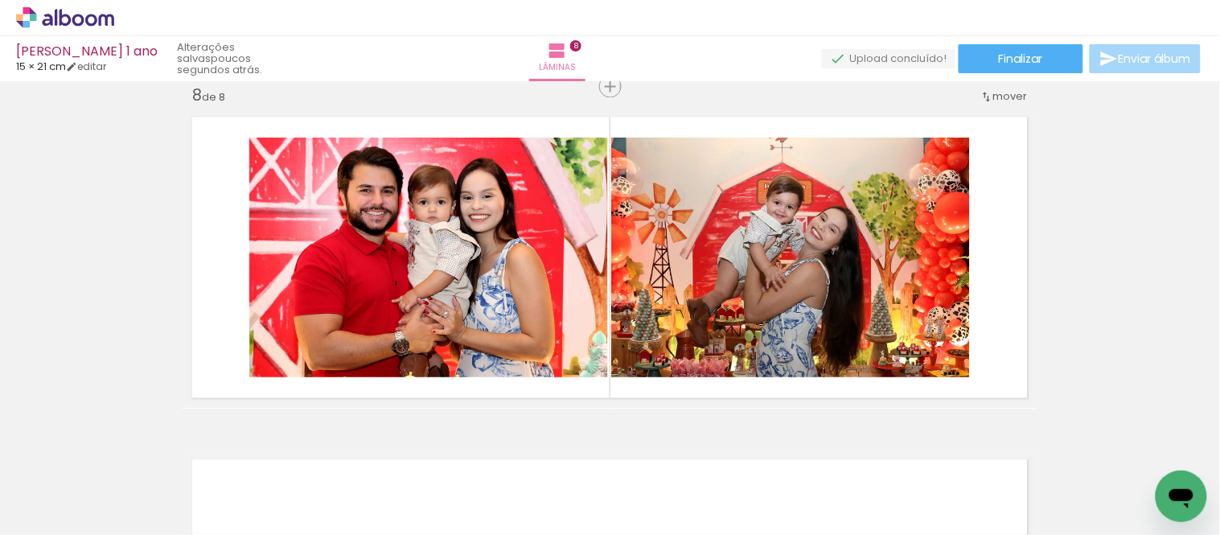
scroll to position [0, 2261]
drag, startPoint x: 793, startPoint y: 464, endPoint x: 866, endPoint y: 469, distance: 73.4
click at [767, 334] on quentale-workspace at bounding box center [610, 267] width 1220 height 535
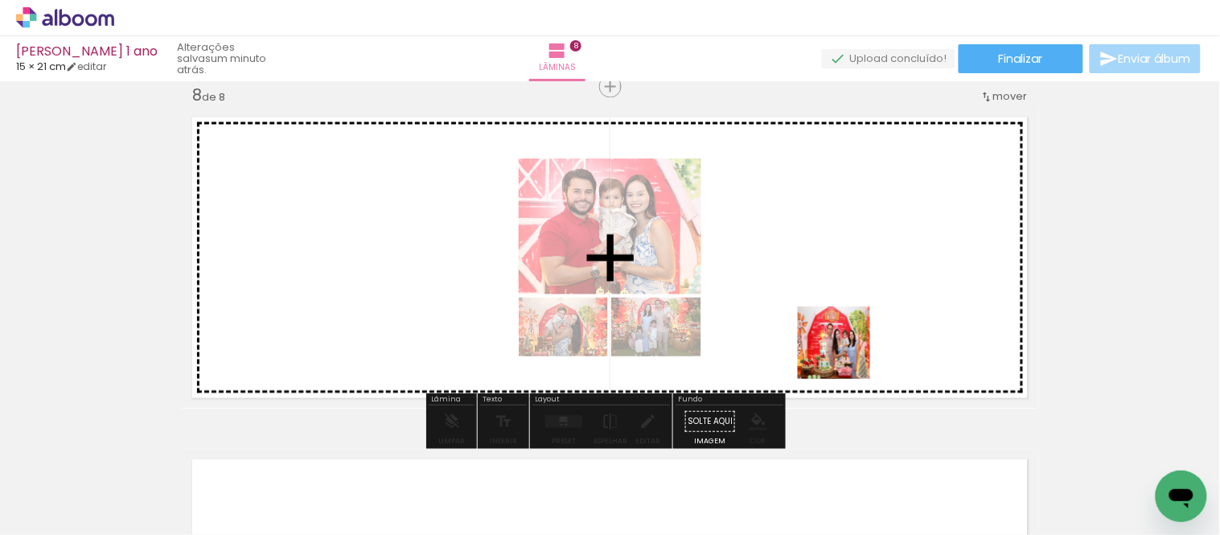
drag, startPoint x: 846, startPoint y: 355, endPoint x: 842, endPoint y: 330, distance: 25.3
click at [842, 330] on quentale-workspace at bounding box center [610, 267] width 1220 height 535
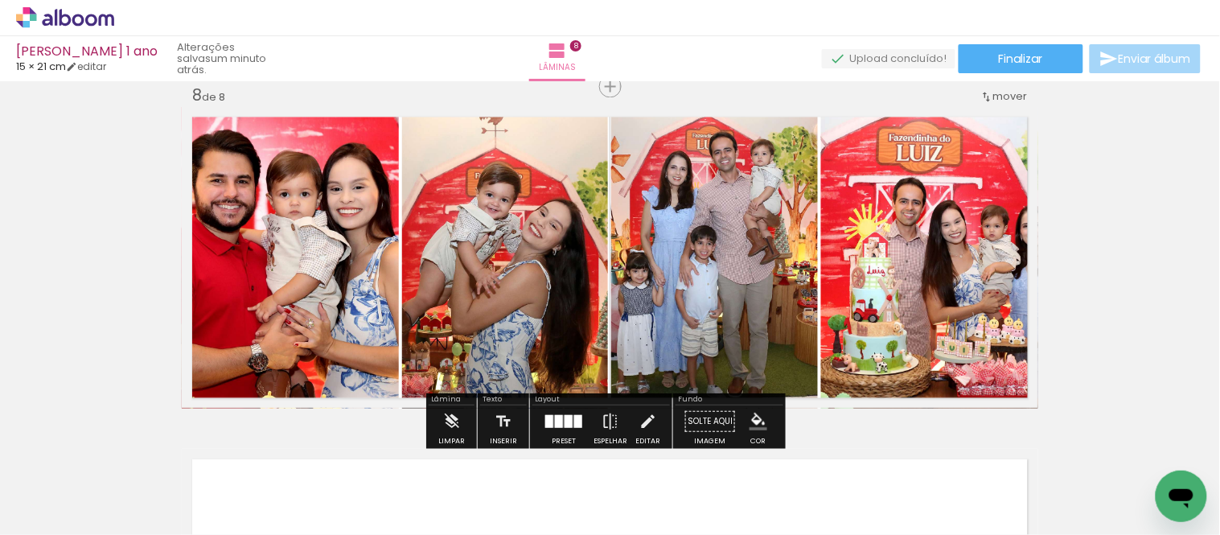
scroll to position [0, 2516]
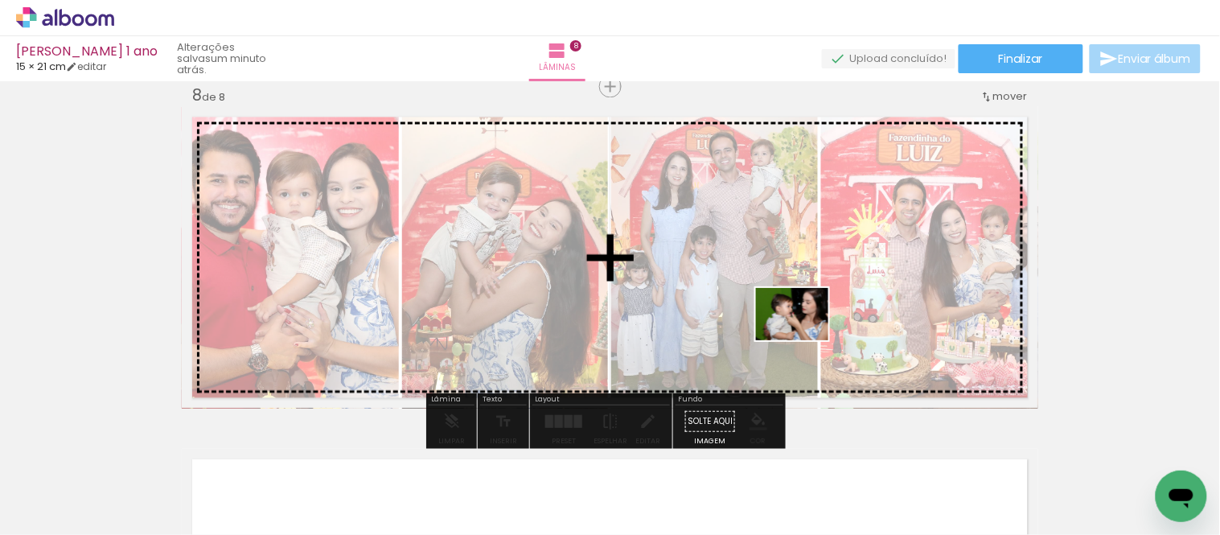
drag, startPoint x: 810, startPoint y: 456, endPoint x: 804, endPoint y: 336, distance: 120.0
click at [804, 336] on quentale-workspace at bounding box center [610, 267] width 1220 height 535
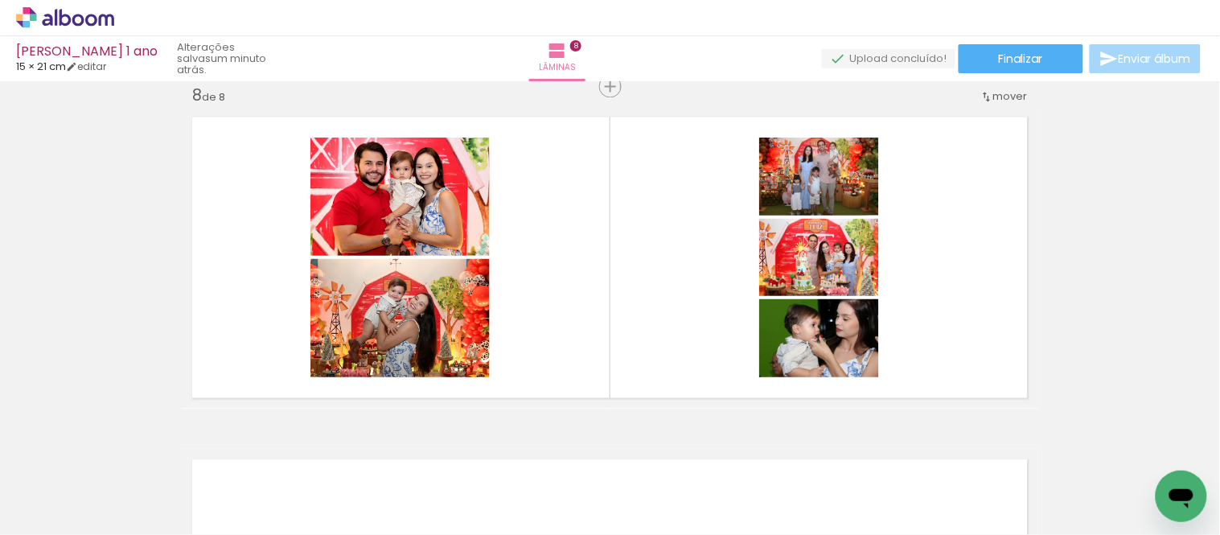
scroll to position [0, 3073]
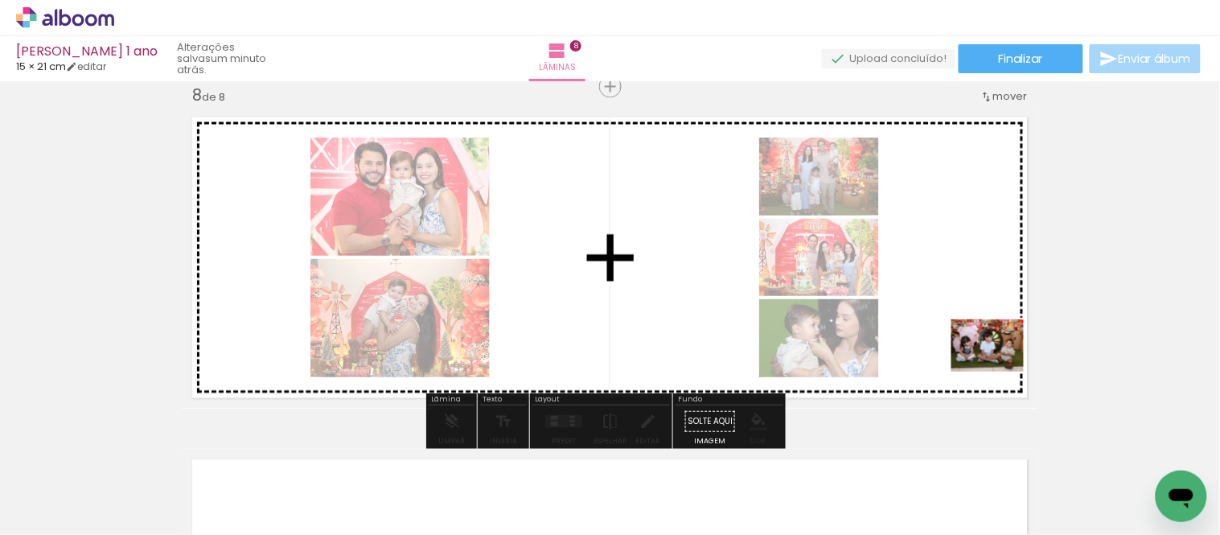
drag, startPoint x: 1074, startPoint y: 455, endPoint x: 1000, endPoint y: 368, distance: 114.7
click at [1000, 368] on quentale-workspace at bounding box center [610, 267] width 1220 height 535
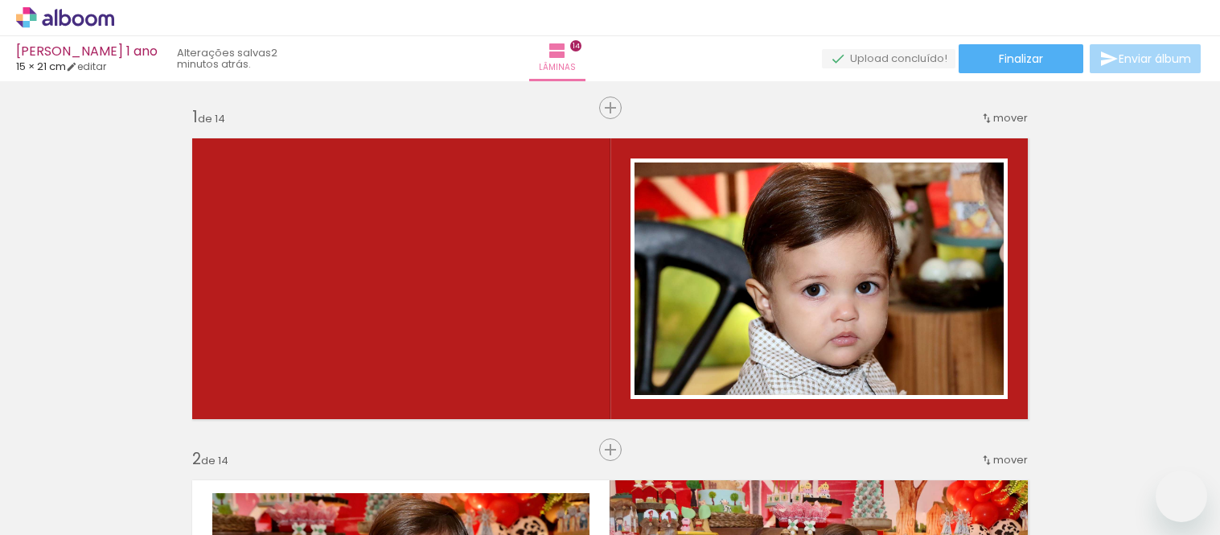
click at [0, 0] on div at bounding box center [0, 0] width 0 height 0
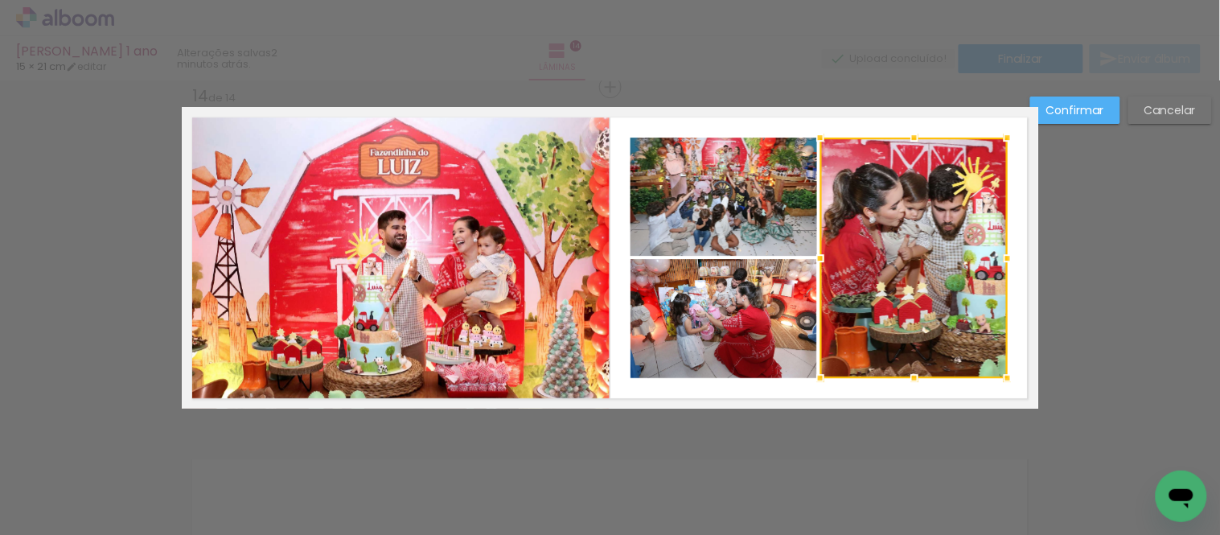
scroll to position [0, 3961]
click at [769, 233] on quentale-photo at bounding box center [724, 197] width 187 height 118
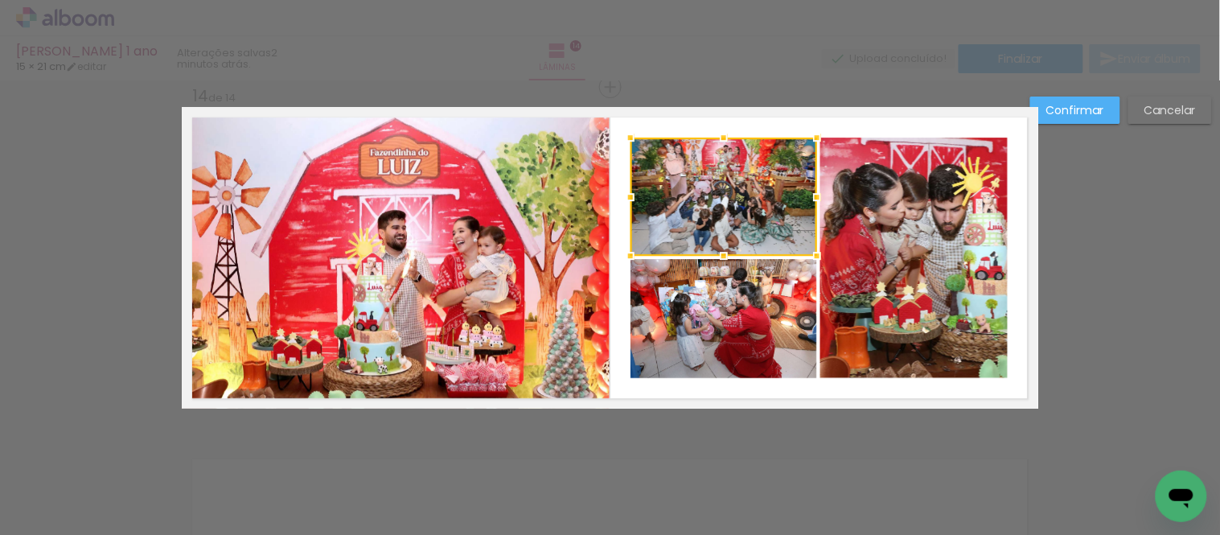
click at [764, 288] on quentale-photo at bounding box center [724, 318] width 187 height 119
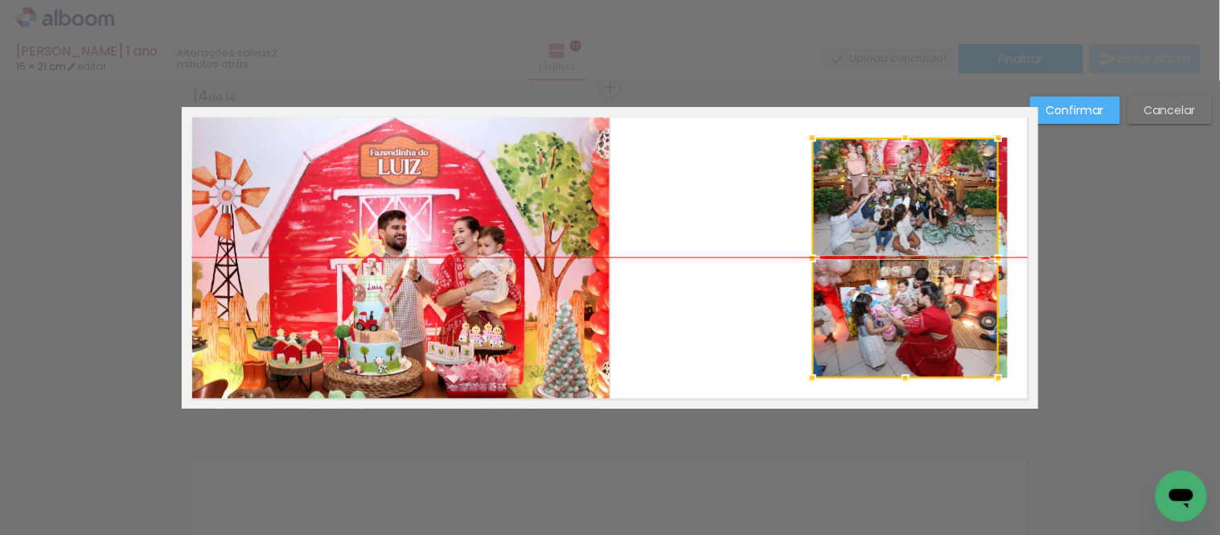
drag, startPoint x: 706, startPoint y: 295, endPoint x: 885, endPoint y: 295, distance: 178.6
click at [885, 295] on div at bounding box center [905, 258] width 187 height 240
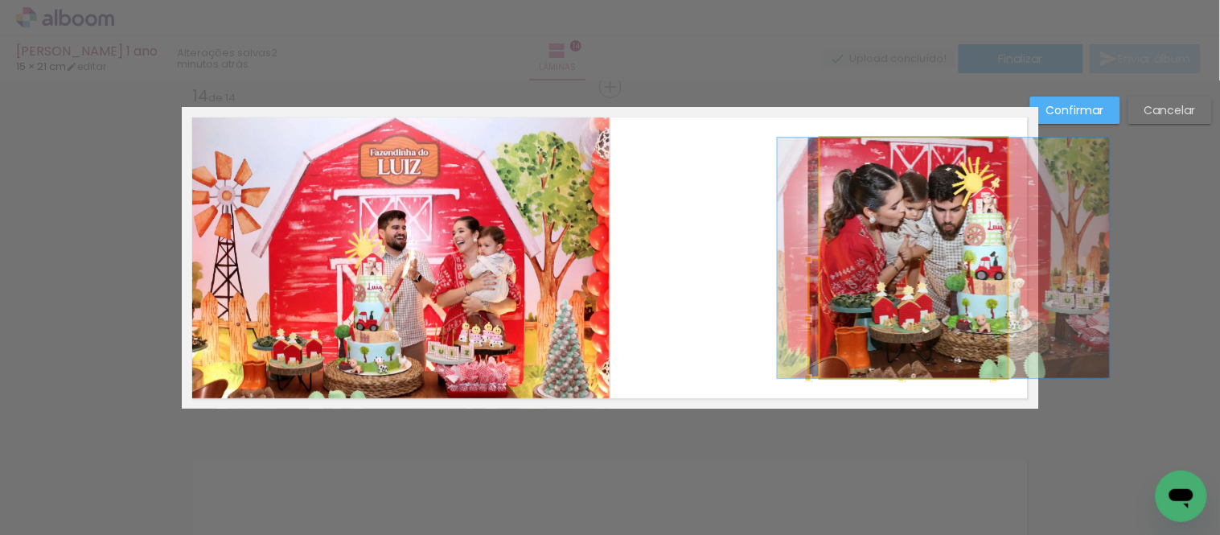
click at [999, 291] on quentale-photo at bounding box center [913, 258] width 187 height 240
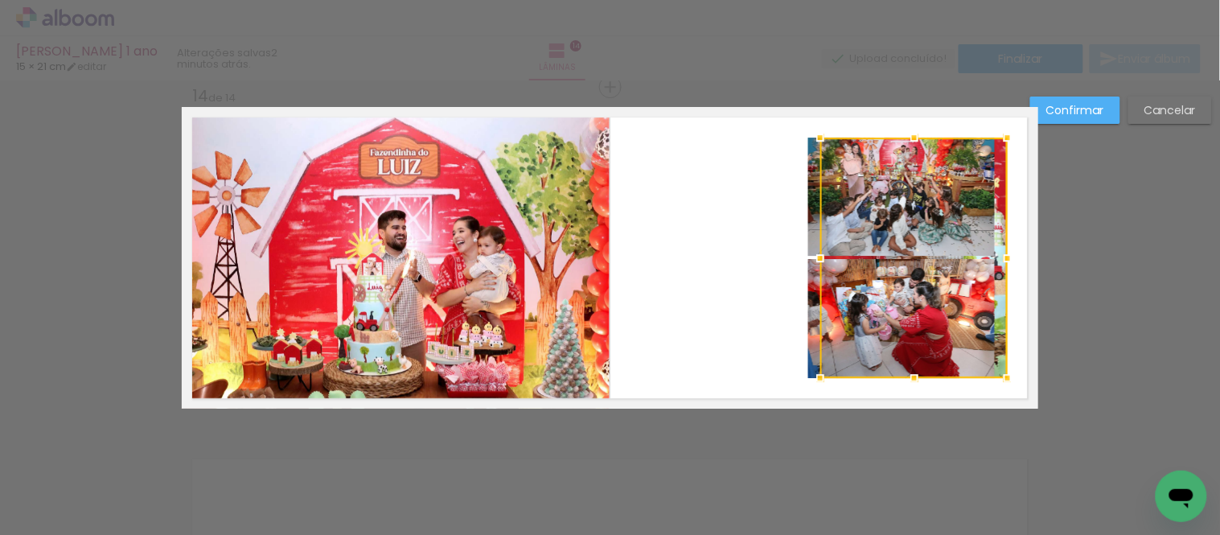
drag, startPoint x: 996, startPoint y: 309, endPoint x: 905, endPoint y: 309, distance: 90.9
click at [905, 309] on div at bounding box center [913, 258] width 187 height 240
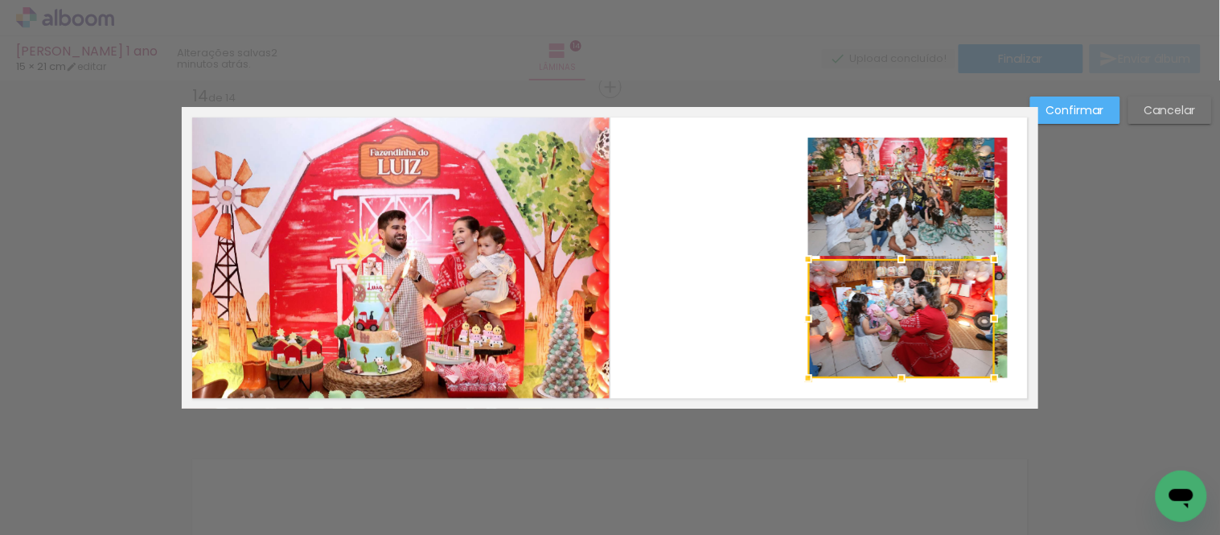
click at [998, 303] on div at bounding box center [995, 318] width 32 height 32
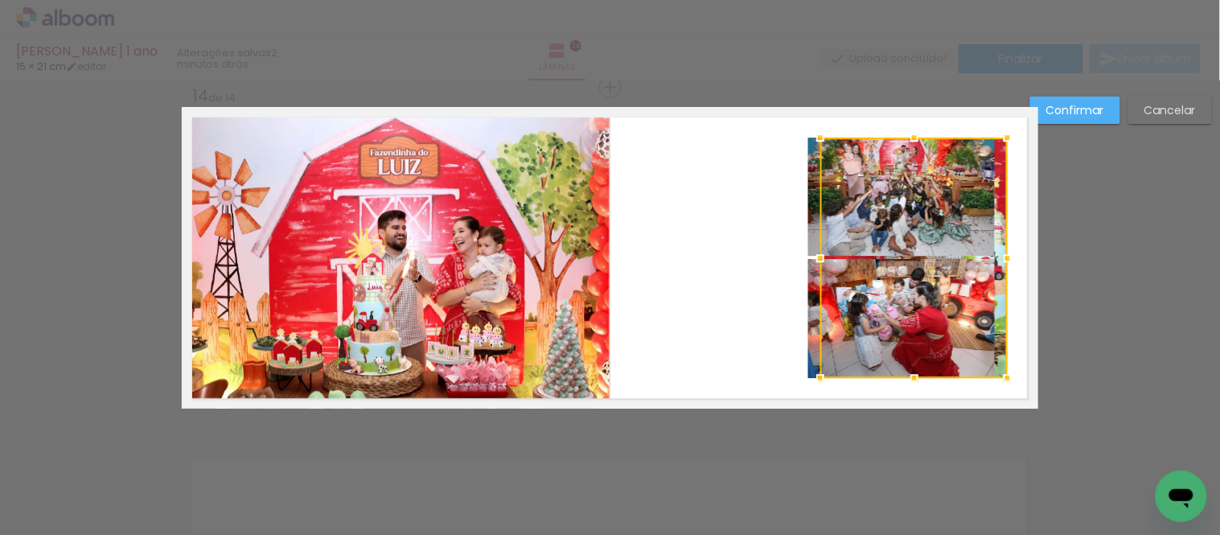
drag, startPoint x: 994, startPoint y: 282, endPoint x: 961, endPoint y: 282, distance: 33.0
click at [961, 282] on div at bounding box center [913, 258] width 187 height 240
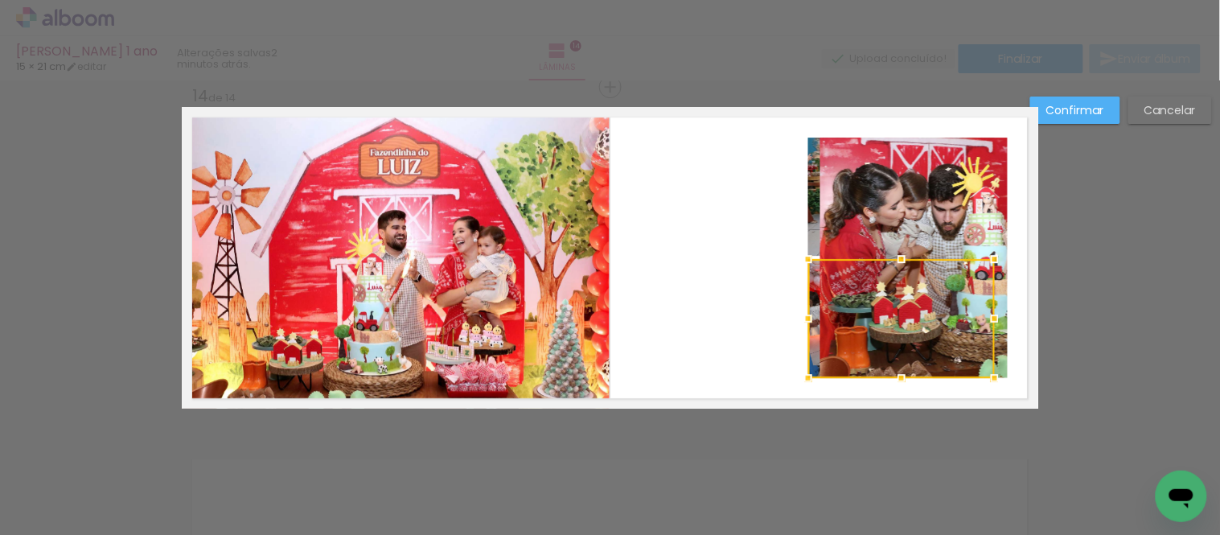
click at [999, 230] on quentale-photo at bounding box center [913, 258] width 187 height 240
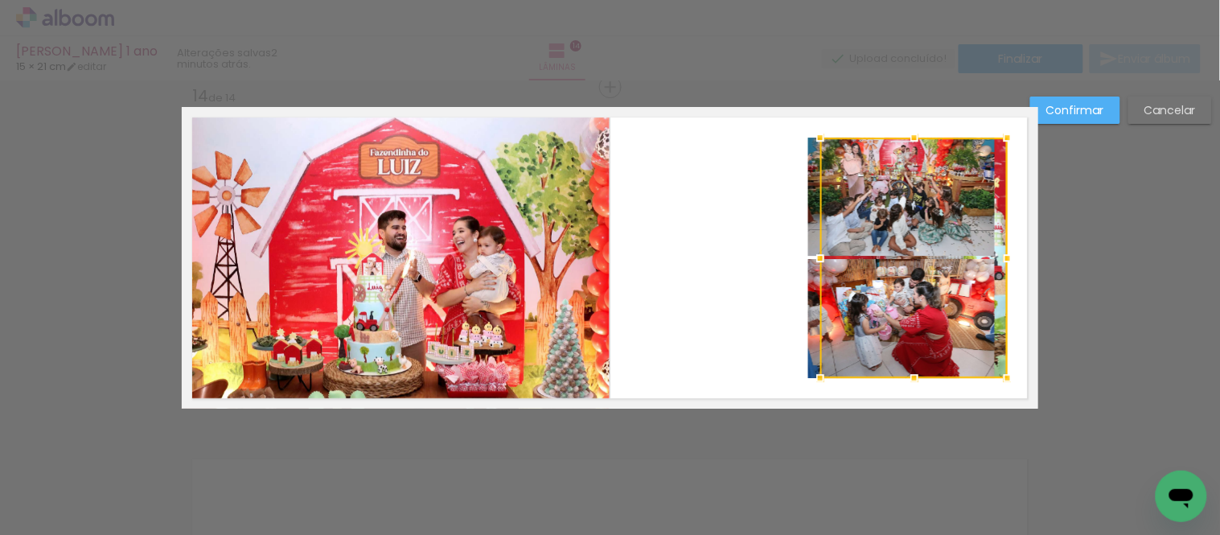
click at [996, 230] on div at bounding box center [913, 258] width 187 height 240
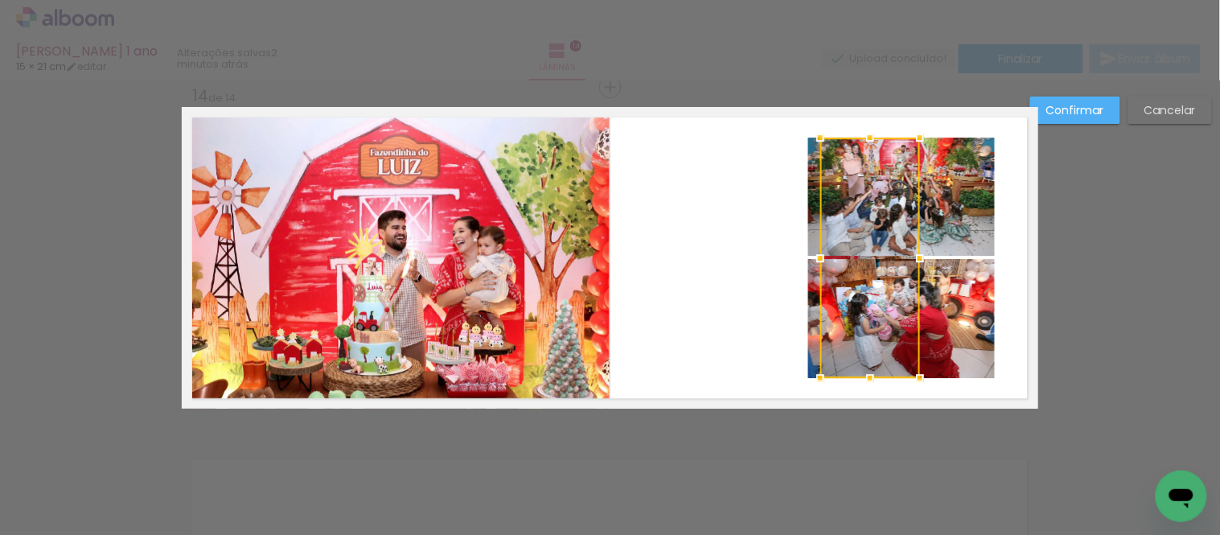
drag, startPoint x: 992, startPoint y: 244, endPoint x: 904, endPoint y: 250, distance: 87.9
click at [904, 250] on div at bounding box center [920, 258] width 32 height 32
click at [0, 0] on slot "Cancelar" at bounding box center [0, 0] width 0 height 0
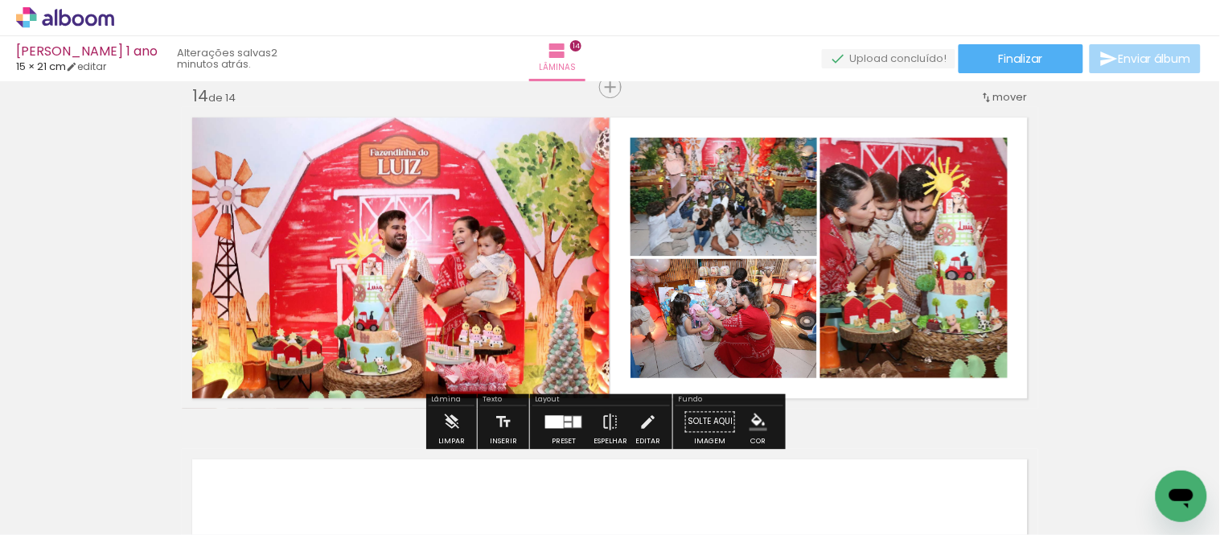
click at [890, 274] on quentale-photo at bounding box center [913, 258] width 187 height 240
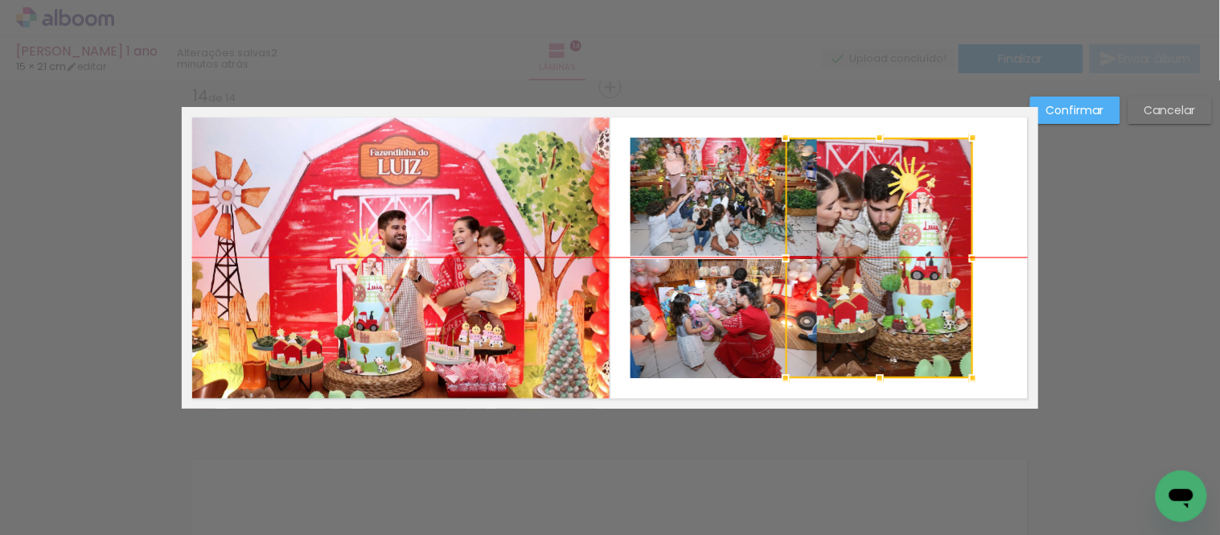
drag, startPoint x: 923, startPoint y: 288, endPoint x: 878, endPoint y: 287, distance: 45.1
click at [878, 287] on div at bounding box center [879, 258] width 187 height 240
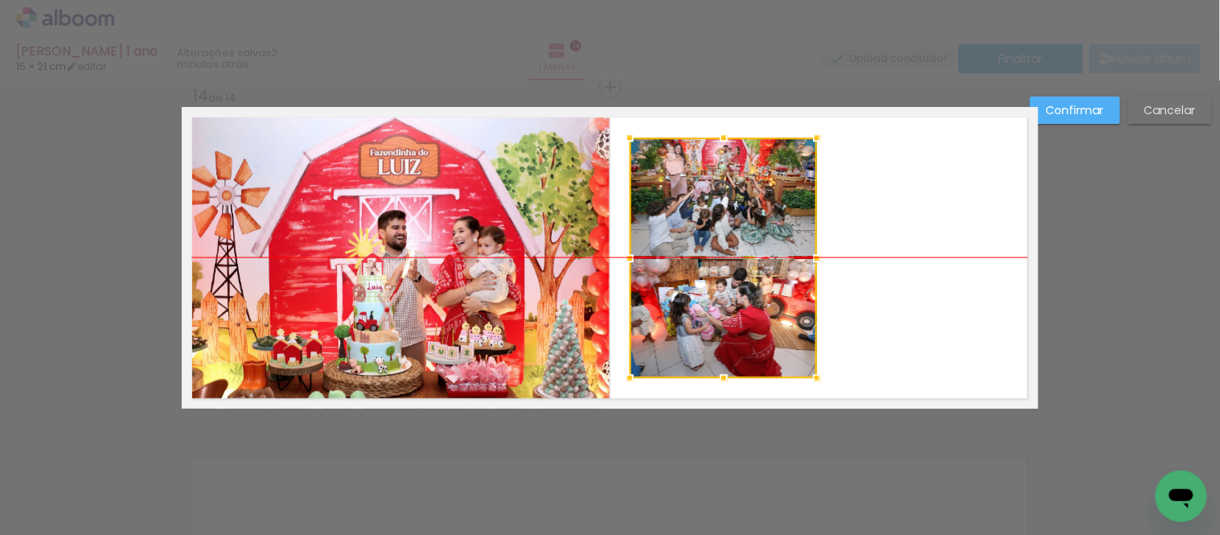
drag, startPoint x: 850, startPoint y: 244, endPoint x: 705, endPoint y: 243, distance: 144.8
click at [705, 243] on div at bounding box center [723, 258] width 187 height 240
click at [721, 203] on div at bounding box center [723, 258] width 187 height 240
click at [724, 284] on div at bounding box center [723, 258] width 187 height 240
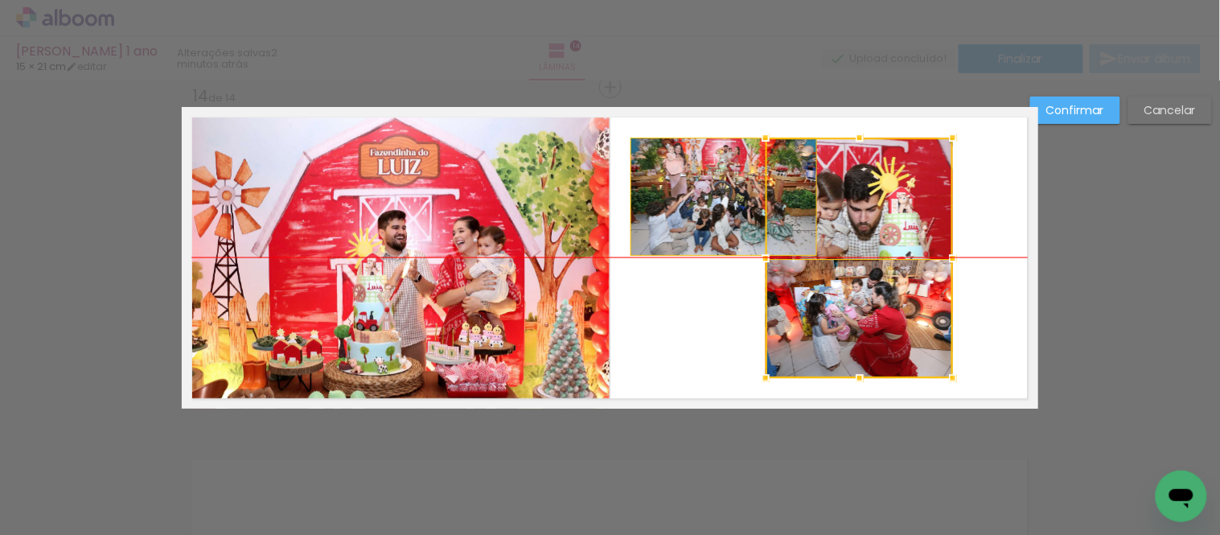
drag, startPoint x: 736, startPoint y: 312, endPoint x: 872, endPoint y: 312, distance: 135.9
click at [872, 312] on div at bounding box center [859, 258] width 187 height 240
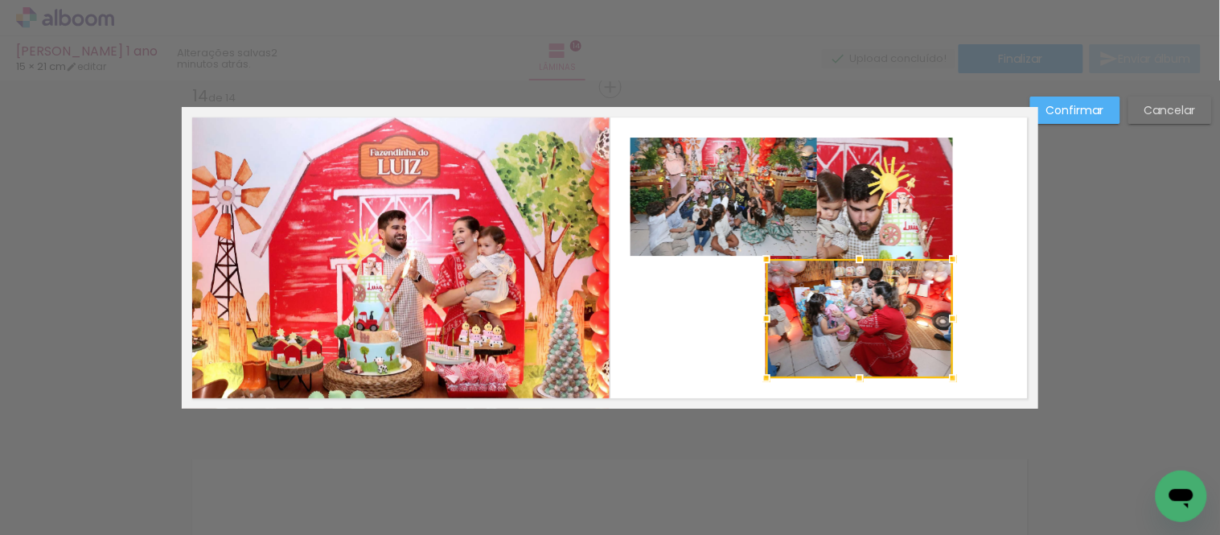
click at [0, 0] on slot "Cancelar" at bounding box center [0, 0] width 0 height 0
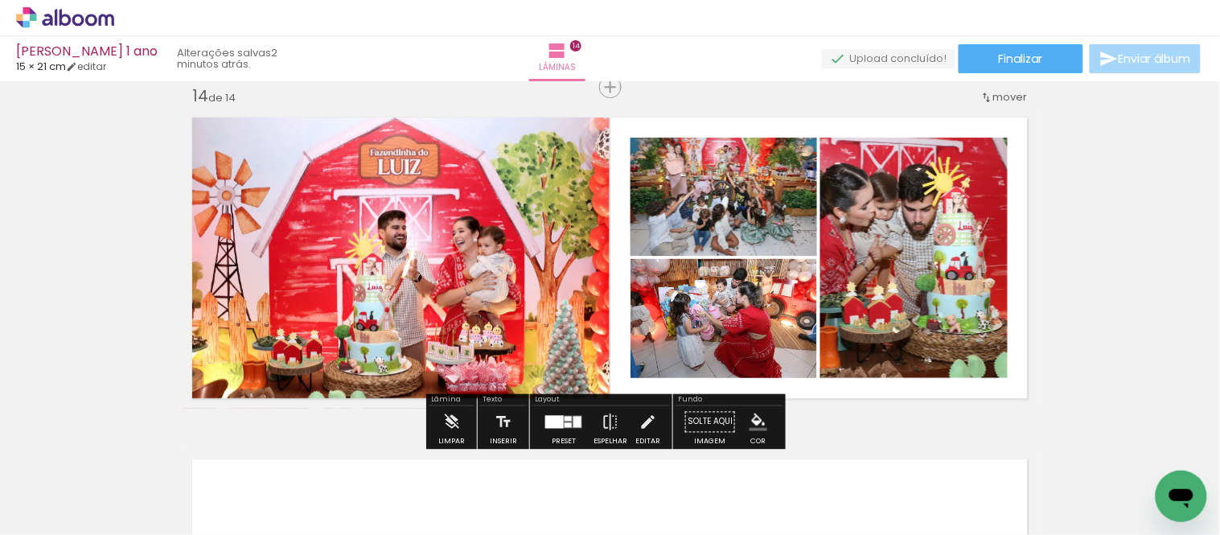
click at [869, 229] on quentale-photo at bounding box center [913, 258] width 187 height 240
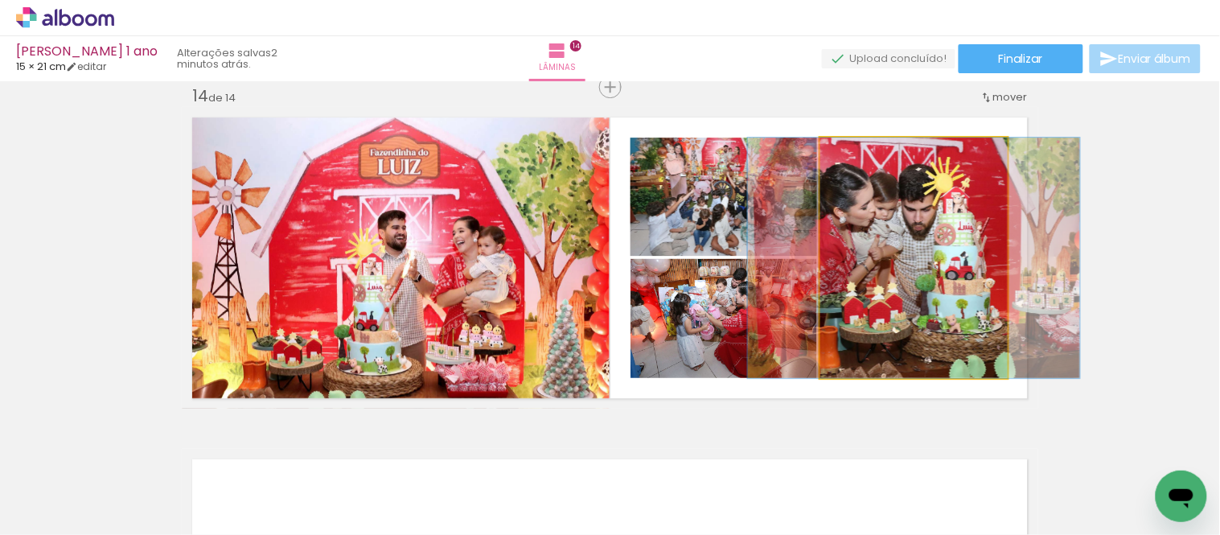
click at [869, 229] on quentale-photo at bounding box center [913, 258] width 187 height 240
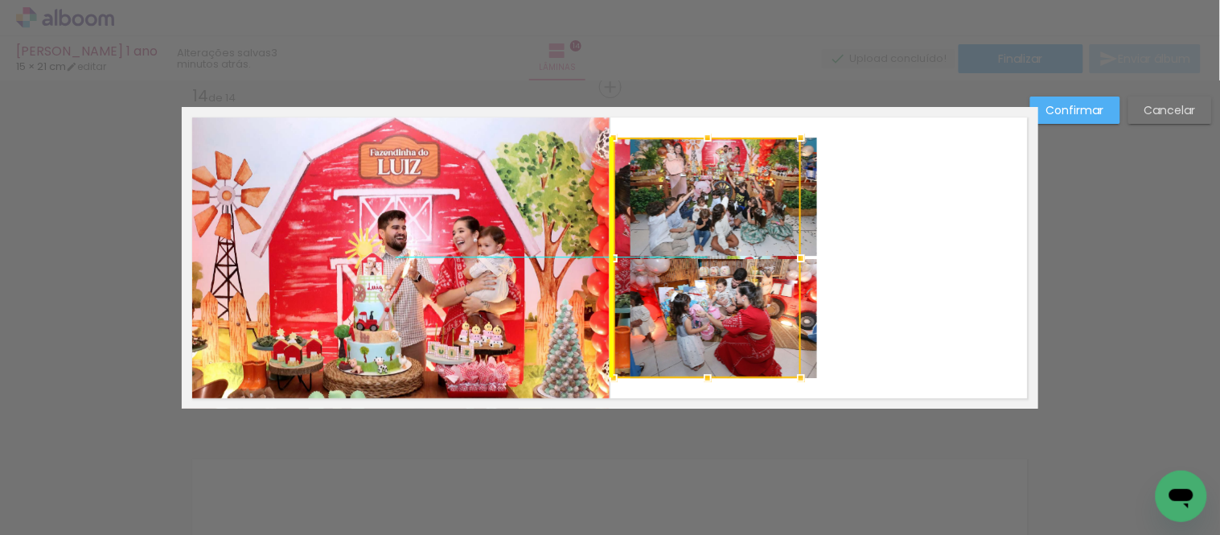
drag, startPoint x: 925, startPoint y: 282, endPoint x: 742, endPoint y: 272, distance: 182.8
click at [746, 271] on div at bounding box center [707, 258] width 187 height 240
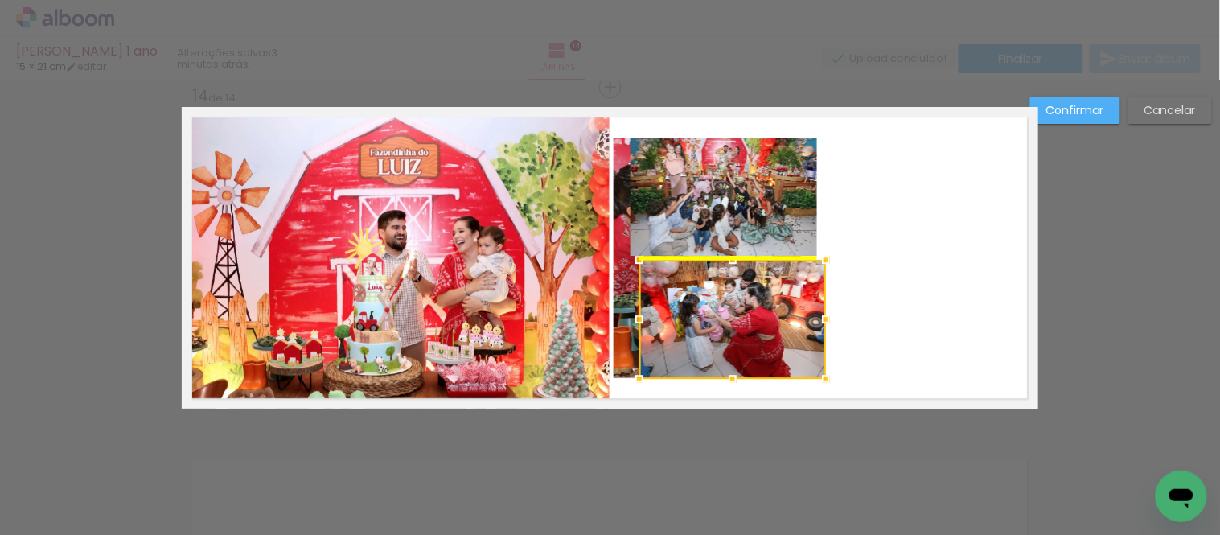
click at [684, 306] on div at bounding box center [732, 319] width 187 height 119
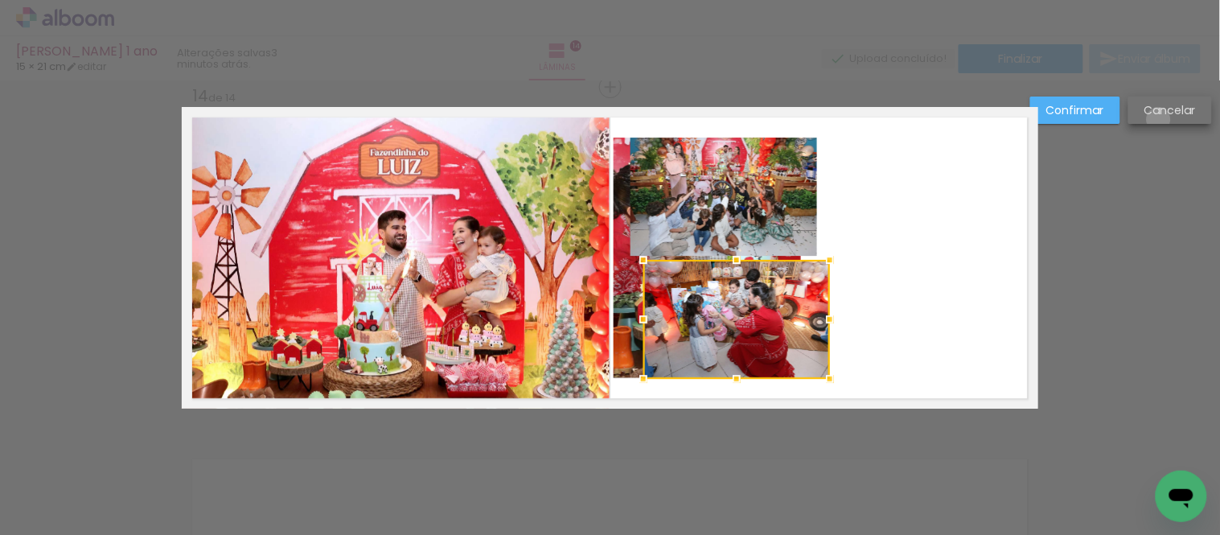
click at [1159, 119] on paper-button "Cancelar" at bounding box center [1170, 110] width 84 height 27
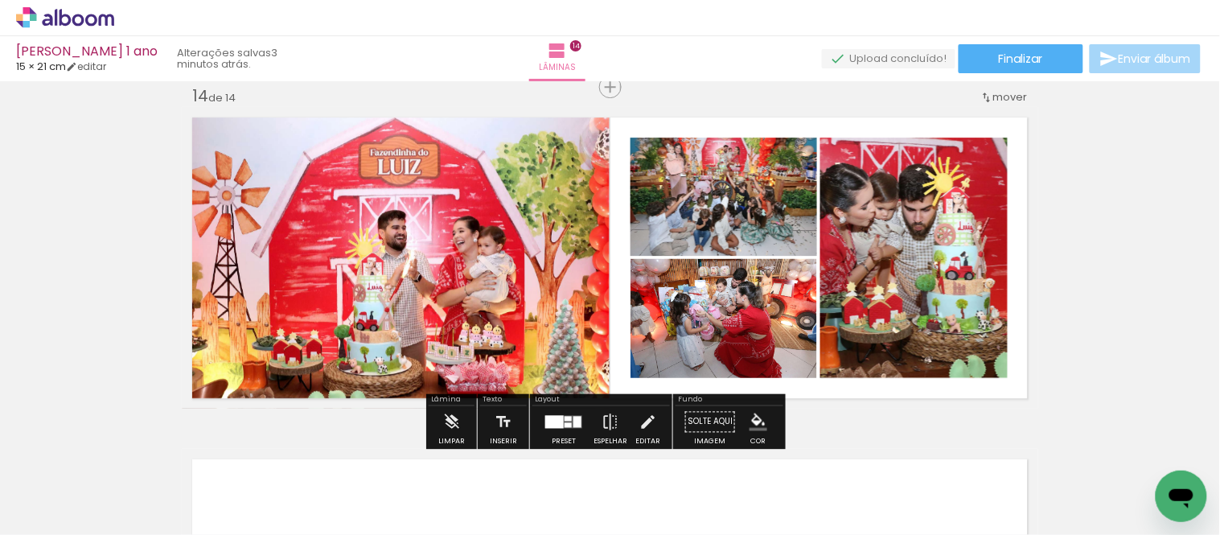
click at [898, 253] on quentale-photo at bounding box center [913, 258] width 187 height 240
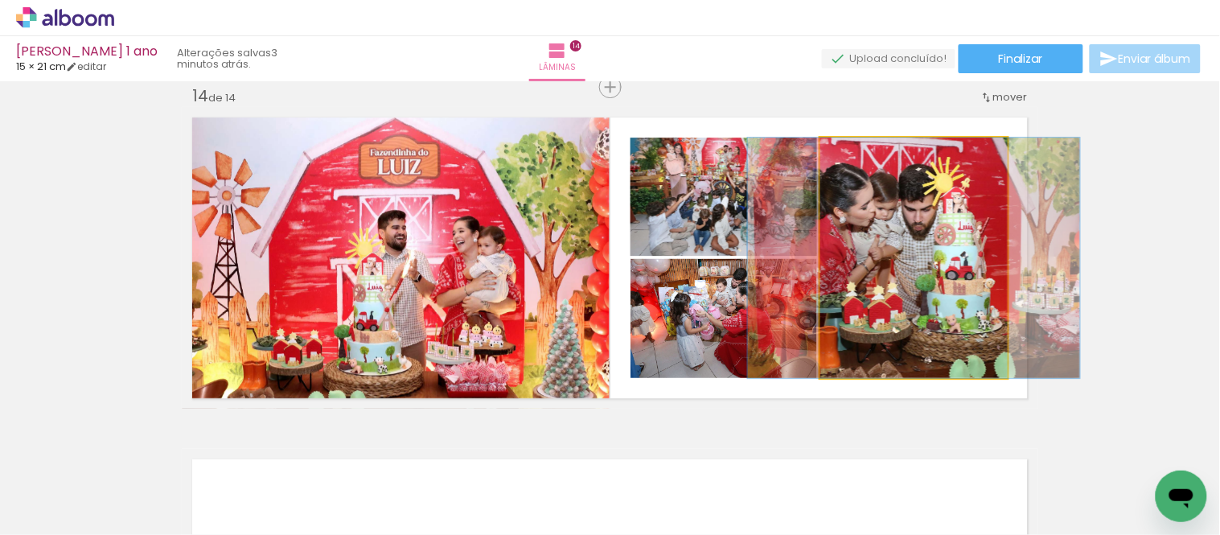
click at [898, 253] on quentale-photo at bounding box center [913, 258] width 187 height 240
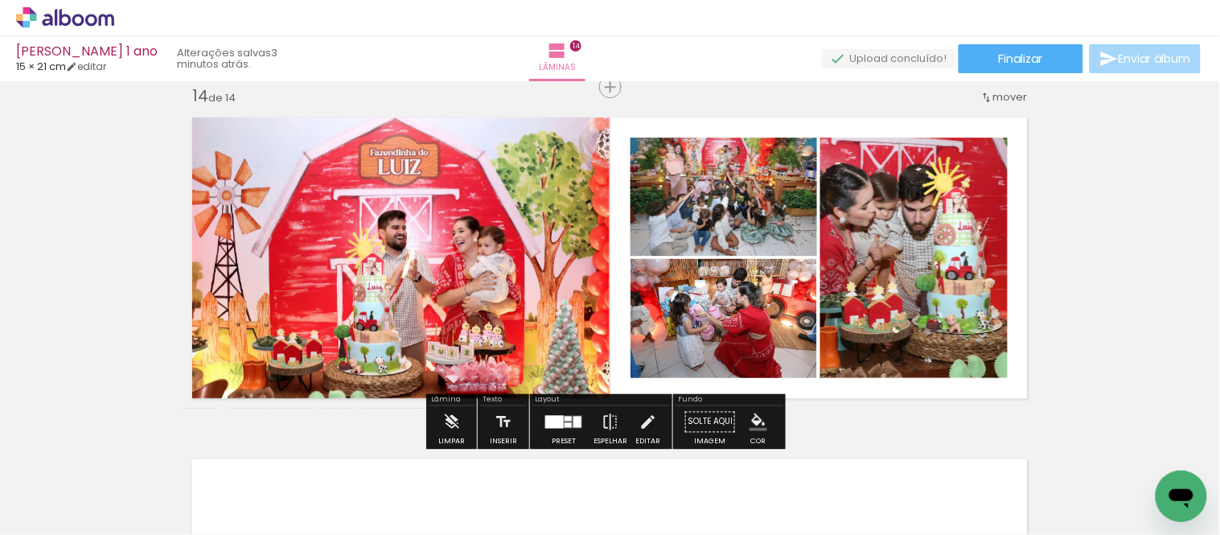
click at [898, 253] on quentale-photo at bounding box center [913, 258] width 187 height 240
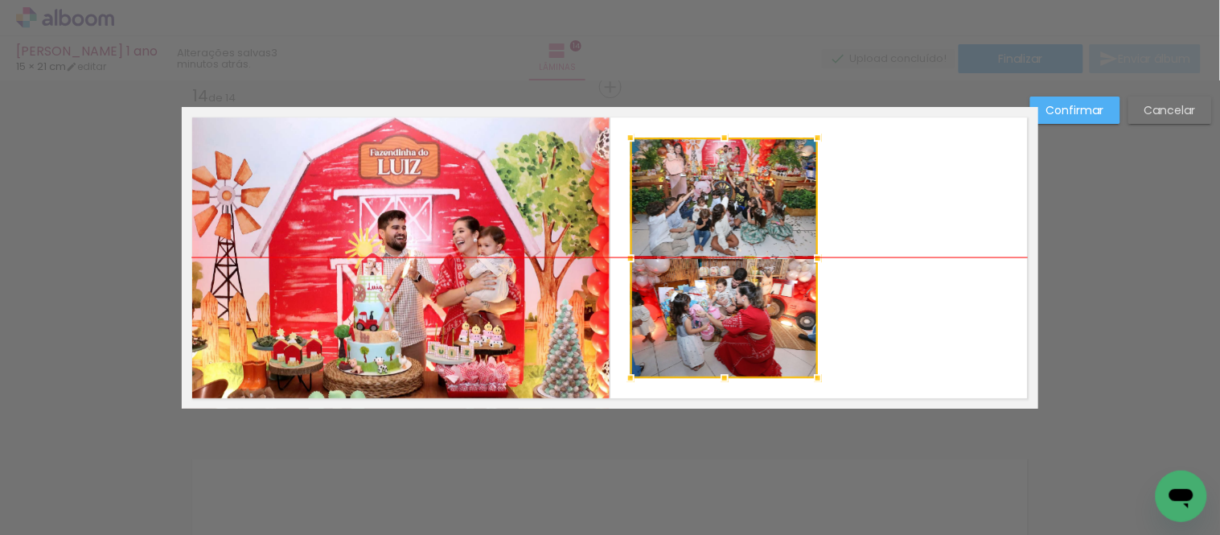
drag, startPoint x: 927, startPoint y: 255, endPoint x: 738, endPoint y: 253, distance: 189.8
click at [738, 253] on div at bounding box center [724, 258] width 187 height 240
click at [738, 216] on div at bounding box center [724, 258] width 187 height 240
click at [734, 290] on div at bounding box center [724, 258] width 187 height 240
click at [919, 298] on quentale-layouter at bounding box center [610, 258] width 857 height 302
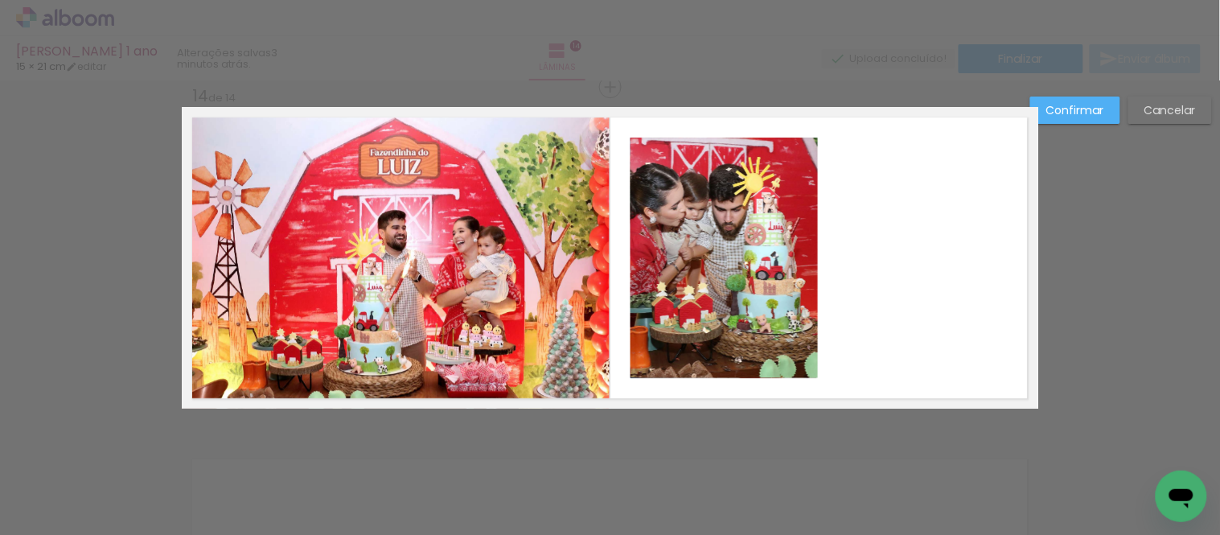
click at [744, 223] on quentale-photo at bounding box center [724, 258] width 187 height 240
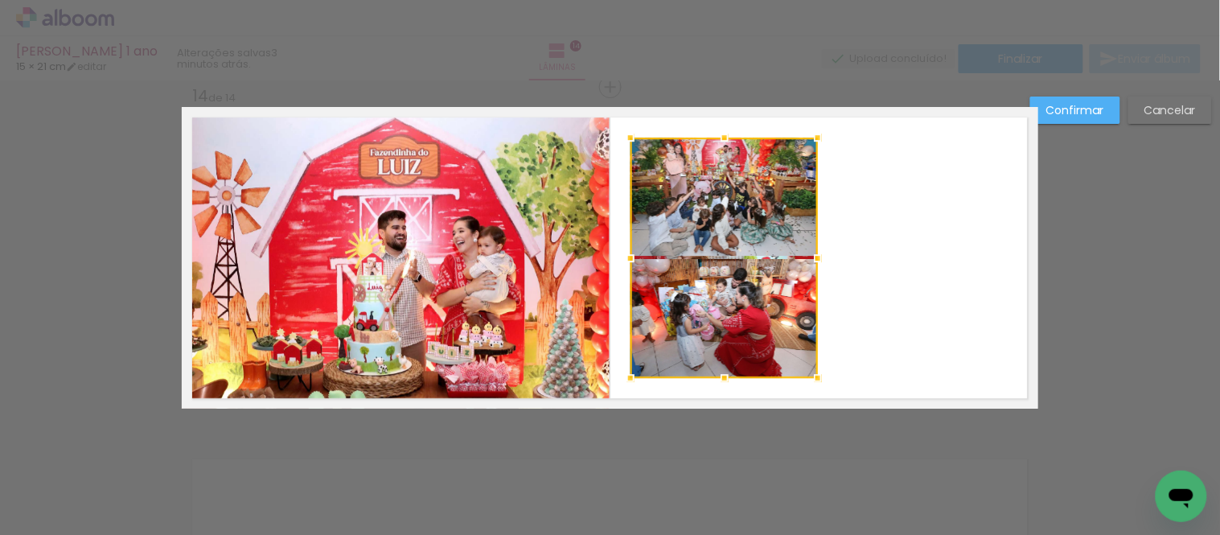
click at [738, 298] on div at bounding box center [724, 258] width 187 height 240
click at [740, 307] on div at bounding box center [724, 258] width 187 height 240
click at [750, 199] on quentale-photo at bounding box center [724, 197] width 187 height 118
click at [743, 288] on div at bounding box center [724, 258] width 187 height 240
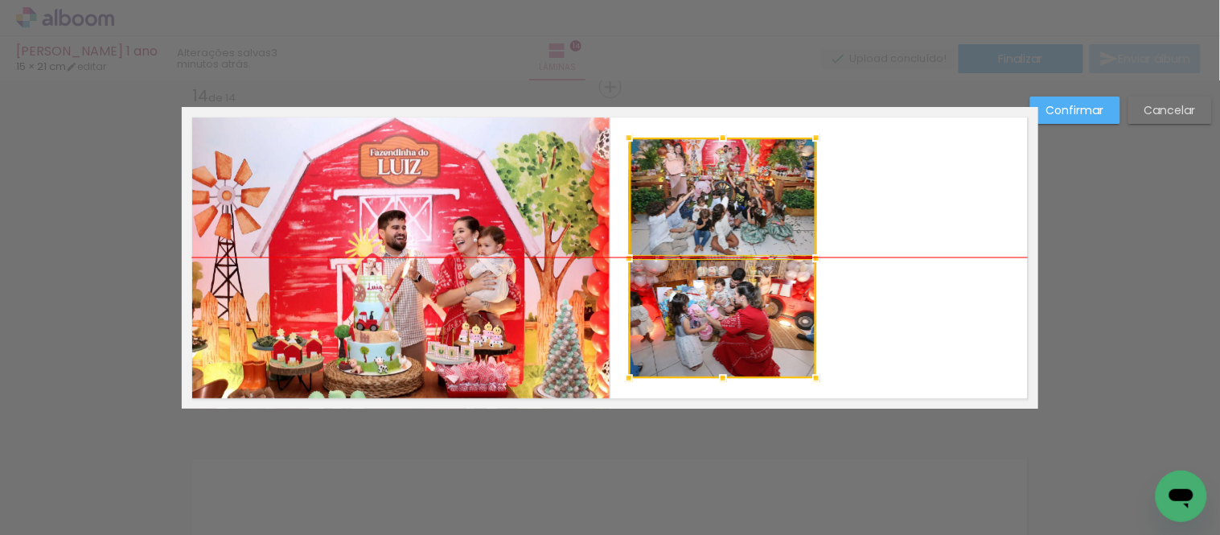
click at [713, 299] on div at bounding box center [722, 258] width 187 height 240
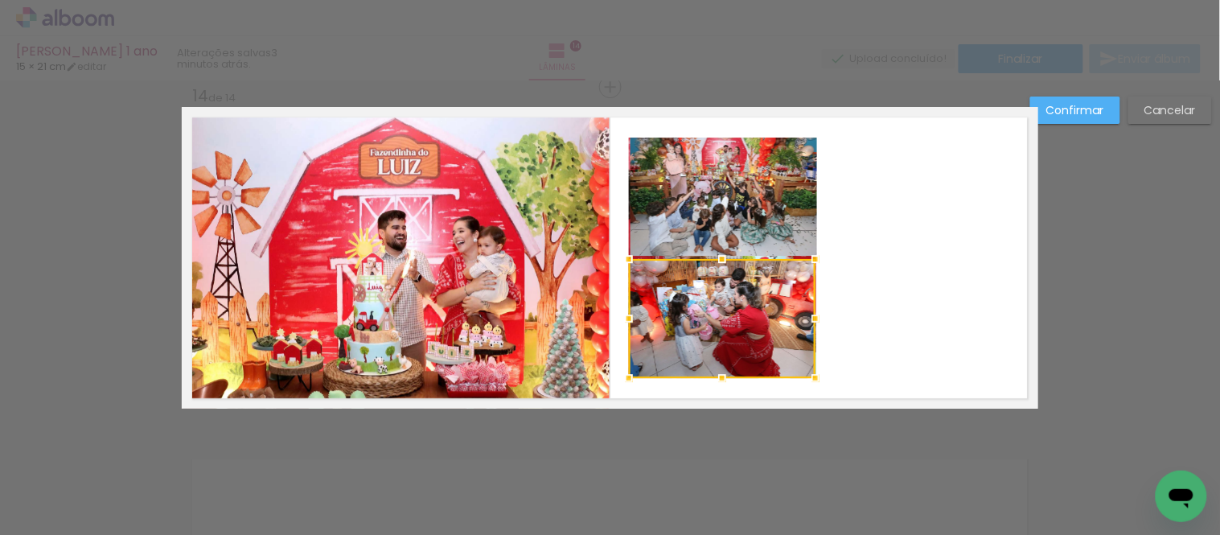
click at [720, 208] on quentale-photo at bounding box center [724, 197] width 187 height 118
click at [720, 208] on div at bounding box center [722, 258] width 187 height 240
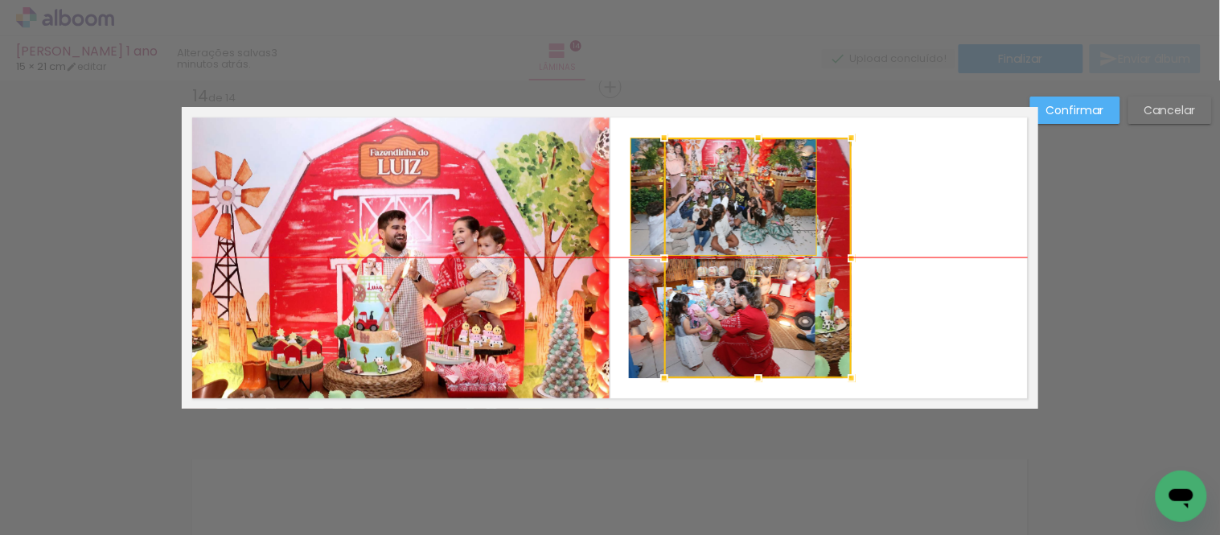
drag, startPoint x: 695, startPoint y: 203, endPoint x: 748, endPoint y: 204, distance: 53.1
click at [748, 204] on div at bounding box center [757, 258] width 187 height 240
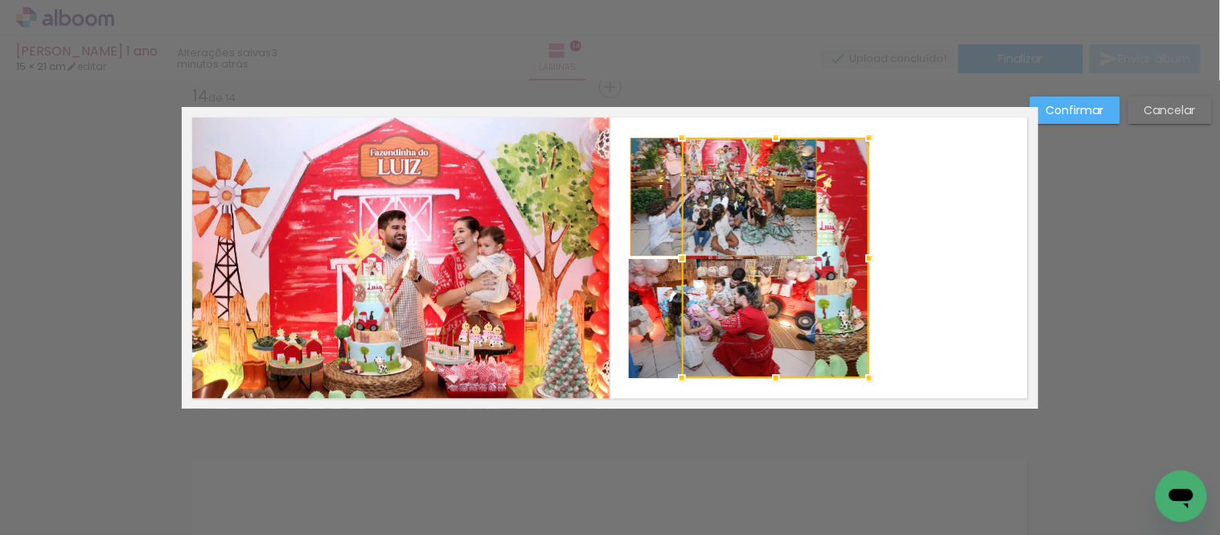
click at [650, 205] on quentale-photo at bounding box center [724, 197] width 187 height 118
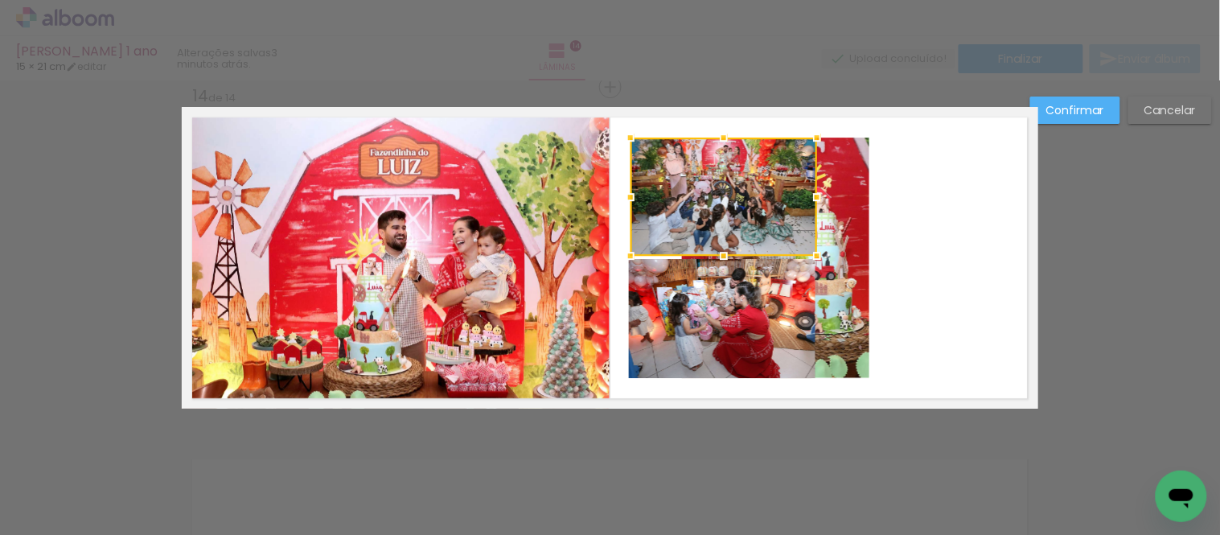
click at [727, 304] on quentale-photo at bounding box center [722, 318] width 187 height 119
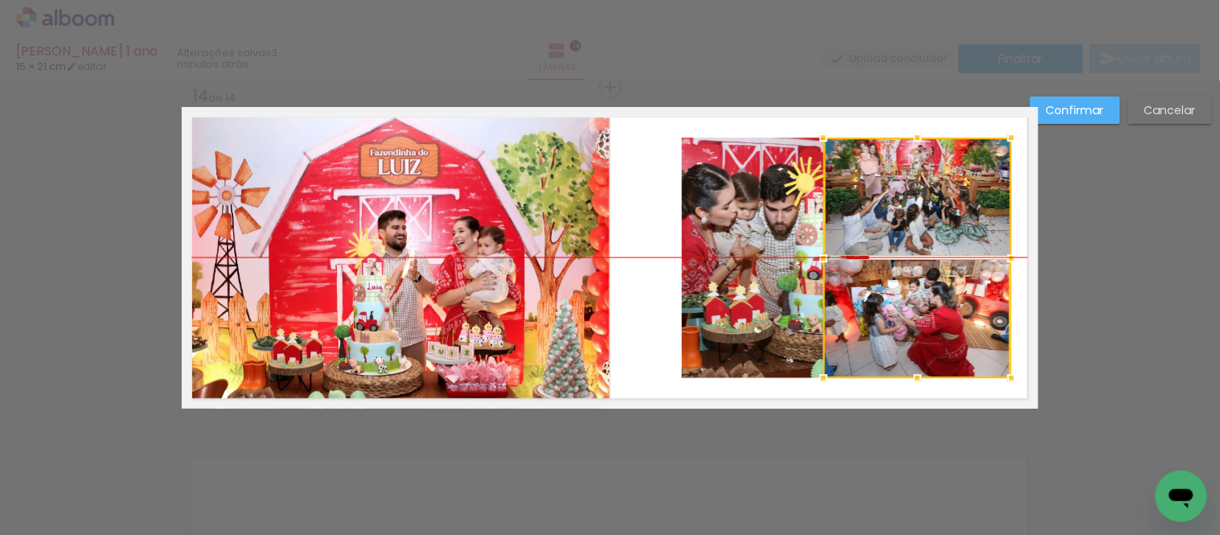
drag, startPoint x: 705, startPoint y: 278, endPoint x: 899, endPoint y: 277, distance: 193.8
click at [899, 277] on div at bounding box center [918, 258] width 188 height 240
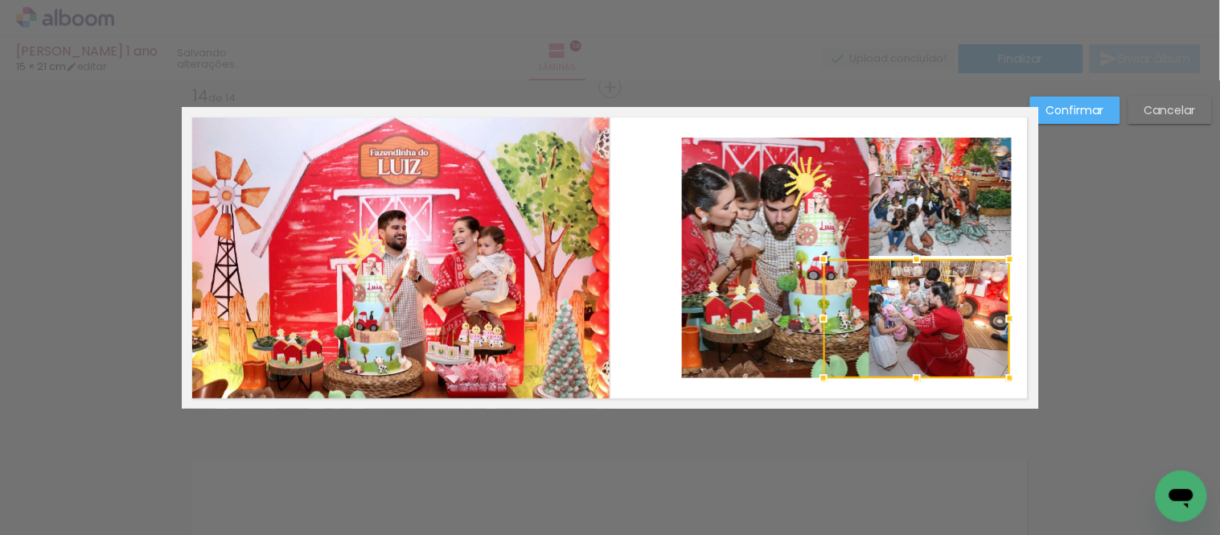
click at [765, 298] on quentale-photo at bounding box center [775, 258] width 187 height 240
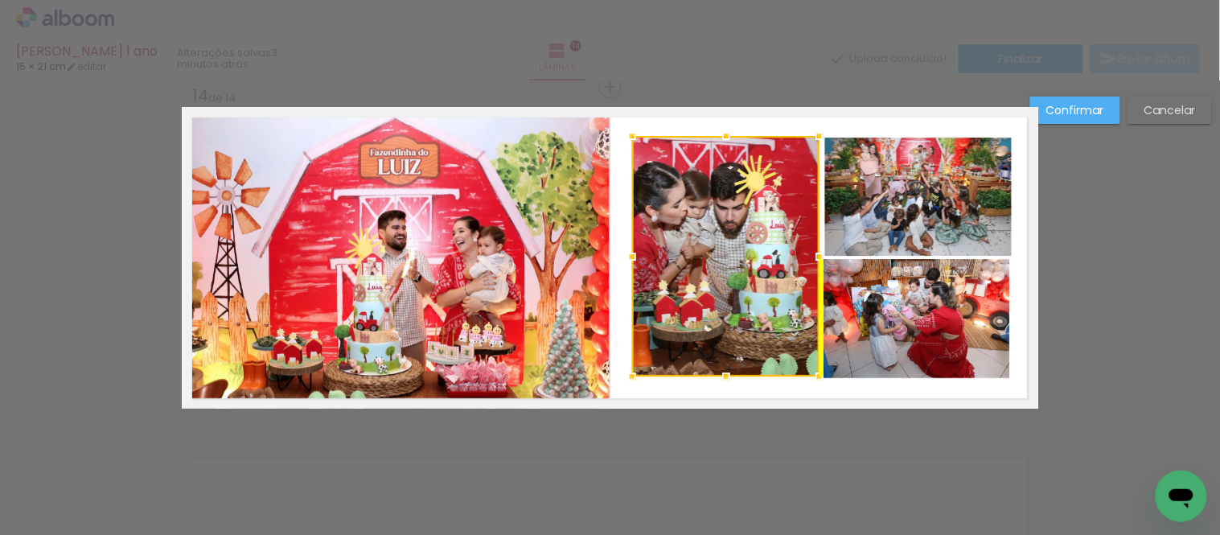
drag, startPoint x: 743, startPoint y: 295, endPoint x: 708, endPoint y: 294, distance: 35.4
click at [708, 294] on div at bounding box center [725, 256] width 187 height 240
click at [853, 222] on quentale-photo at bounding box center [918, 197] width 187 height 118
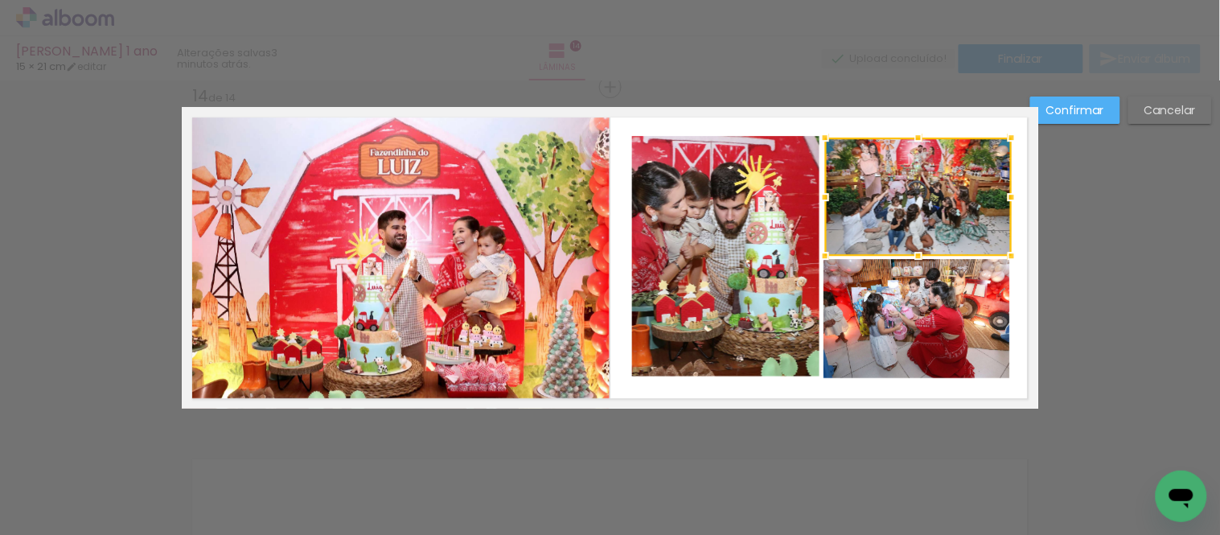
click at [902, 308] on quentale-photo at bounding box center [917, 318] width 187 height 119
click at [783, 309] on quentale-photo at bounding box center [725, 256] width 187 height 240
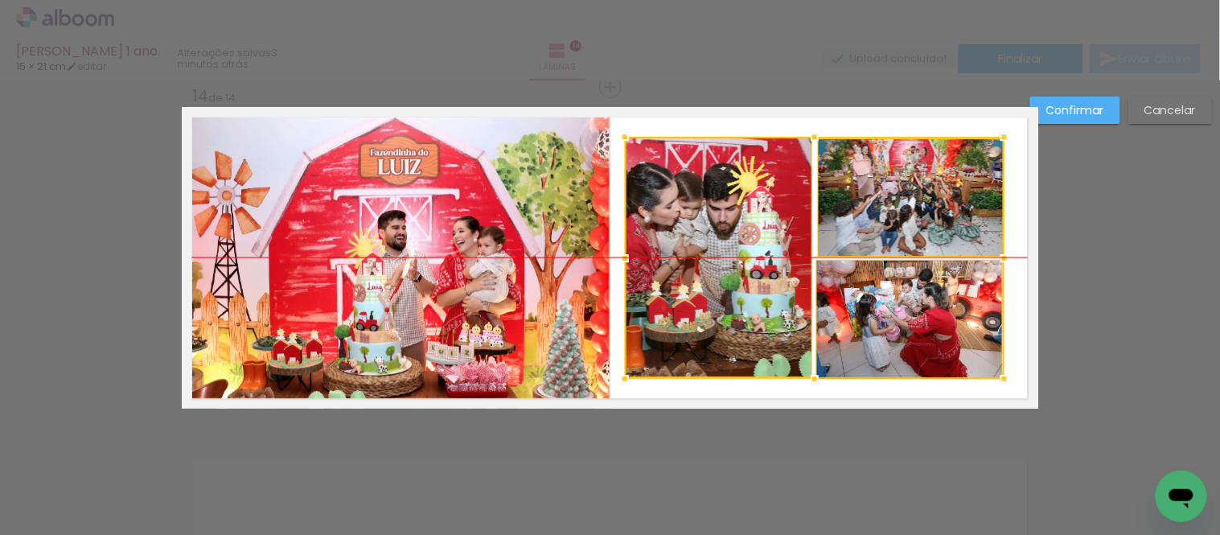
click at [886, 312] on div at bounding box center [815, 258] width 380 height 242
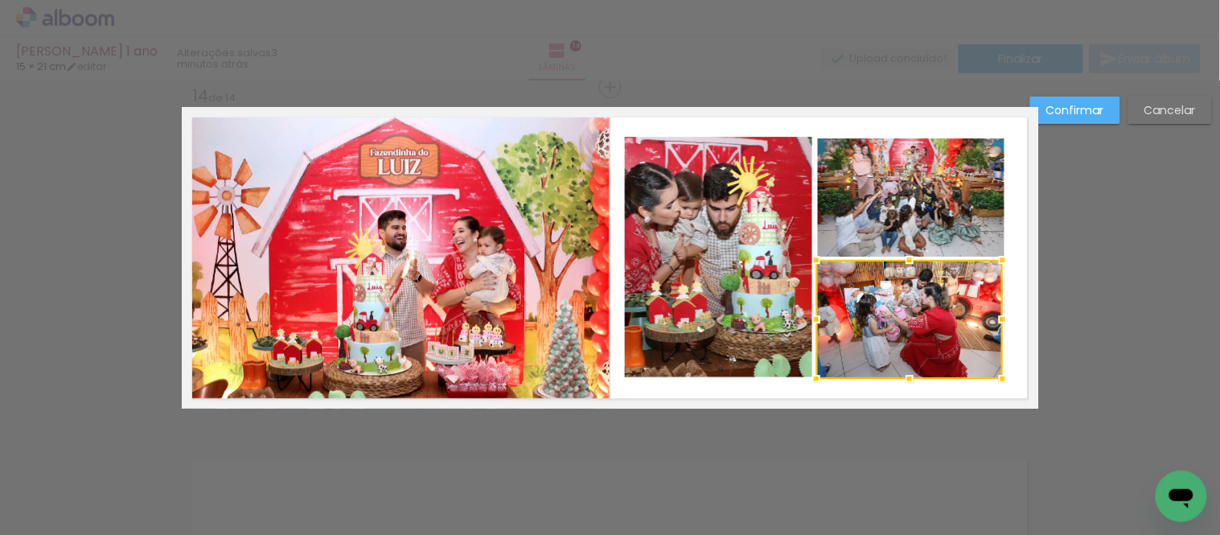
click at [909, 228] on quentale-photo at bounding box center [911, 197] width 187 height 118
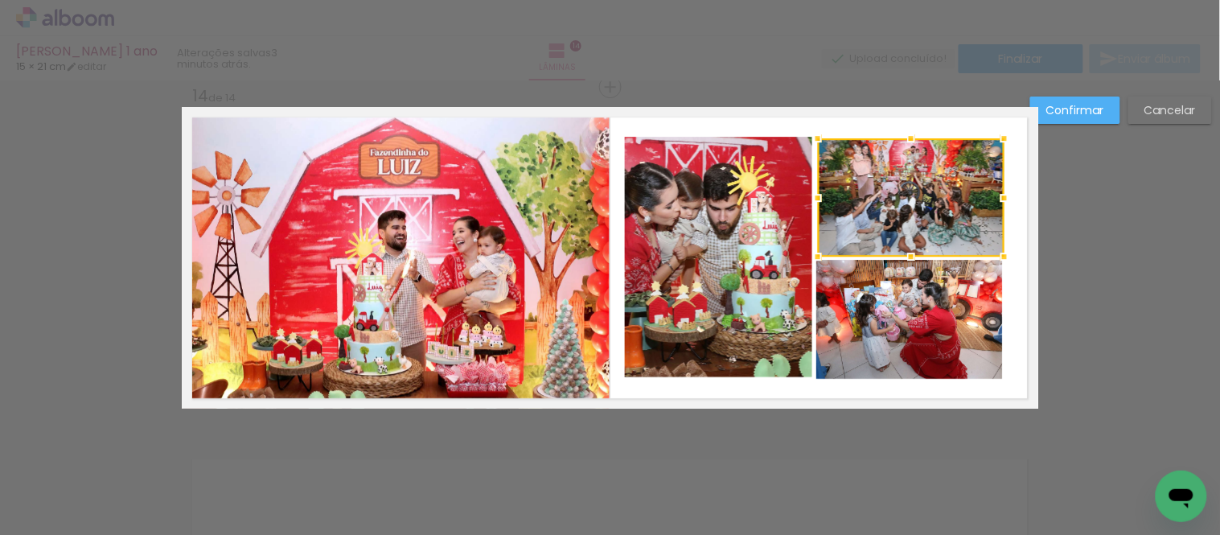
click at [904, 279] on quentale-photo at bounding box center [909, 319] width 187 height 119
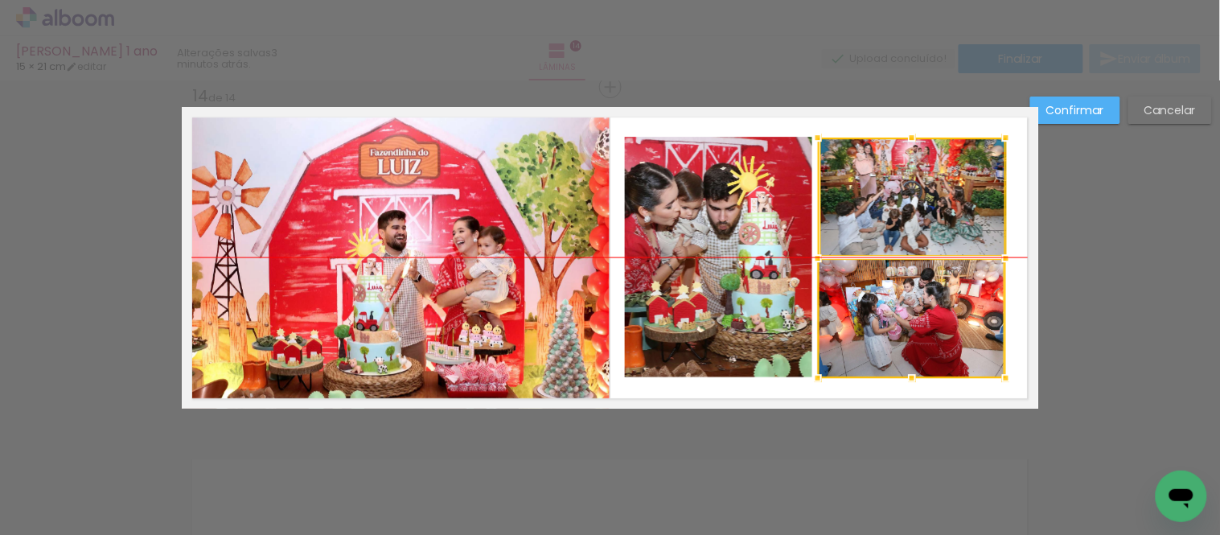
click at [891, 291] on div at bounding box center [912, 258] width 188 height 240
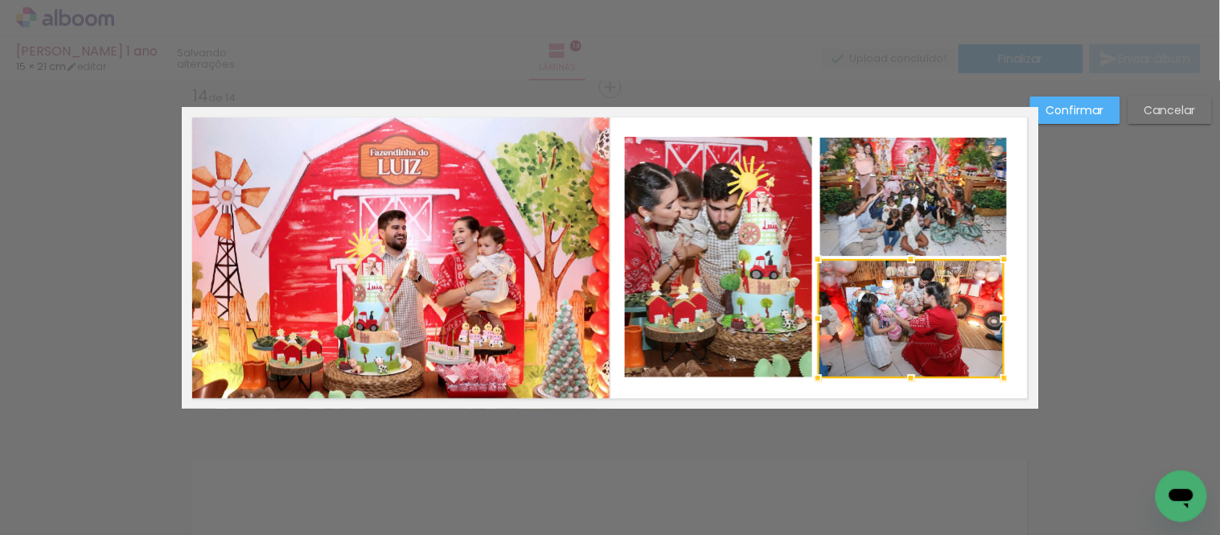
click at [766, 278] on quentale-photo at bounding box center [718, 257] width 187 height 240
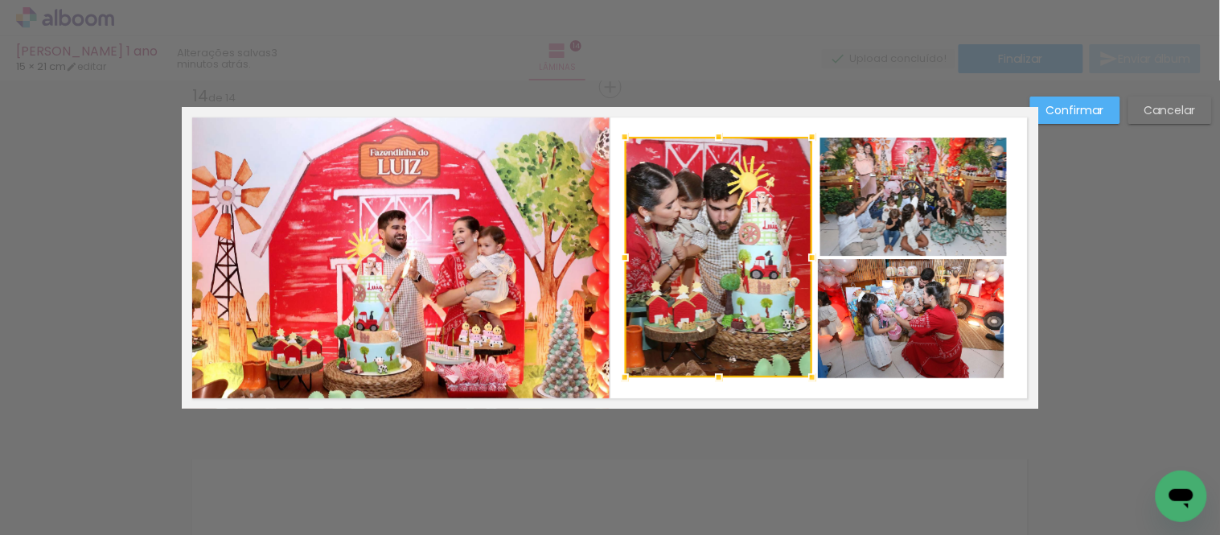
click at [869, 227] on quentale-photo at bounding box center [913, 197] width 187 height 118
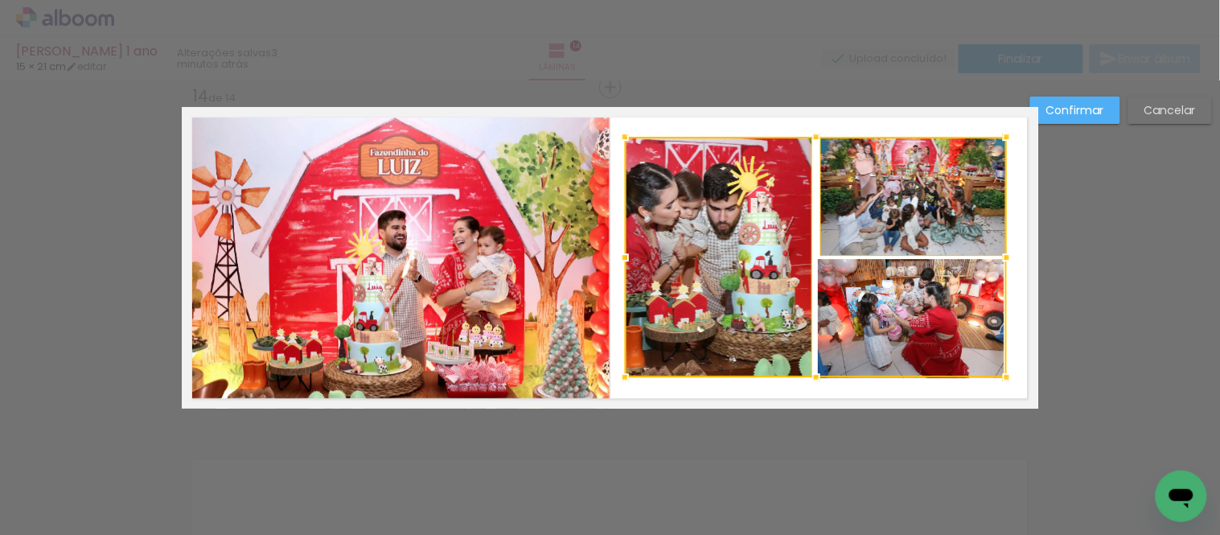
click at [0, 0] on slot "Cancelar" at bounding box center [0, 0] width 0 height 0
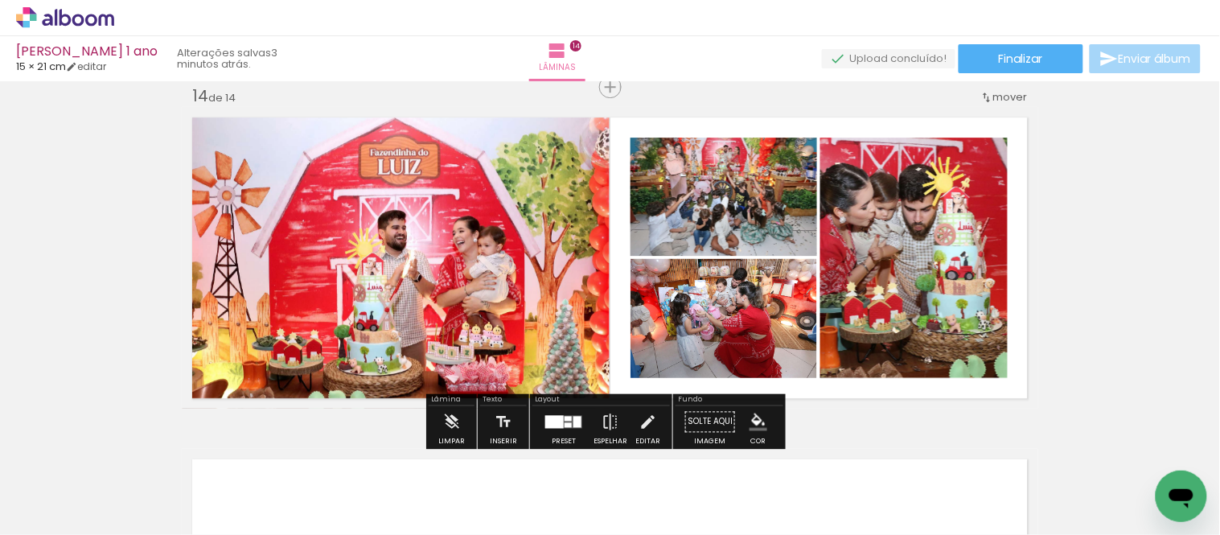
click at [757, 222] on quentale-photo at bounding box center [724, 197] width 187 height 118
click at [757, 221] on quentale-photo at bounding box center [724, 197] width 187 height 118
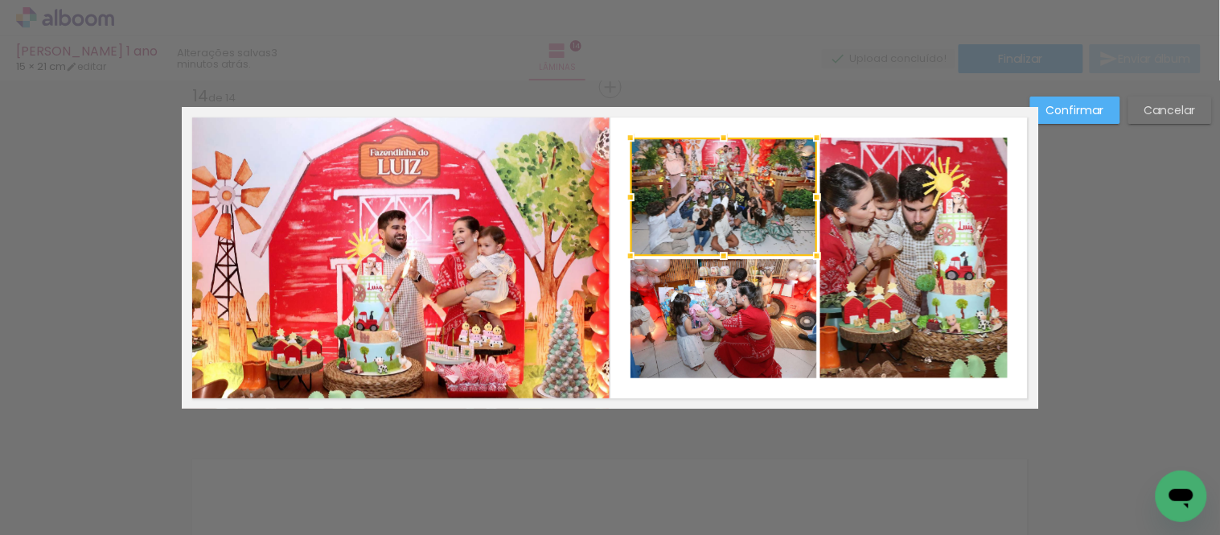
click at [740, 282] on quentale-photo at bounding box center [724, 318] width 187 height 119
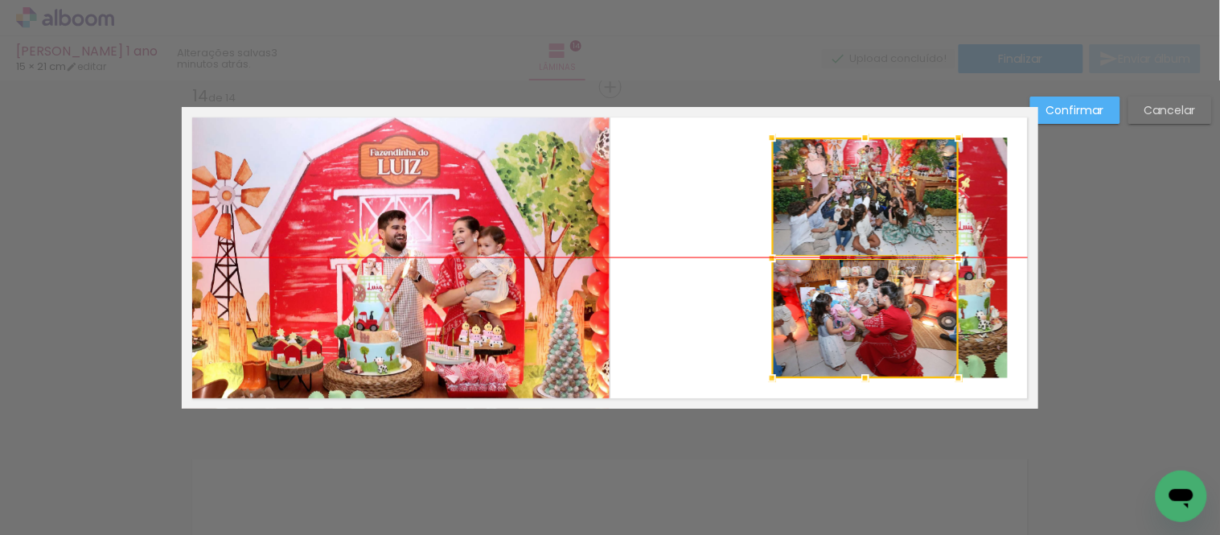
drag, startPoint x: 777, startPoint y: 280, endPoint x: 915, endPoint y: 280, distance: 137.5
click at [915, 280] on div at bounding box center [865, 258] width 187 height 240
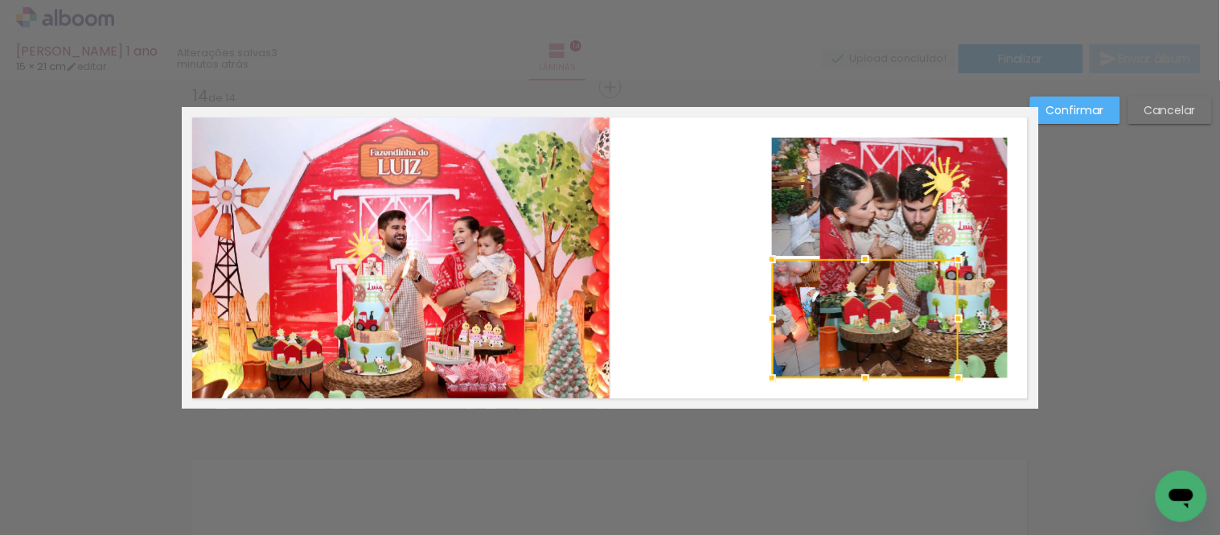
click at [985, 294] on quentale-photo at bounding box center [913, 258] width 187 height 240
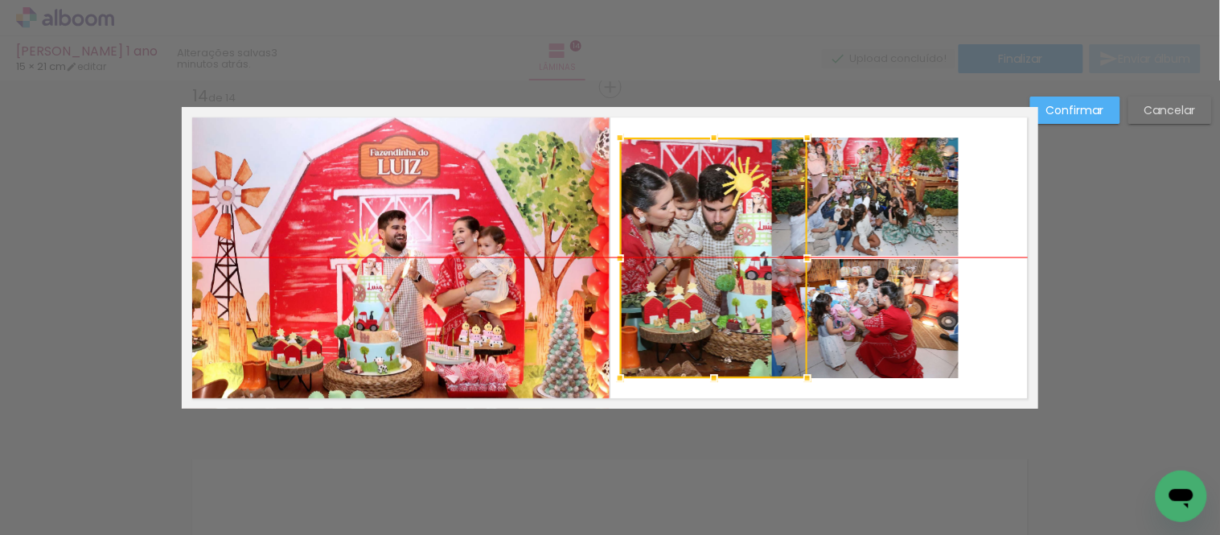
drag, startPoint x: 956, startPoint y: 294, endPoint x: 763, endPoint y: 292, distance: 193.0
click at [763, 292] on div at bounding box center [713, 258] width 187 height 240
click at [911, 193] on quentale-photo at bounding box center [865, 197] width 187 height 118
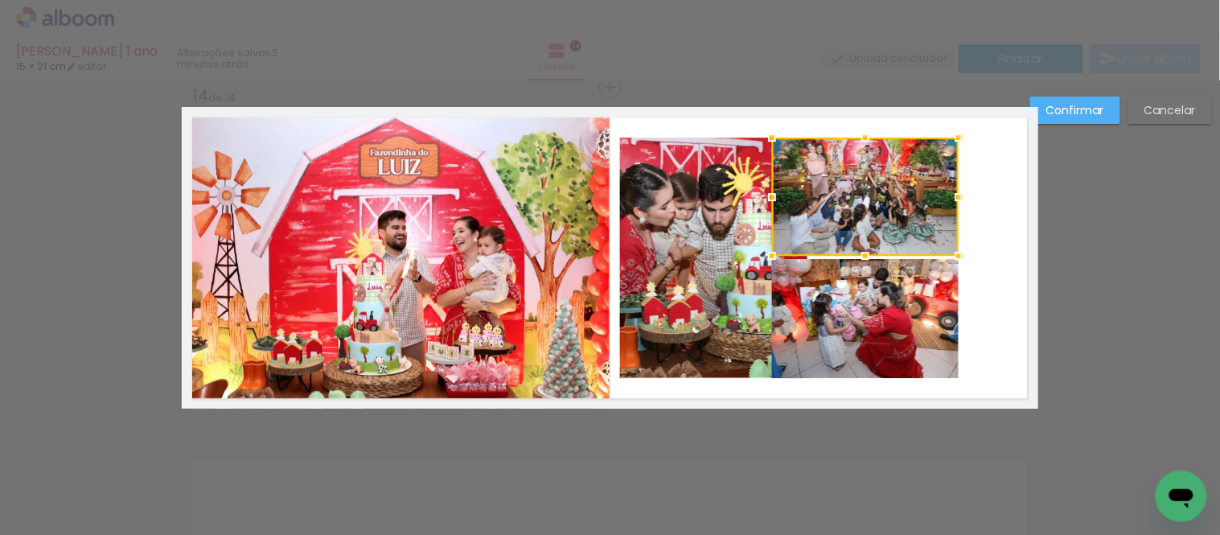
click at [903, 283] on quentale-photo at bounding box center [865, 318] width 187 height 119
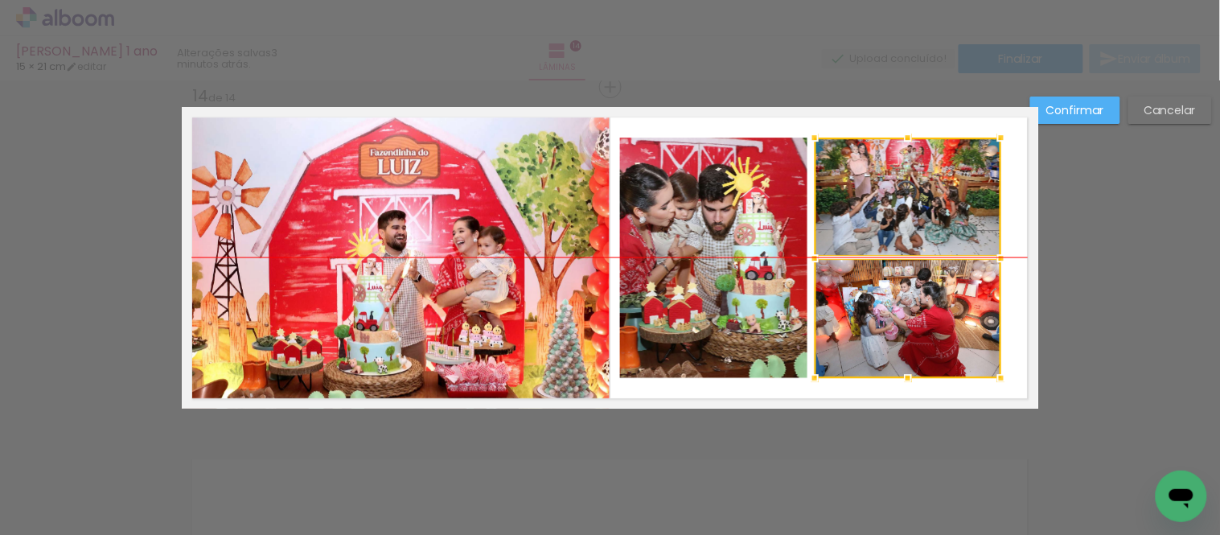
drag, startPoint x: 890, startPoint y: 312, endPoint x: 920, endPoint y: 311, distance: 30.6
click at [920, 311] on div at bounding box center [908, 258] width 187 height 240
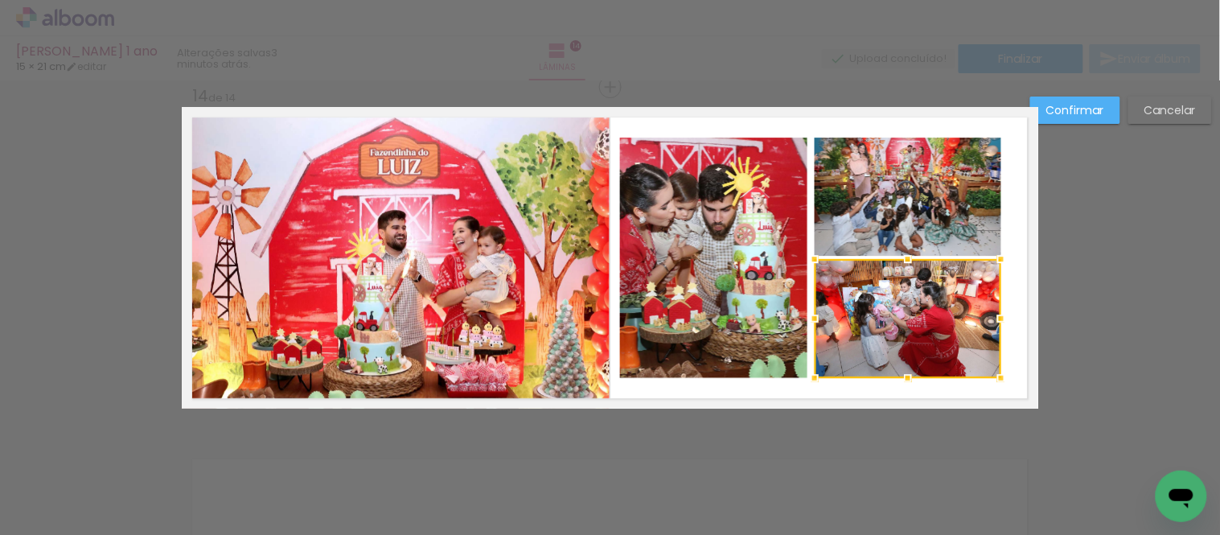
click at [767, 261] on quentale-photo at bounding box center [713, 258] width 187 height 240
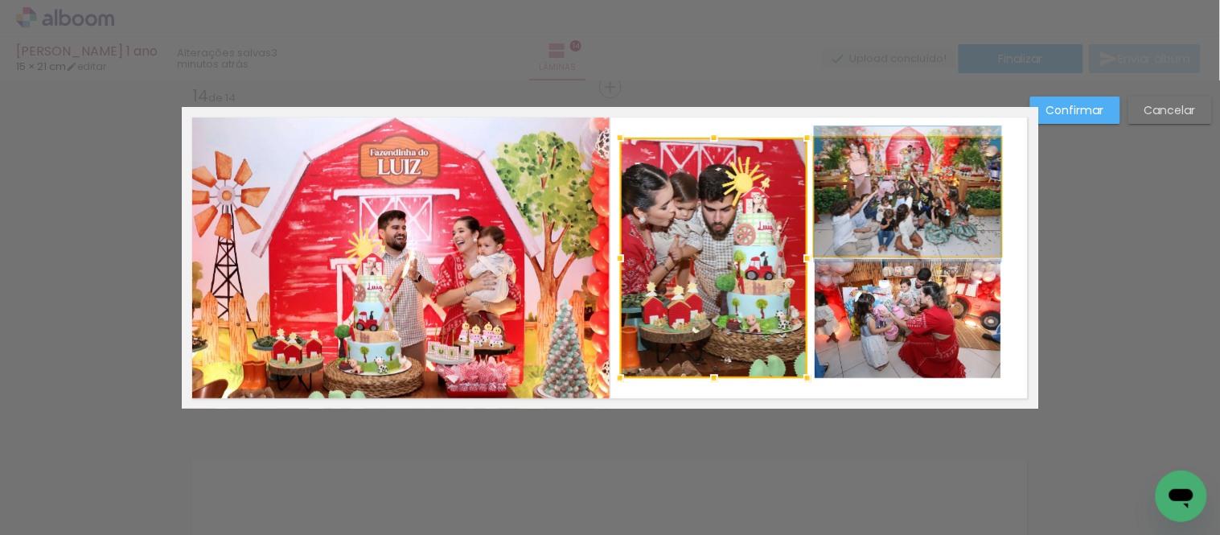
click at [880, 225] on quentale-photo at bounding box center [908, 197] width 187 height 118
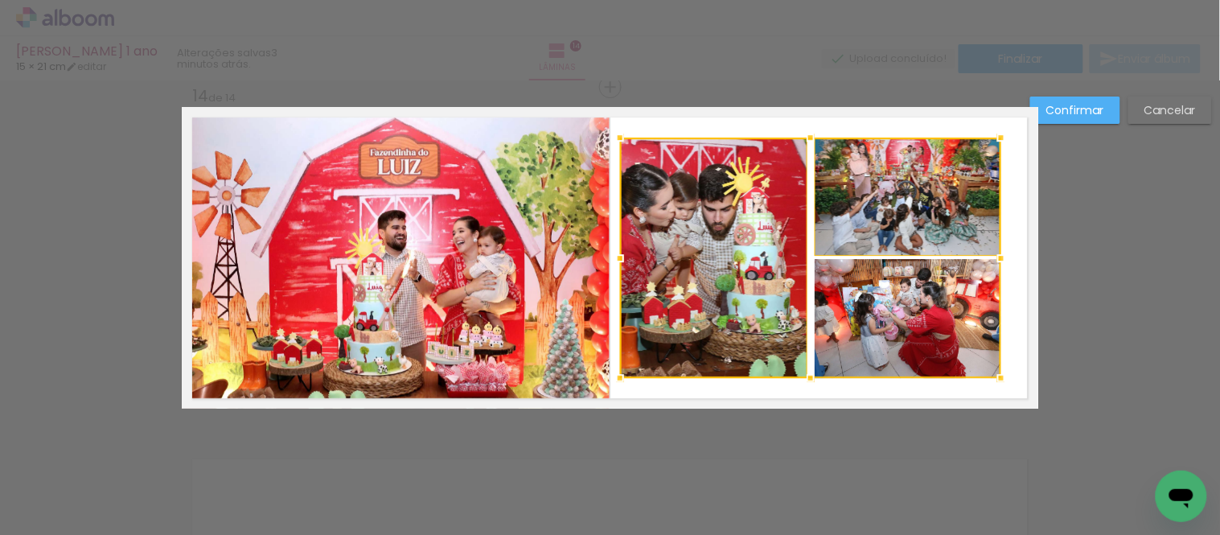
click at [886, 292] on div at bounding box center [810, 258] width 381 height 240
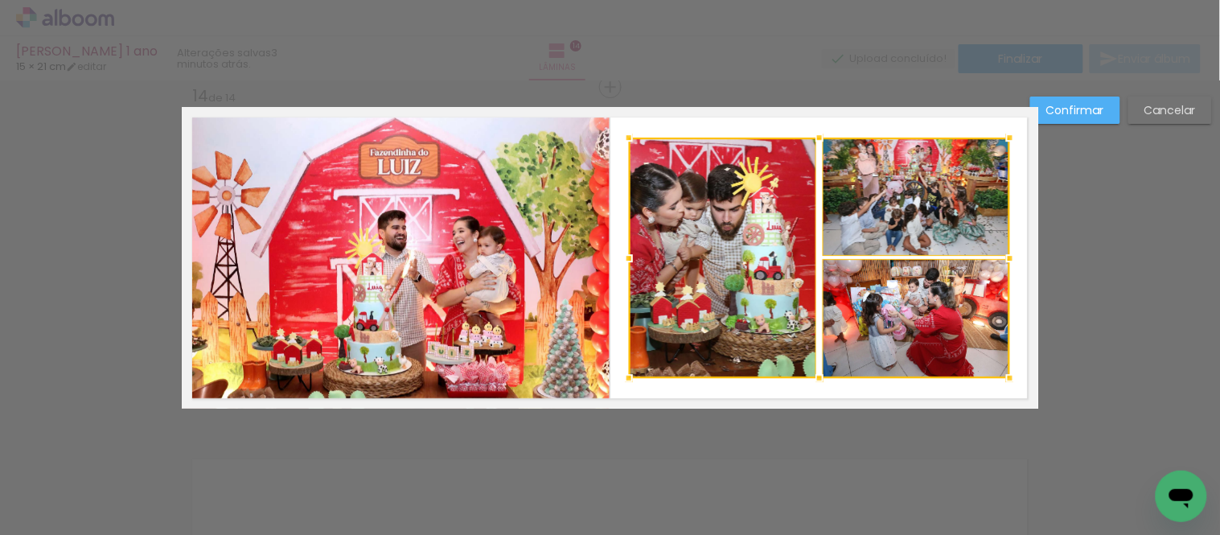
click at [874, 314] on div at bounding box center [819, 258] width 381 height 240
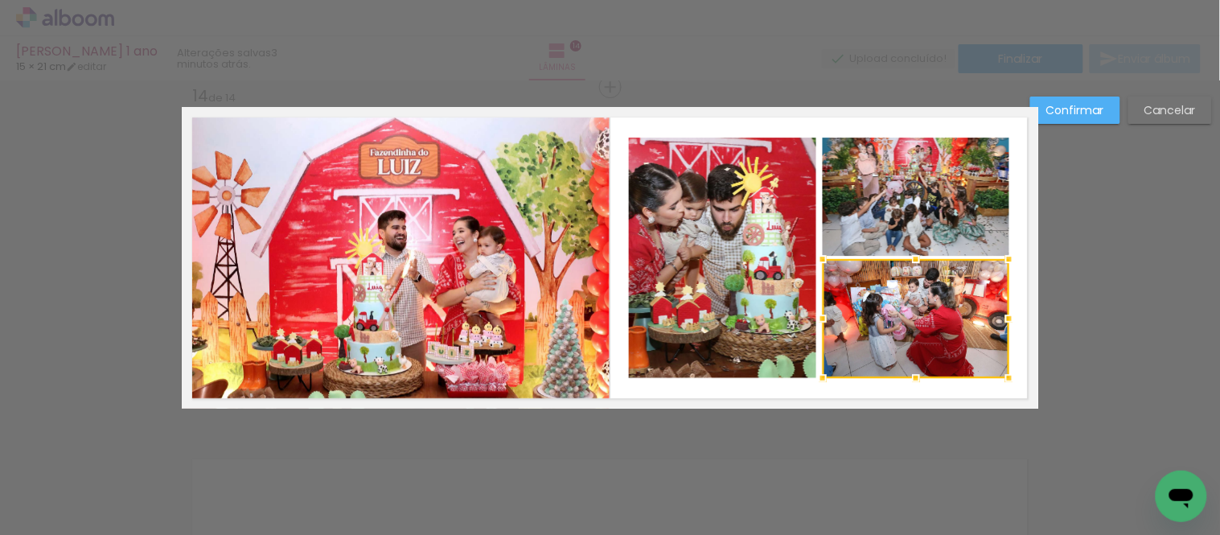
click at [0, 0] on slot "Confirmar" at bounding box center [0, 0] width 0 height 0
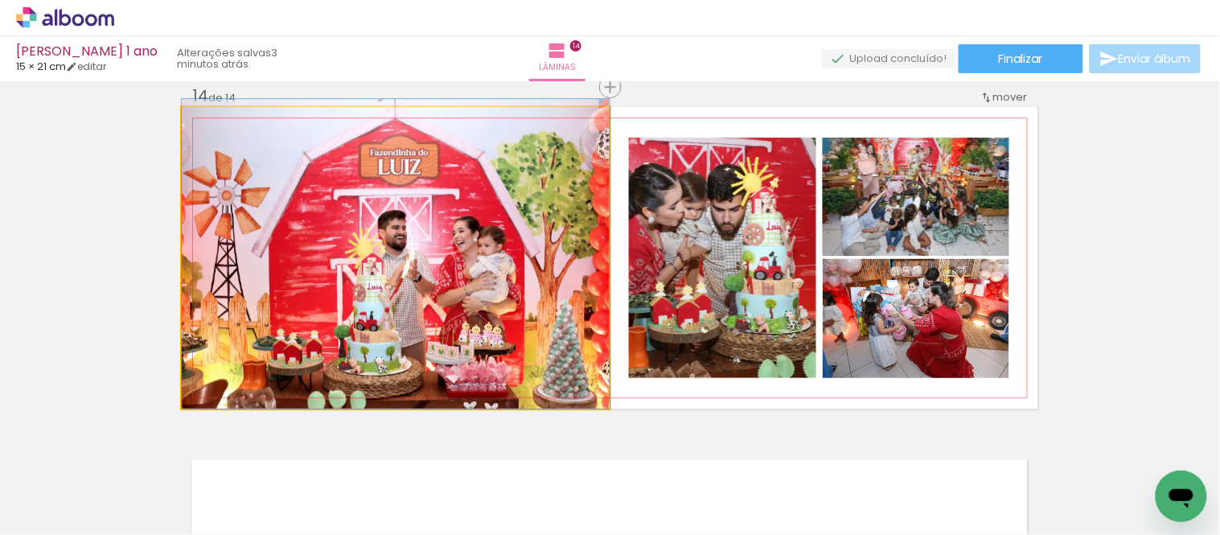
drag, startPoint x: 515, startPoint y: 314, endPoint x: 526, endPoint y: 308, distance: 12.6
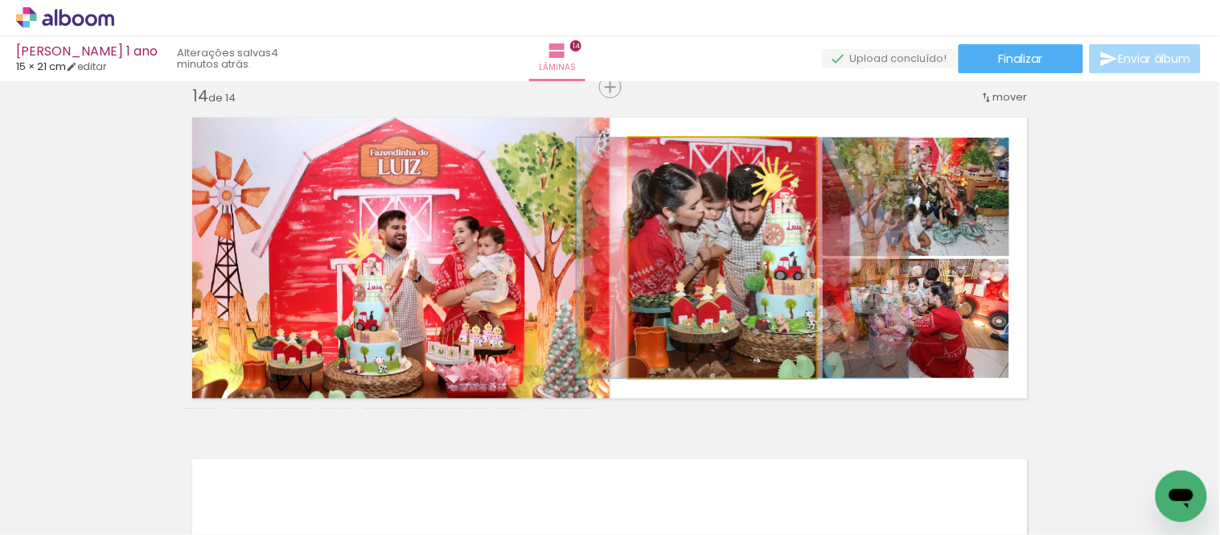
drag, startPoint x: 760, startPoint y: 312, endPoint x: 780, endPoint y: 323, distance: 22.7
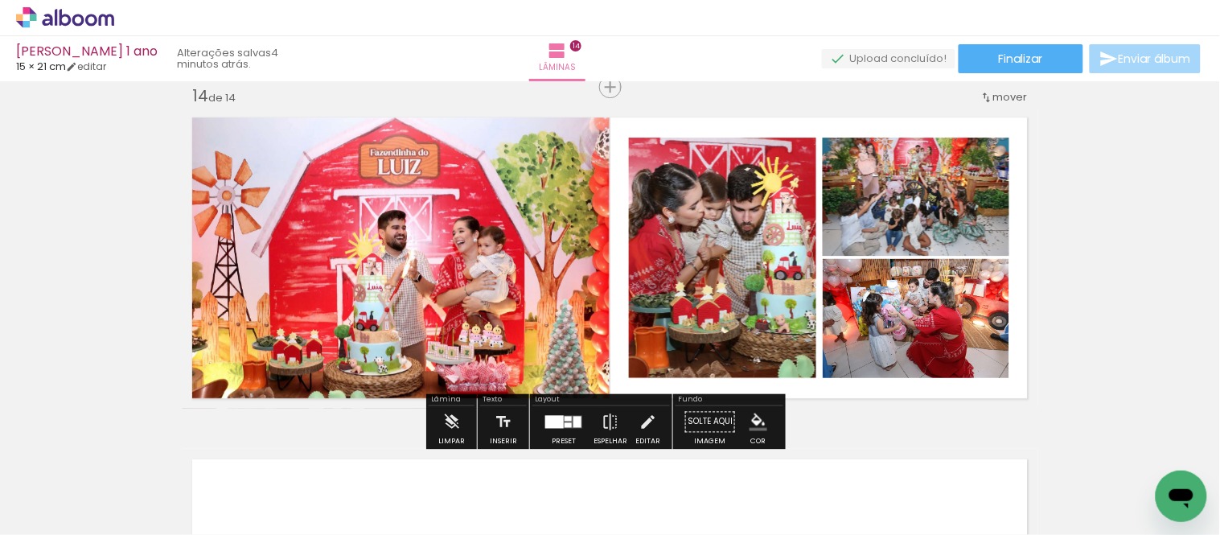
click at [922, 202] on quentale-photo at bounding box center [916, 197] width 187 height 118
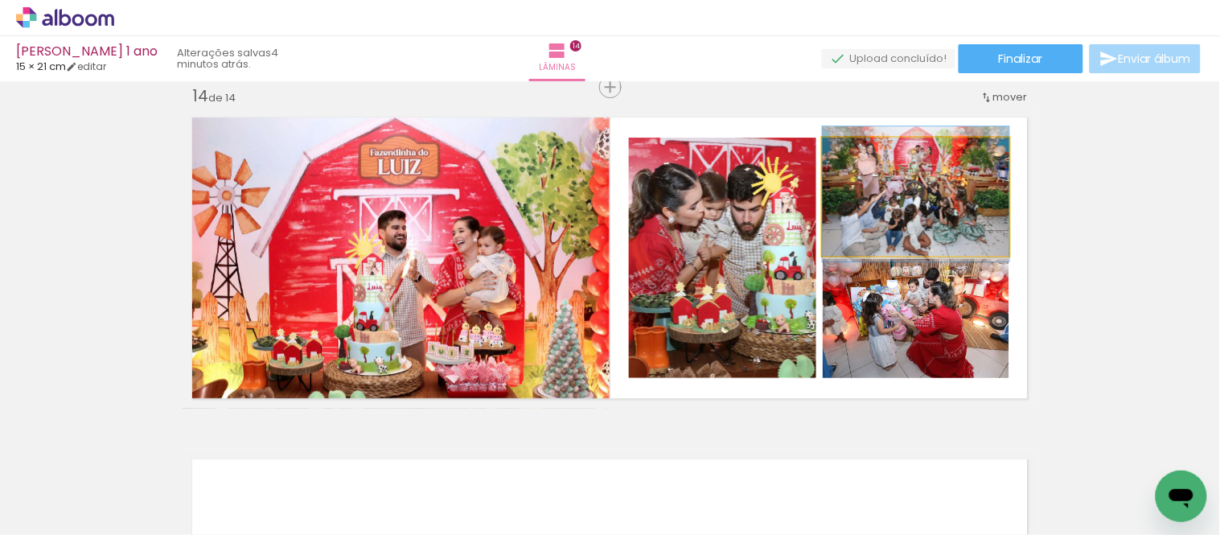
click at [922, 202] on quentale-photo at bounding box center [916, 197] width 187 height 118
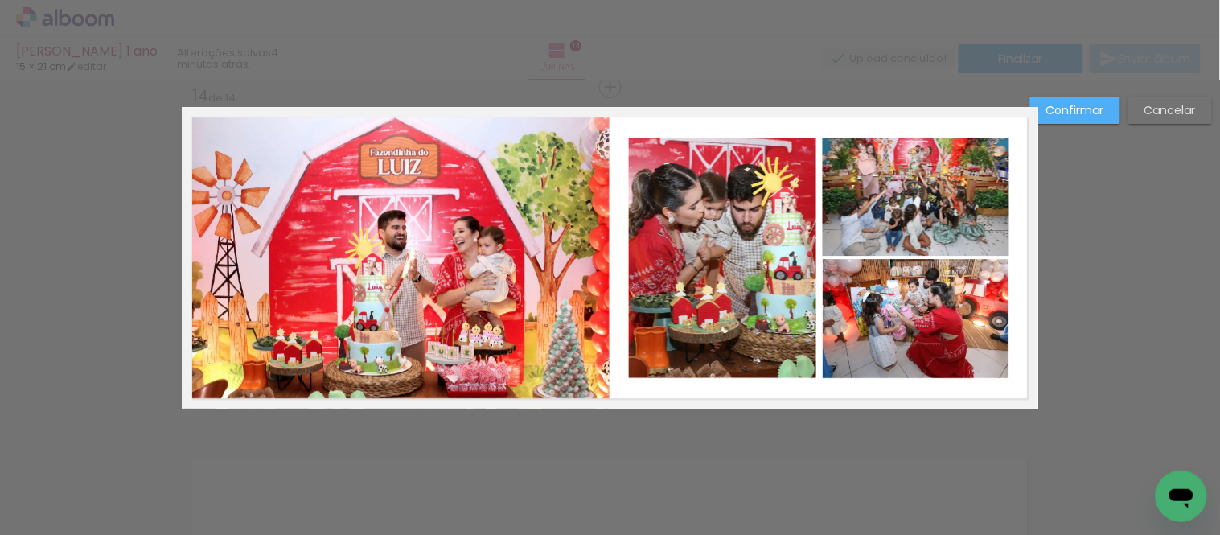
click at [913, 310] on quentale-photo at bounding box center [916, 318] width 187 height 119
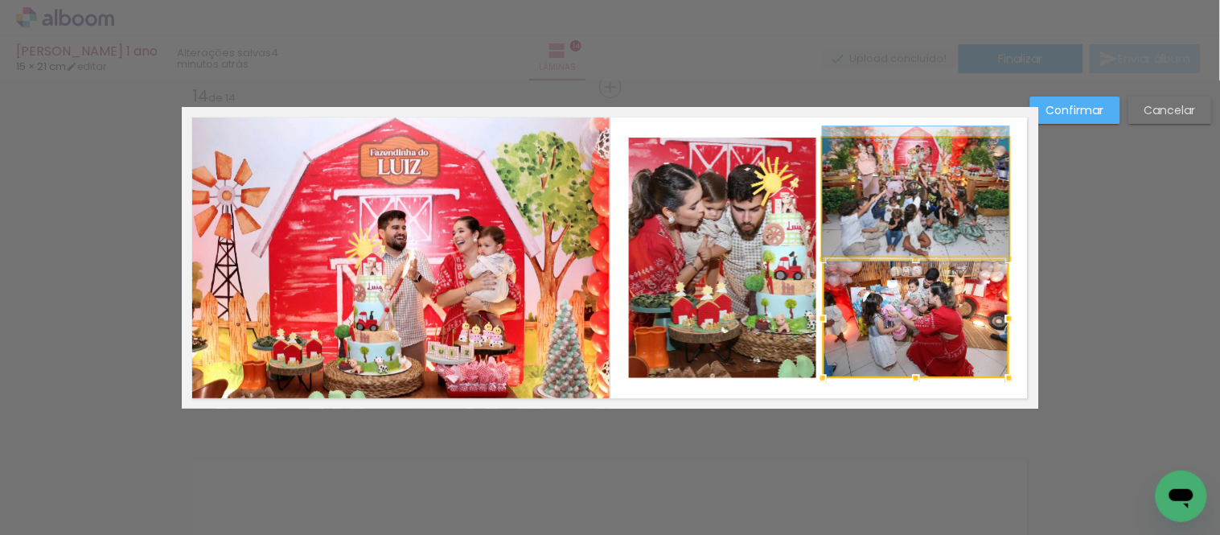
click at [853, 229] on quentale-photo at bounding box center [916, 197] width 187 height 118
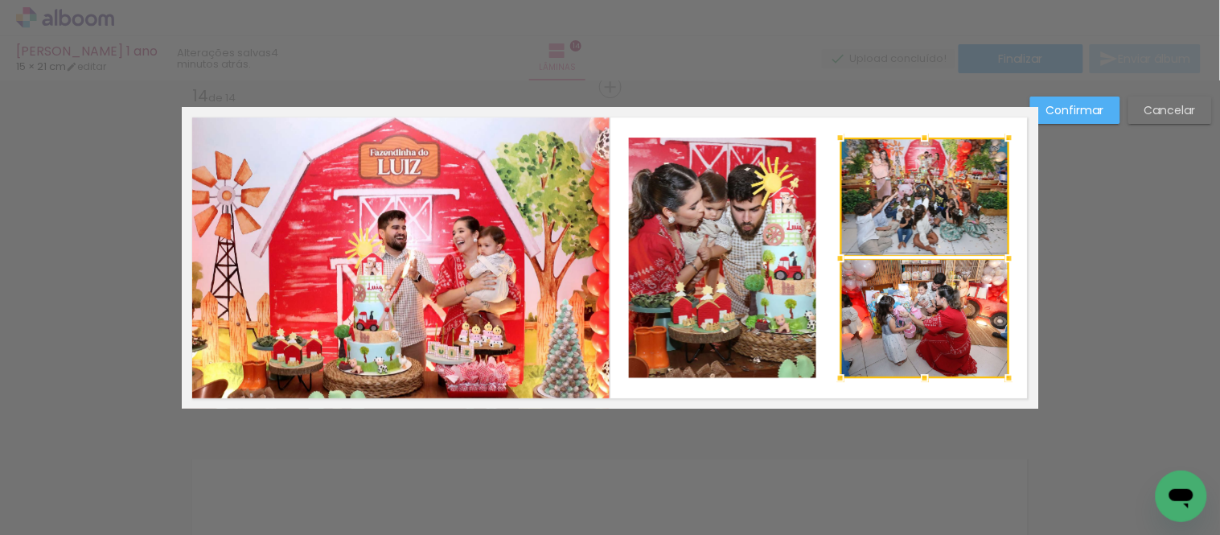
drag, startPoint x: 814, startPoint y: 260, endPoint x: 833, endPoint y: 264, distance: 19.7
click at [833, 264] on div at bounding box center [840, 258] width 32 height 32
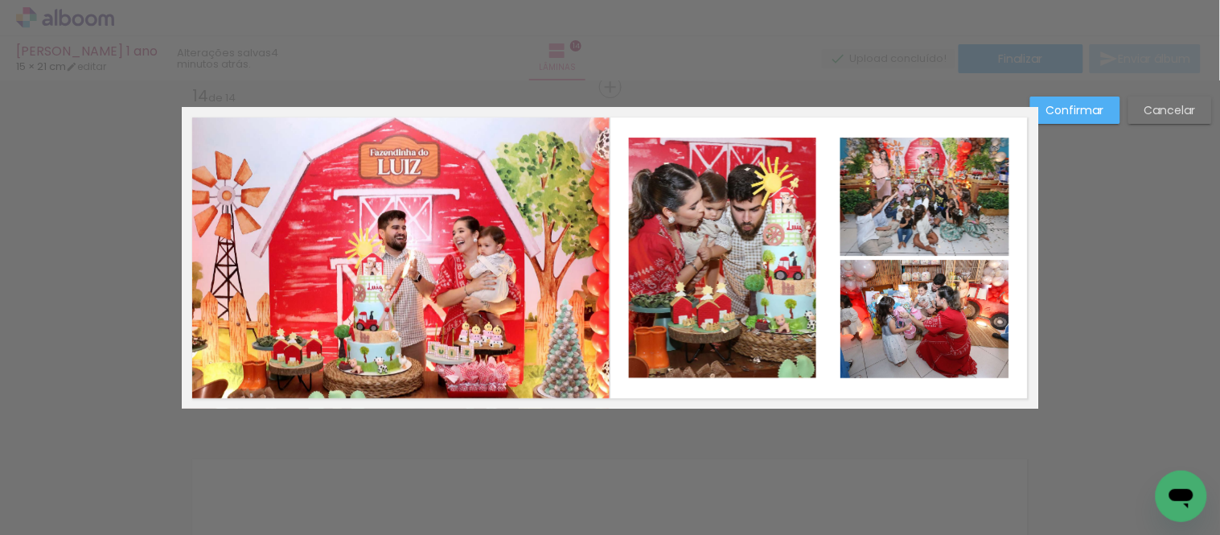
click at [759, 263] on quentale-photo at bounding box center [722, 258] width 187 height 240
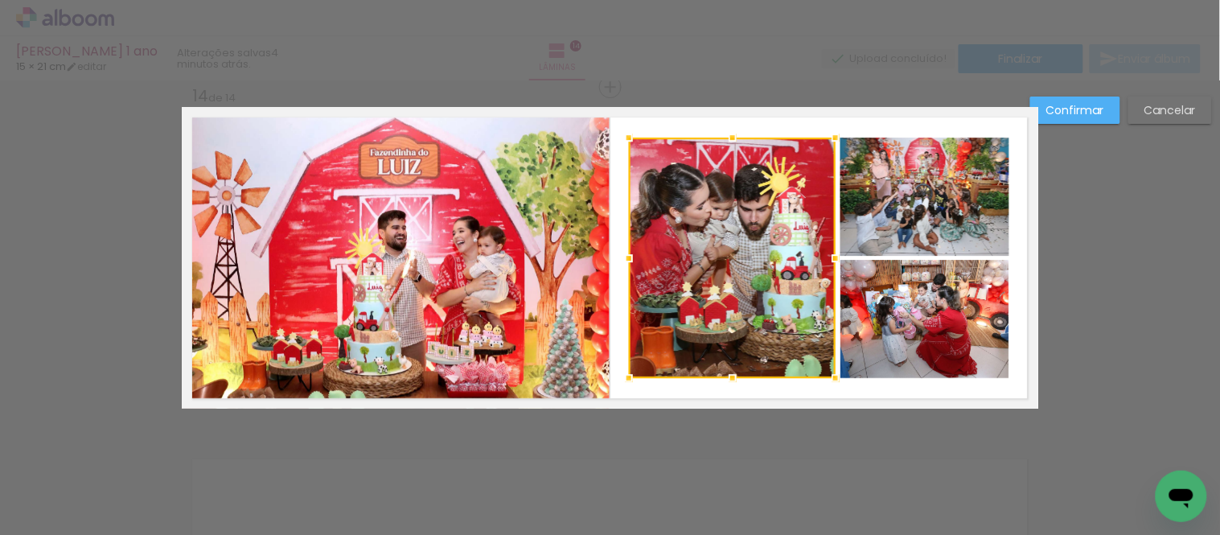
drag, startPoint x: 808, startPoint y: 254, endPoint x: 826, endPoint y: 256, distance: 18.6
click at [826, 256] on div at bounding box center [836, 258] width 32 height 32
click at [0, 0] on slot "Confirmar" at bounding box center [0, 0] width 0 height 0
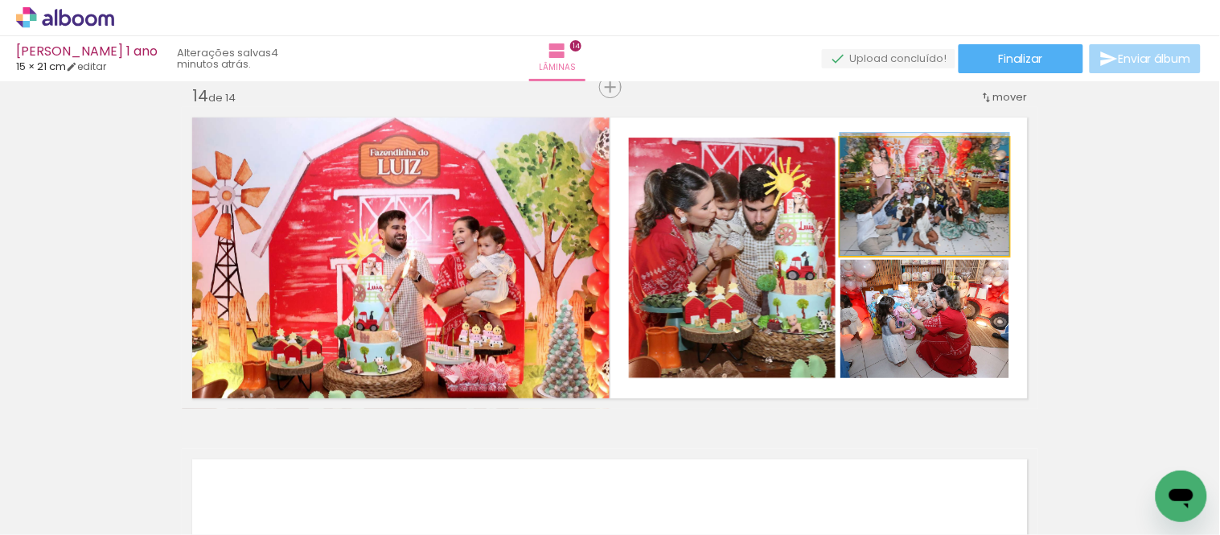
drag, startPoint x: 953, startPoint y: 201, endPoint x: 954, endPoint y: 191, distance: 10.5
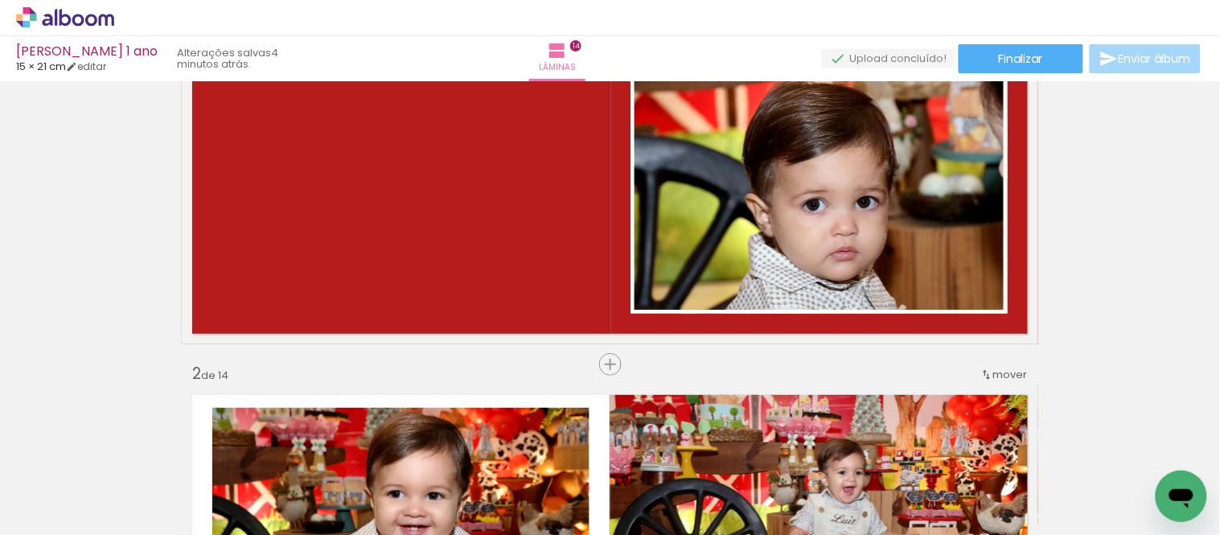
scroll to position [0, 0]
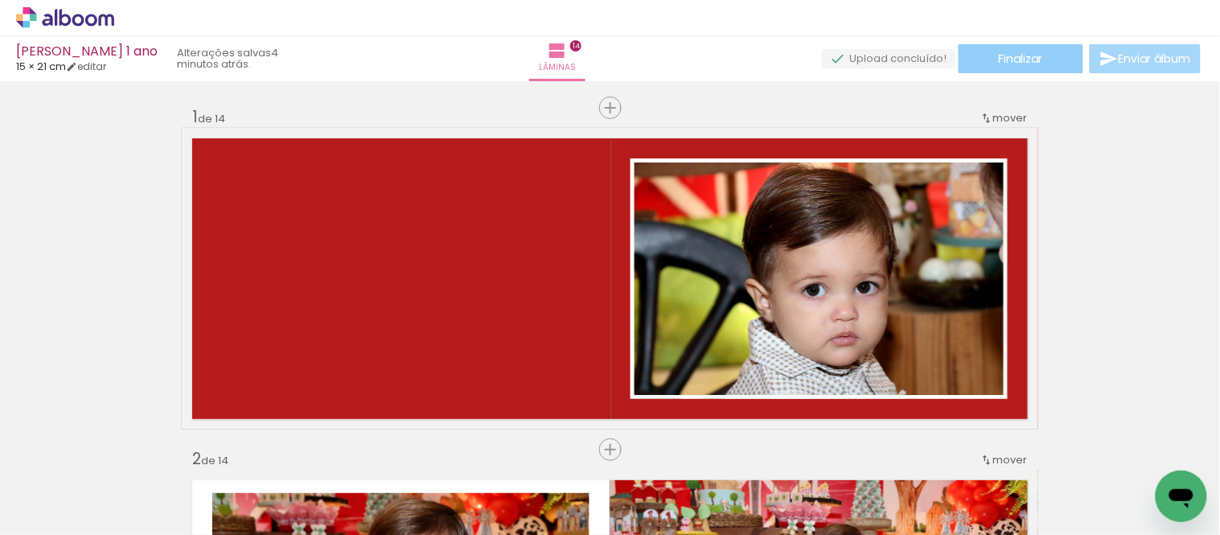
click at [1046, 59] on paper-button "Finalizar" at bounding box center [1021, 58] width 125 height 29
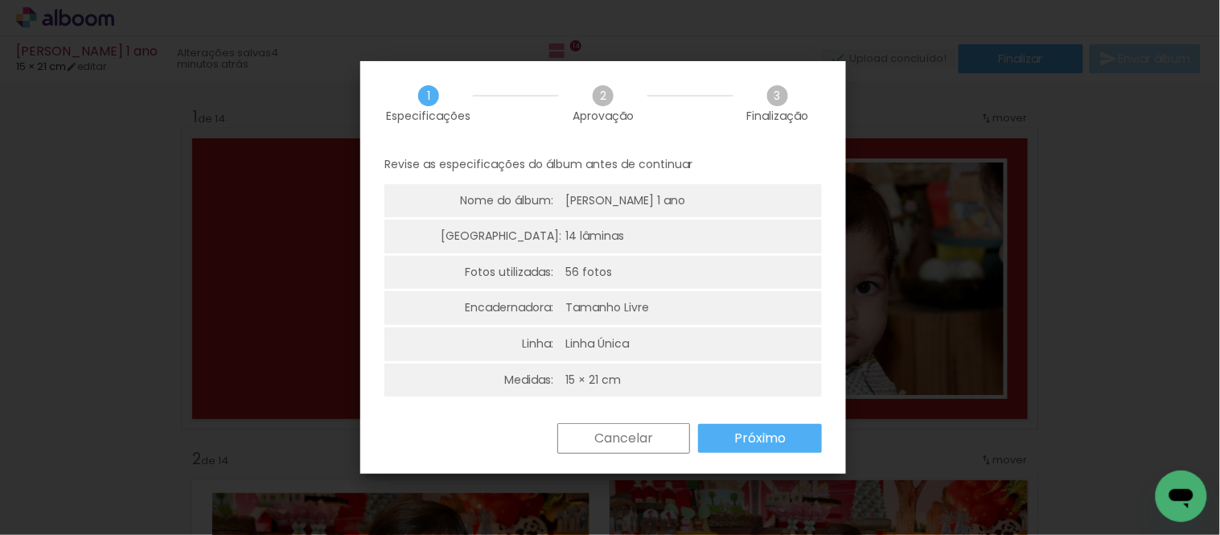
click at [0, 0] on slot "Próximo" at bounding box center [0, 0] width 0 height 0
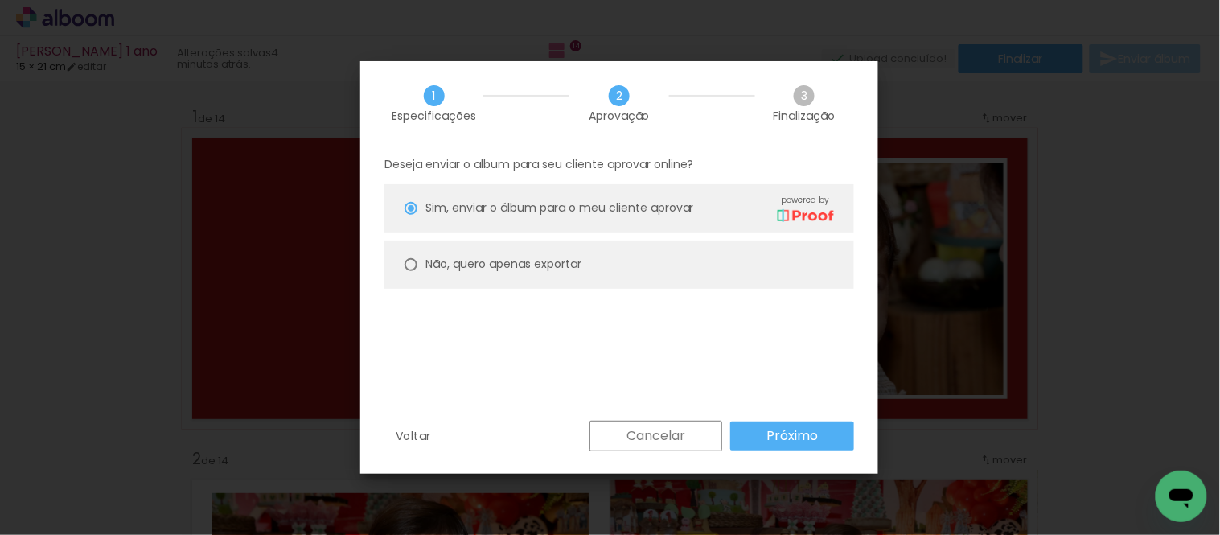
click at [545, 222] on div "Não, quero apenas exportar" at bounding box center [629, 208] width 409 height 28
type paper-radio-button "on"
click at [763, 430] on paper-button "Próximo" at bounding box center [792, 435] width 124 height 29
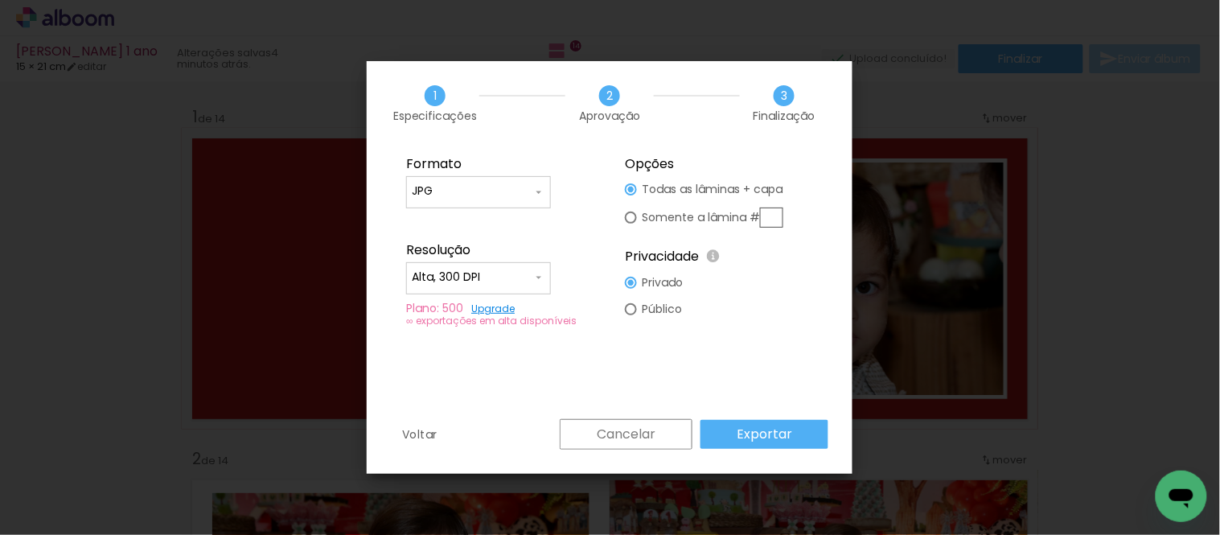
click at [767, 423] on paper-button "Exportar" at bounding box center [765, 434] width 128 height 29
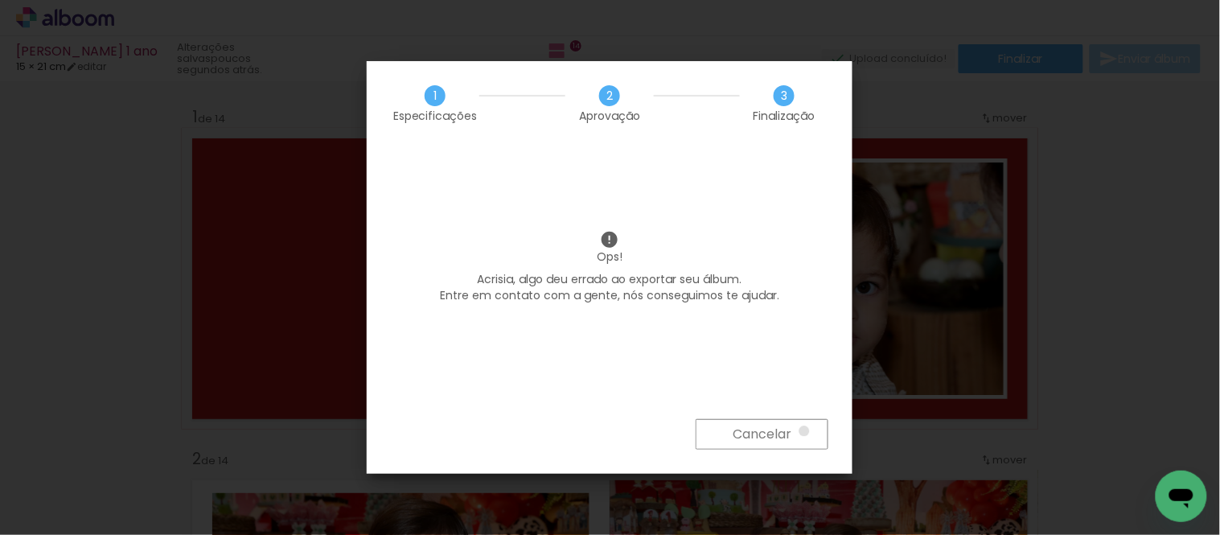
click at [804, 431] on paper-button "Cancelar" at bounding box center [762, 434] width 133 height 31
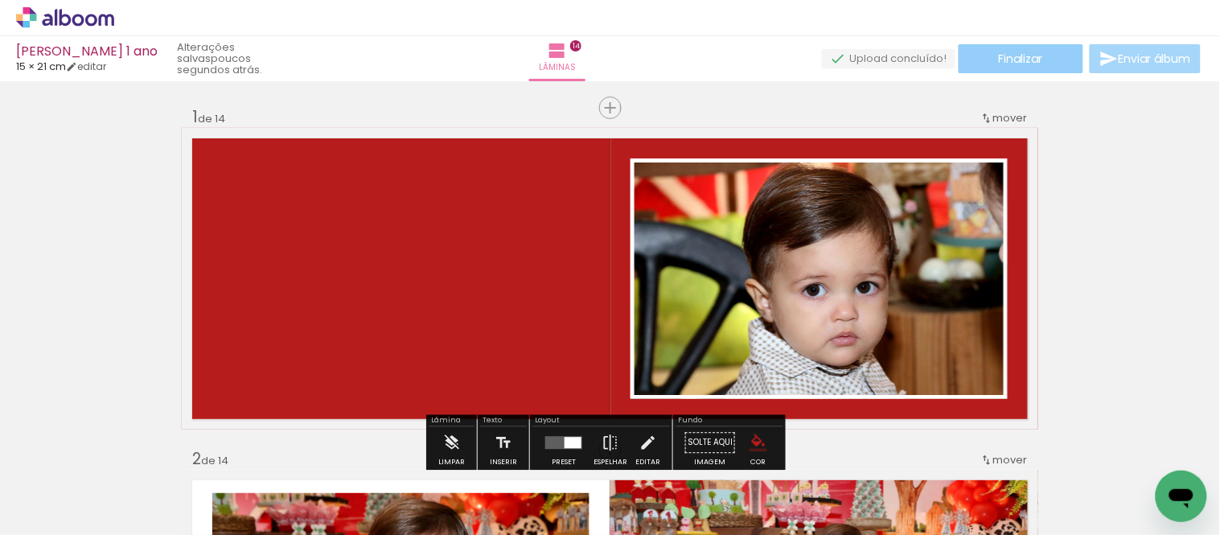
click at [1041, 55] on paper-button "Finalizar" at bounding box center [1021, 58] width 125 height 29
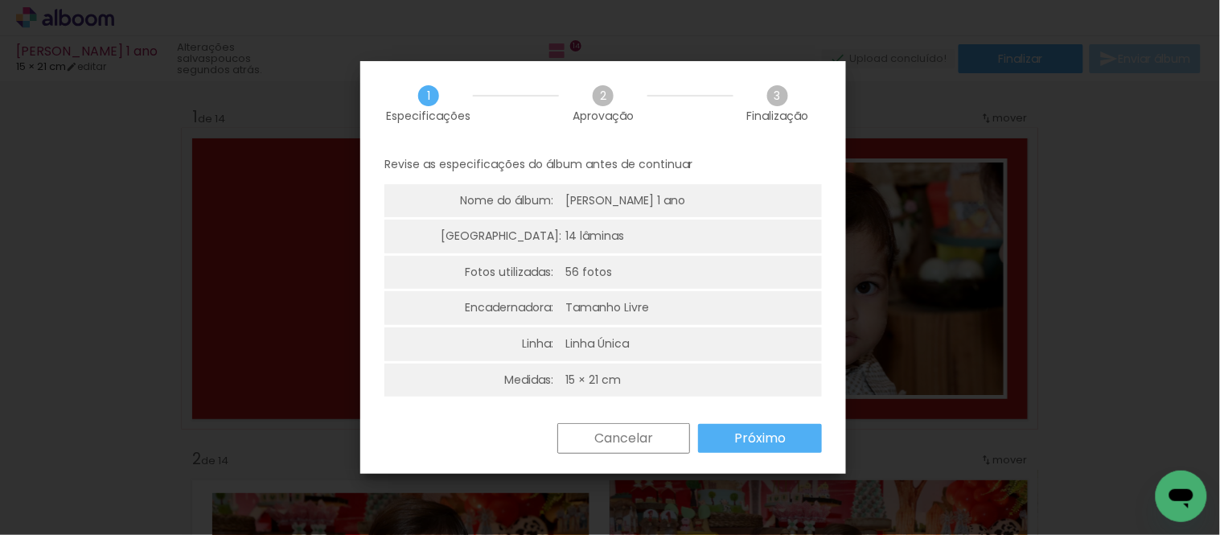
click at [0, 0] on slot "Próximo" at bounding box center [0, 0] width 0 height 0
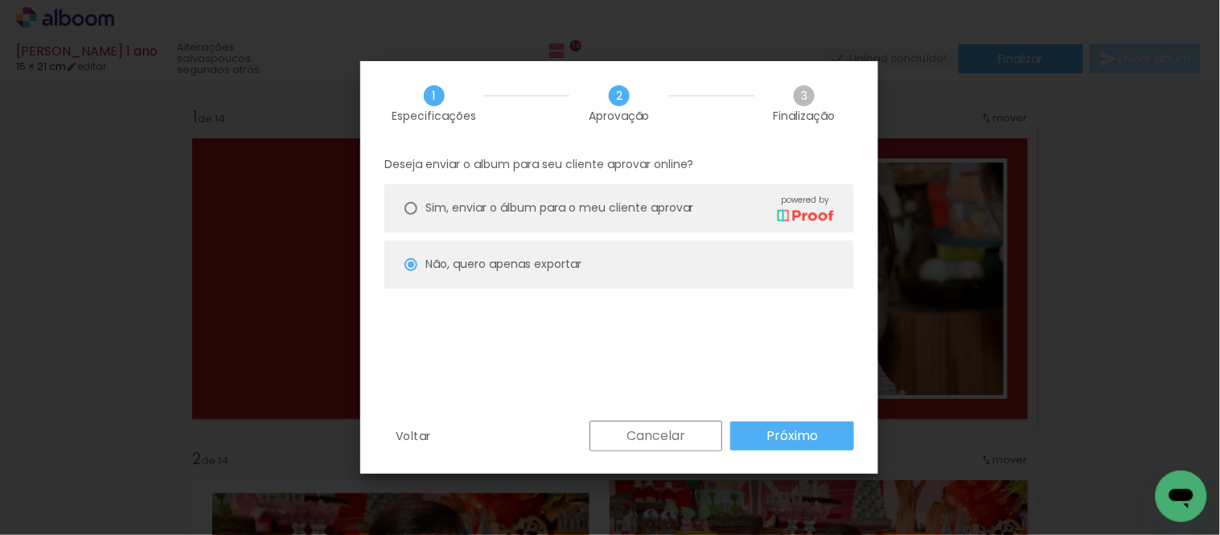
click at [763, 437] on paper-button "Próximo" at bounding box center [792, 435] width 124 height 29
type input "Alta, 300 DPI"
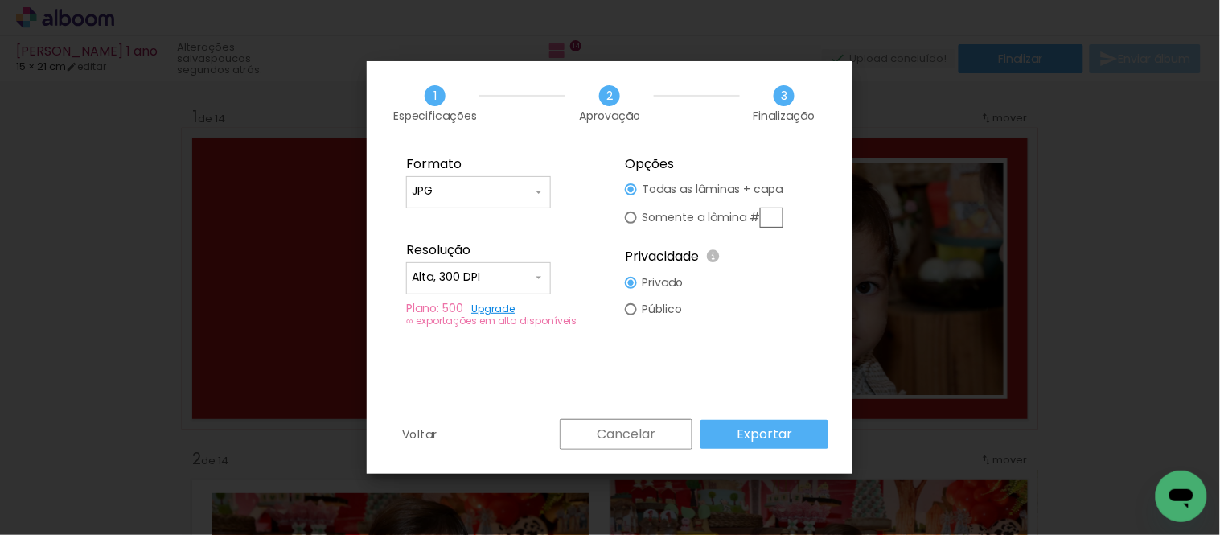
click at [0, 0] on slot "Exportar" at bounding box center [0, 0] width 0 height 0
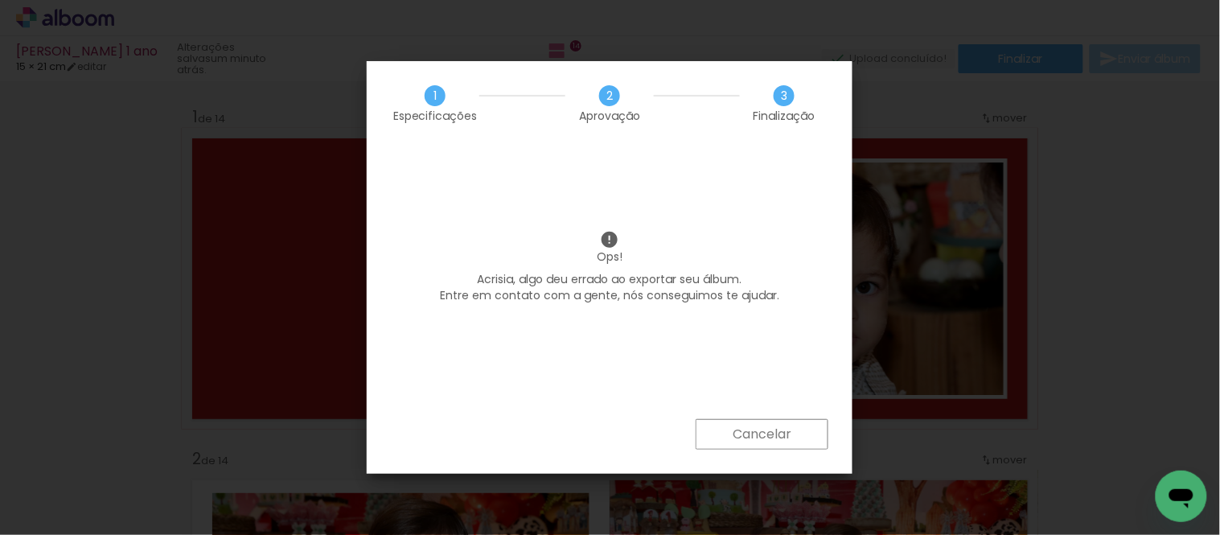
scroll to position [0, 3961]
click at [0, 0] on slot "Cancelar" at bounding box center [0, 0] width 0 height 0
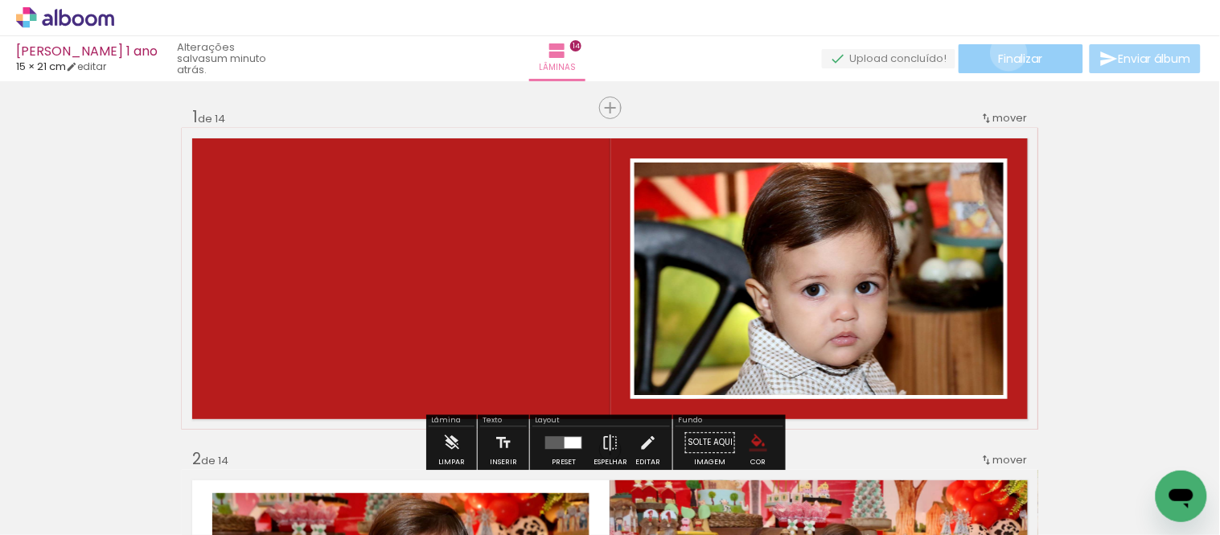
click at [1004, 53] on span "Finalizar" at bounding box center [1021, 58] width 44 height 11
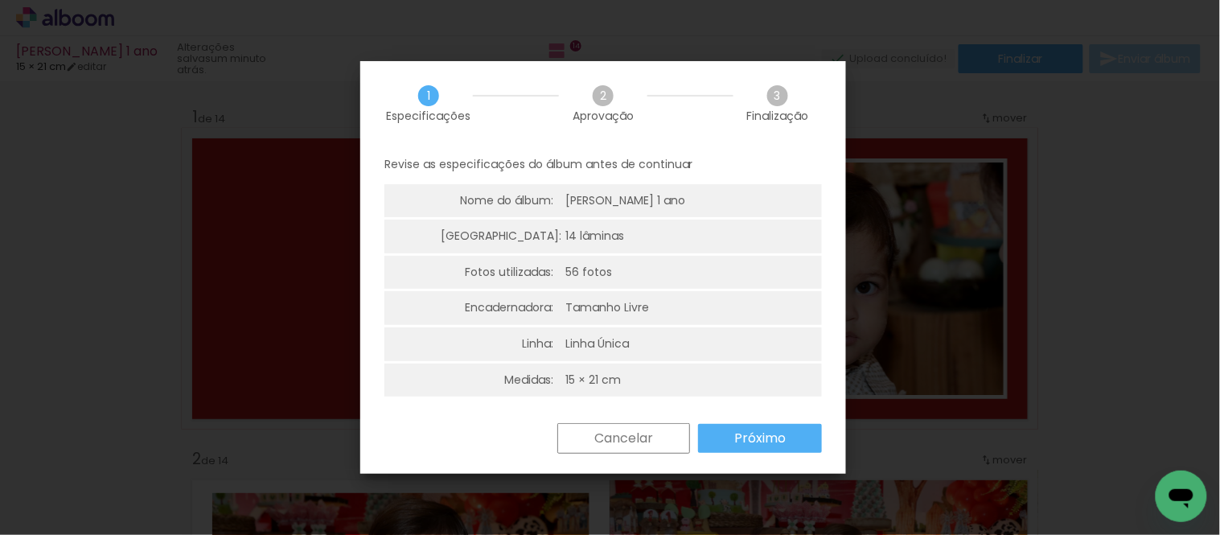
click at [0, 0] on slot "Próximo" at bounding box center [0, 0] width 0 height 0
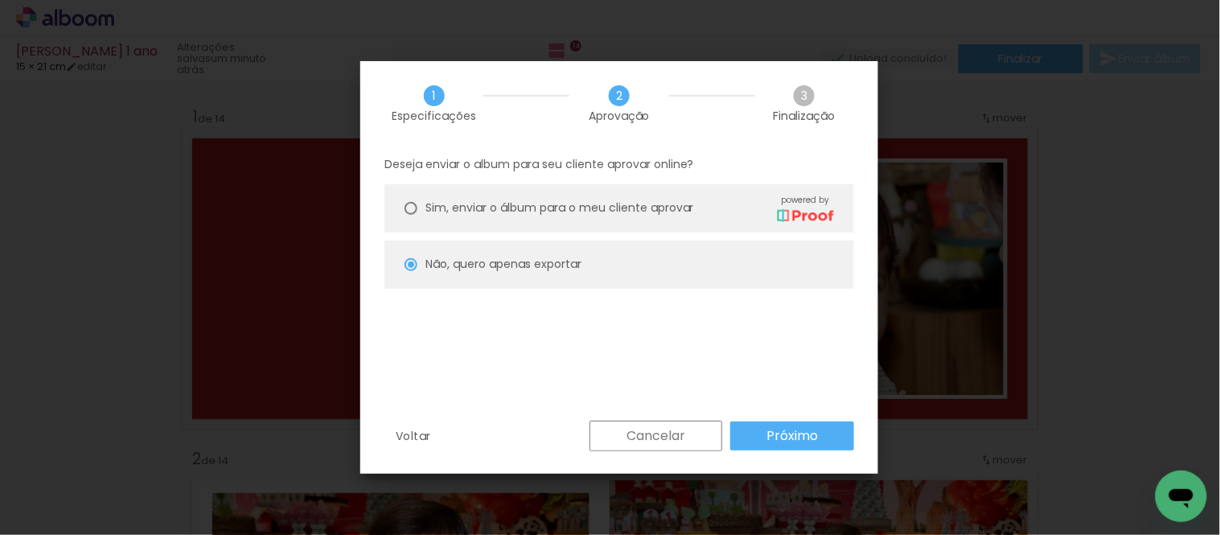
click at [641, 264] on paper-radio-button "Não, quero apenas exportar" at bounding box center [619, 264] width 470 height 48
type paper-radio-button "on"
click at [0, 0] on slot "Próximo" at bounding box center [0, 0] width 0 height 0
type input "Alta, 300 DPI"
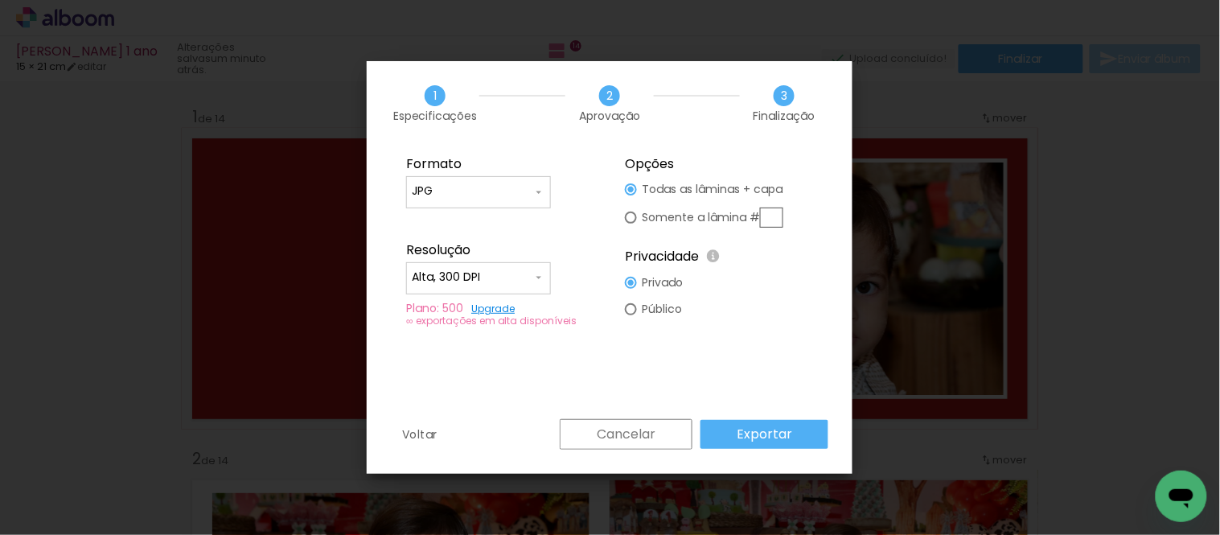
click at [0, 0] on slot "Exportar" at bounding box center [0, 0] width 0 height 0
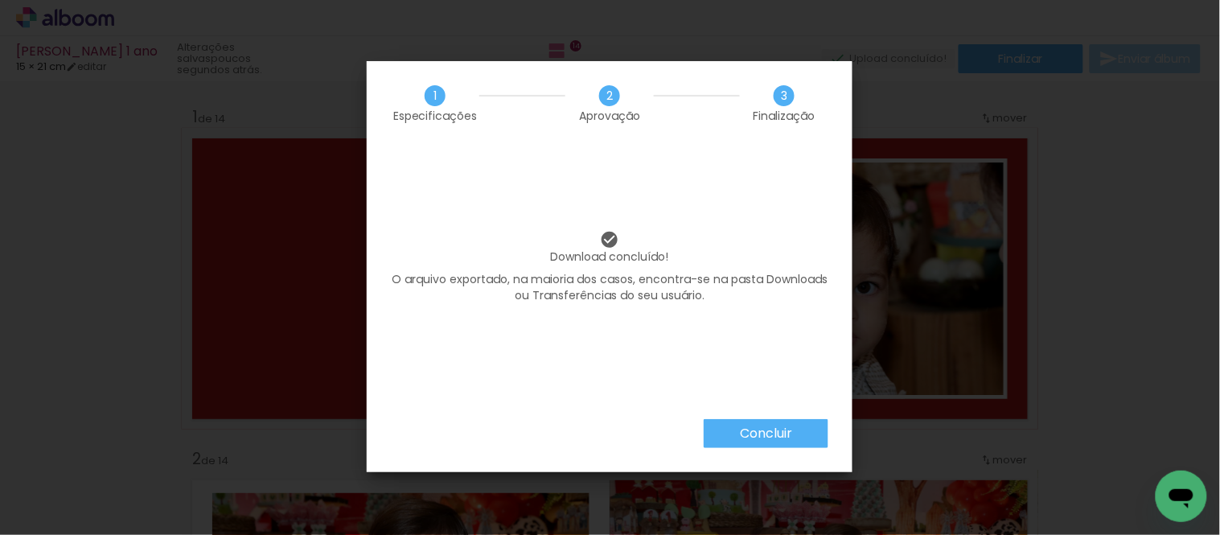
click at [791, 445] on paper-button "Concluir" at bounding box center [766, 433] width 125 height 29
